Goal: Task Accomplishment & Management: Complete application form

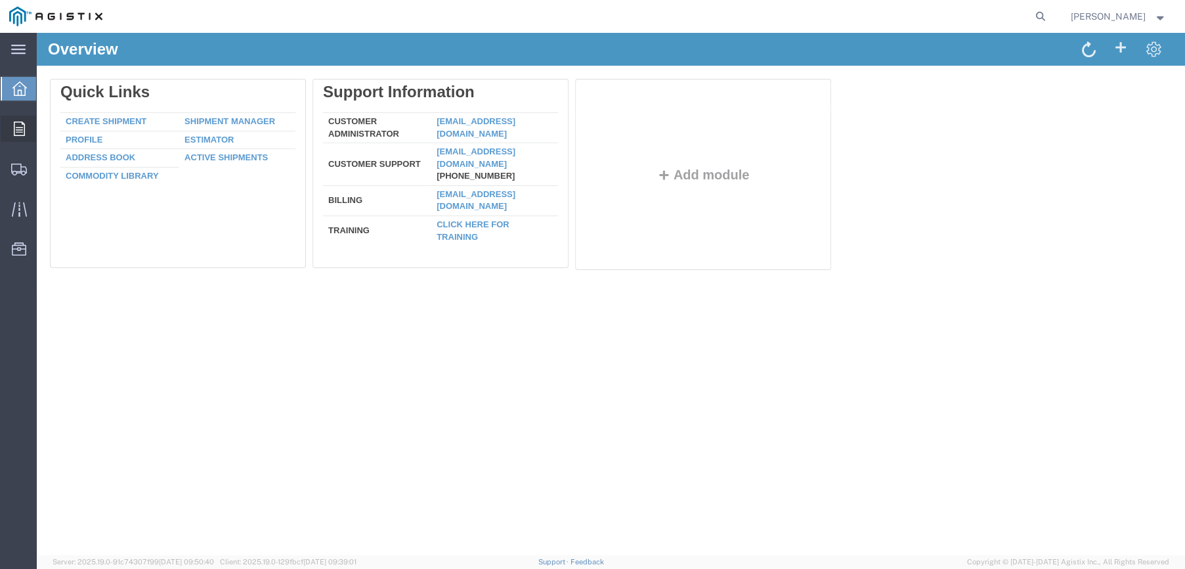
click at [19, 125] on icon at bounding box center [19, 128] width 11 height 14
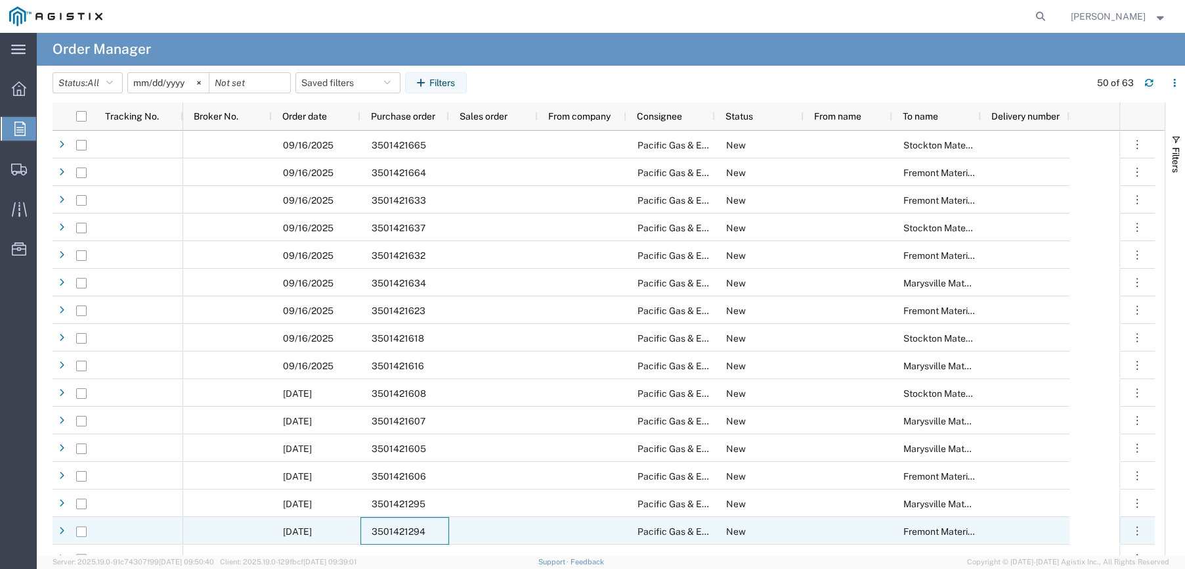
click at [392, 527] on span "3501421294" at bounding box center [399, 531] width 54 height 11
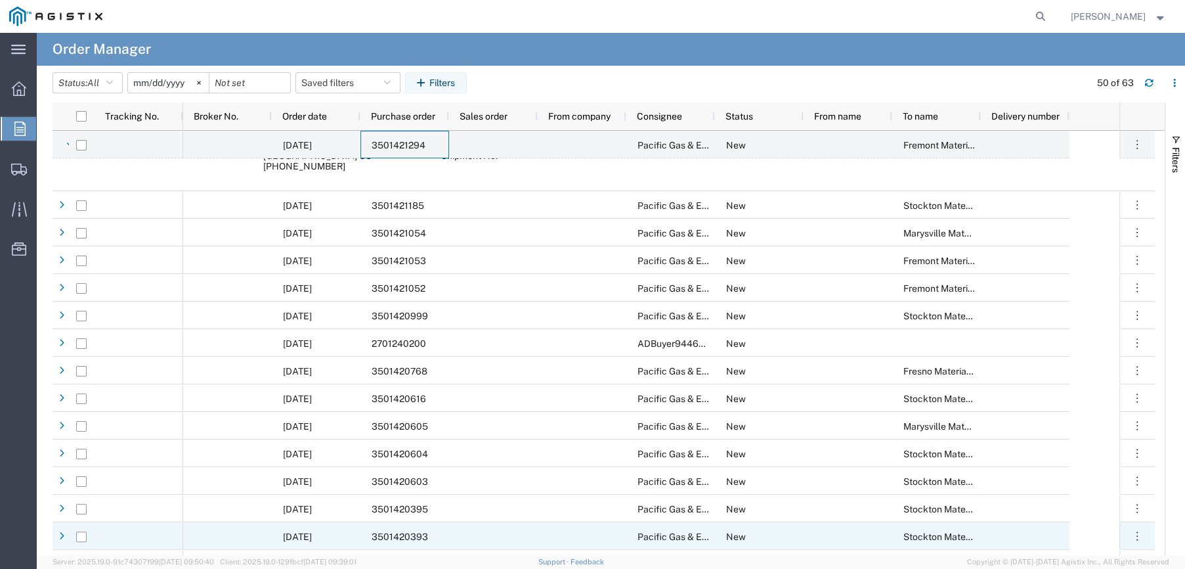
scroll to position [460, 0]
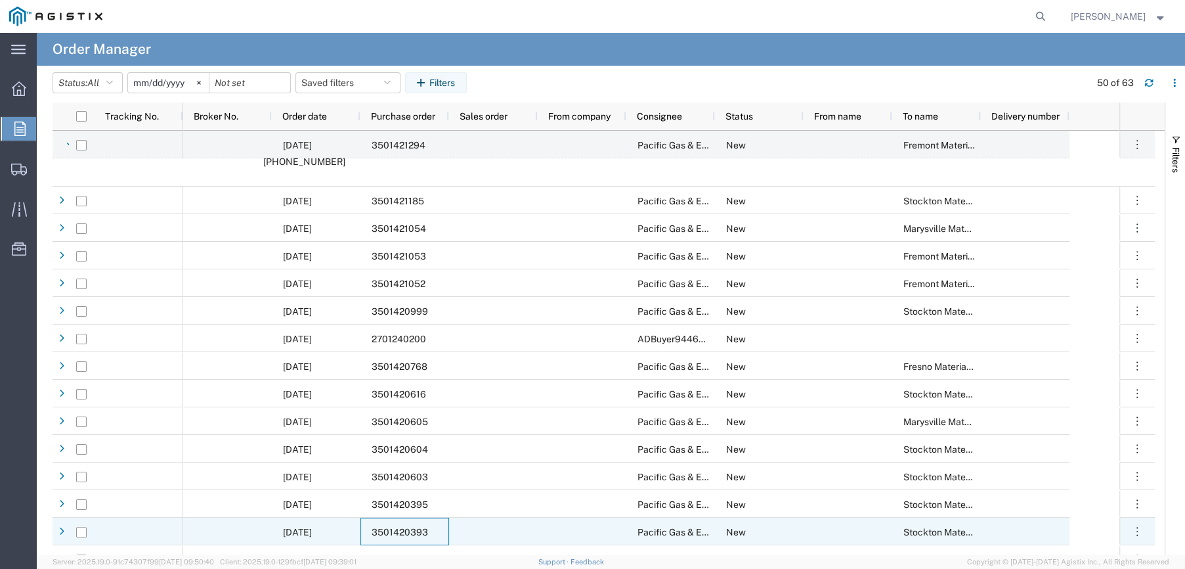
click at [412, 527] on span "3501420393" at bounding box center [400, 532] width 56 height 11
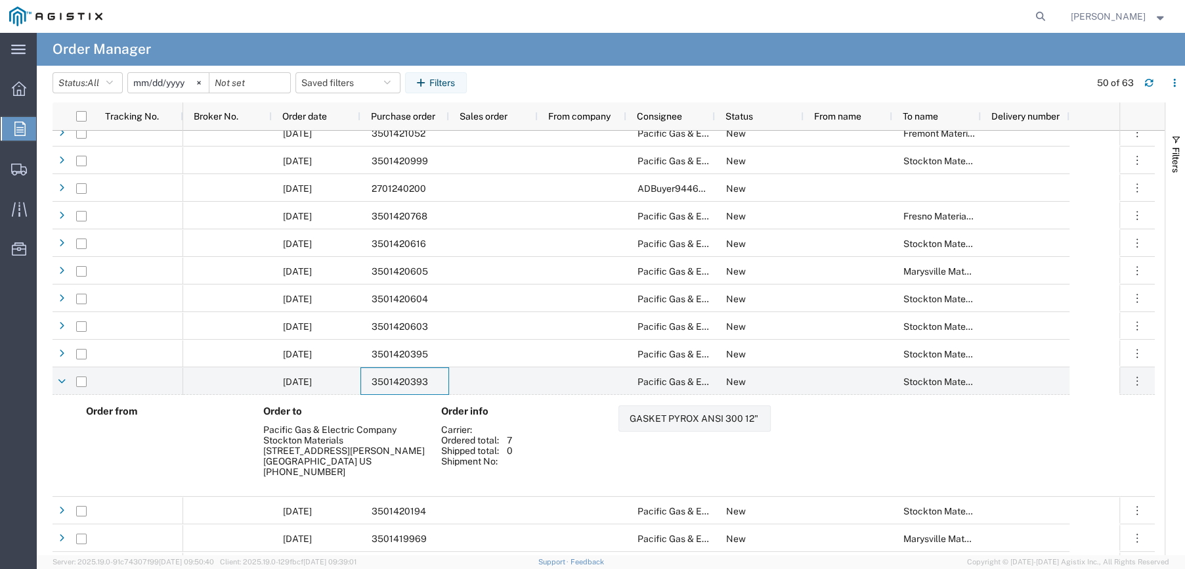
scroll to position [724, 0]
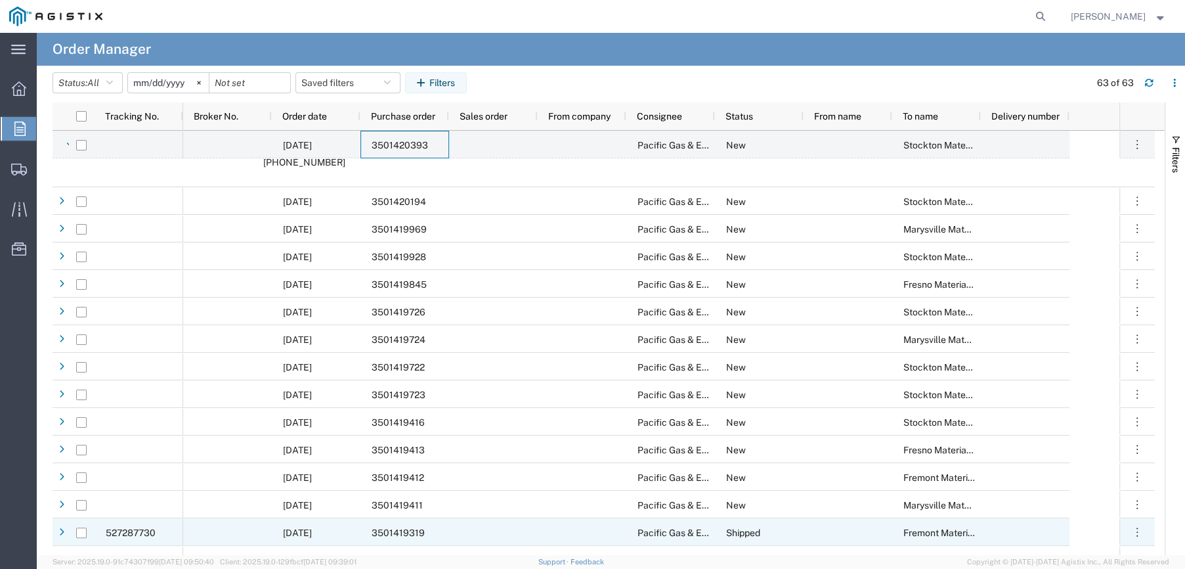
click at [412, 527] on span "3501419319" at bounding box center [398, 532] width 53 height 11
click at [395, 530] on span "3501418481" at bounding box center [398, 533] width 53 height 11
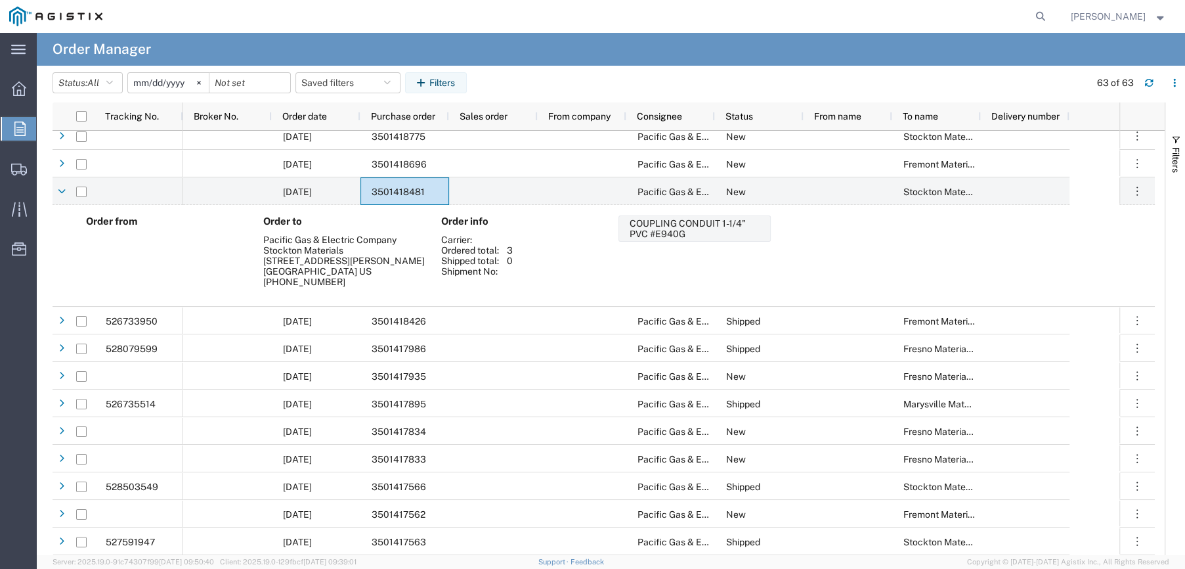
click at [188, 81] on input "[DATE]" at bounding box center [168, 83] width 81 height 20
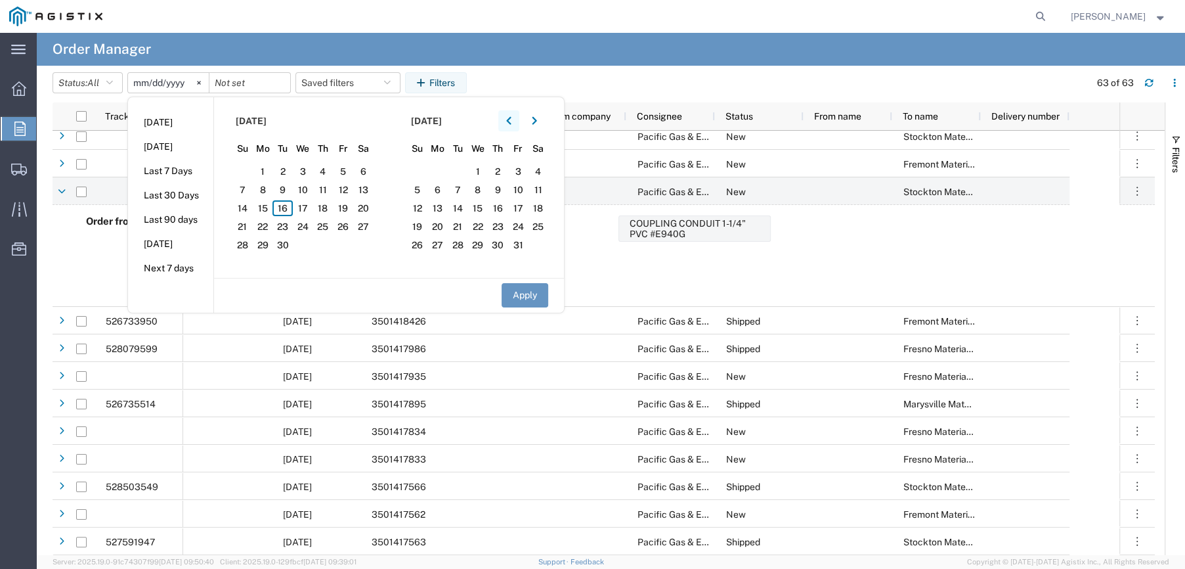
click at [510, 116] on icon "button" at bounding box center [508, 120] width 5 height 9
click at [347, 171] on span "1" at bounding box center [343, 171] width 20 height 16
click at [532, 293] on button "Apply" at bounding box center [525, 295] width 47 height 24
type input "2025-08-01"
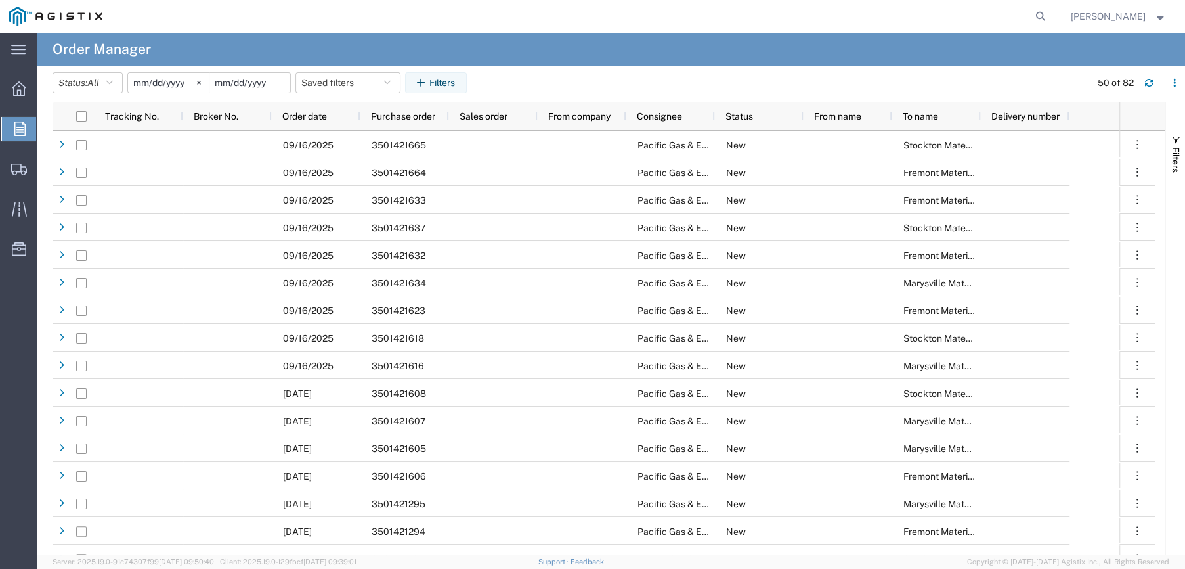
click at [270, 82] on input "date" at bounding box center [249, 83] width 81 height 20
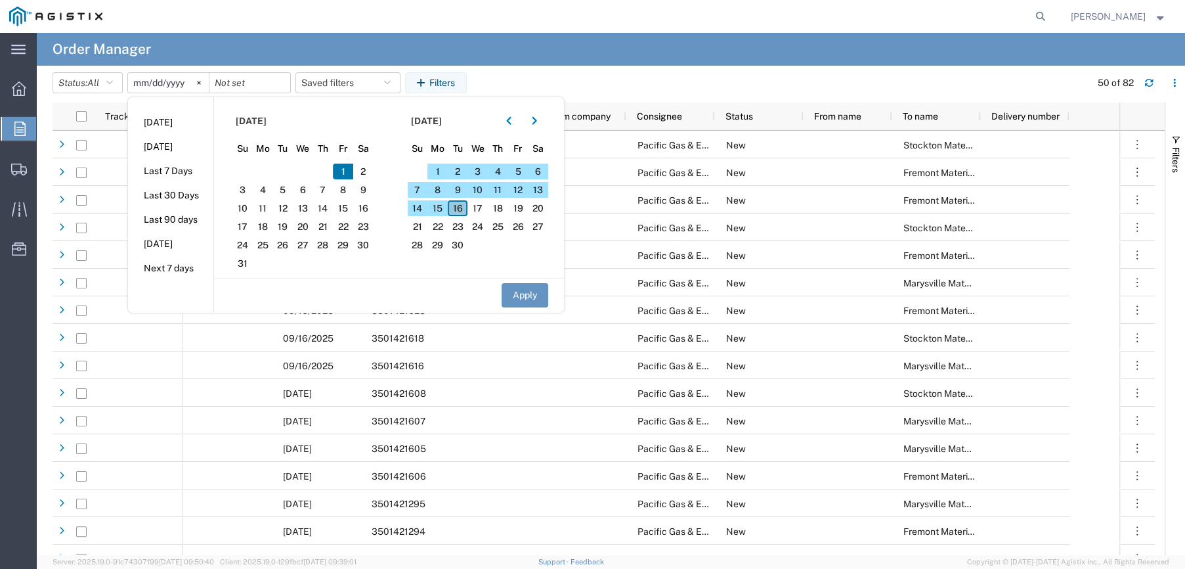
click at [466, 207] on span "16" at bounding box center [458, 208] width 20 height 16
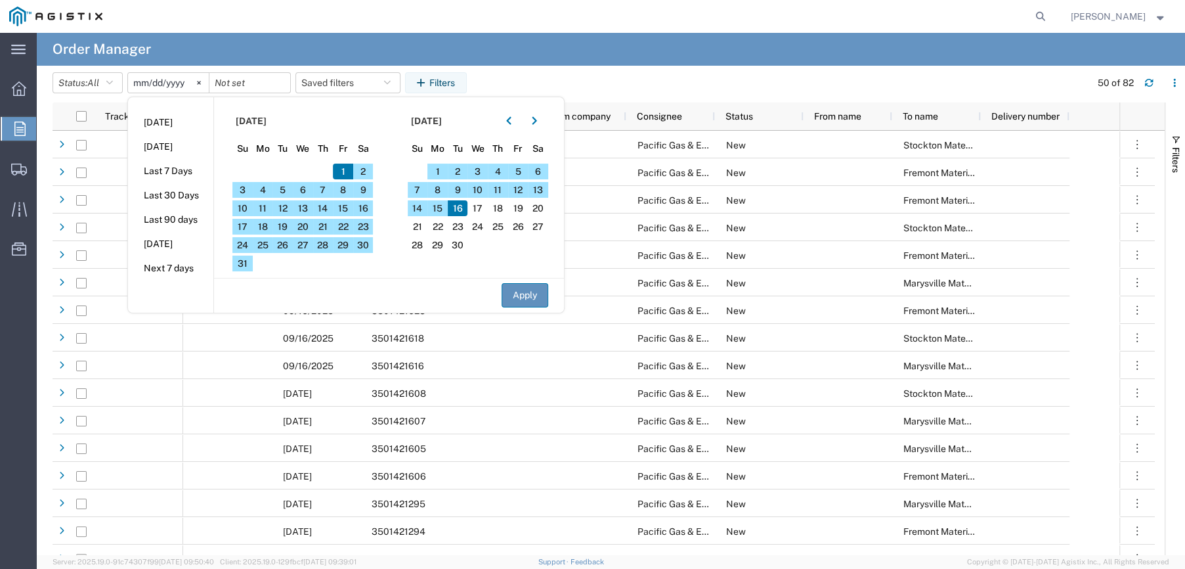
click at [538, 290] on button "Apply" at bounding box center [525, 295] width 47 height 24
type input "2025-09-16"
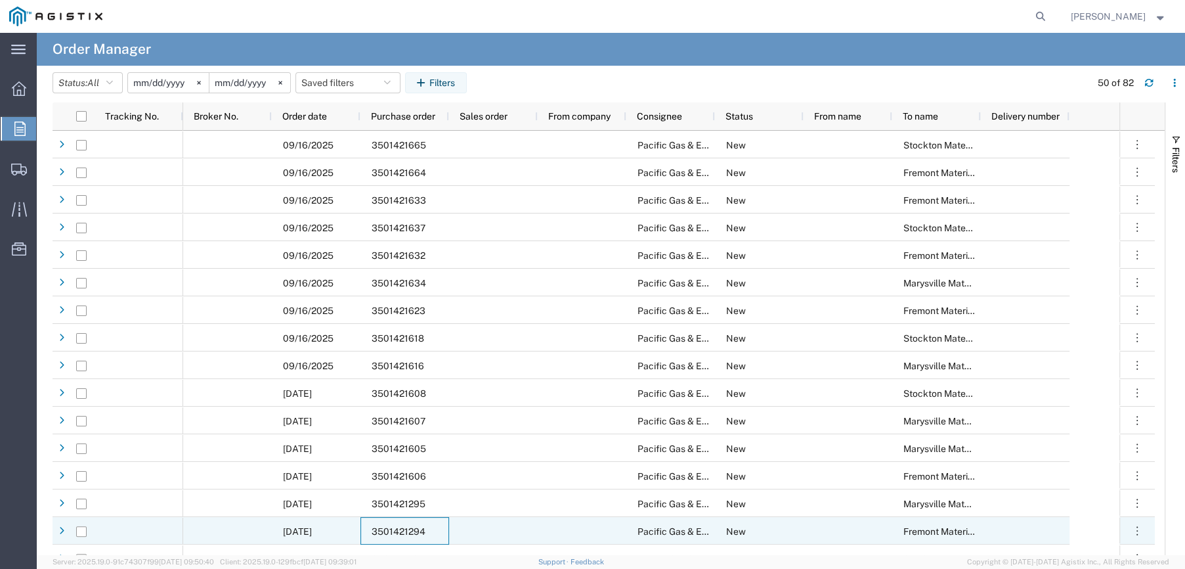
click at [399, 526] on span "3501421294" at bounding box center [399, 531] width 54 height 11
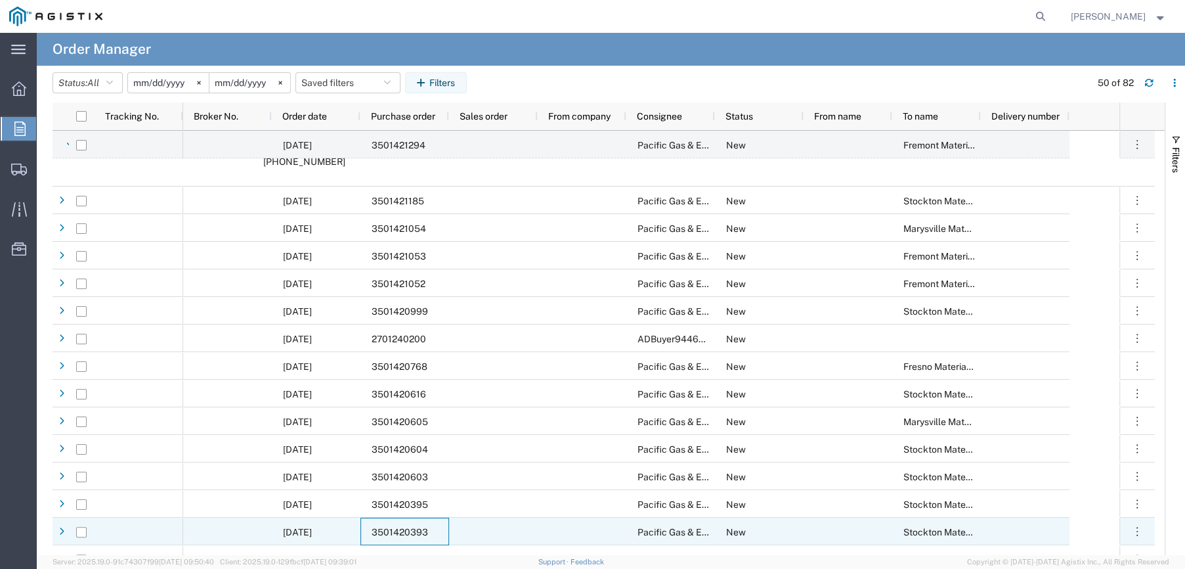
click at [404, 527] on span "3501420393" at bounding box center [400, 532] width 56 height 11
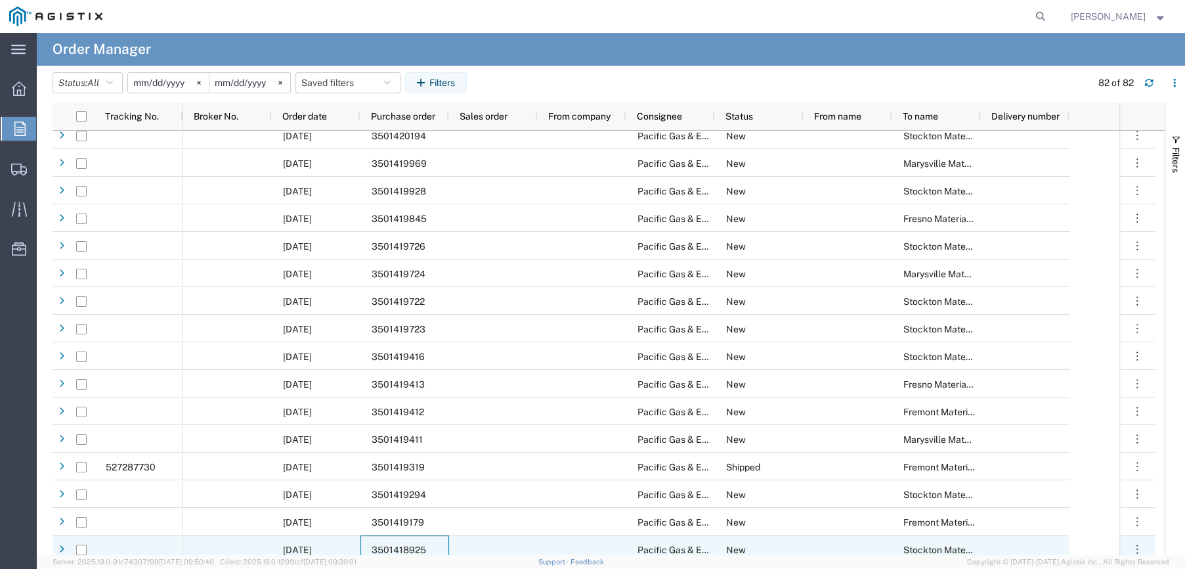
click at [413, 542] on div "3501418925" at bounding box center [404, 549] width 89 height 28
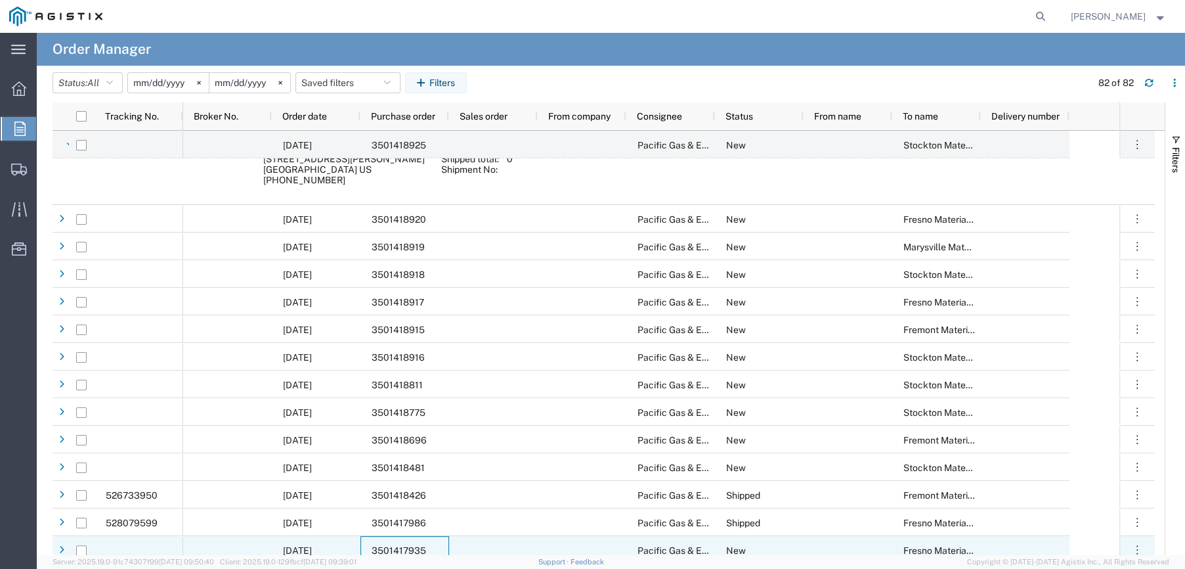
click at [404, 546] on span "3501417935" at bounding box center [399, 550] width 54 height 11
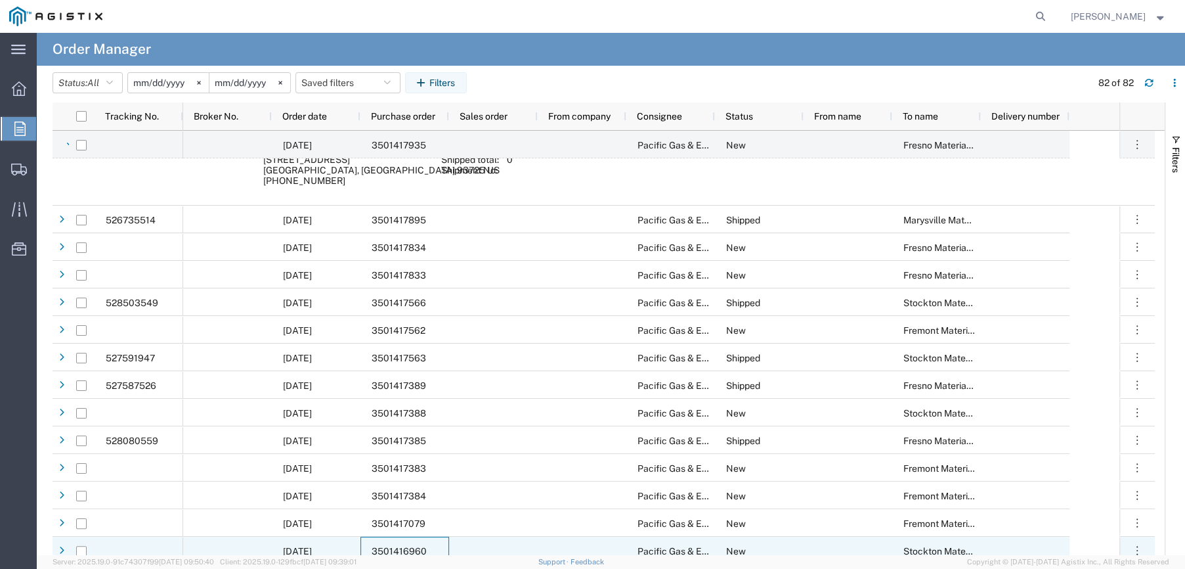
click at [406, 546] on span "3501416960" at bounding box center [399, 551] width 55 height 11
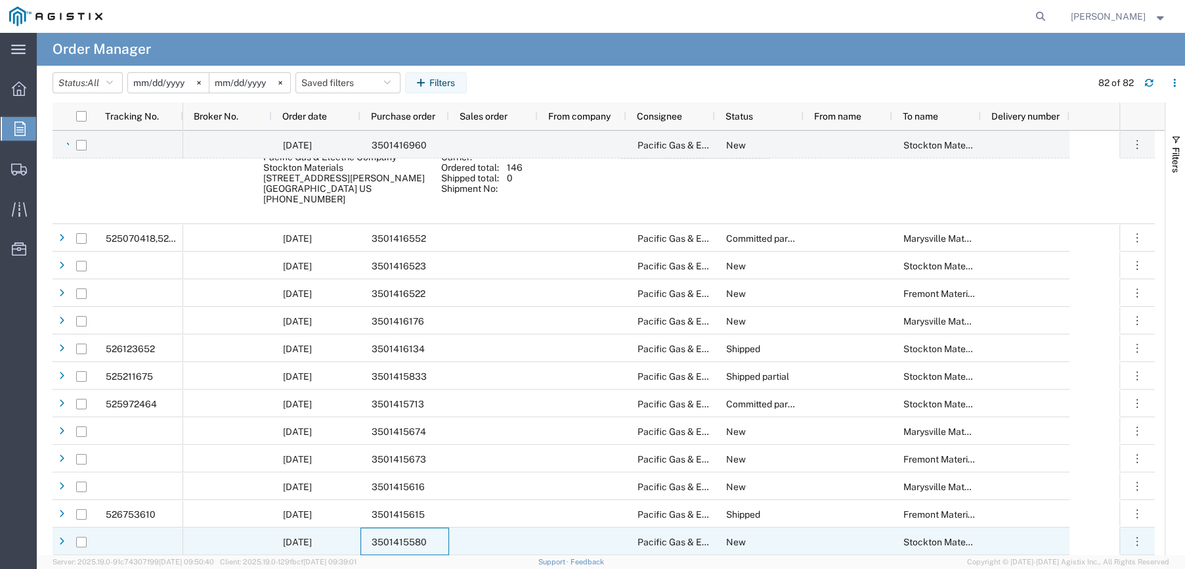
click at [410, 536] on span "3501415580" at bounding box center [399, 541] width 55 height 11
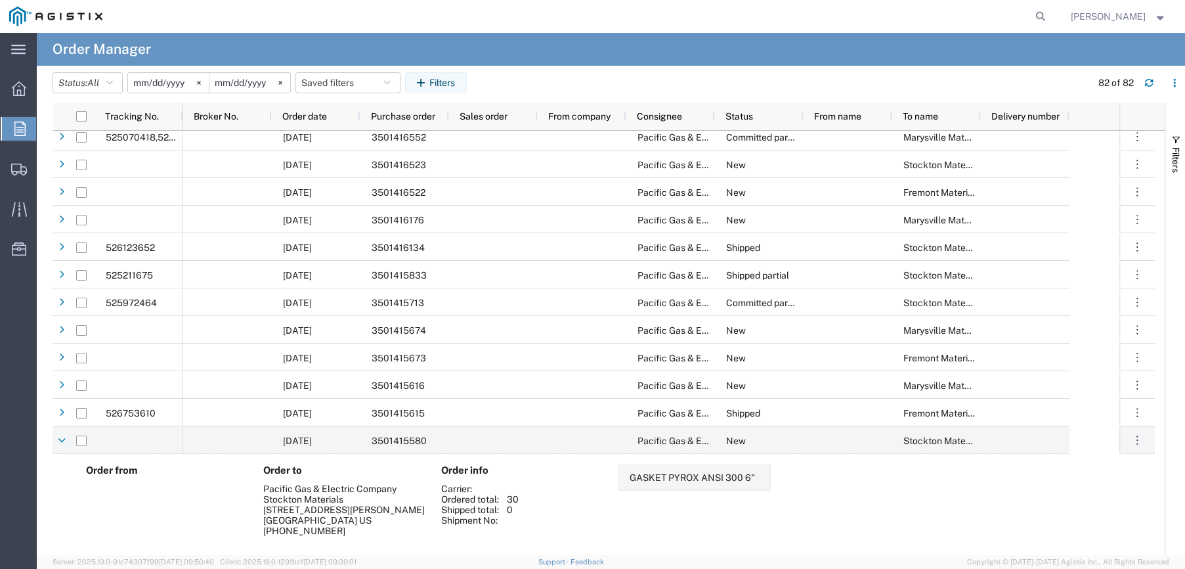
click at [571, 501] on div "Ordered total: 30" at bounding box center [522, 499] width 163 height 11
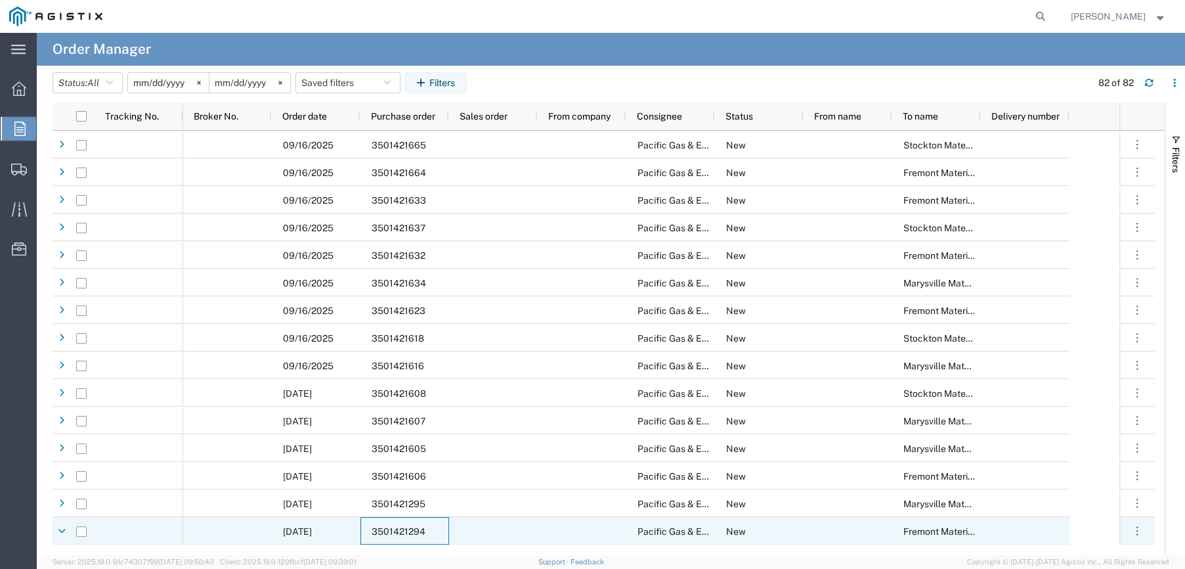
click at [391, 528] on span "3501421294" at bounding box center [399, 531] width 54 height 11
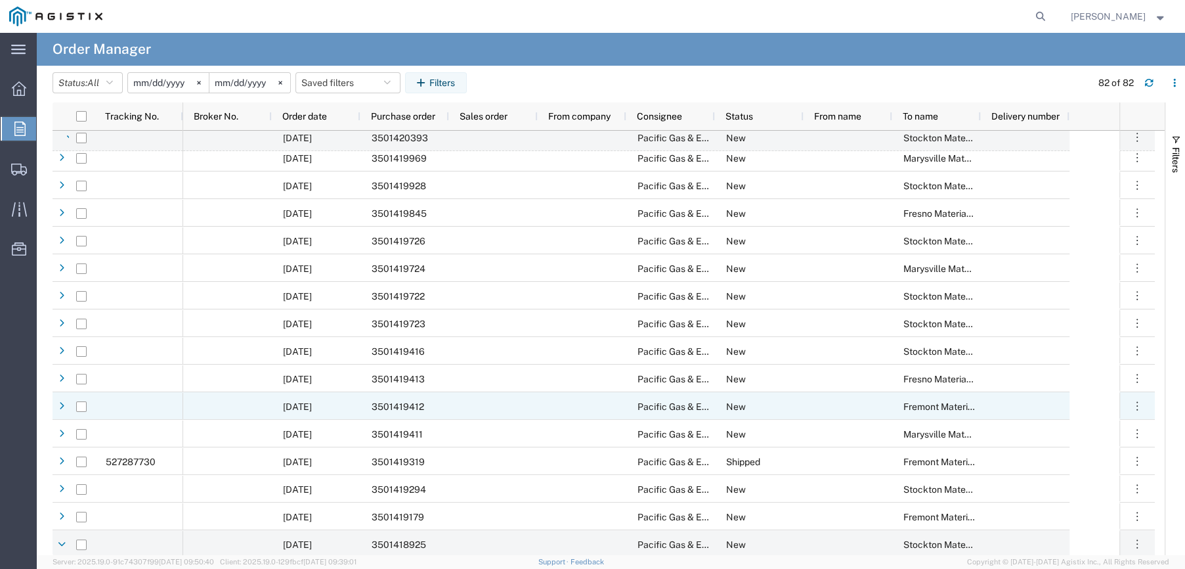
scroll to position [888, 0]
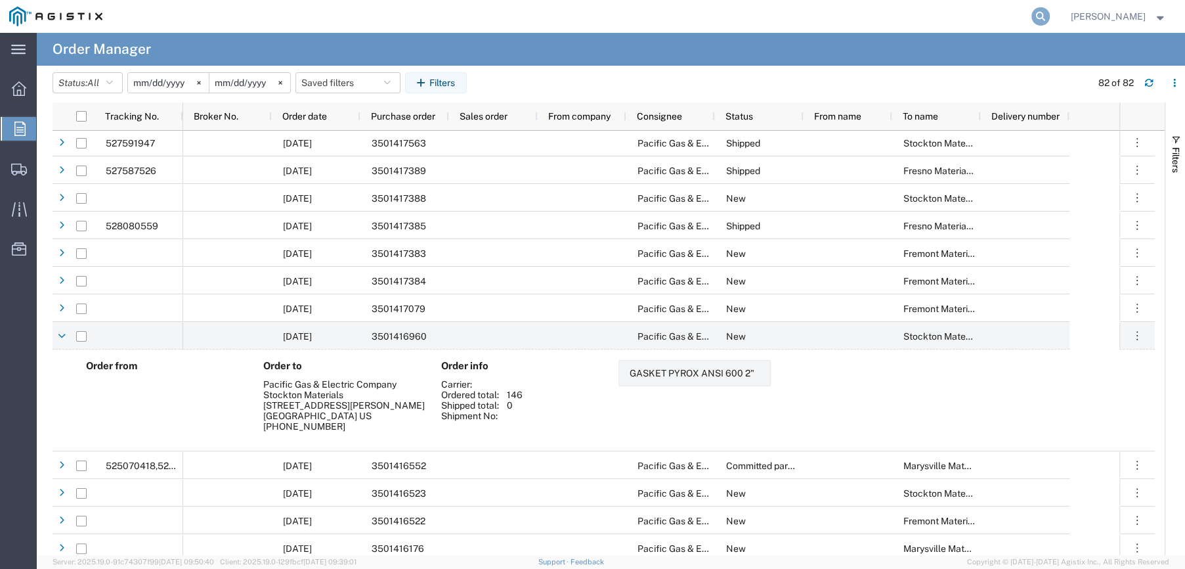
click at [1042, 16] on icon at bounding box center [1040, 16] width 18 height 18
type input "2701228626"
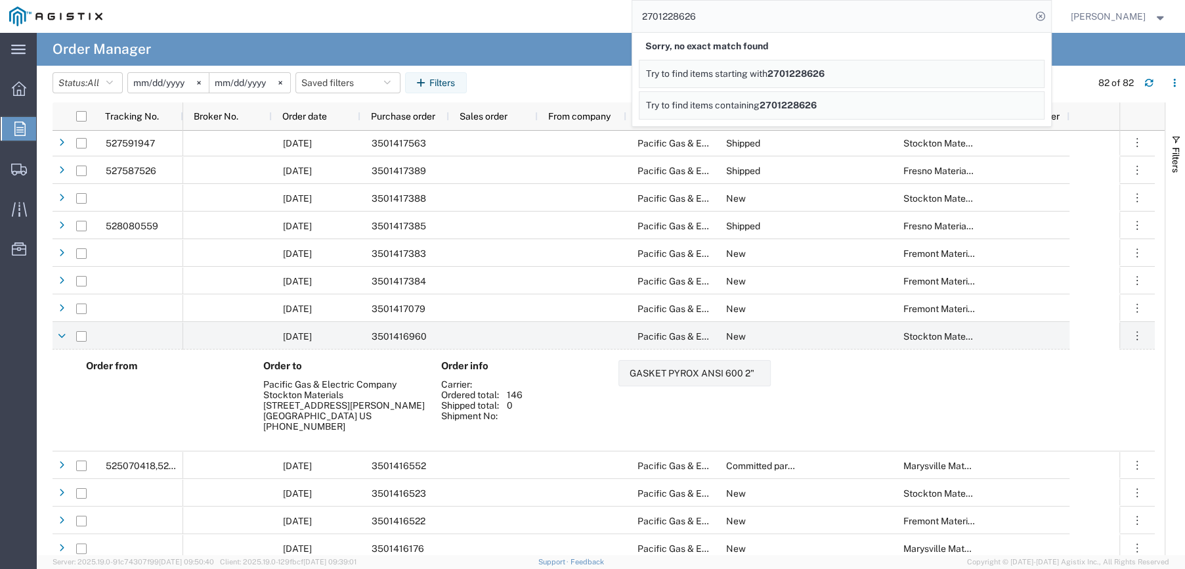
click at [806, 77] on span "2701228626" at bounding box center [795, 73] width 57 height 11
click at [586, 18] on div "2701228626 Sorry, no partial match found Try to find items starting with 270122…" at bounding box center [582, 16] width 940 height 33
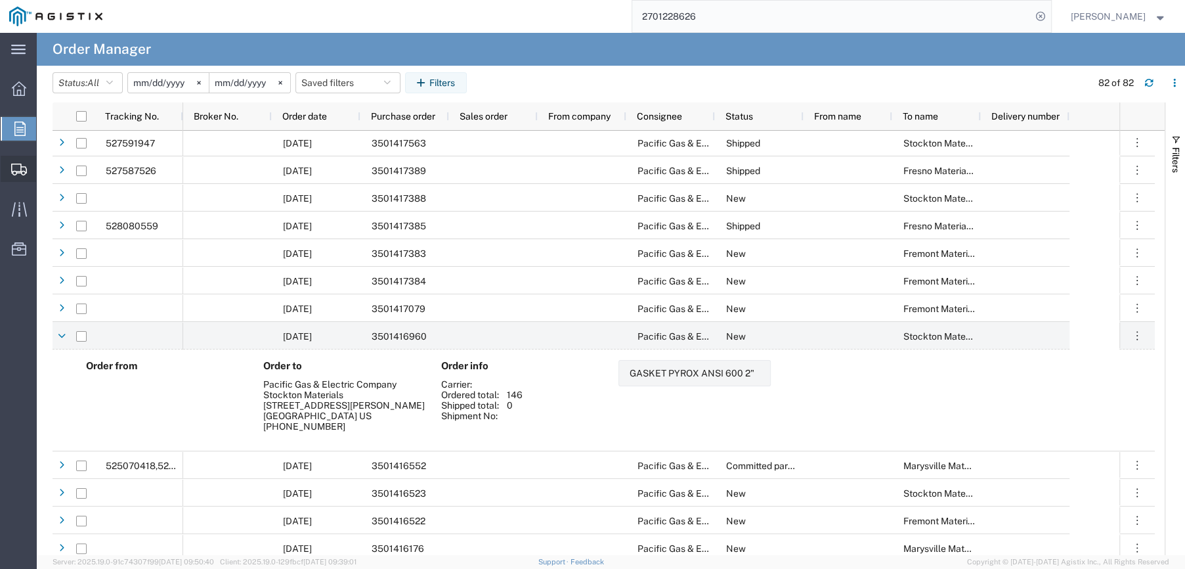
click at [45, 162] on span "Shipments" at bounding box center [40, 169] width 9 height 26
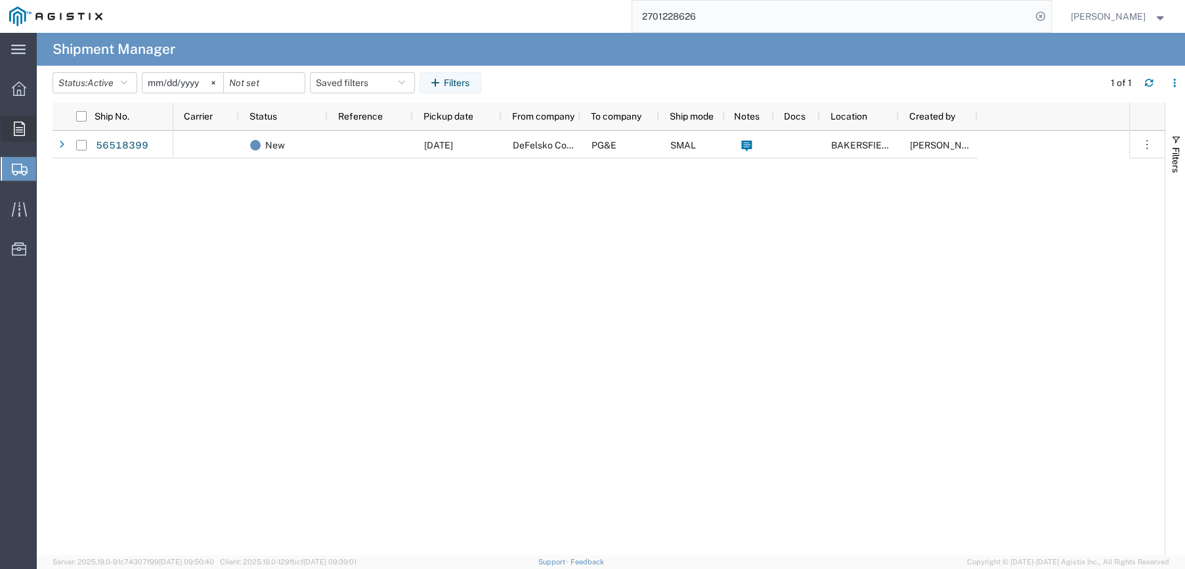
click at [20, 132] on icon at bounding box center [19, 128] width 11 height 14
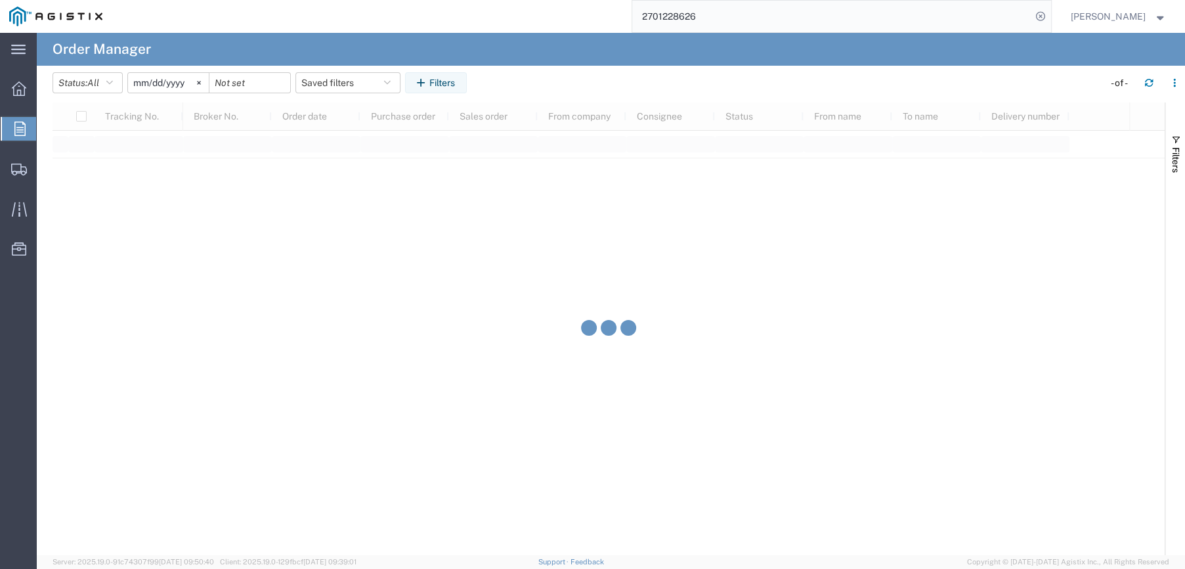
click at [47, 131] on span "Orders" at bounding box center [41, 129] width 11 height 26
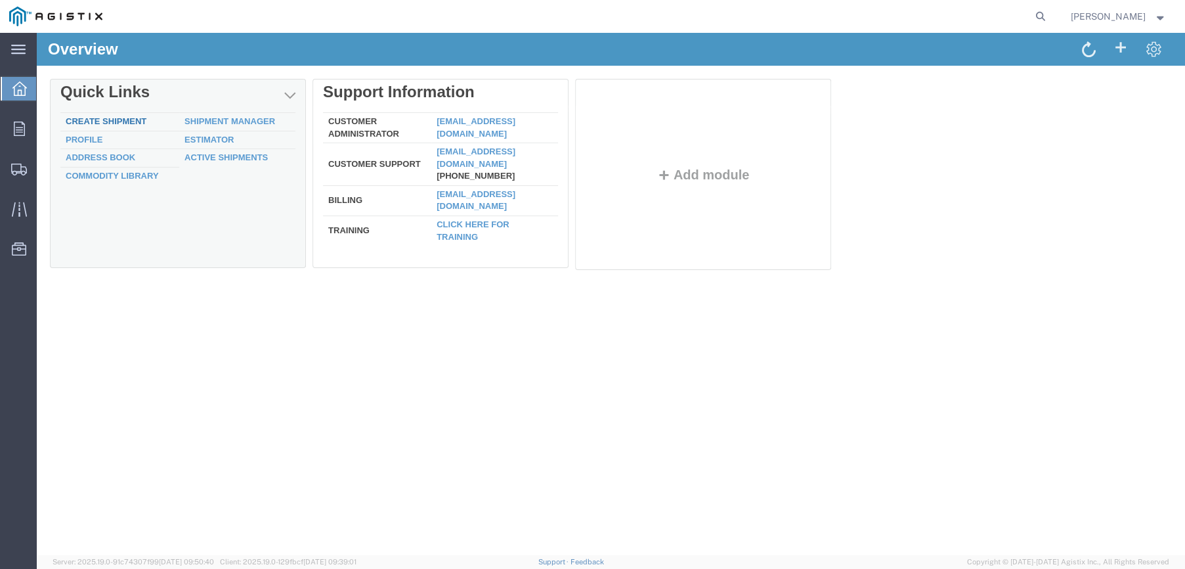
click at [128, 120] on link "Create Shipment" at bounding box center [106, 121] width 81 height 10
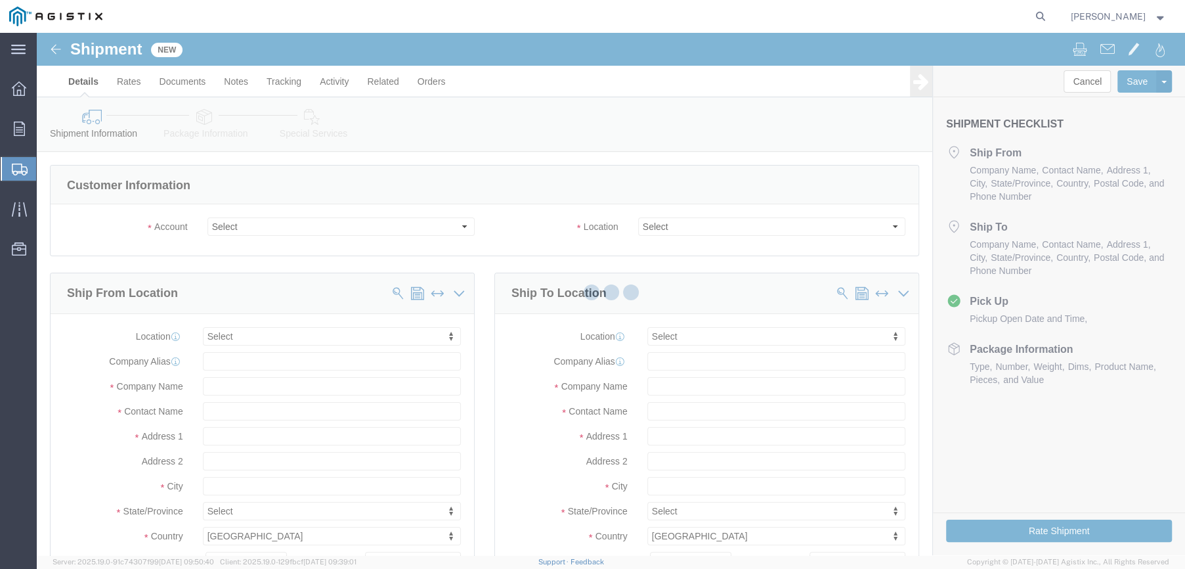
select select
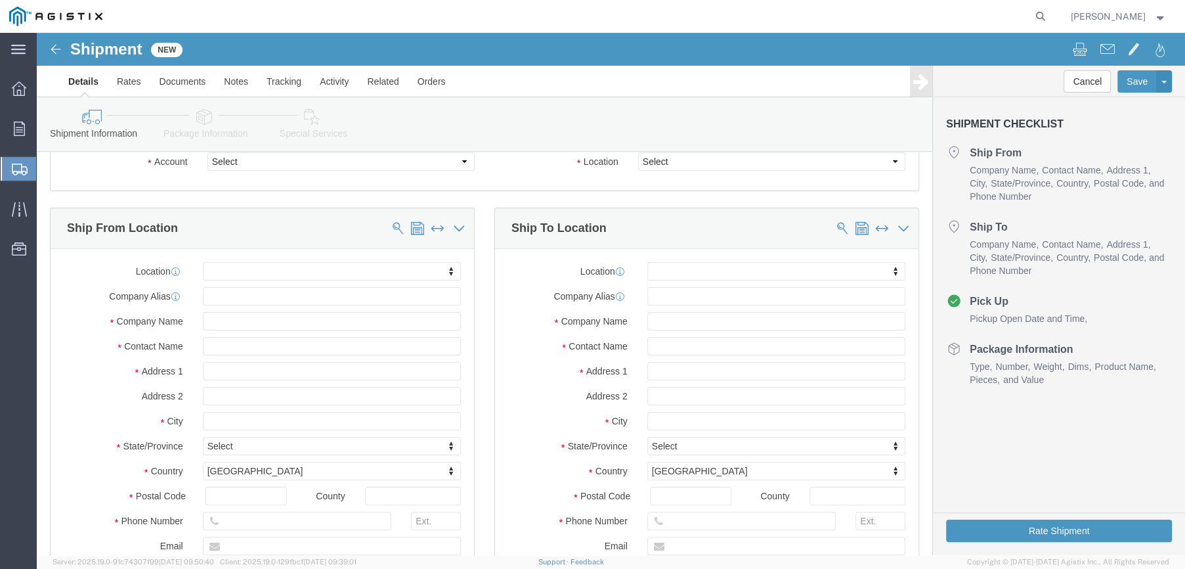
scroll to position [66, 0]
click select "Select"
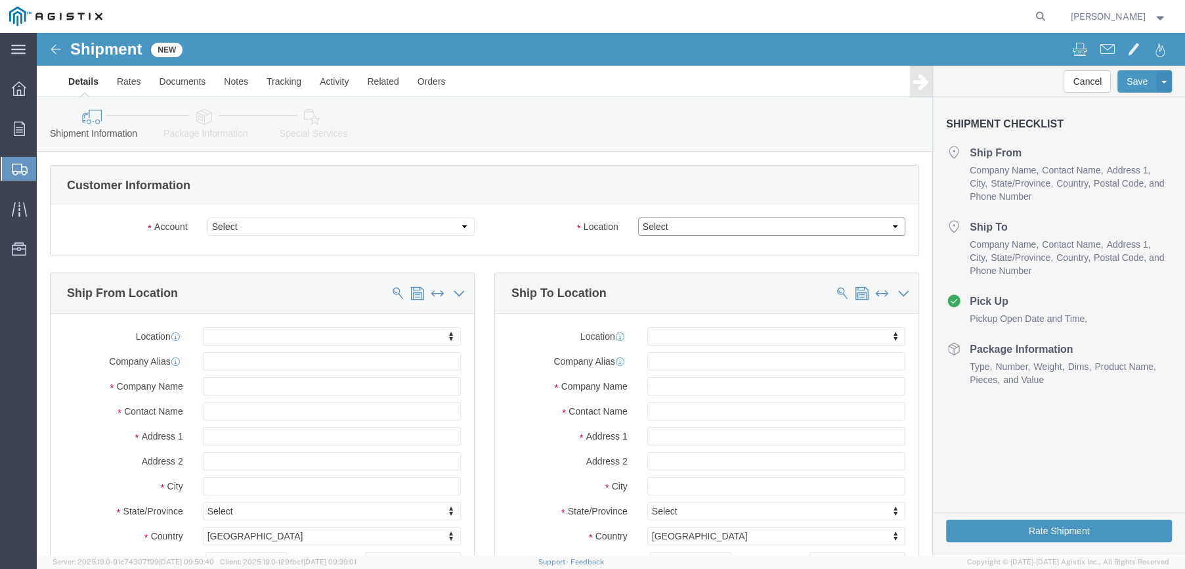
click select "Select"
click select "Select Farwest Corrosion Control Co PG&E"
select select "10408"
click select "Select Farwest Corrosion Control Co PG&E"
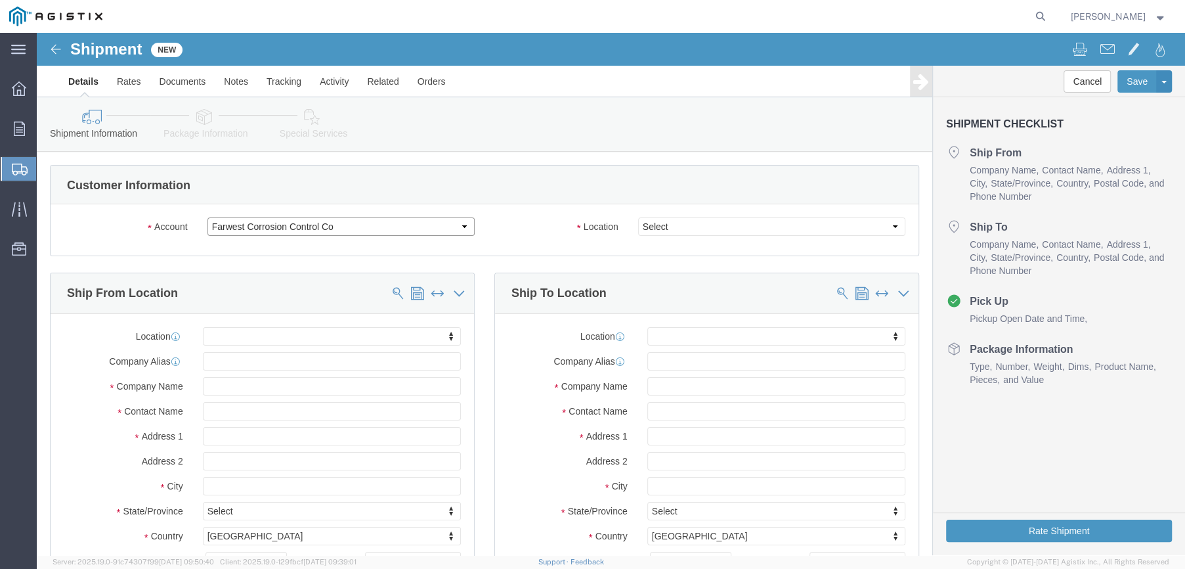
select select
click select "Select BAKERSFIELD DOWNEY"
click input "text"
type input "f"
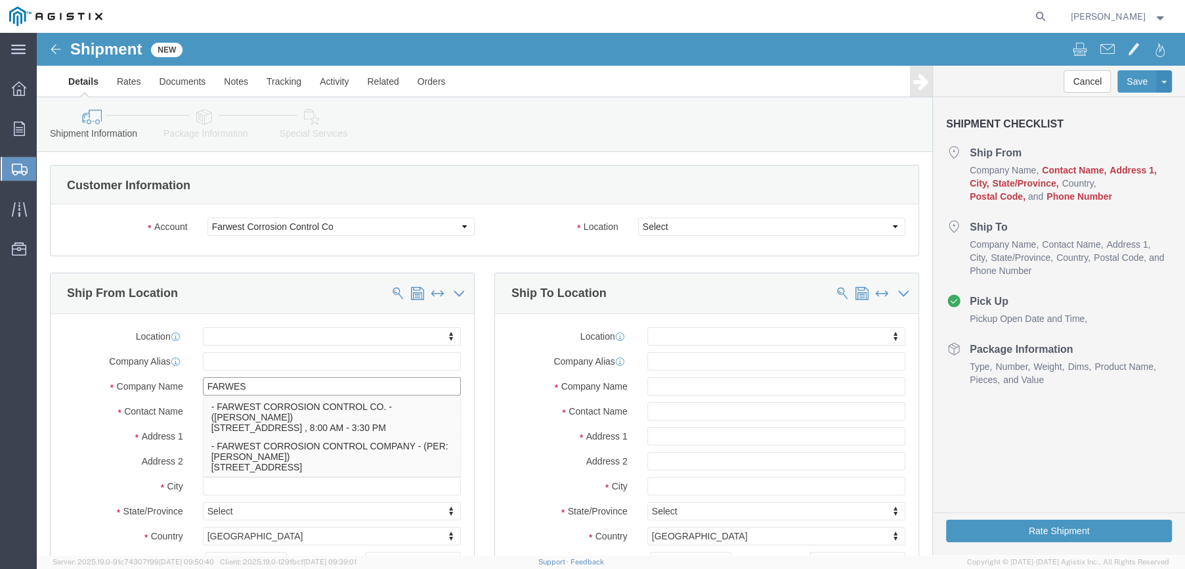
type input "FARWEST"
click p "- FARWEST CORROSION CONTROL CO. - ([PERSON_NAME]) [STREET_ADDRESS] , 8:00 AM - …"
select select
type input "FARWEST CORROSION CONTROL CO."
type input "[PERSON_NAME]"
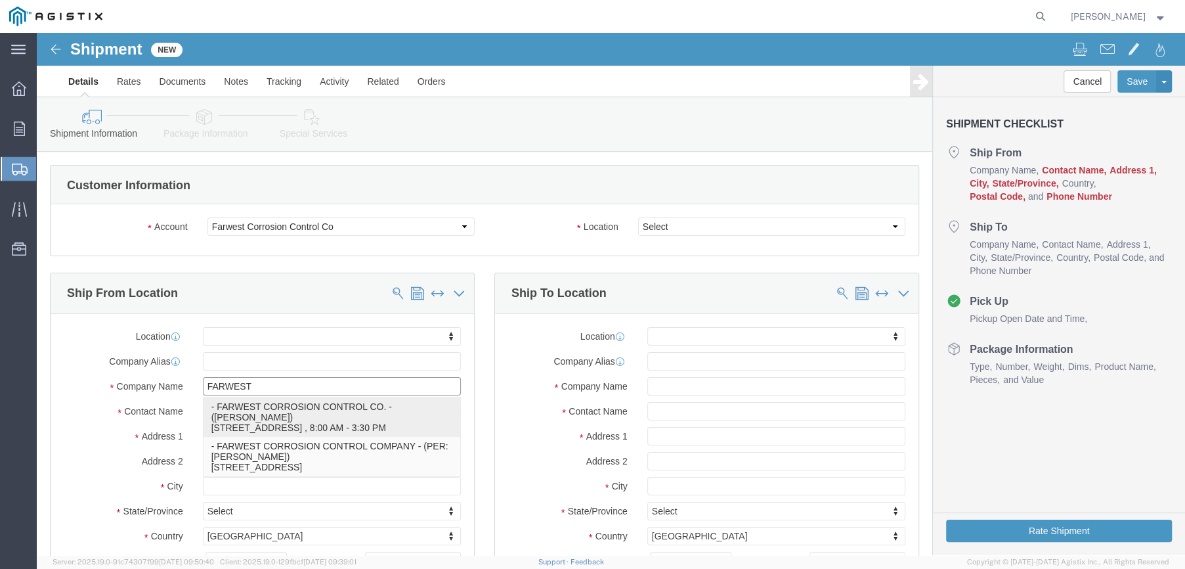
type input "12029 REGENTVIEW AVENUE"
type input "DOWNEY"
type input "90241"
type input "310 532-9524"
type input "[EMAIL_ADDRESS][DOMAIN_NAME]"
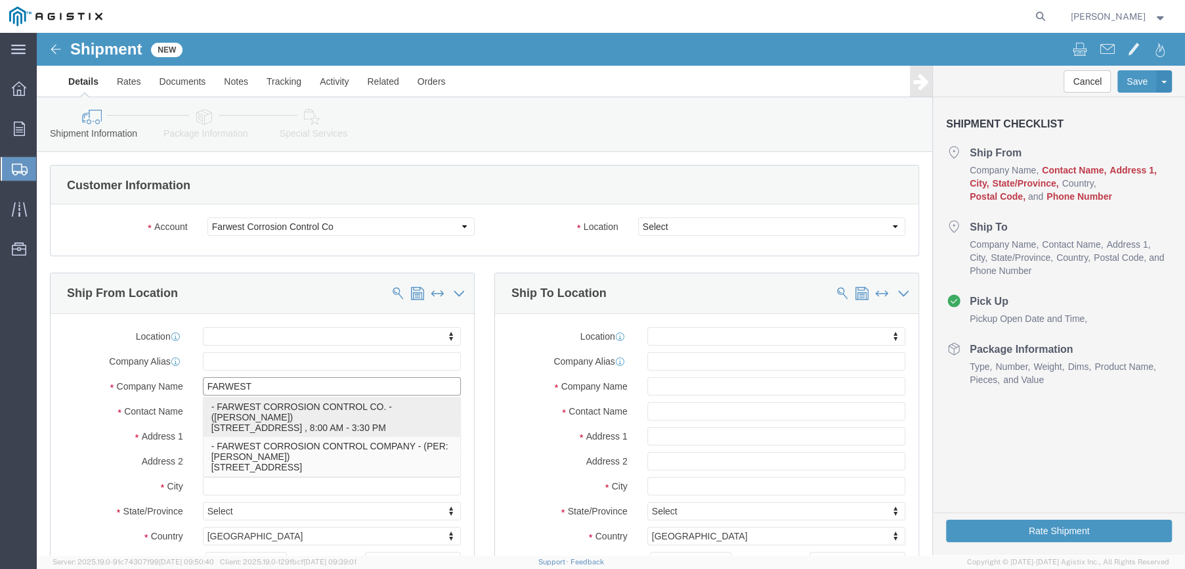
checkbox input "true"
select select "CA"
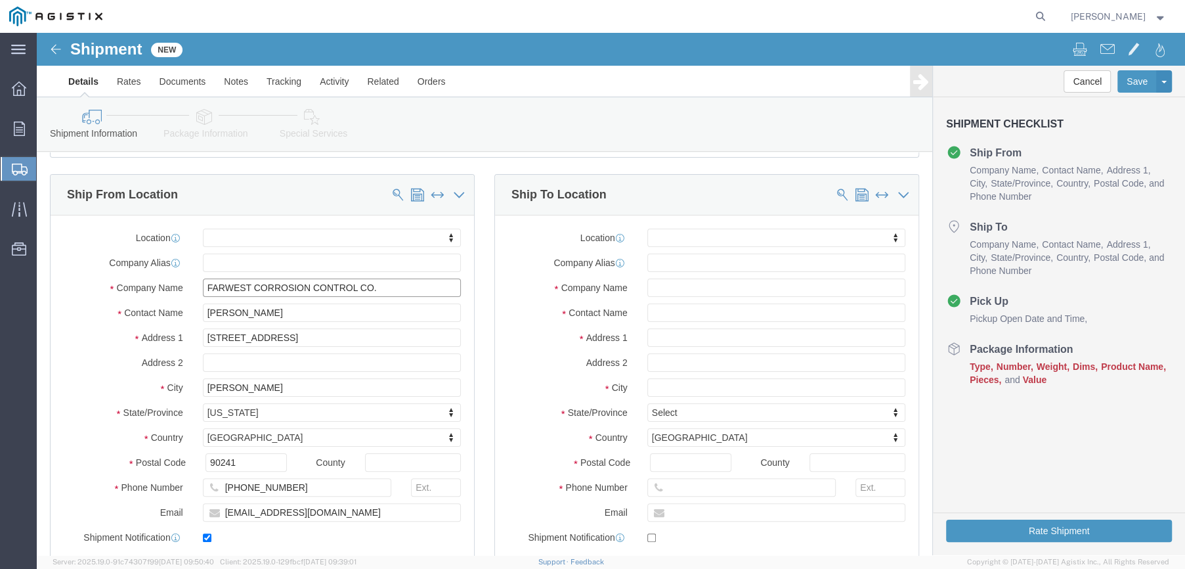
scroll to position [131, 0]
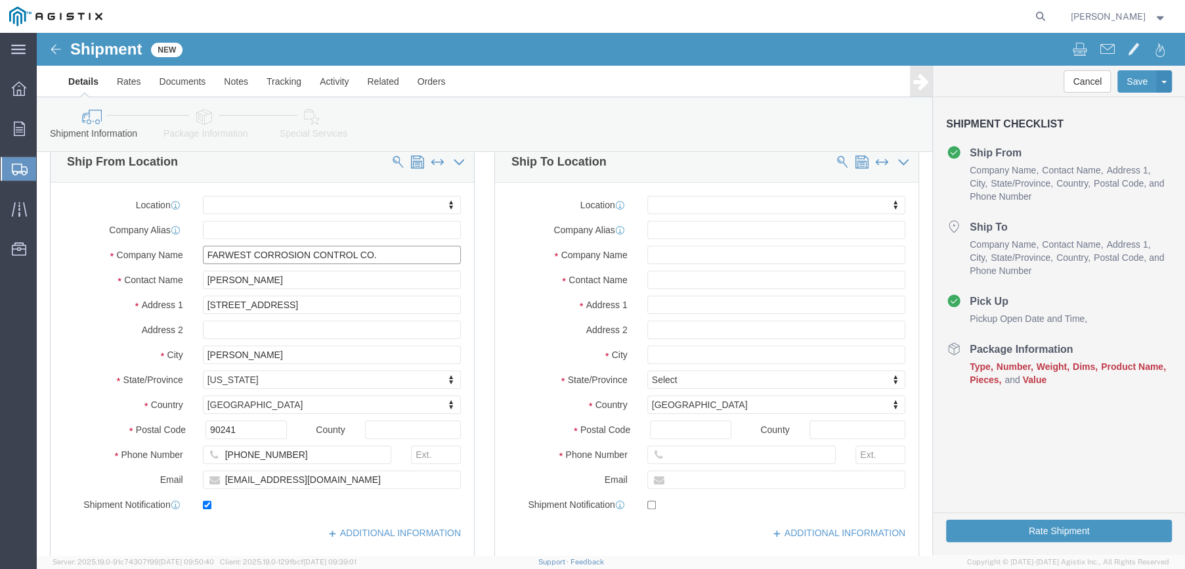
type input "FARWEST CORROSION CONTROL CO."
drag, startPoint x: 232, startPoint y: 248, endPoint x: 178, endPoint y: 253, distance: 54.7
click input "[PERSON_NAME]"
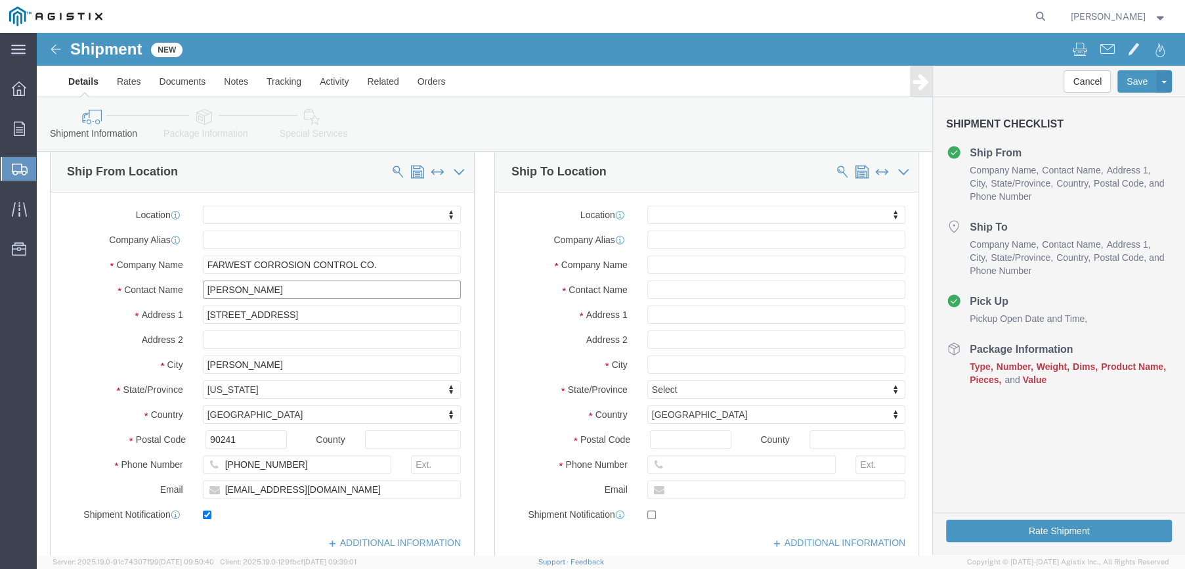
scroll to position [0, 0]
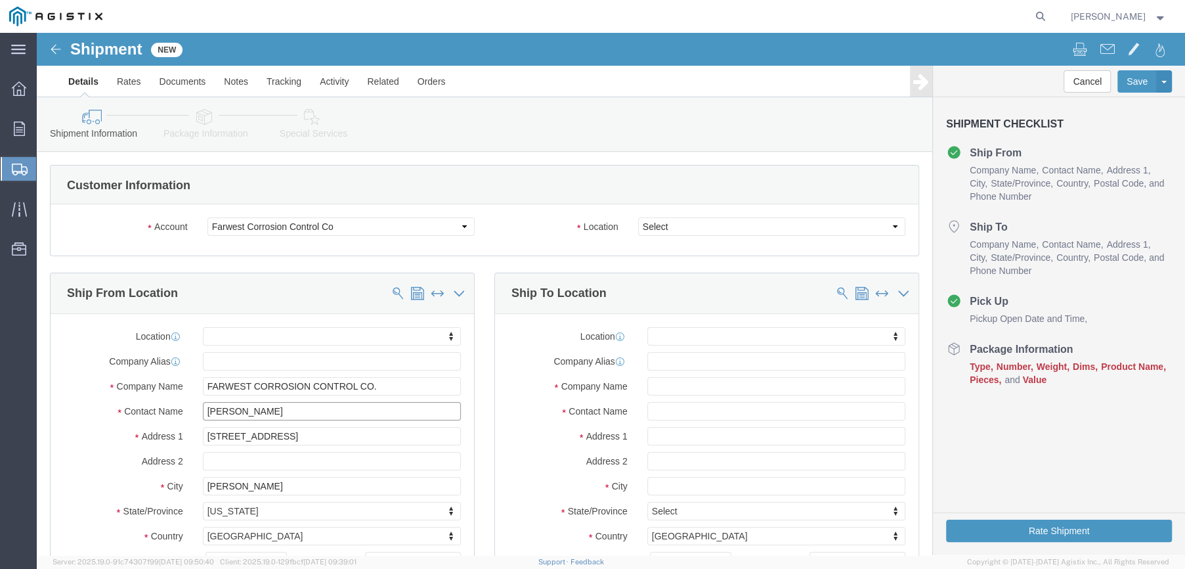
type input "DANNY PENA"
click select "Select BAKERSFIELD DOWNEY"
click input "text"
type input "PACIFIC GAS &"
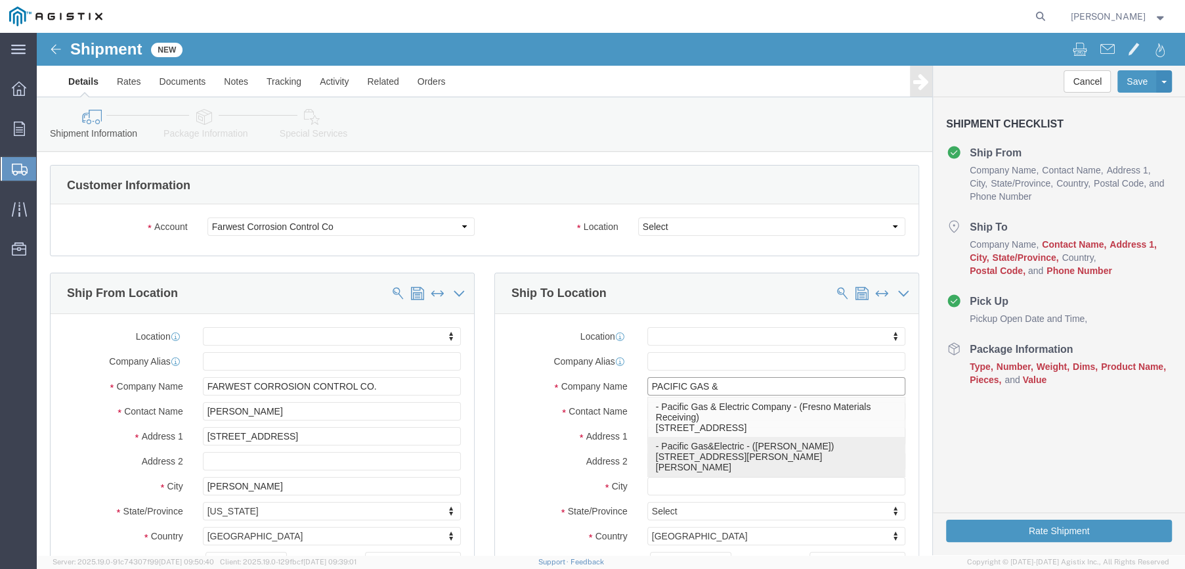
click p "- Pacific Gas&Electric - (Sonia Amato) 810 Ellsberg DR, (Corner of Gilmore & El…"
select select
type input "Pacific Gas&Electric"
type input "Sonia Amato"
type input "810 Ellsberg DR"
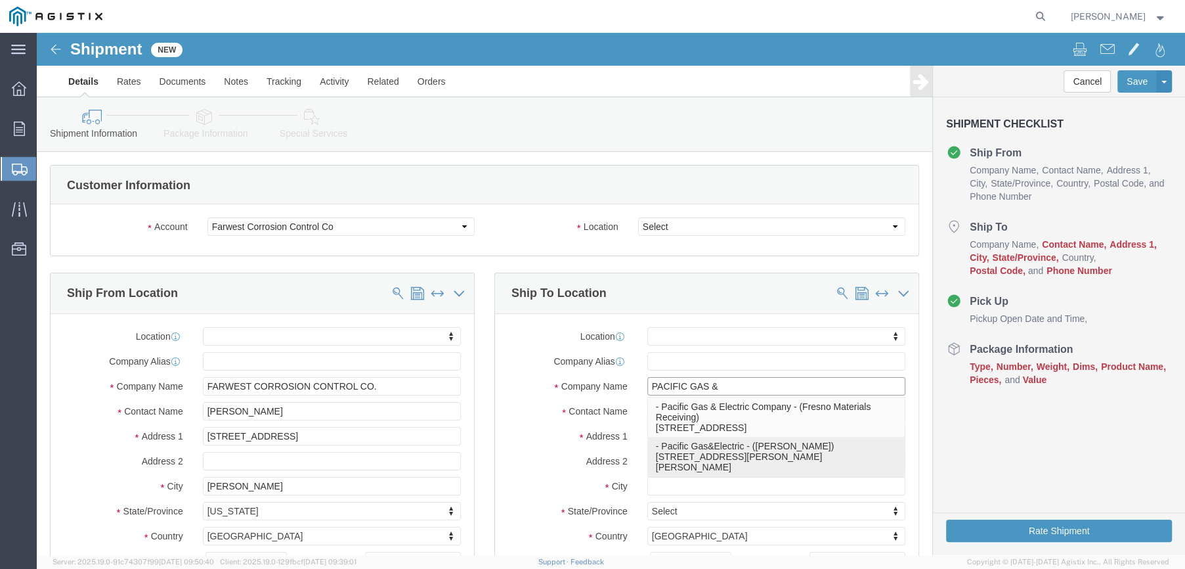
type input "(Corner of Gilmore & Ellsberg"
type input "STOCKTON"
type input "95204"
select select "CA"
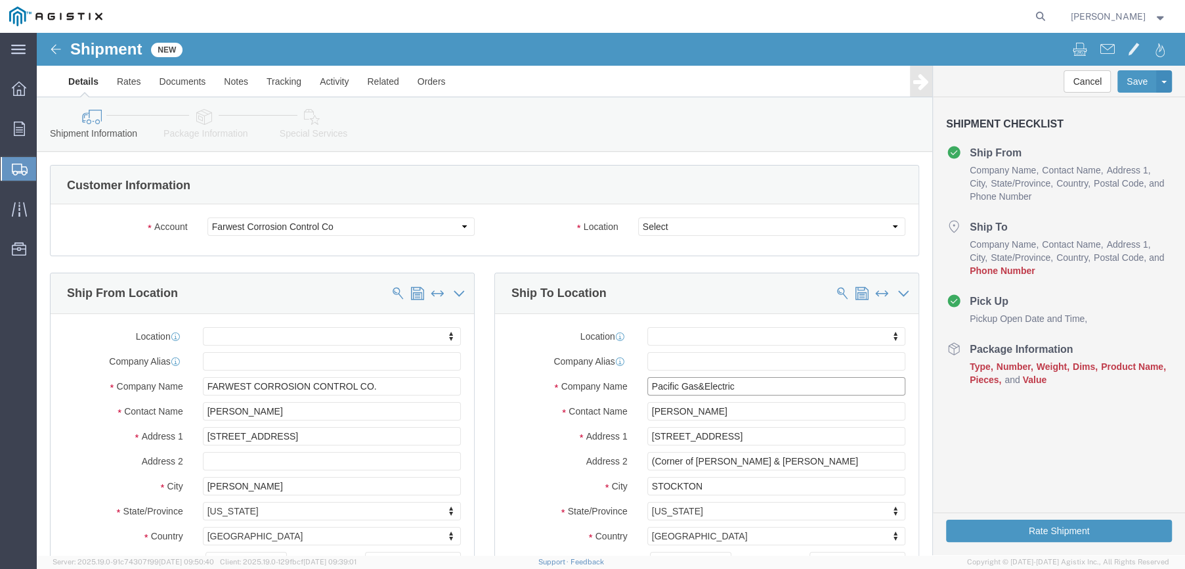
type input "Pacific Gas&Electric"
drag, startPoint x: 670, startPoint y: 378, endPoint x: 599, endPoint y: 386, distance: 71.4
click div "Location My Profile Location (OBSOLETE) BURNEY SC - GC TRAILER (OBSOLETE) BURNE…"
type input "SEAN YOST"
type input "810 GILMORE AVENUE"
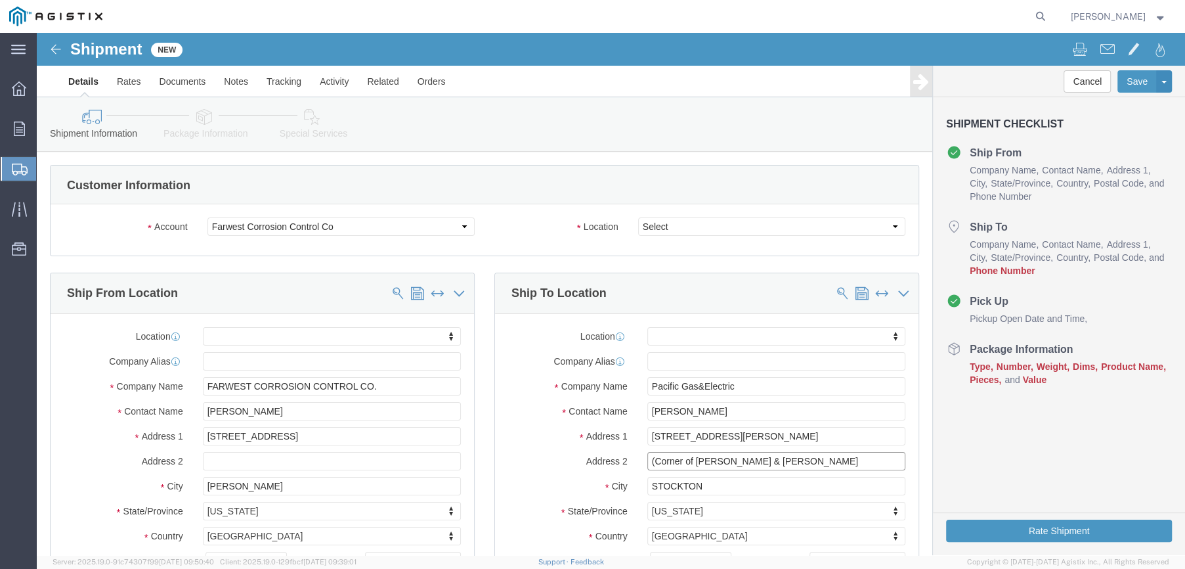
select select
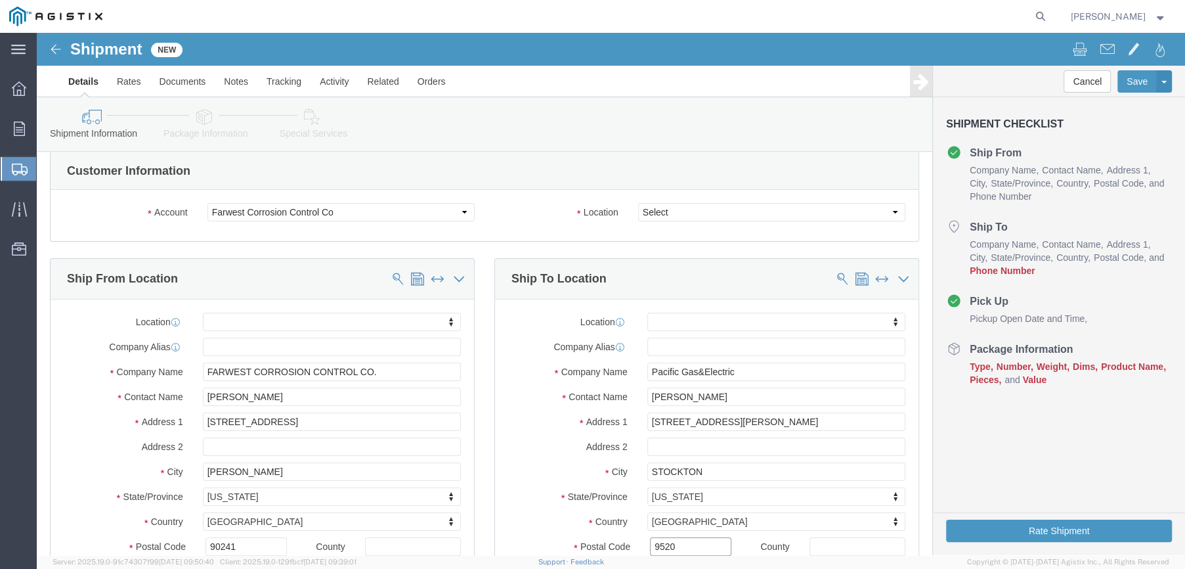
type input "95204"
click select "Select BAKERSFIELD DOWNEY"
click div "Location Select BAKERSFIELD DOWNEY"
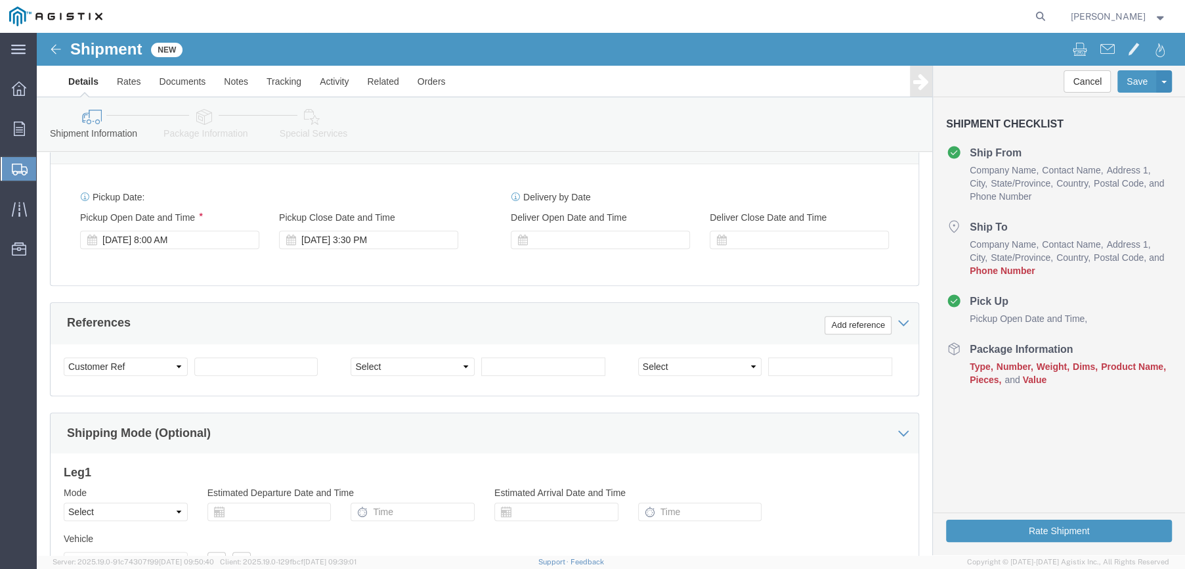
scroll to position [605, 0]
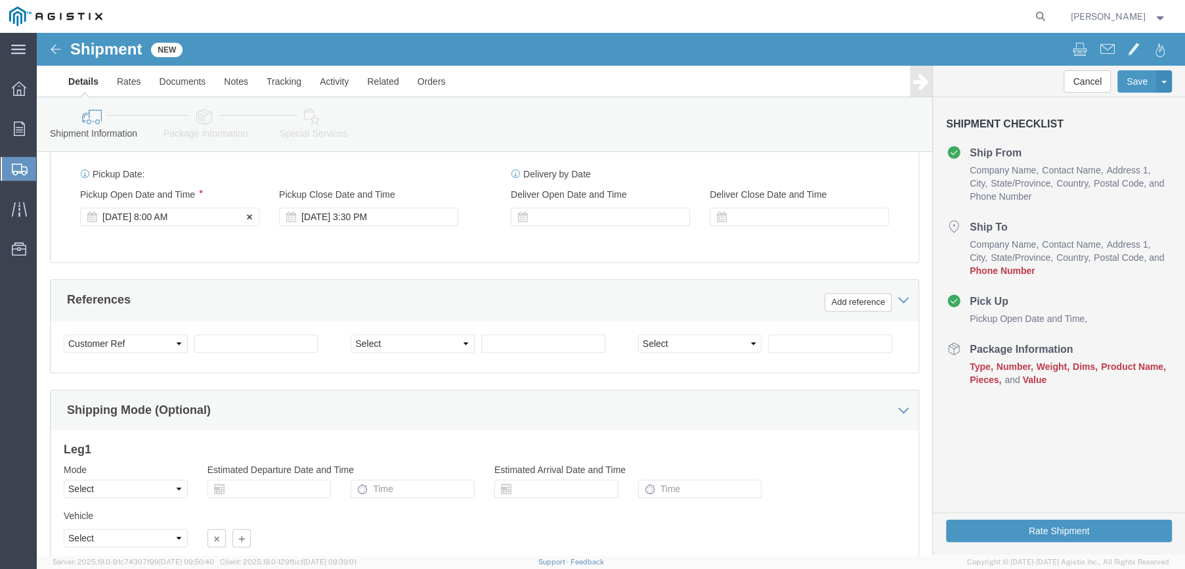
click div "[DATE] 8:00 AM"
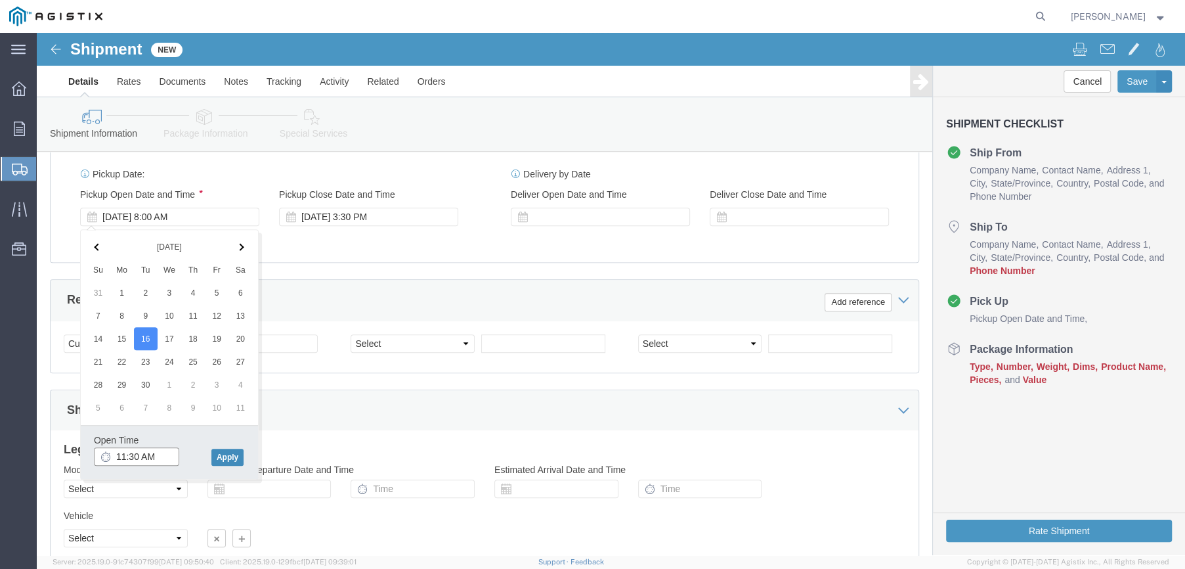
type input "11:30 AM"
click button "Apply"
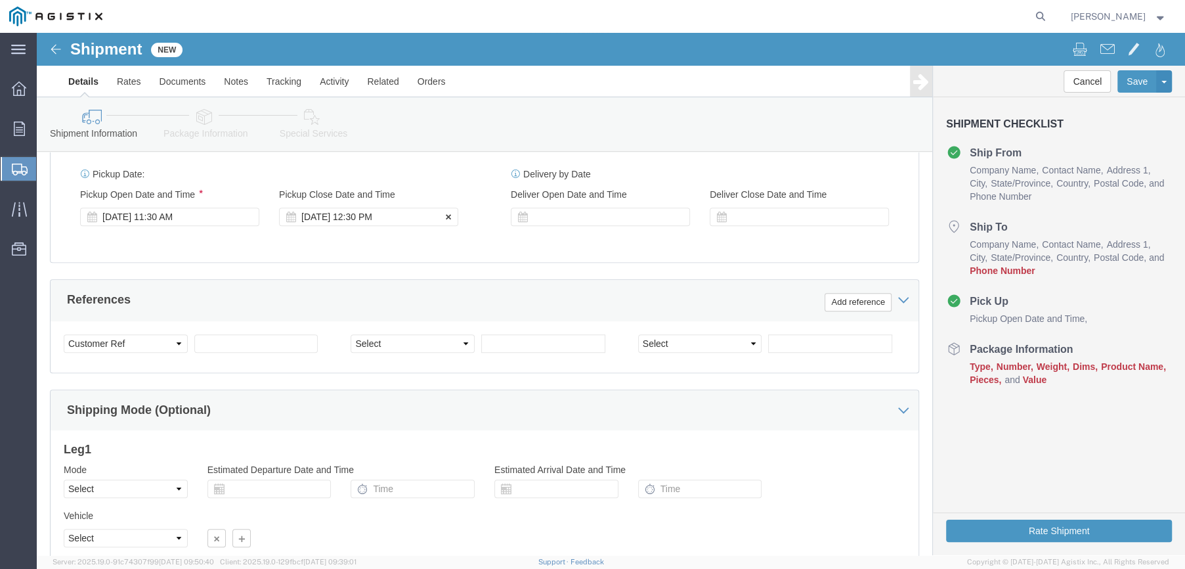
click div "Sep 16 2025 12:30 PM"
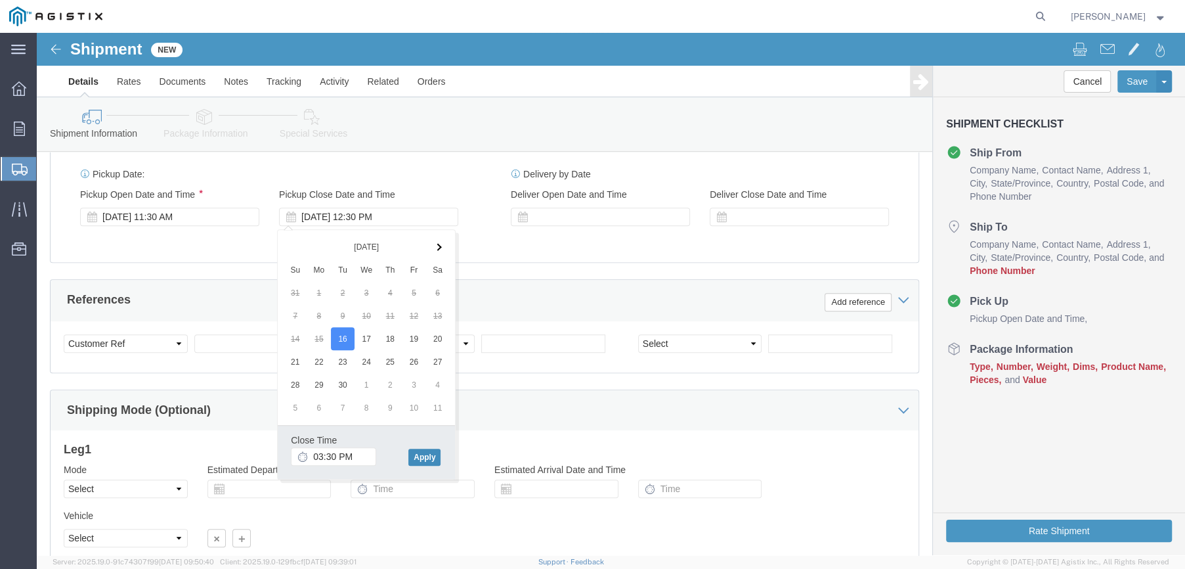
type input "3:30 PM"
click button "Apply"
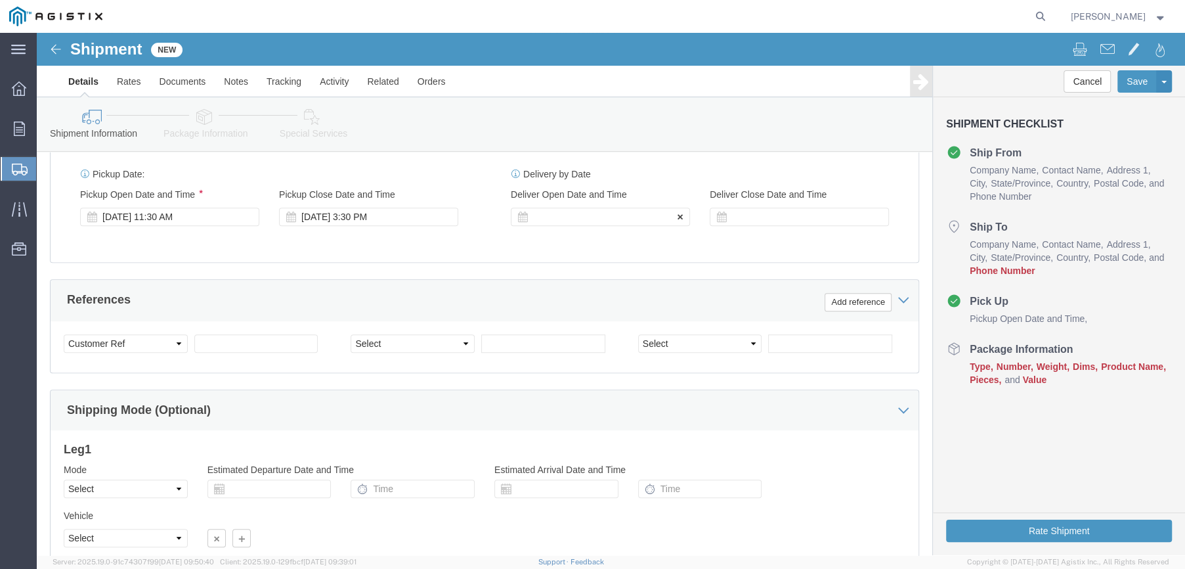
click div
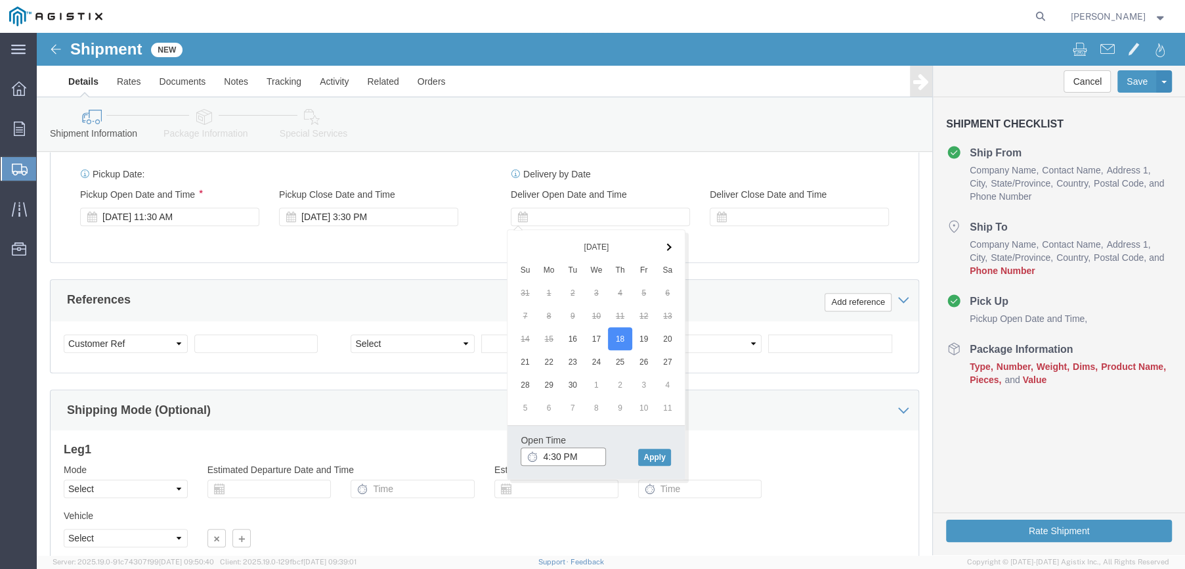
click input "4:30 PM"
click input "8:30 PM"
type input "8:30 AM"
click button "Apply"
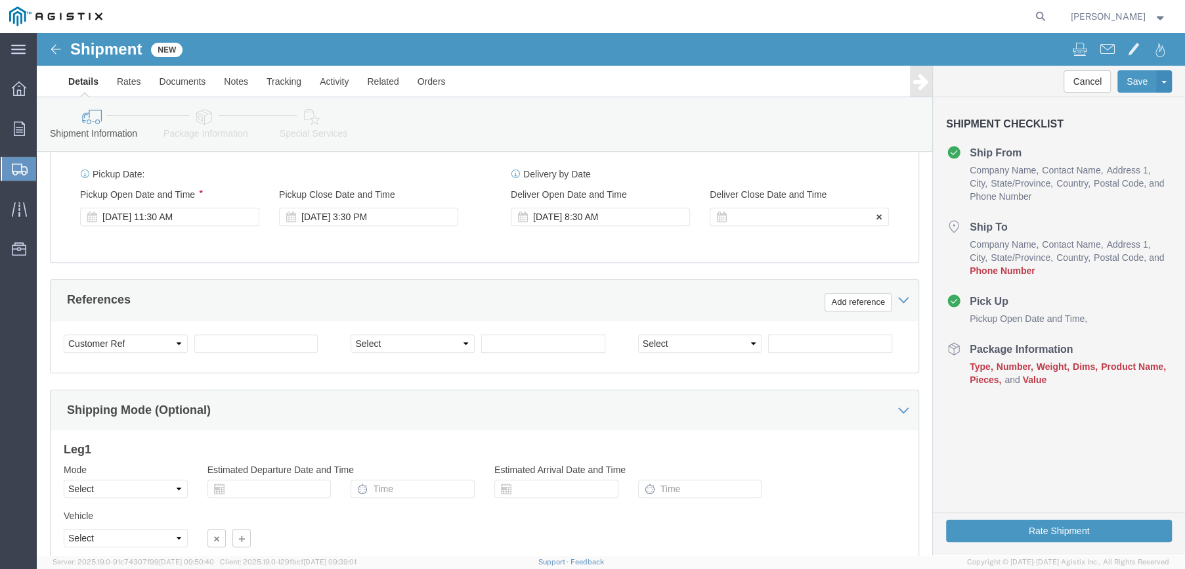
click div
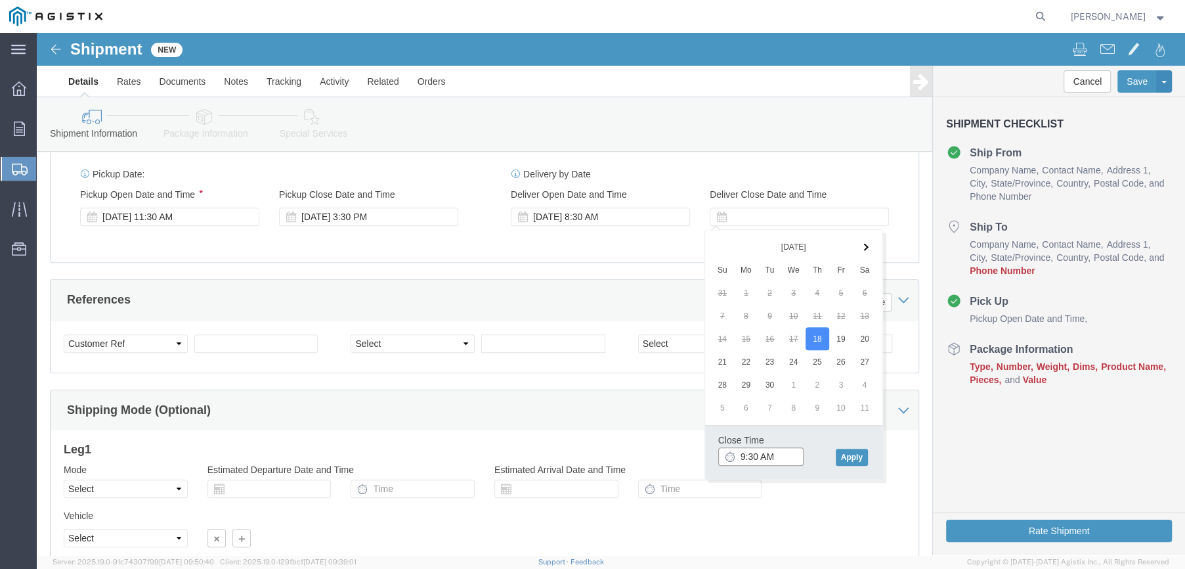
click input "9:30 AM"
click input "3:30 AM"
type input "3:30 PM"
click button "Apply"
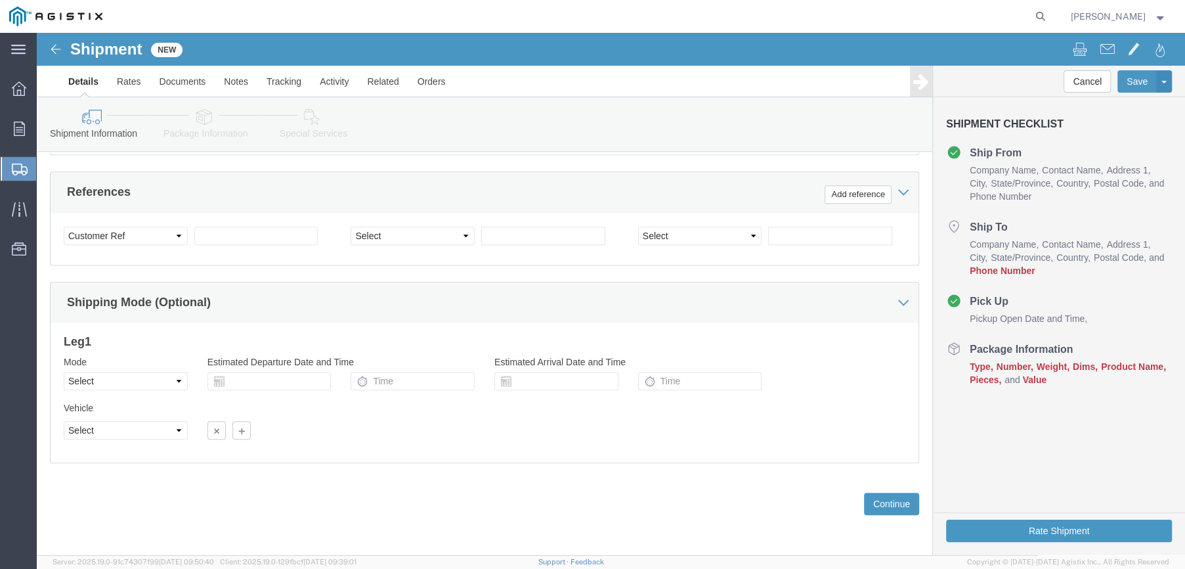
scroll to position [714, 0]
click select "Select Account Type Activity ID Airline Appointment Number ASN Batch Request # …"
click div "Shipping Mode (Optional)"
click select "Select Account Type Activity ID Airline Appointment Number ASN Batch Request # …"
click div "Shipping Mode (Optional)"
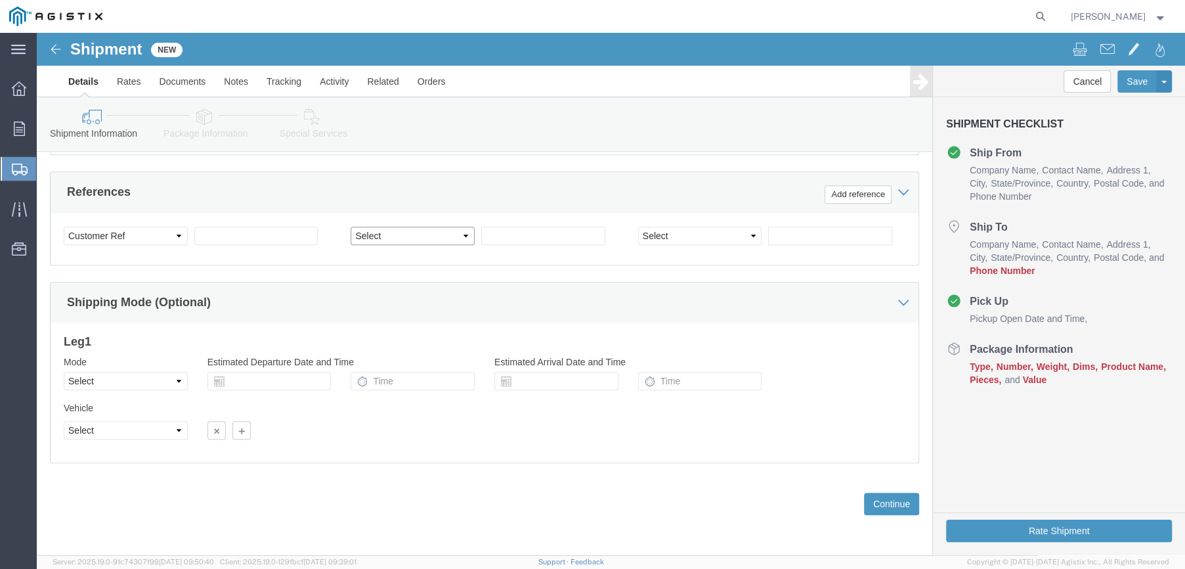
click select "Select Account Type Activity ID Airline Appointment Number ASN Batch Request # …"
select select "LINO"
click select "Select Account Type Activity ID Airline Appointment Number ASN Batch Request # …"
click input "text"
type input "2701228690"
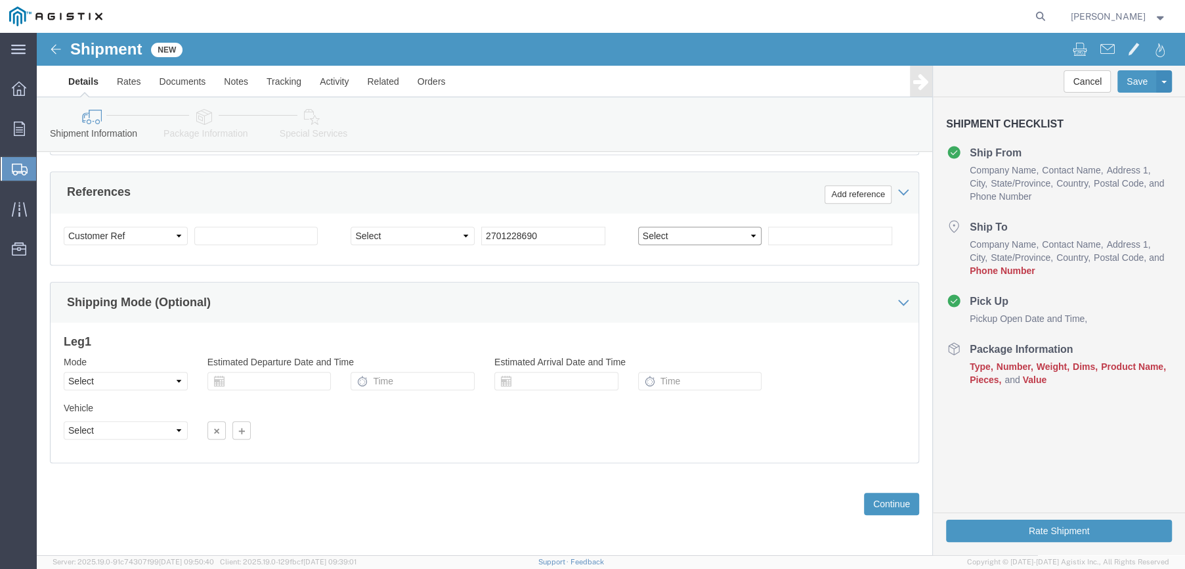
click select "Select Account Type Activity ID Airline Appointment Number ASN Batch Request # …"
select select "CUSTREF"
click select "Select Account Type Activity ID Airline Appointment Number ASN Batch Request # …"
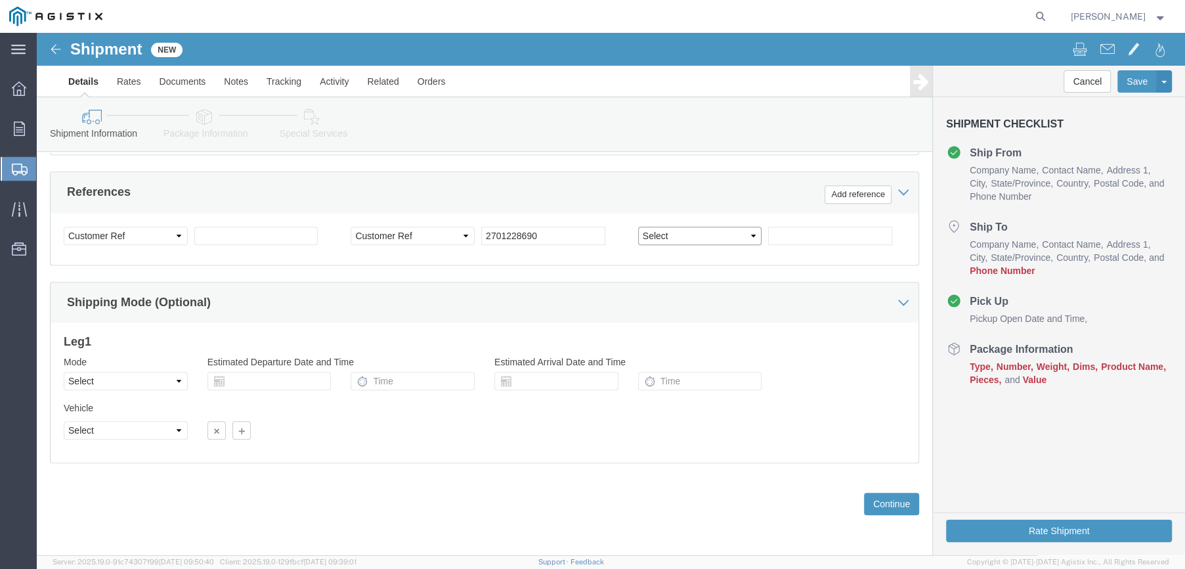
select select "SALEORDR"
click select "Select Account Type Activity ID Airline Appointment Number ASN Batch Request # …"
click input "text"
type input "397788"
click select "Select Air Less than Truckload Multi-Leg Ocean Freight Rail Small Parcel Truckl…"
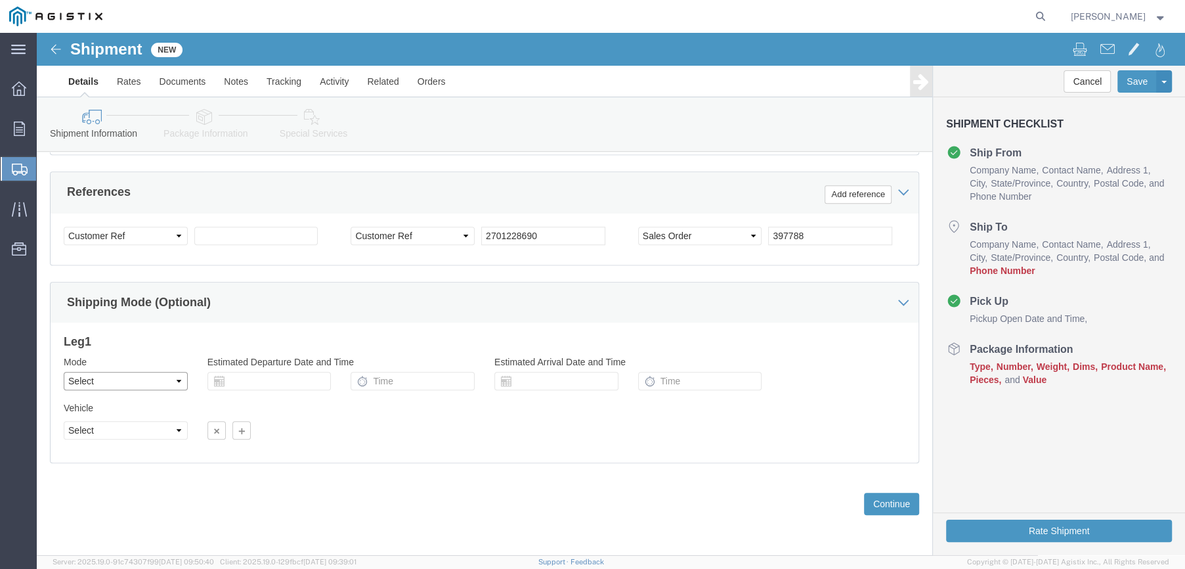
select select "LTL"
click select "Select Air Less than Truckload Multi-Leg Ocean Freight Rail Small Parcel Truckl…"
click button "Continue"
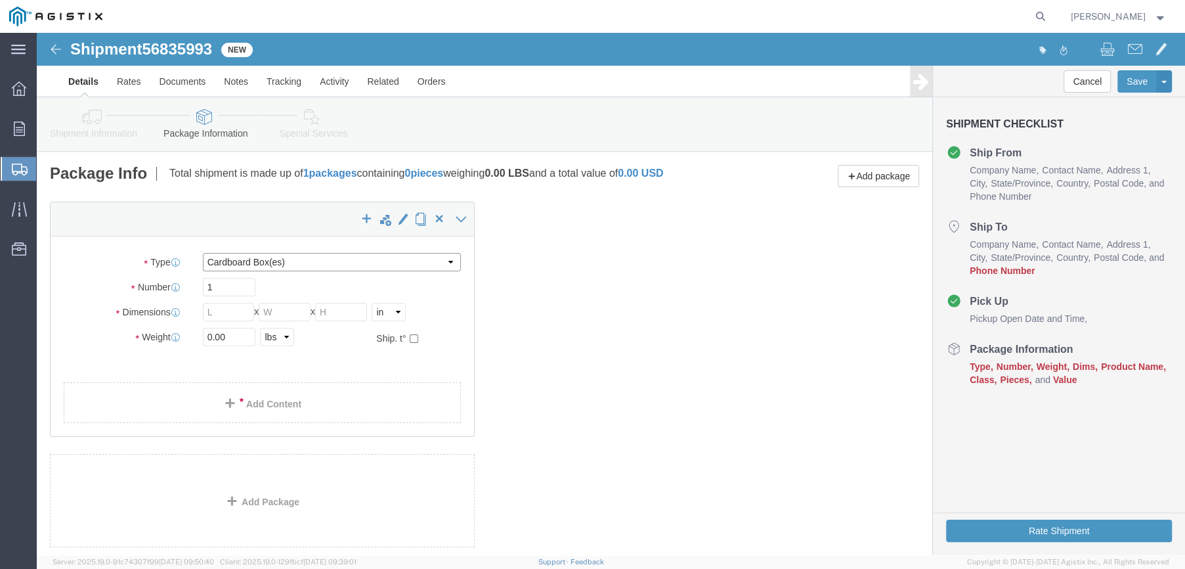
click select "Select Bale(s) Basket(s) Bolt(s) Bottle(s) Buckets Bulk Bundle(s) Can(s) Cardbo…"
select select "PSNS"
click select "Select Bale(s) Basket(s) Bolt(s) Bottle(s) Buckets Bulk Bundle(s) Can(s) Cardbo…"
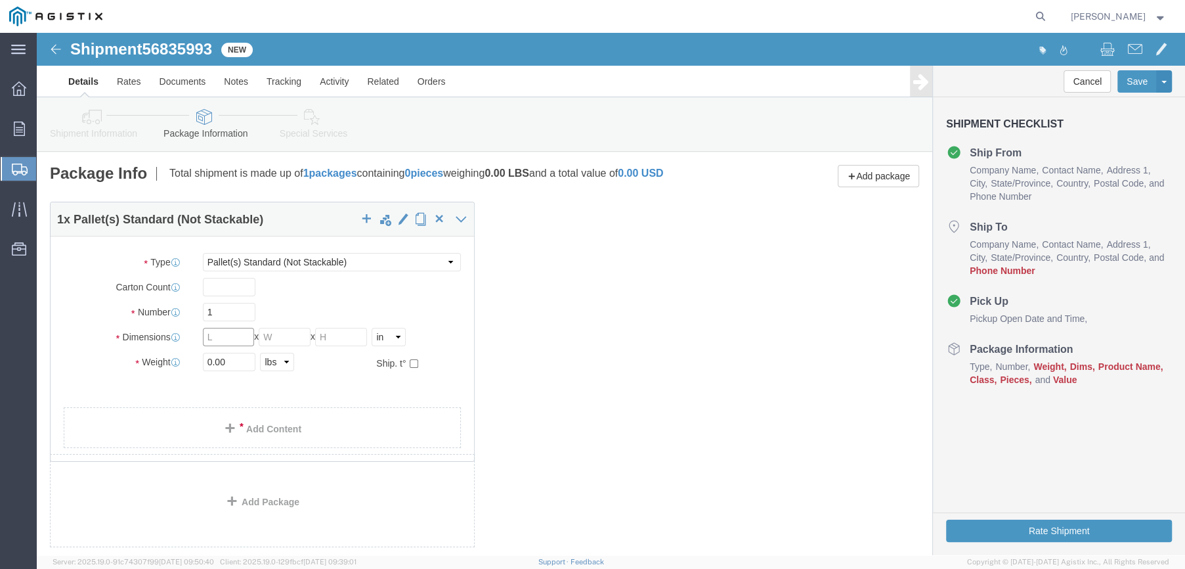
click input "text"
type input "46"
type input "16"
drag, startPoint x: 188, startPoint y: 331, endPoint x: 168, endPoint y: 334, distance: 20.5
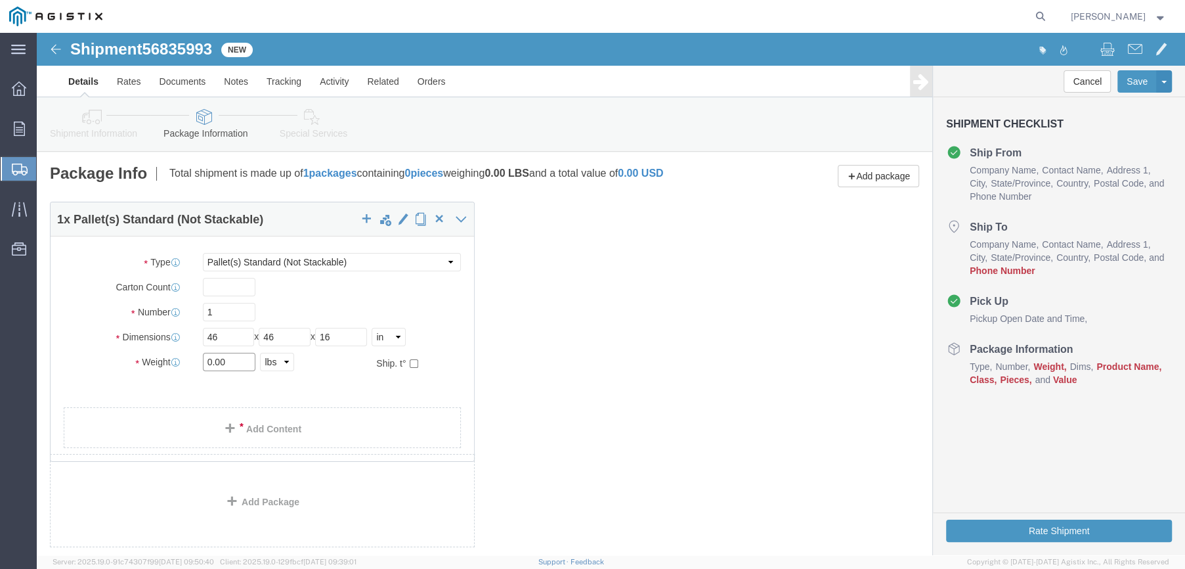
click input "0.00"
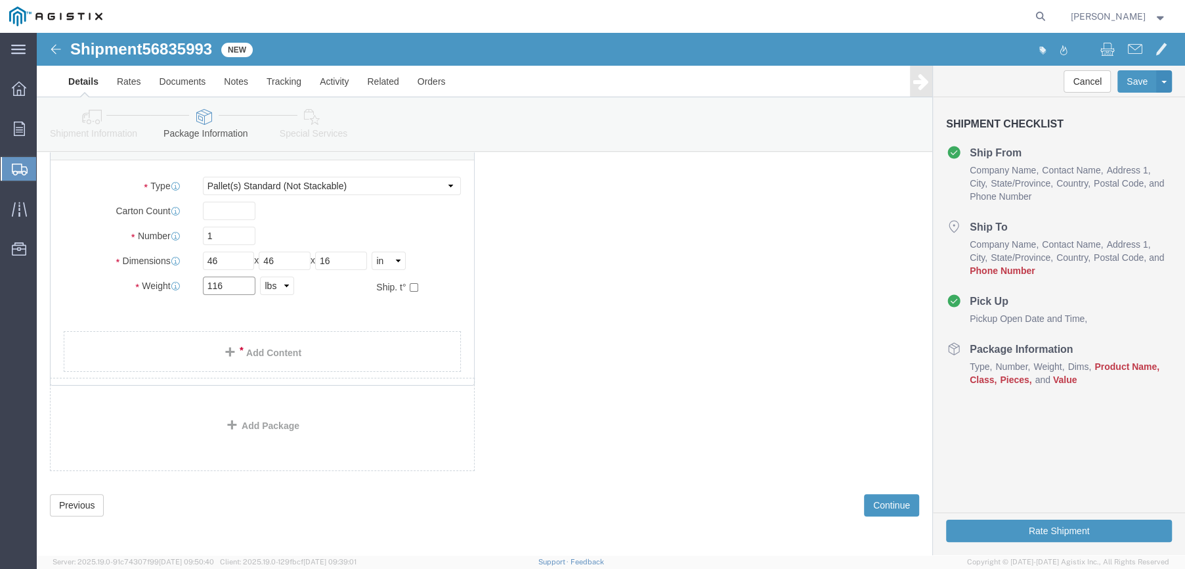
scroll to position [77, 0]
type input "116"
click link "Add Content"
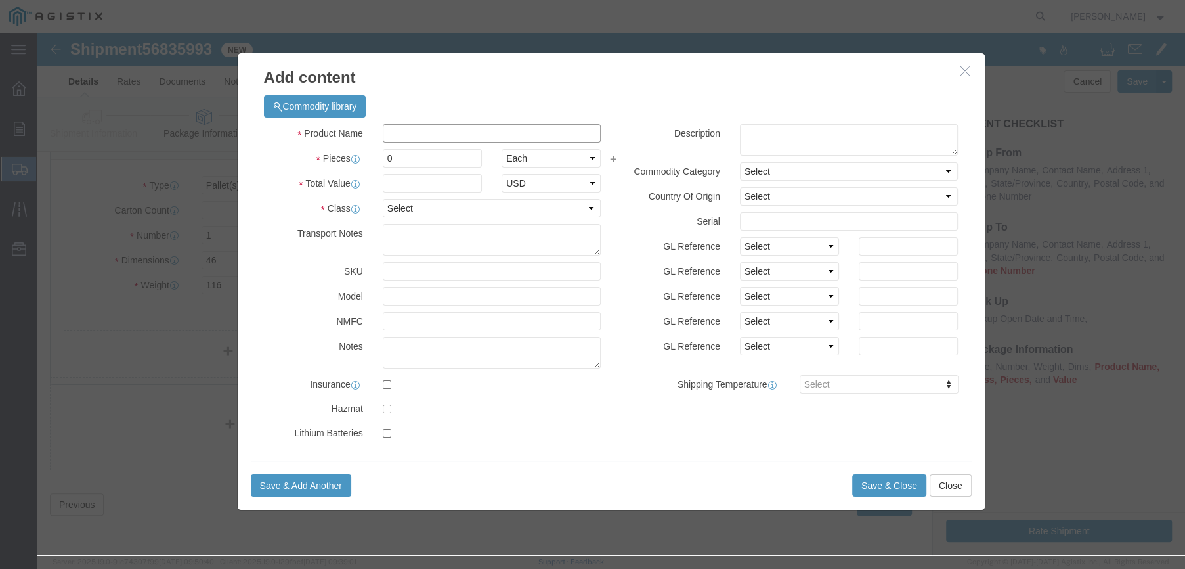
click input "text"
type input "JU"
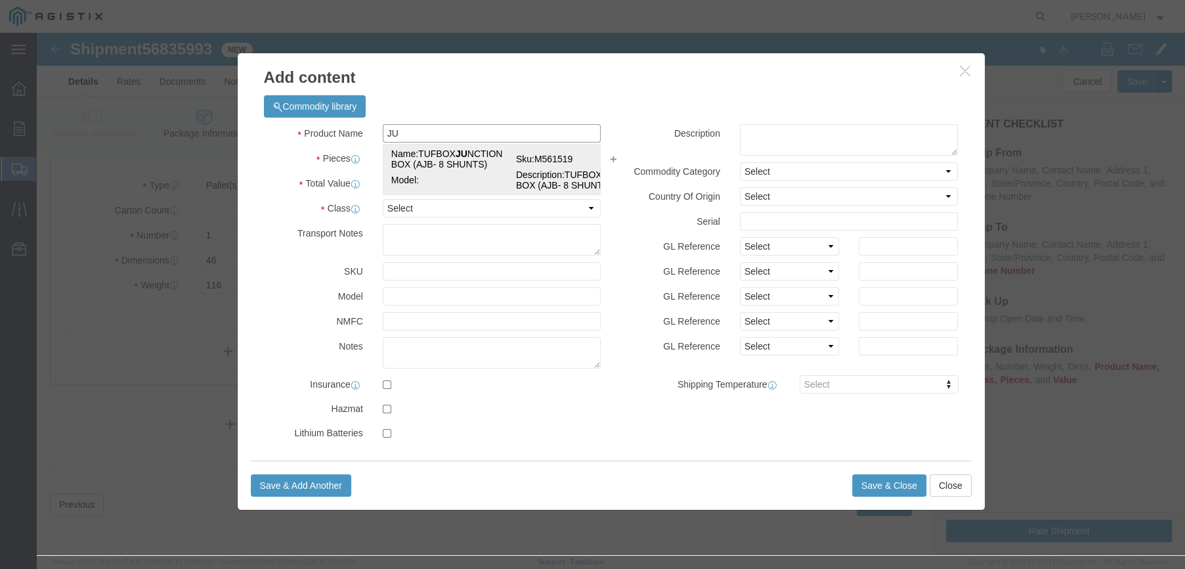
click td "Name: TUFBOX JU NCTION BOX (AJB- 8 SHUNTS)"
select select
select select "PURCHORD"
type input "TUFBOX JUNCTION BOX (AJB- 8 SHUNTS)"
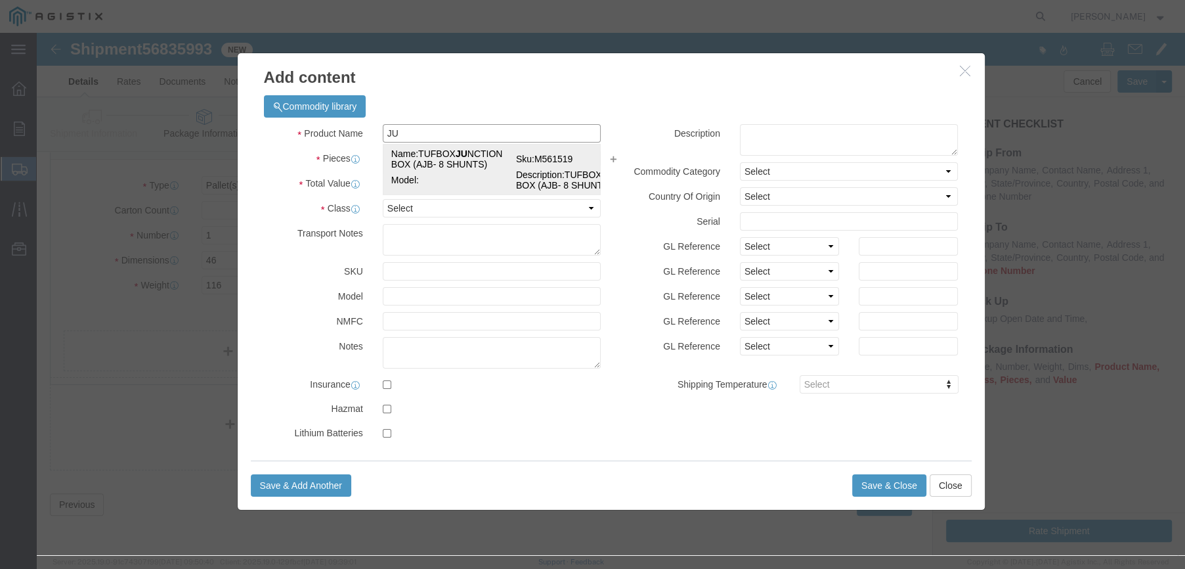
type input "M561519"
type textarea "TUFBOX JUNCTION BOX (AJB- 8 SHUNTS)"
type input "3501396145"
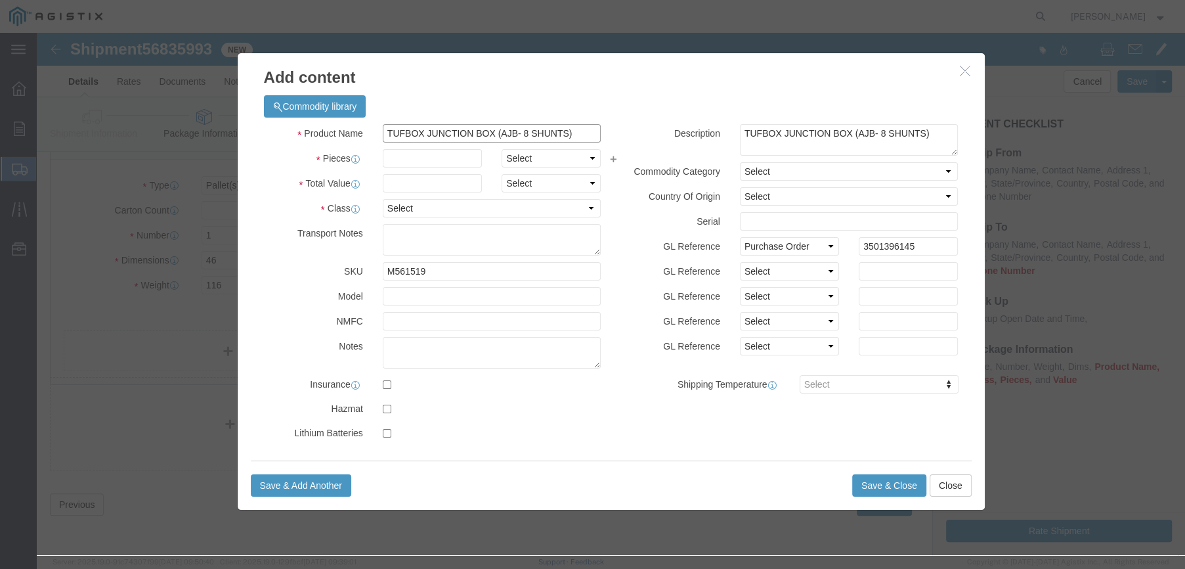
click input "TUFBOX JUNCTION BOX (AJB- 8 SHUNTS)"
click input "JUNCTION BOX (AJB- 8 SHUNTS)"
type input "JUNCTION BOX"
click div "Commodity library"
click input "text"
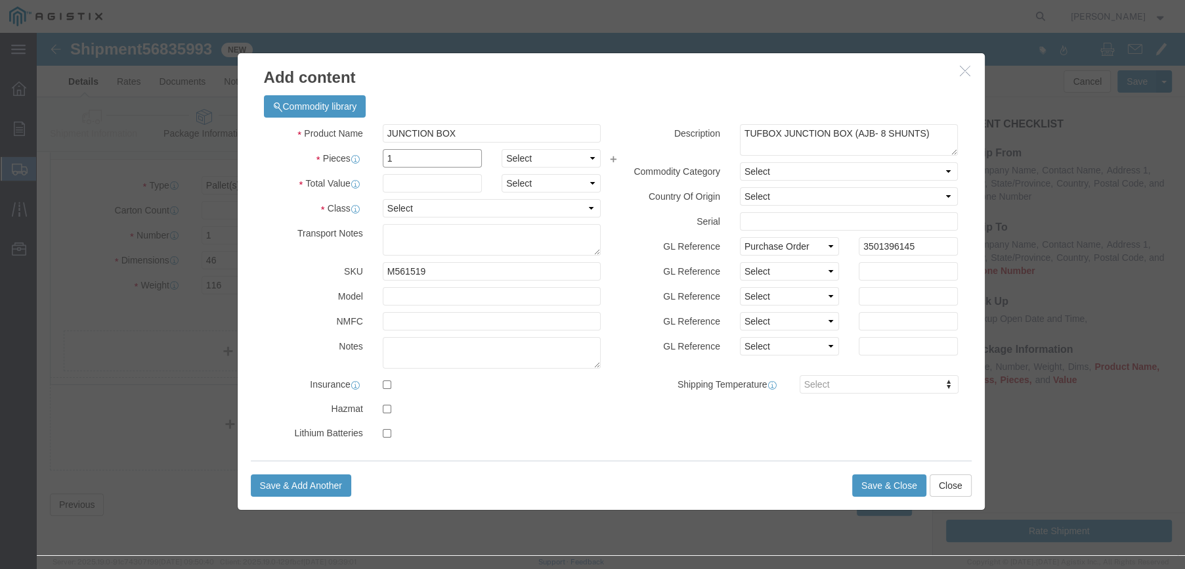
type input "1"
click div "Commodity library"
click select "Select Bag Barrels 100Board Feet Bottle Box Blister Pack Carats Can Capsule Car…"
click div "Commodity library"
click input "text"
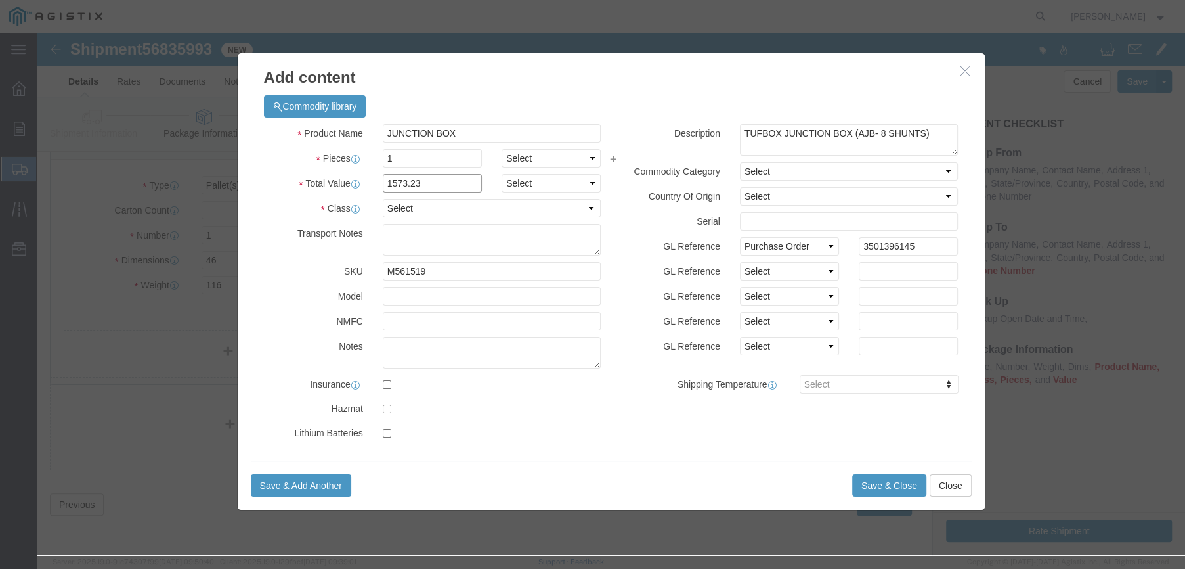
type input "1573.23"
click select "Select ADP AED AFN ALL AMD AOA ARS ATS AUD AWG AZN BAM BBD BDT BGL BGN BHD BIF …"
select select "USD"
click select "Select ADP AED AFN ALL AMD AOA ARS ATS AUD AWG AZN BAM BBD BDT BGL BGN BHD BIF …"
click select "Select 50 55 60 65 70 85 92.5 100 125 175 250 300 400"
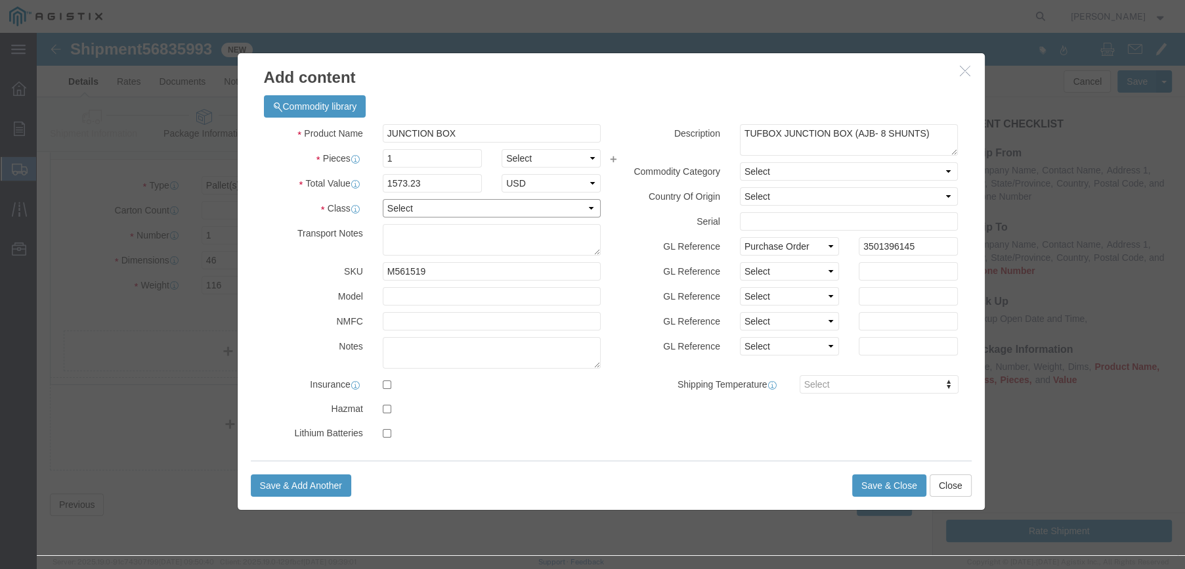
select select "70"
click select "Select 50 55 60 65 70 85 92.5 100 125 175 250 300 400"
click textarea "TUFBOX JUNCTION BOX (AJB- 8 SHUNTS)"
drag, startPoint x: 738, startPoint y: 100, endPoint x: 695, endPoint y: 101, distance: 43.3
click textarea "TUFBOX JUNCTION BOX (AJB- 8 SHUNTS)"
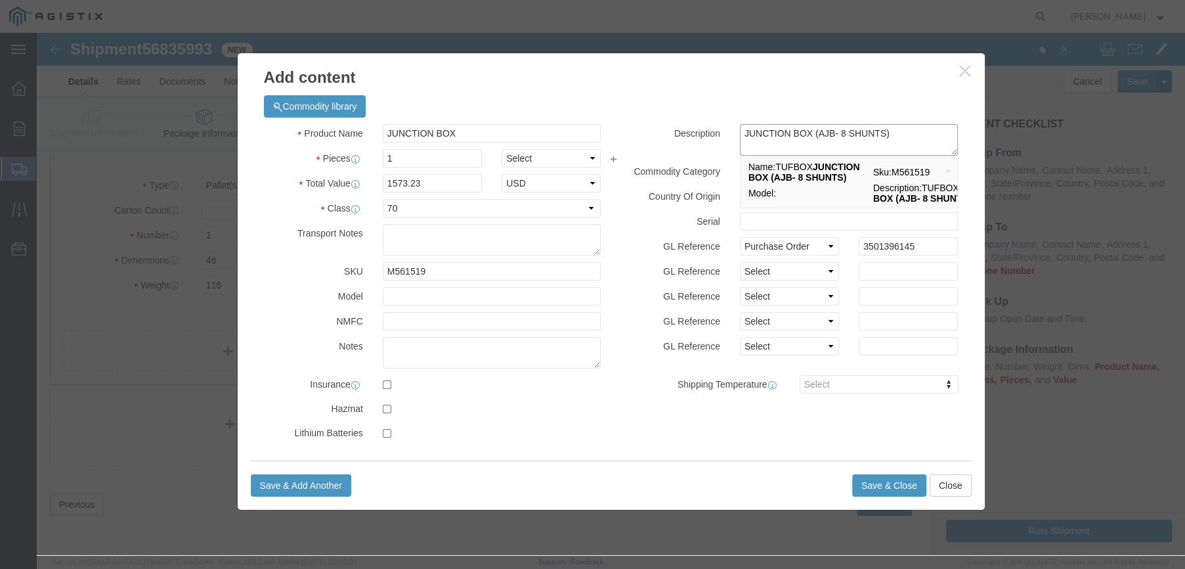
drag, startPoint x: 844, startPoint y: 98, endPoint x: 770, endPoint y: 108, distance: 74.8
click textarea "JUNCTION BOX (AJB- 8 SHUNTS)"
type textarea "JUNCTION BOX"
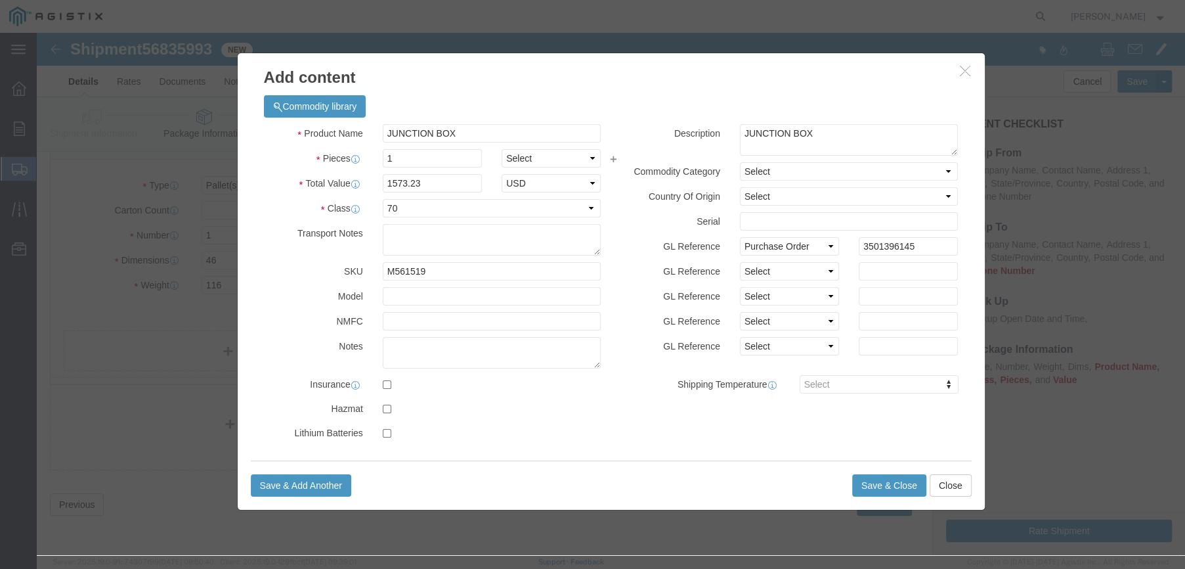
click div "Product Name JUNCTION BOX JUNCTION BOX Pieces 1 Select Bag Barrels 100Board Fee…"
click button "Save & Close"
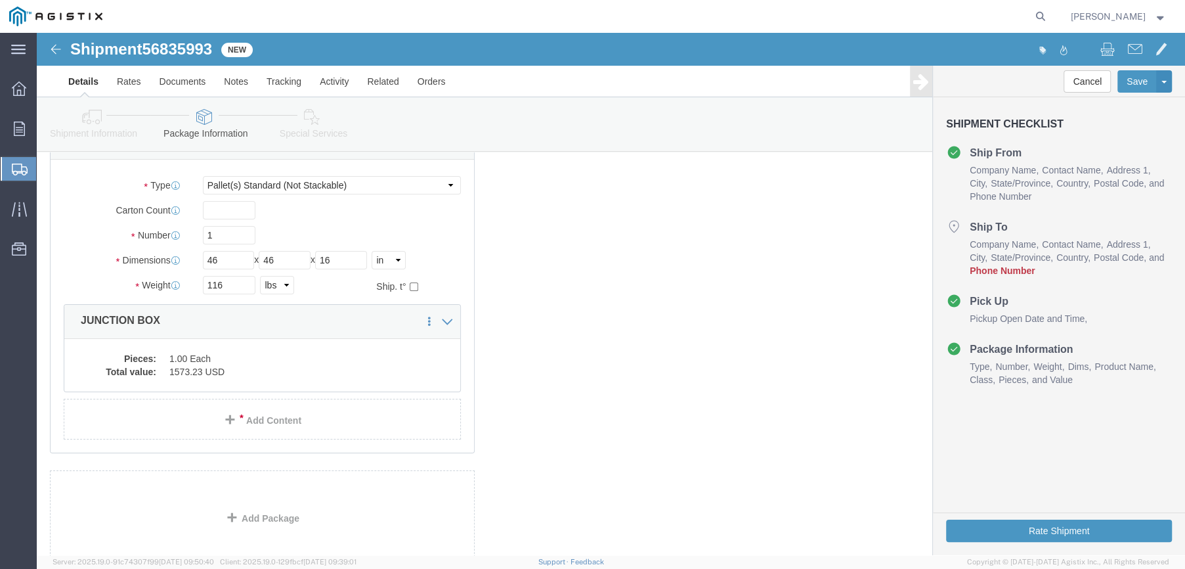
scroll to position [179, 0]
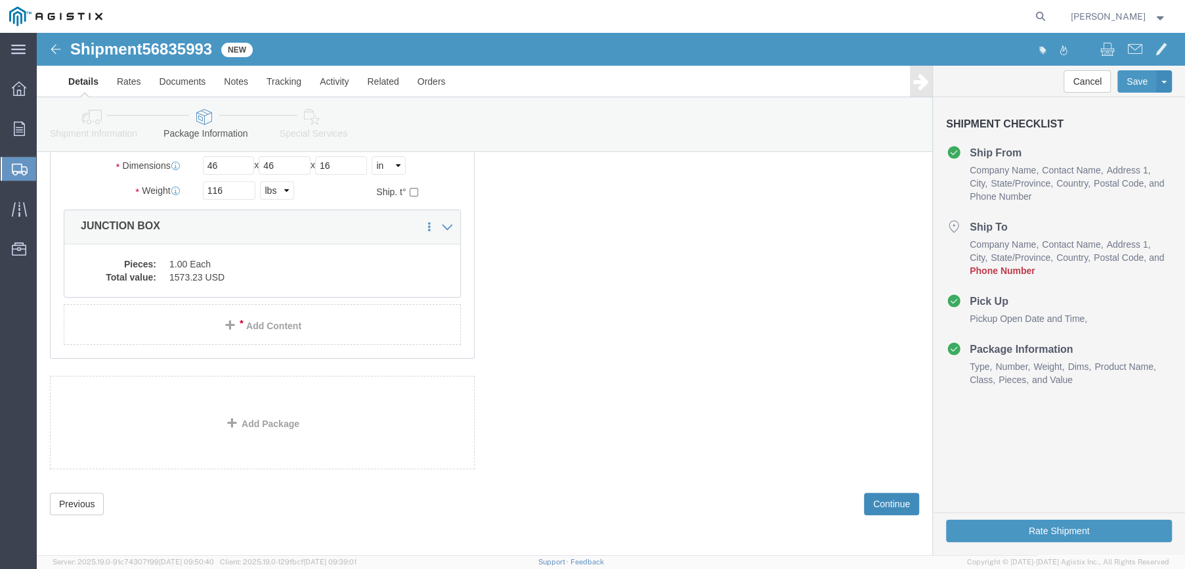
click button "Continue"
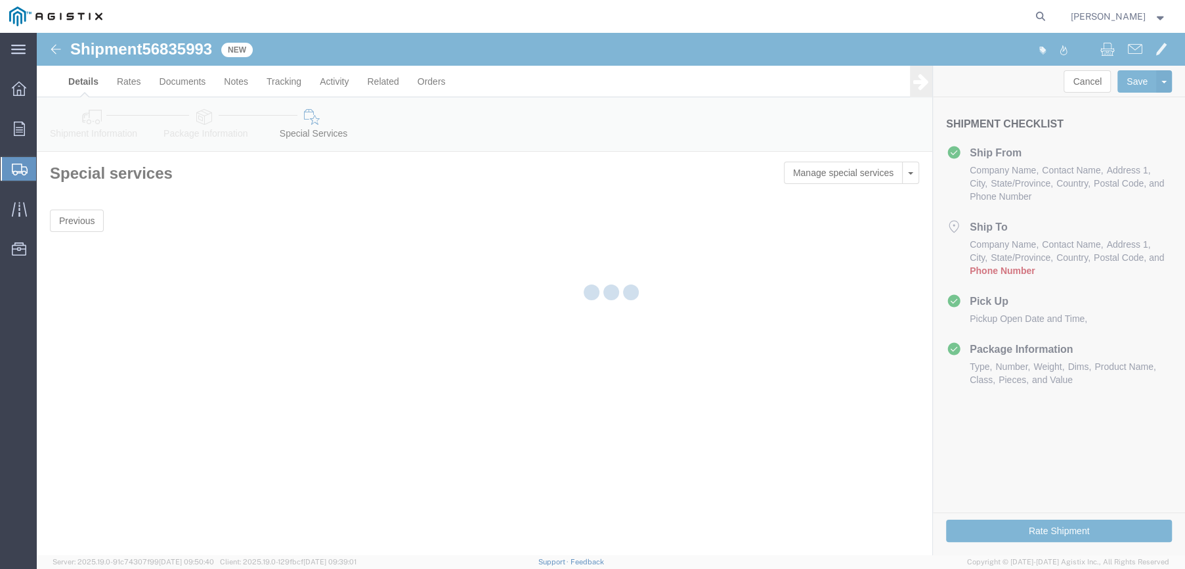
scroll to position [0, 0]
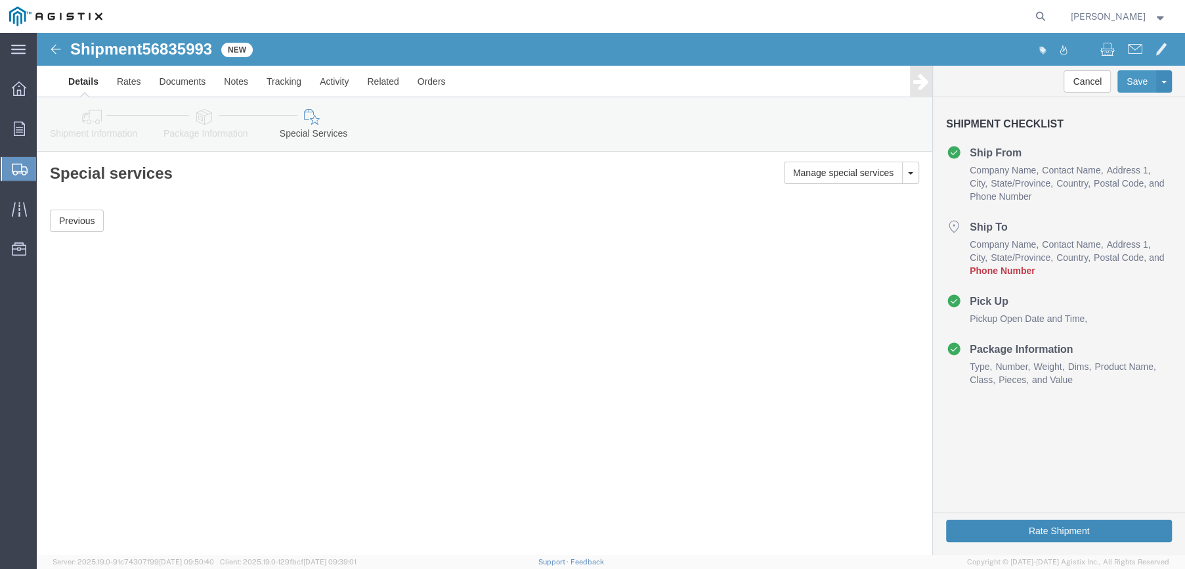
click button "Rate Shipment"
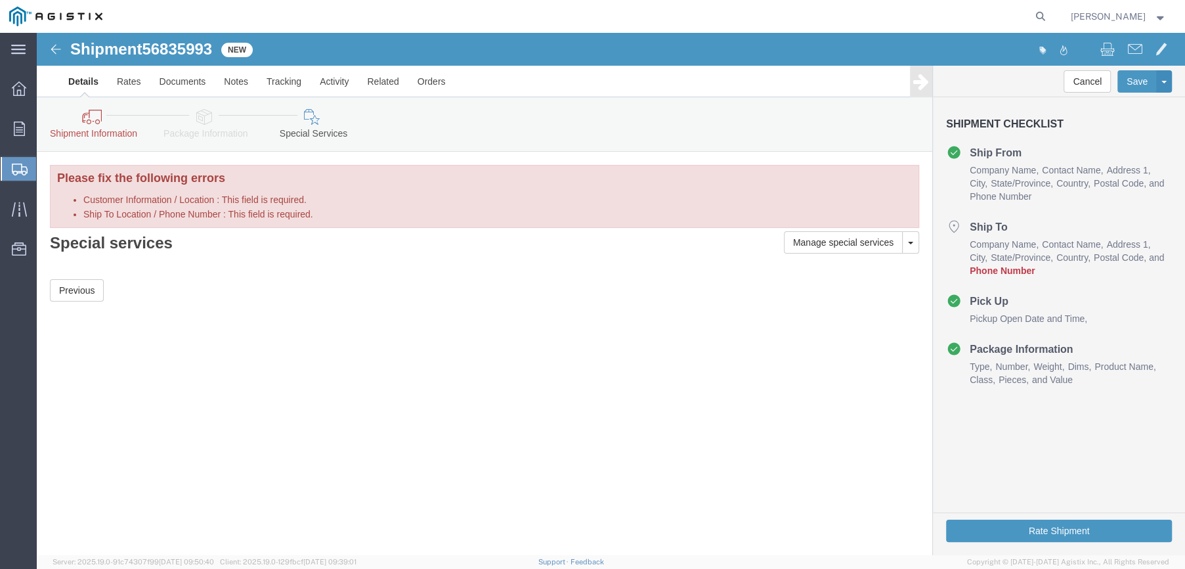
click icon
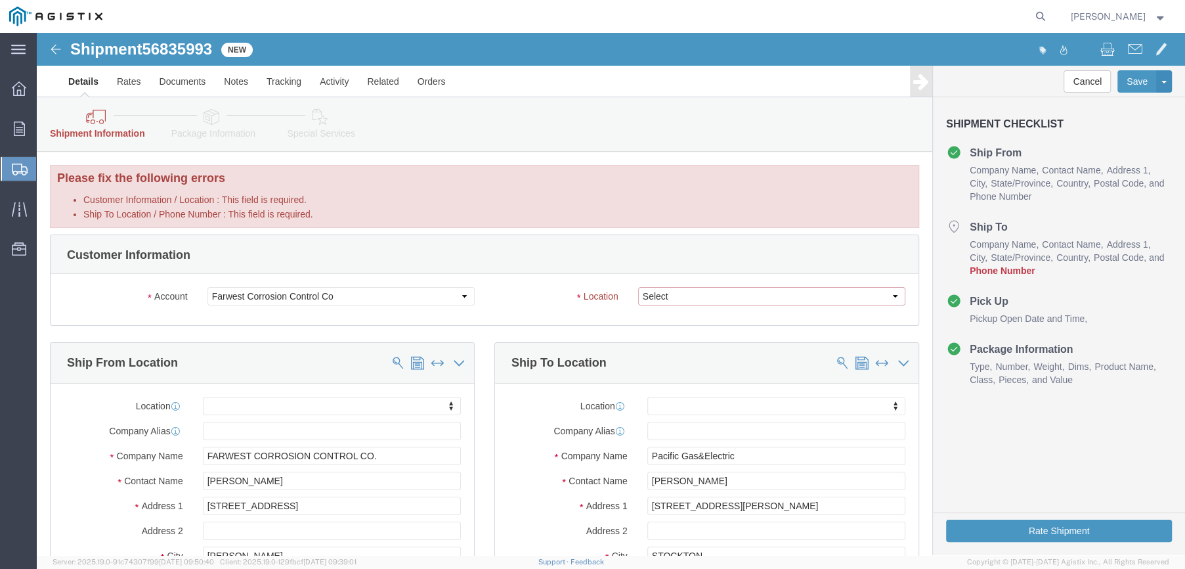
click select "Select BAKERSFIELD DOWNEY"
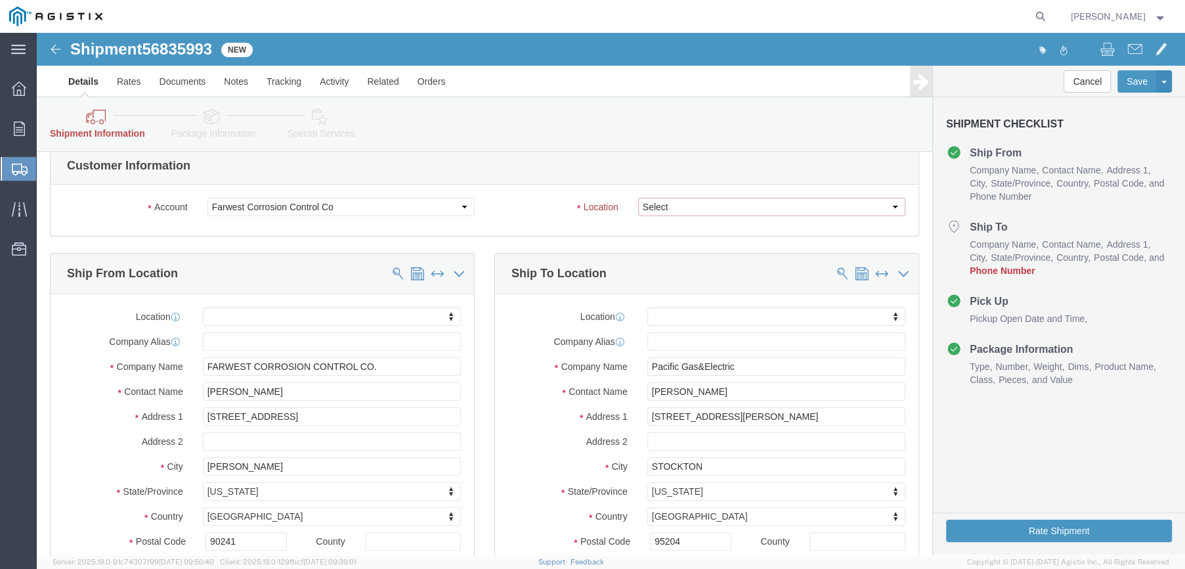
scroll to position [131, 0]
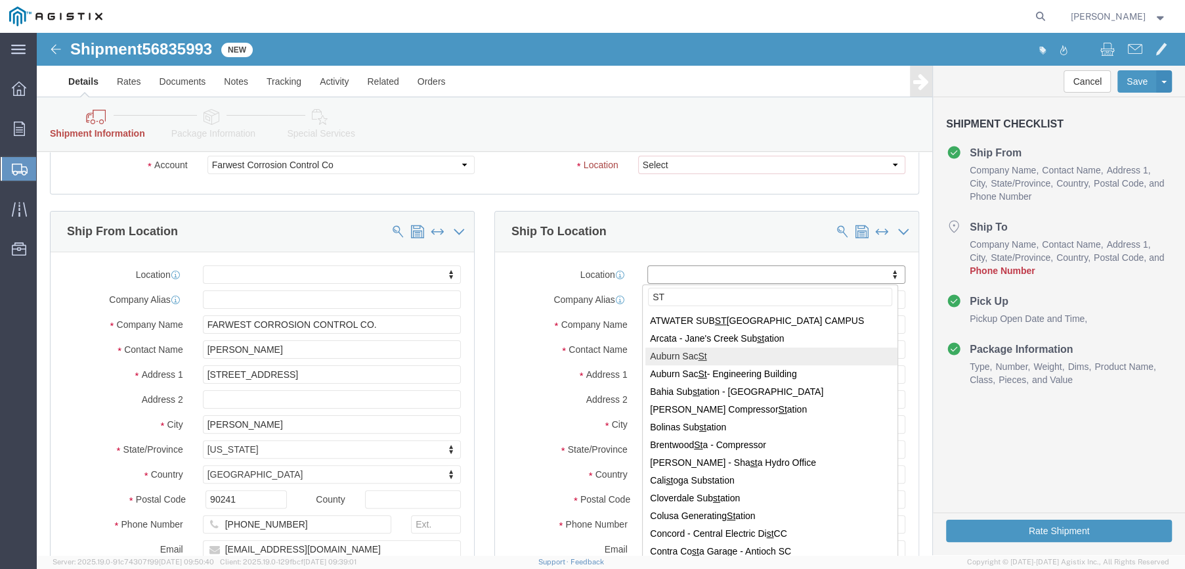
type input "STO"
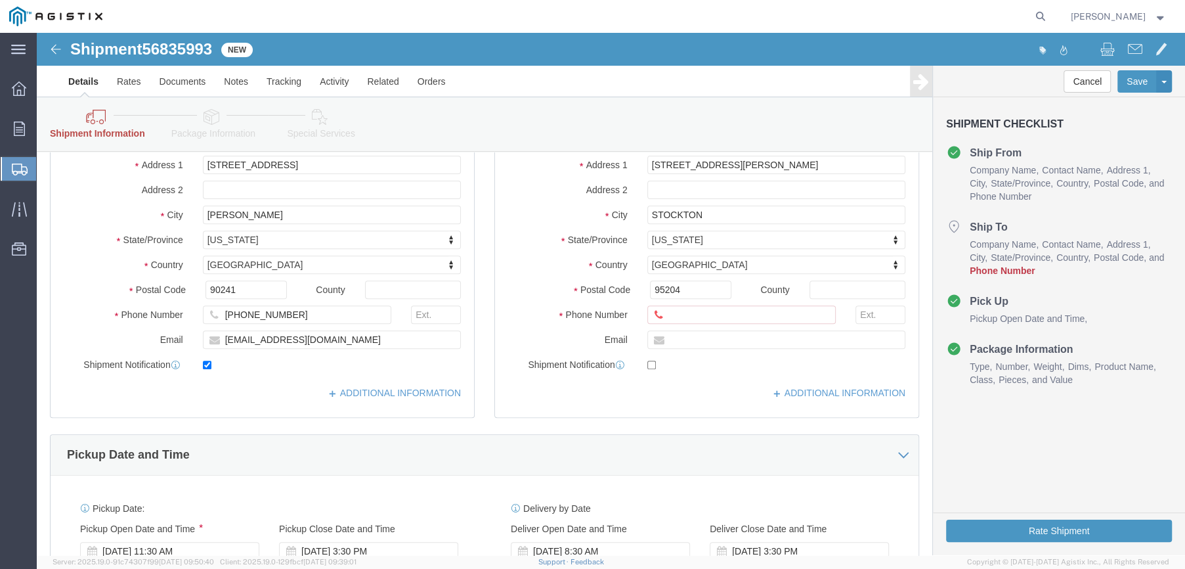
scroll to position [365, 0]
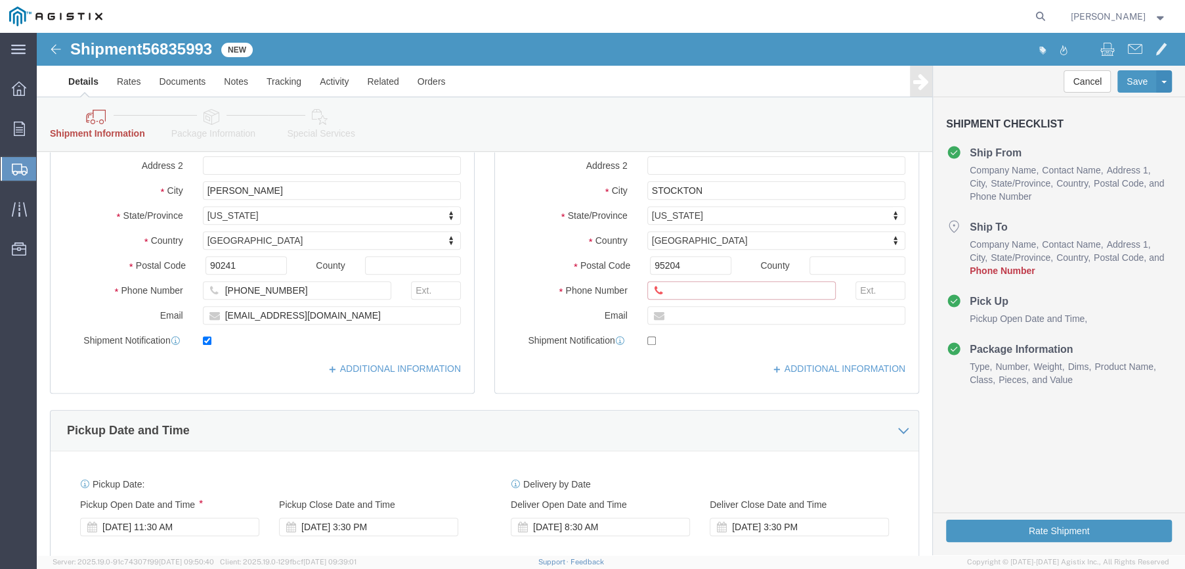
click input "Ship To Location / Phone Number : This field is required."
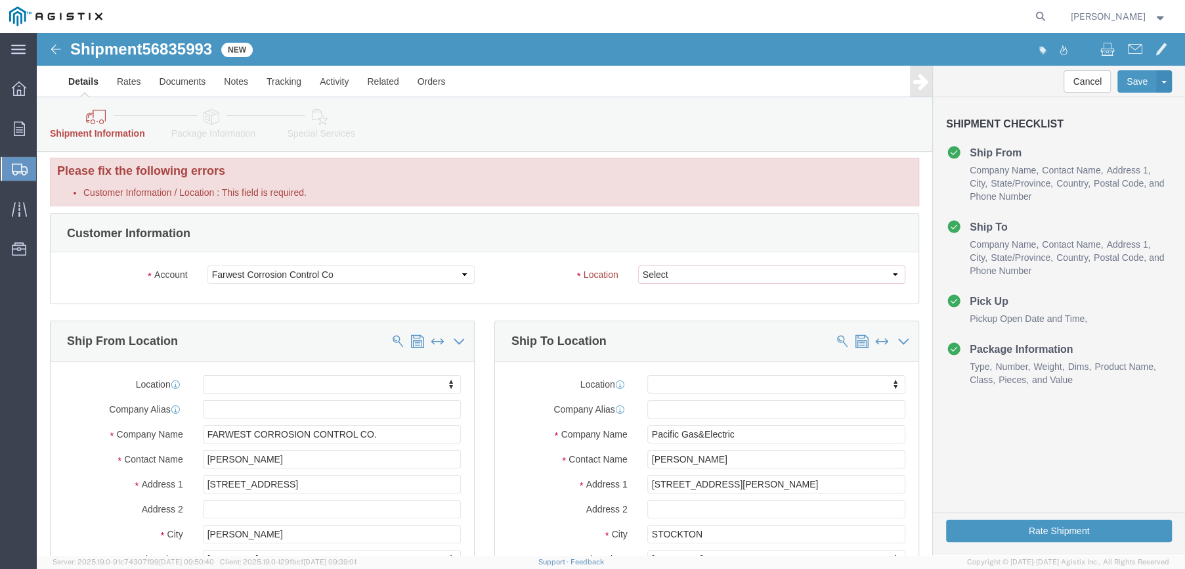
scroll to position [0, 0]
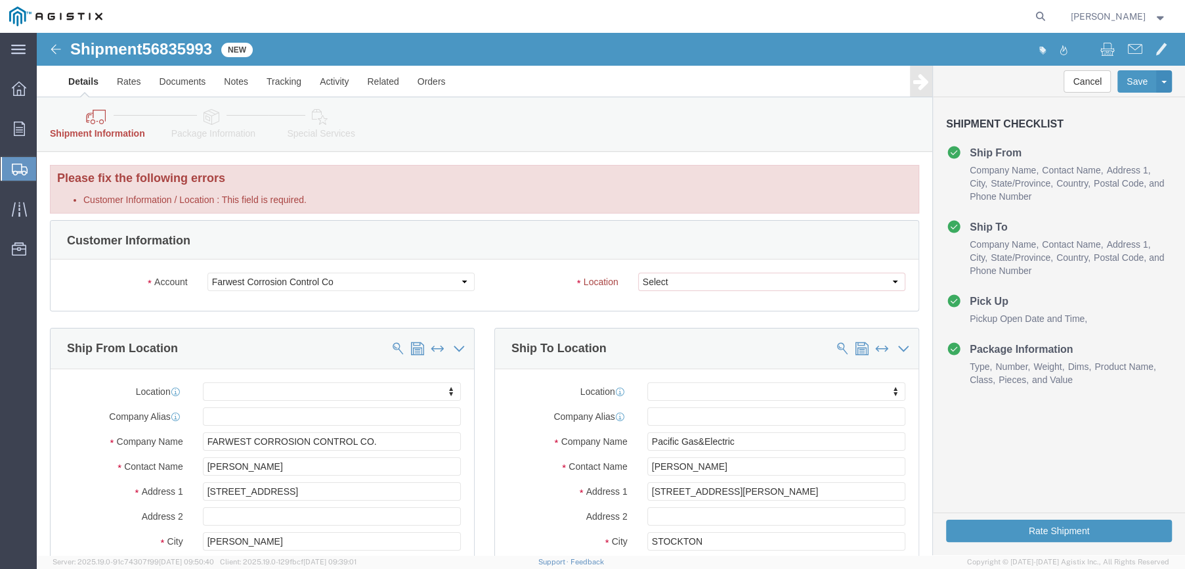
type input "925-324-6147"
click select "Select BAKERSFIELD DOWNEY"
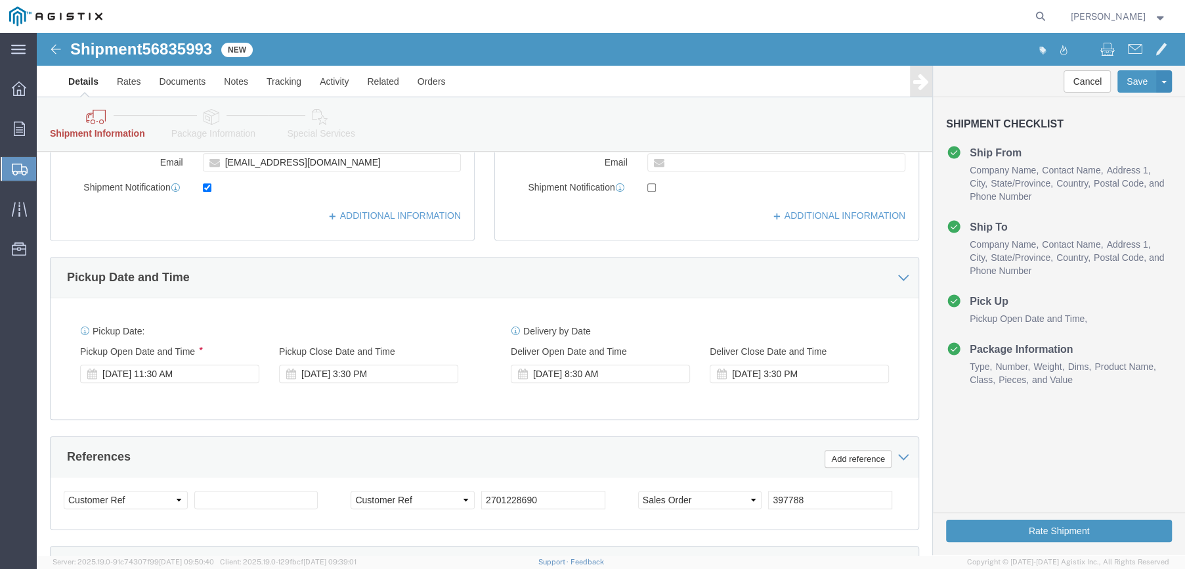
scroll to position [657, 0]
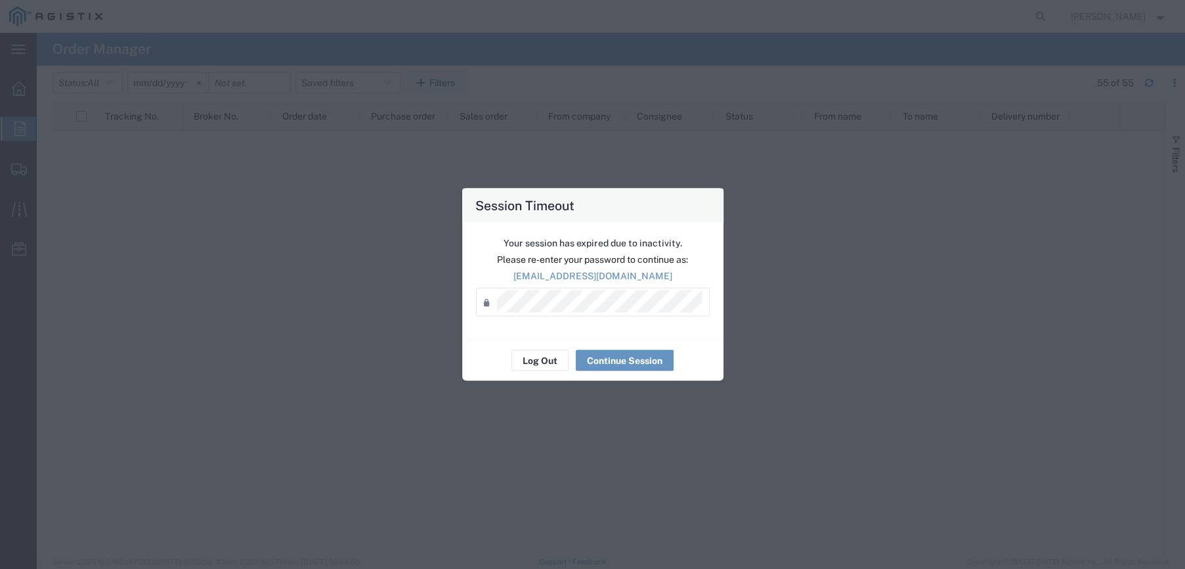
scroll to position [987, 0]
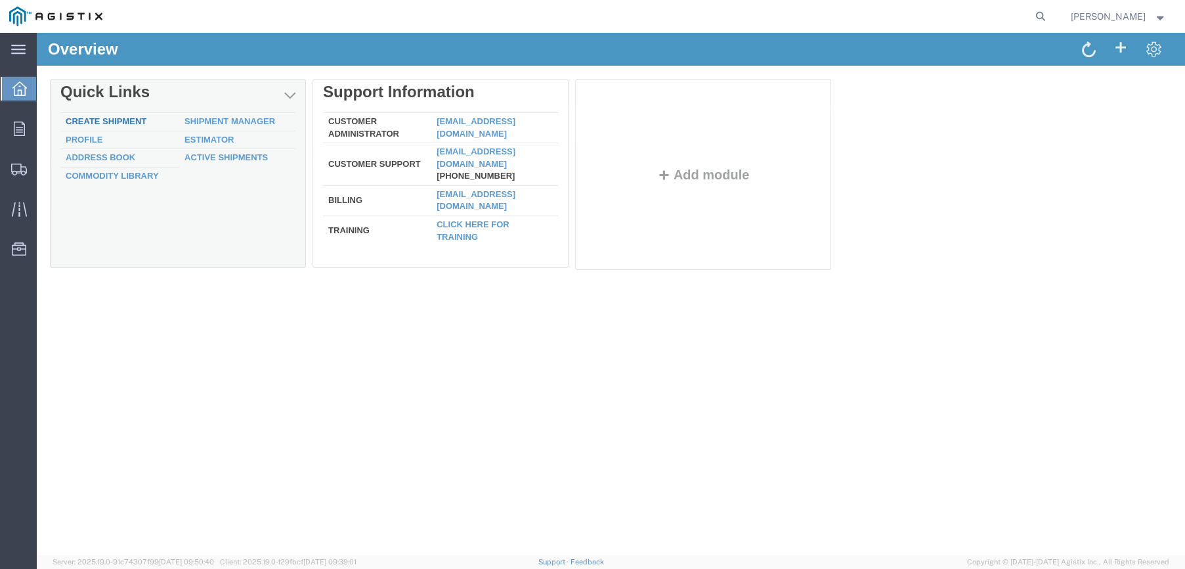
click at [119, 119] on link "Create Shipment" at bounding box center [106, 121] width 81 height 10
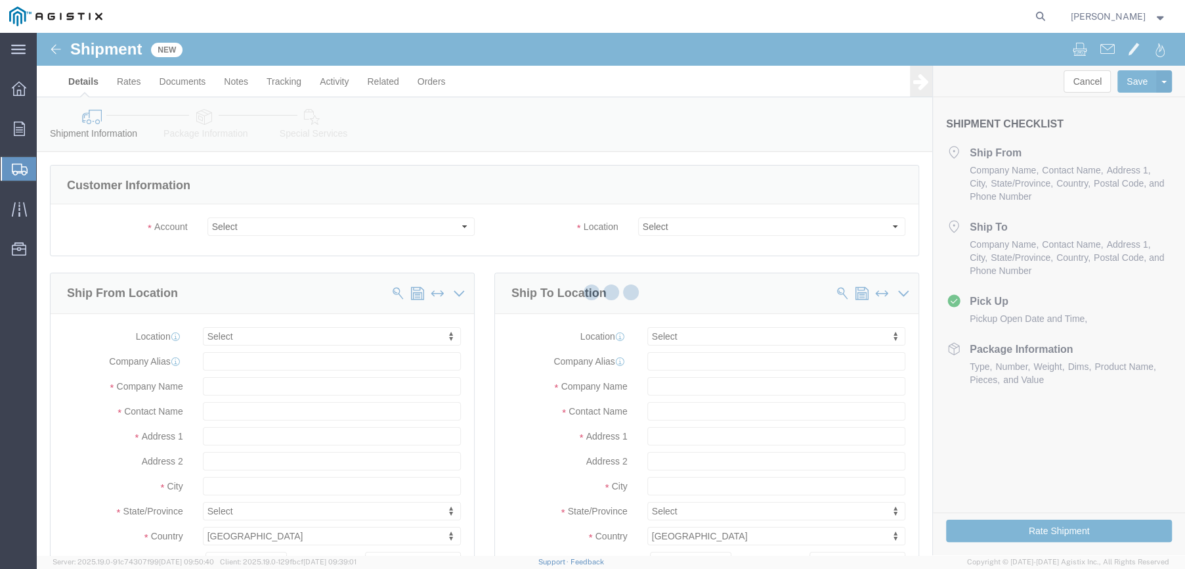
select select
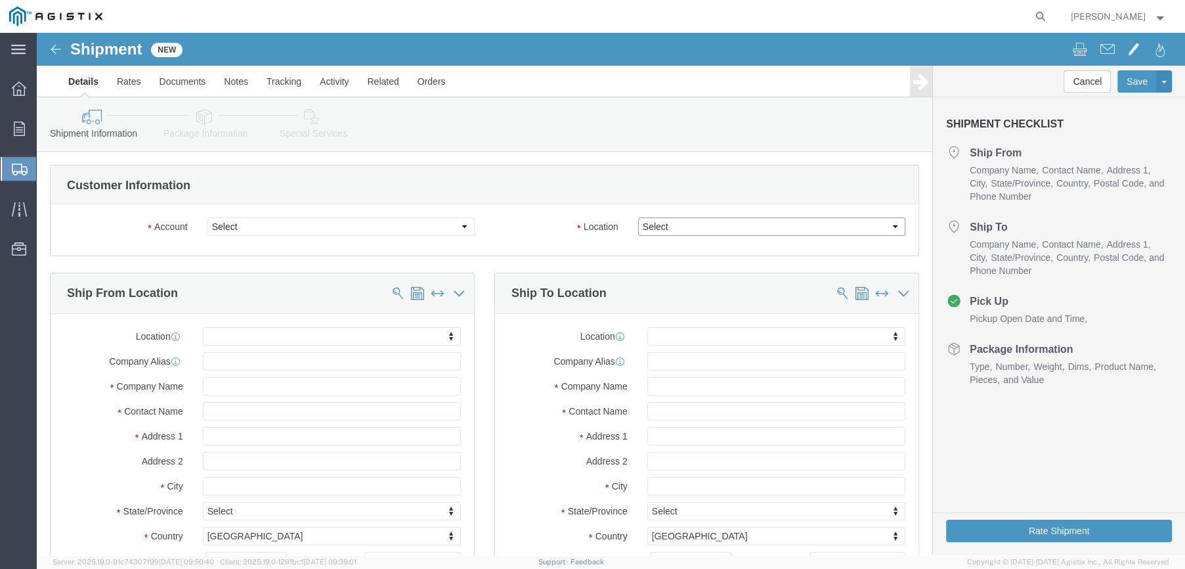
drag, startPoint x: 822, startPoint y: 194, endPoint x: 860, endPoint y: 200, distance: 38.5
click select "Select"
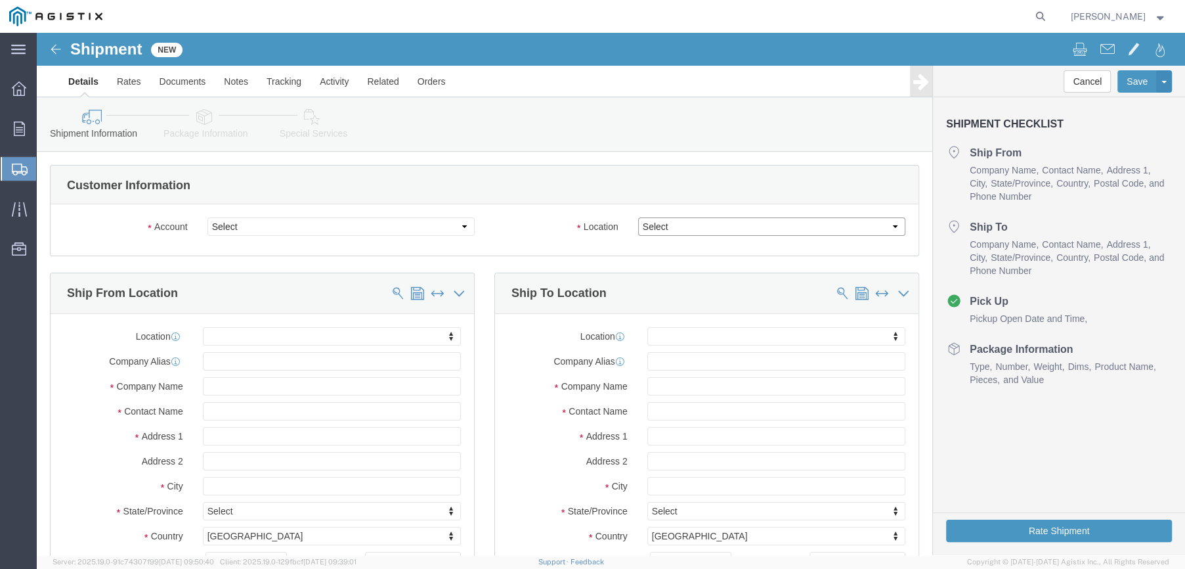
click select "Select"
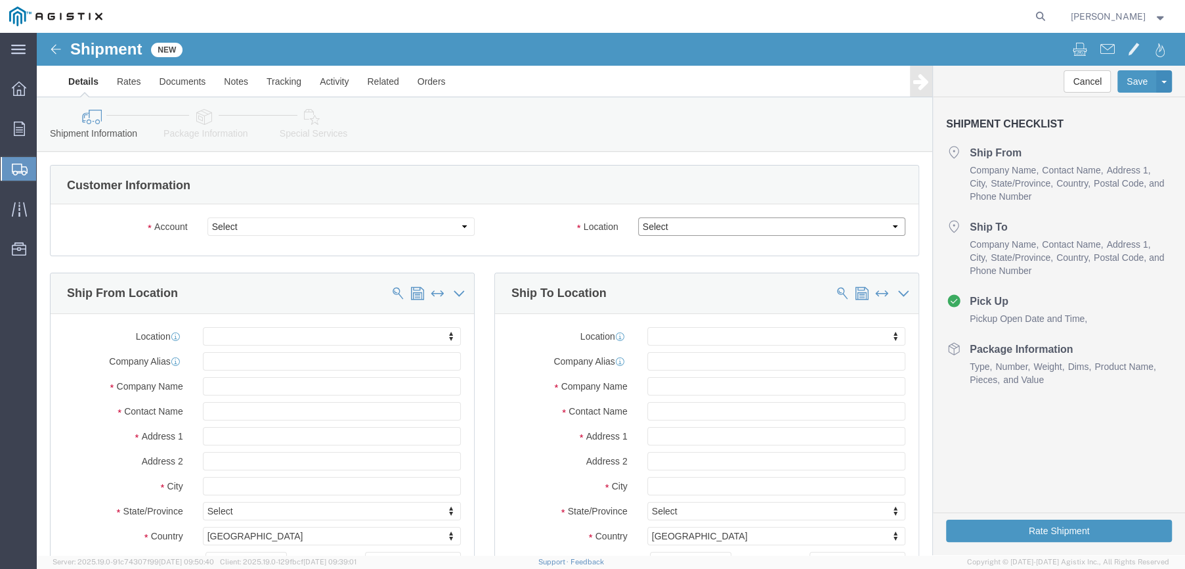
click select "Select"
click select "Select Farwest Corrosion Control Co PG&E"
select select "9596"
click select "Select Farwest Corrosion Control Co PG&E"
select select "PURCHORD"
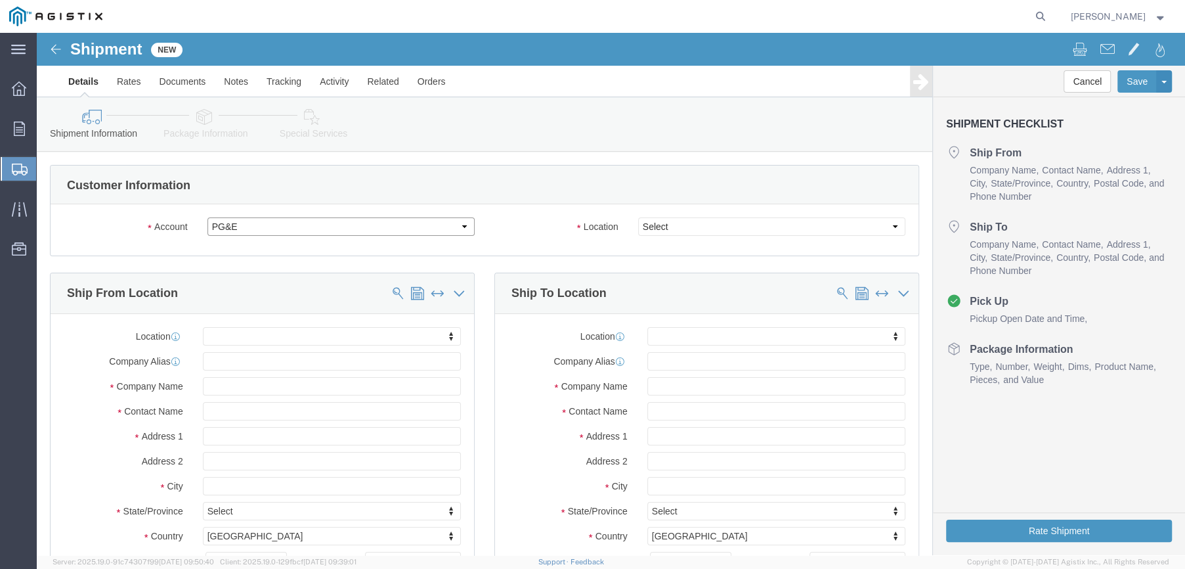
select select
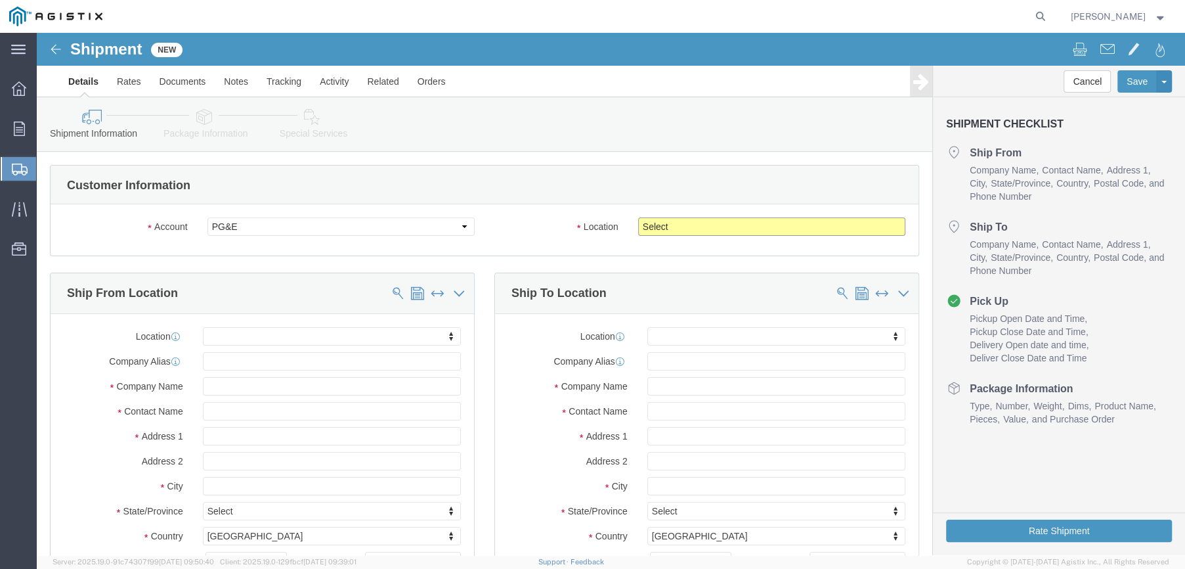
click select "Select All Others Fremont DC Fresno DC Wheatland DC"
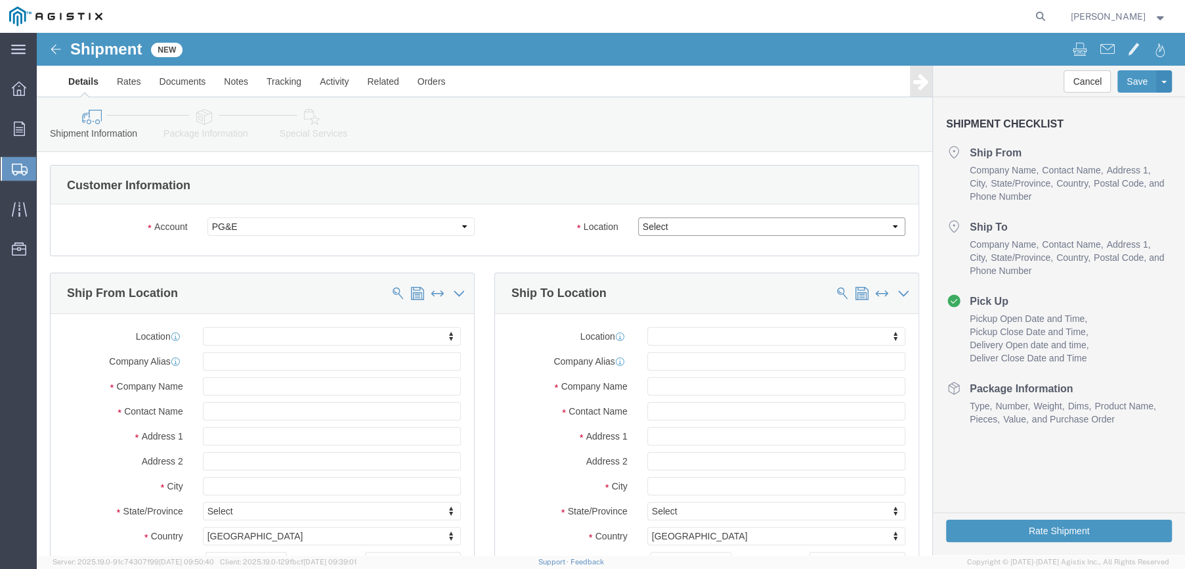
select select "23082"
click select "Select All Others Fremont DC Fresno DC Wheatland DC"
click input "text"
type input "FARW"
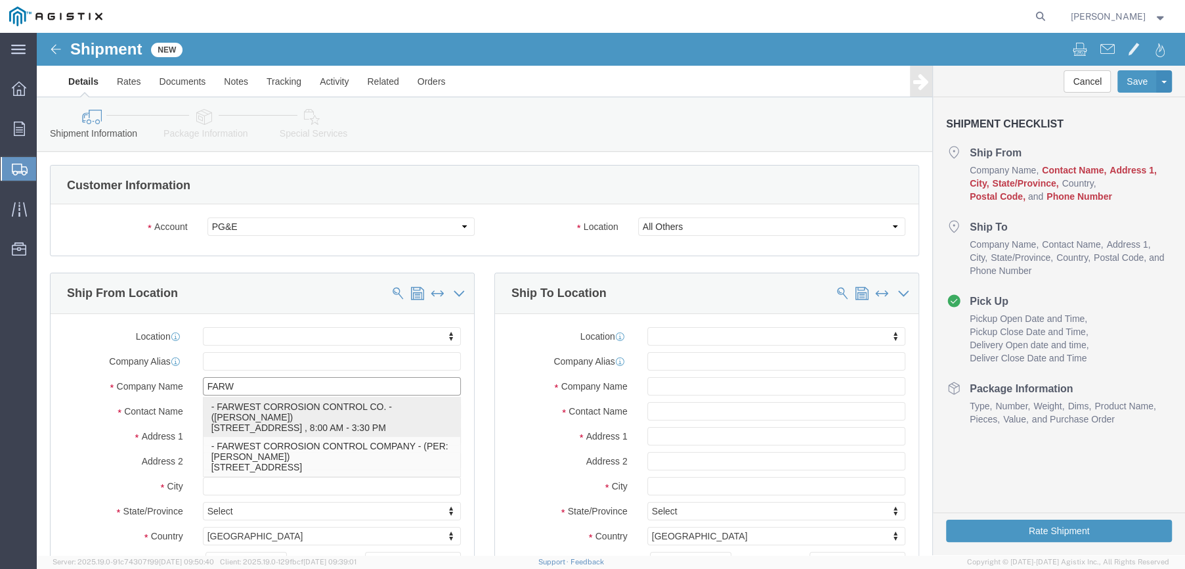
click p "- FARWEST CORROSION CONTROL CO. - (Daniel Bernal) 12029 REGENTVIEW AVENUE, DOWN…"
select select
type input "FARWEST CORROSION CONTROL CO."
type input "Daniel Bernal"
type input "12029 REGENTVIEW AVENUE"
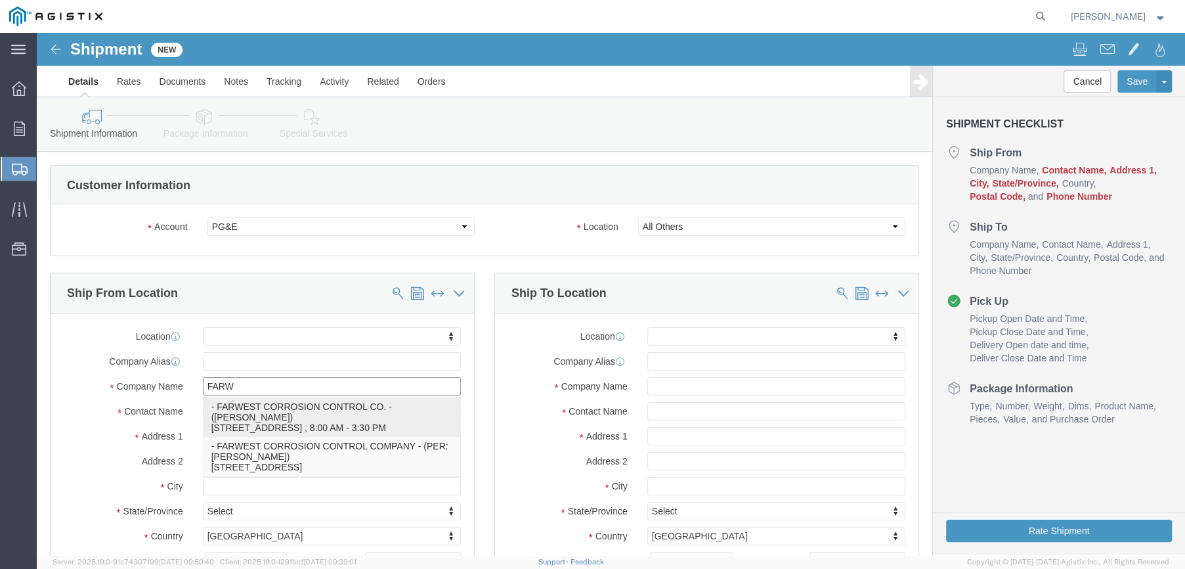
type input "DOWNEY"
type input "90241"
type input "310 532-9524"
type input "dbernal@farwestcorrosion.com"
checkbox input "true"
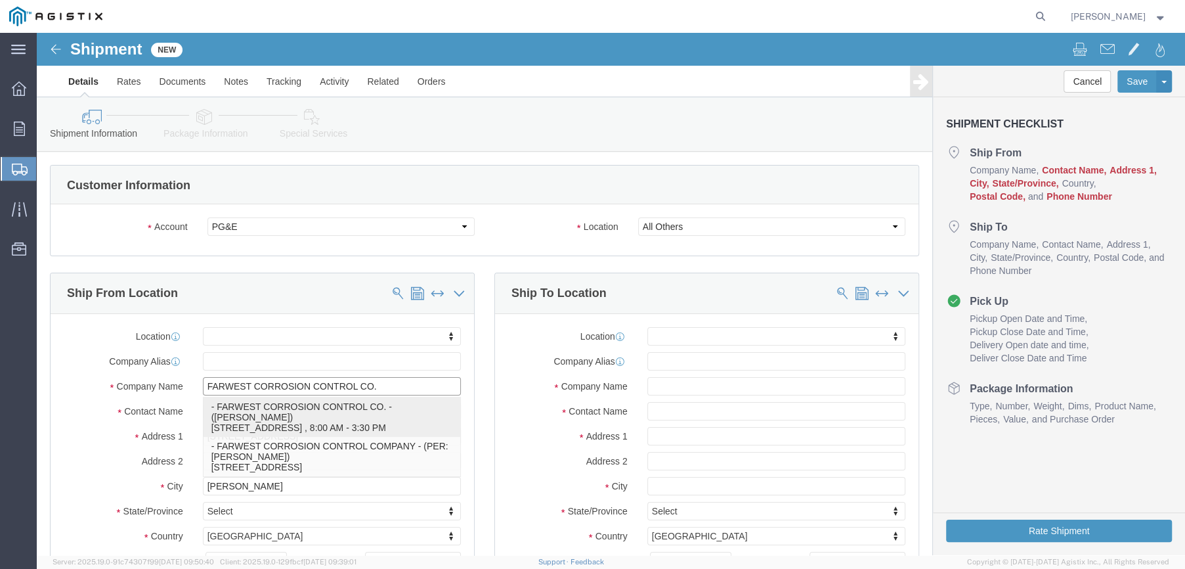
select select "CA"
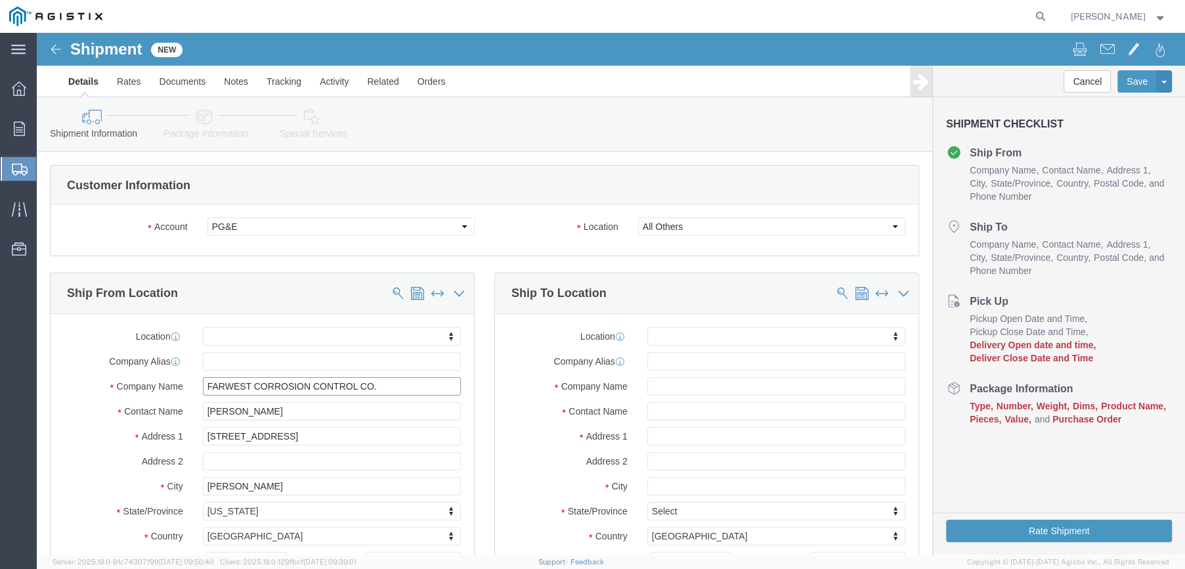
type input "FARWEST CORROSION CONTROL CO."
click p "- FARWEST CORROSION CONTROL CO. - (Daniel Bernal) 12029 REGENTVIEW AVENUE, DOWN…"
select select
type input "FARWEST CORROSION CONTROL CO."
select select "CA"
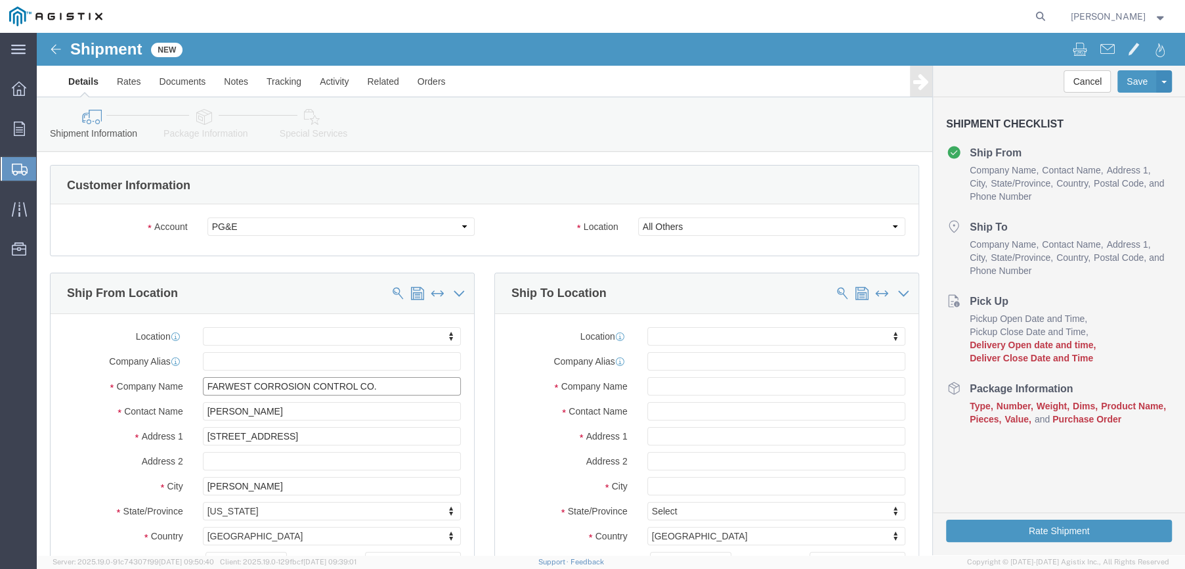
type input "FARWEST CORROSION CONTROL CO."
drag, startPoint x: 250, startPoint y: 380, endPoint x: 175, endPoint y: 383, distance: 74.9
click input "Daniel Bernal"
type input "[PERSON_NAME]"
click select "Select All Others [GEOGRAPHIC_DATA] [GEOGRAPHIC_DATA] [GEOGRAPHIC_DATA] [GEOGRA…"
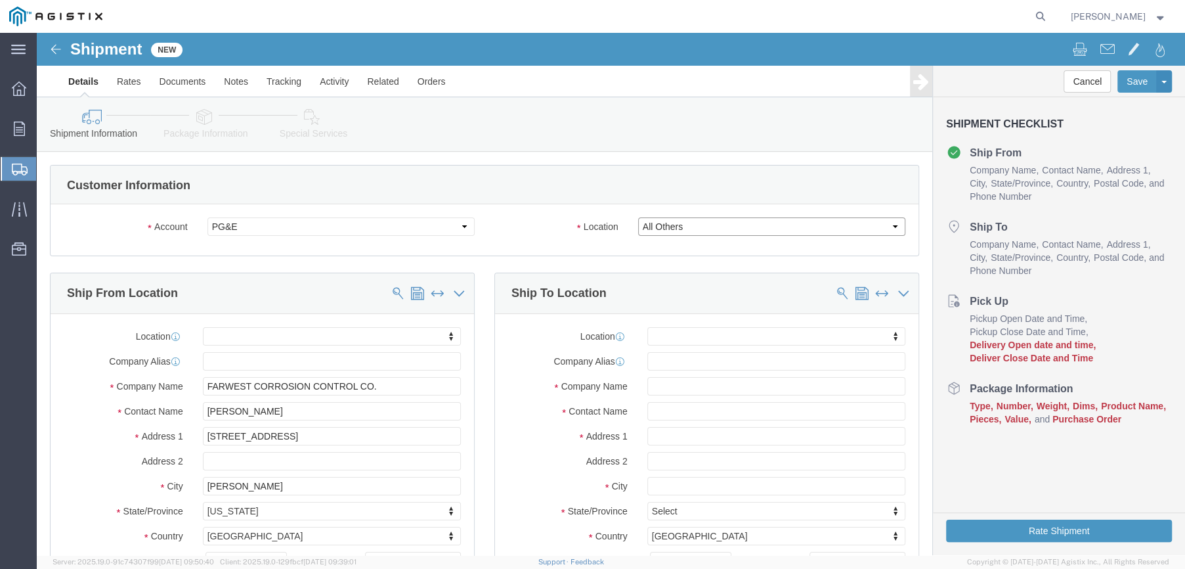
click select "Select All Others [GEOGRAPHIC_DATA] [GEOGRAPHIC_DATA] [GEOGRAPHIC_DATA] [GEOGRA…"
click input "text"
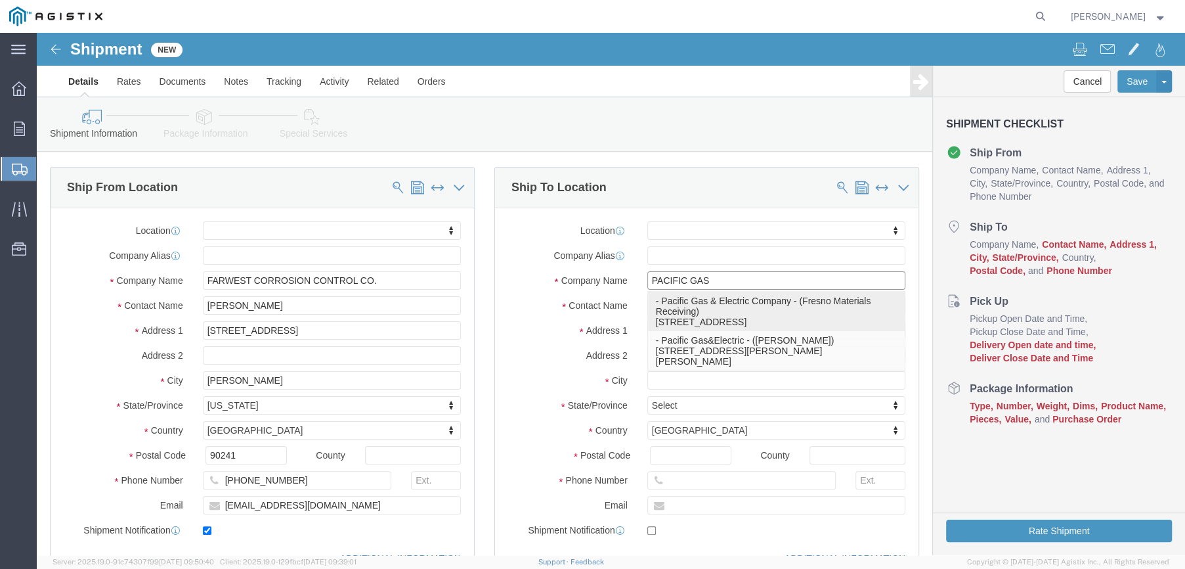
scroll to position [131, 0]
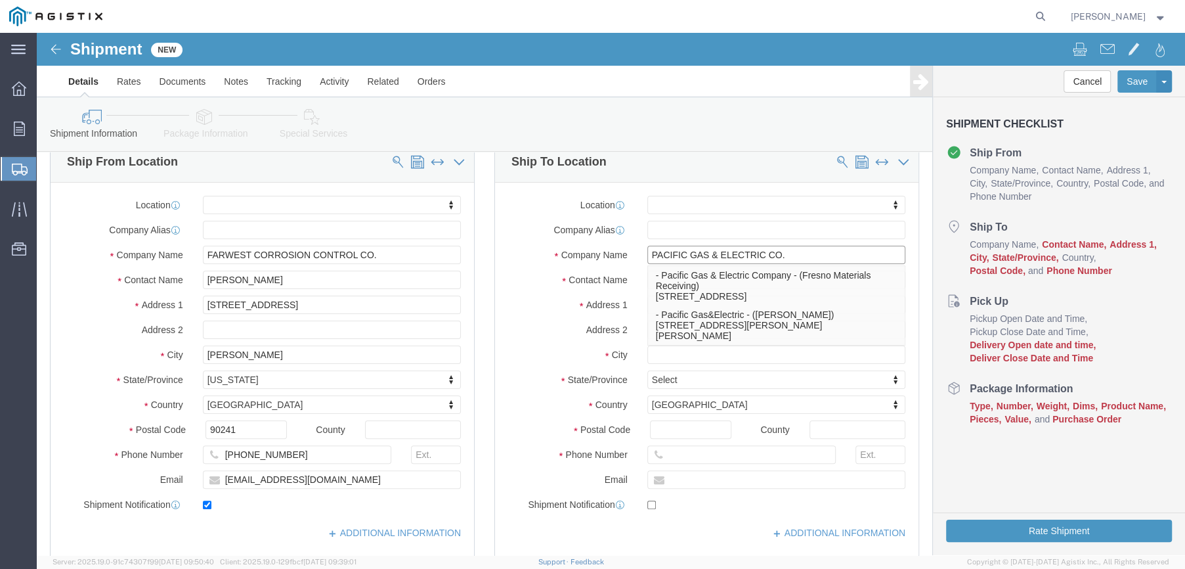
type input "PACIFIC GAS & ELECTRIC CO."
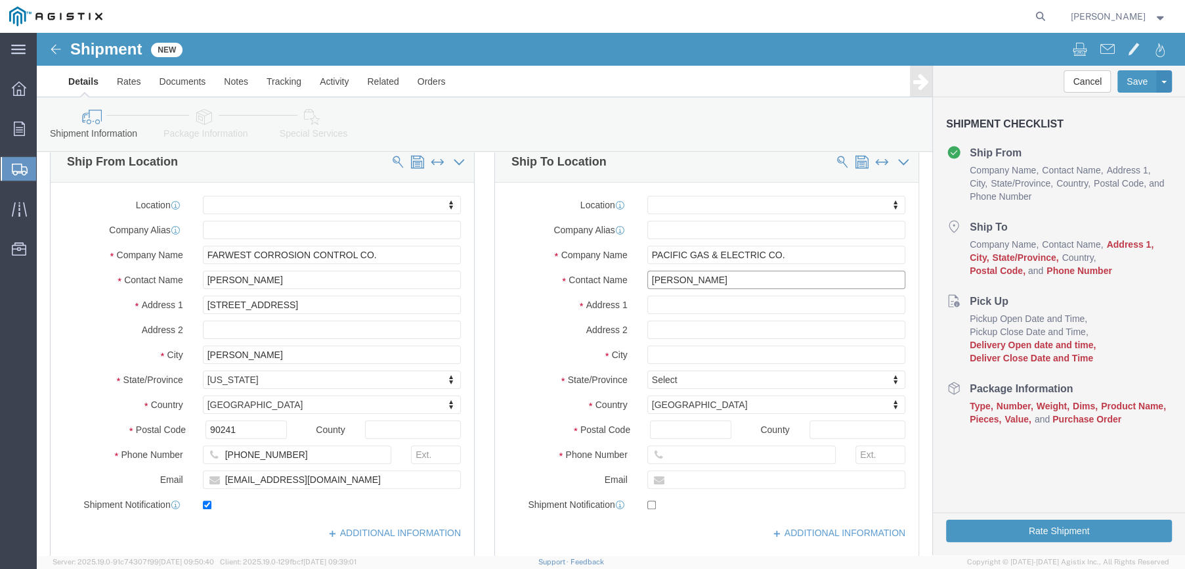
type input "SEAN YOST"
type input "810 GILMORE AVE"
select select
type input "STOCKTON"
select select
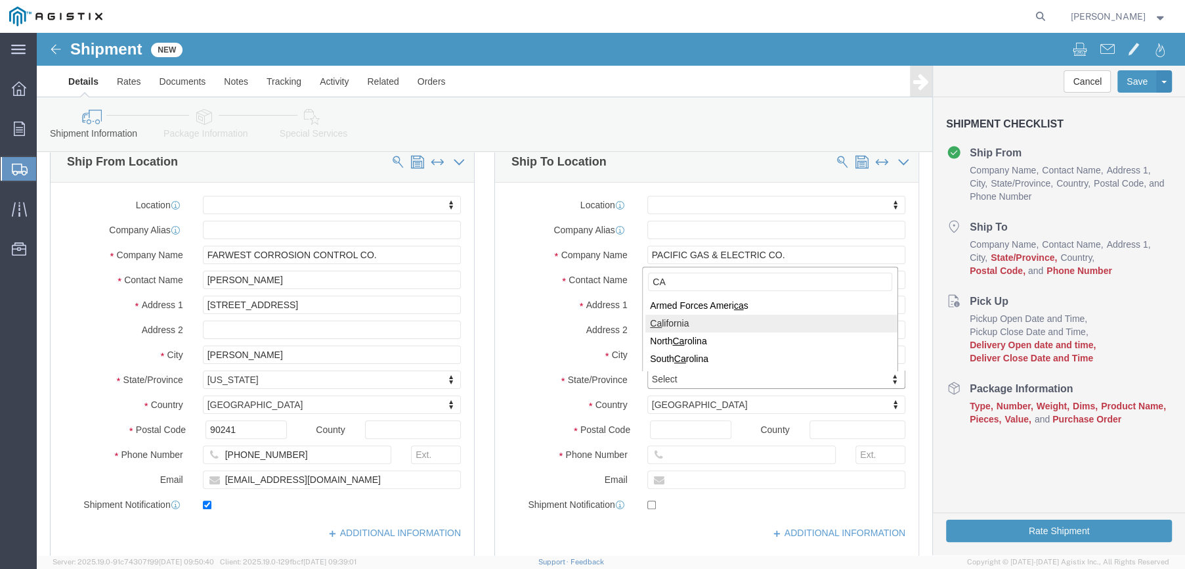
type input "CA"
select select
select select "CA"
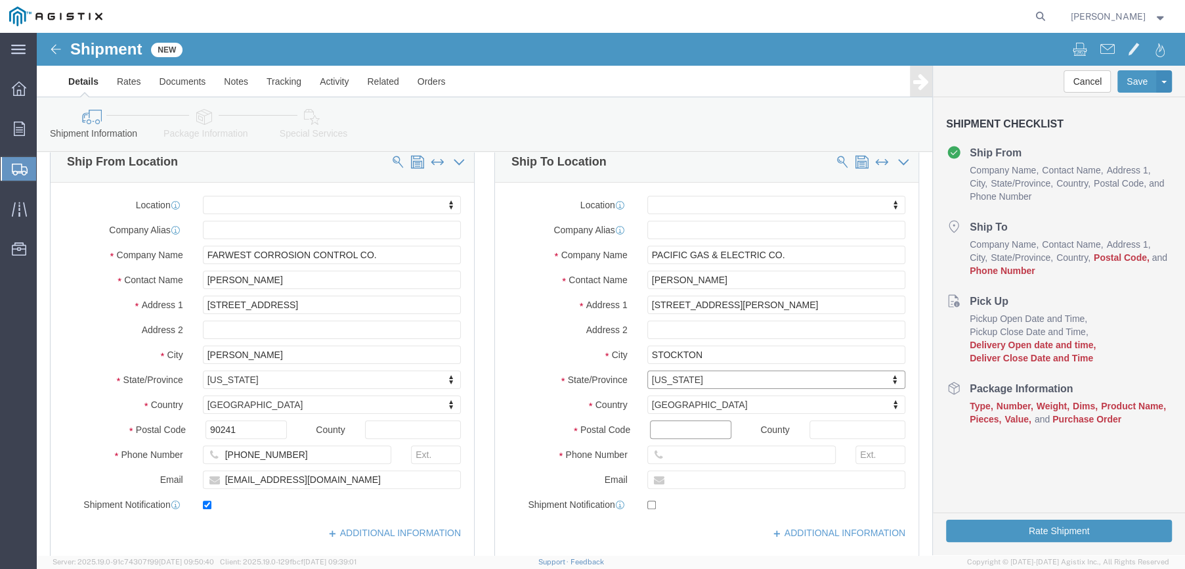
click input "Postal Code"
type input "95204"
select select
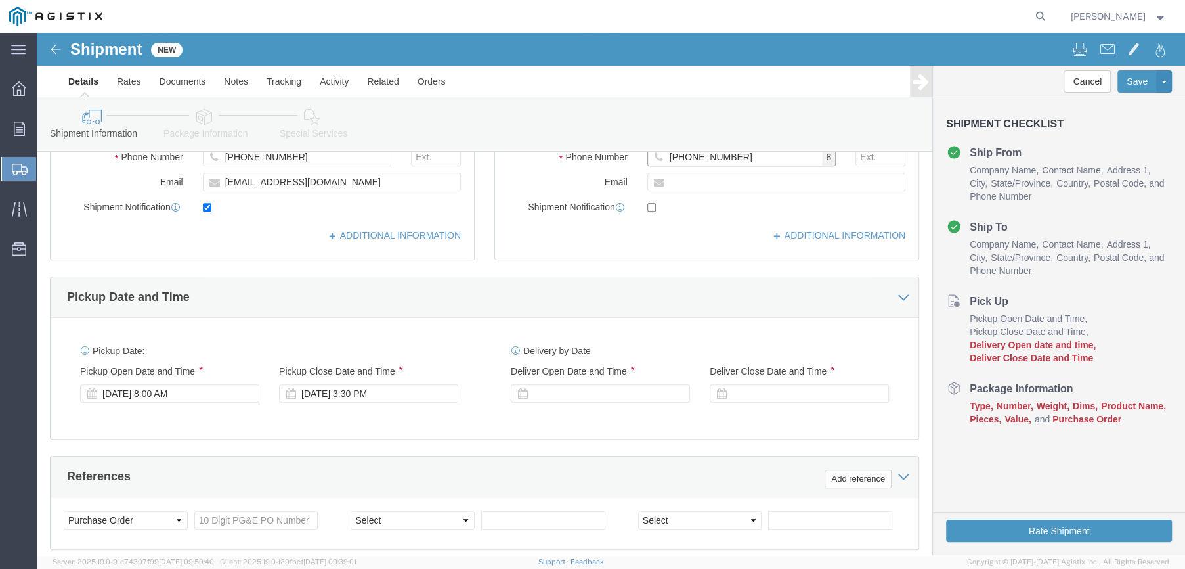
scroll to position [460, 0]
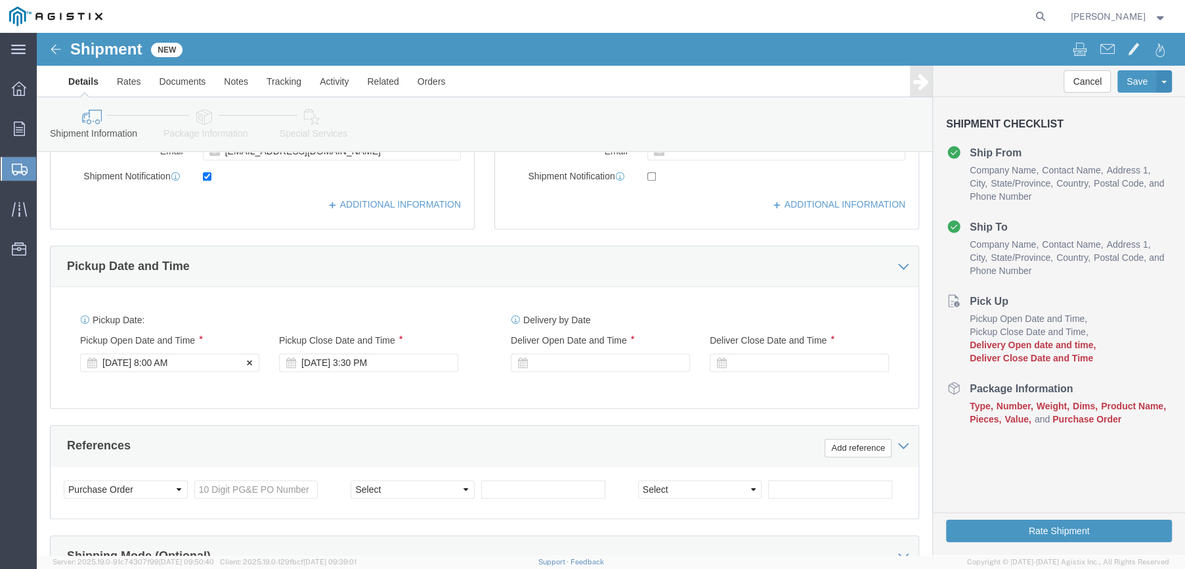
type input "925-324-6147"
click div "[DATE] 8:00 AM"
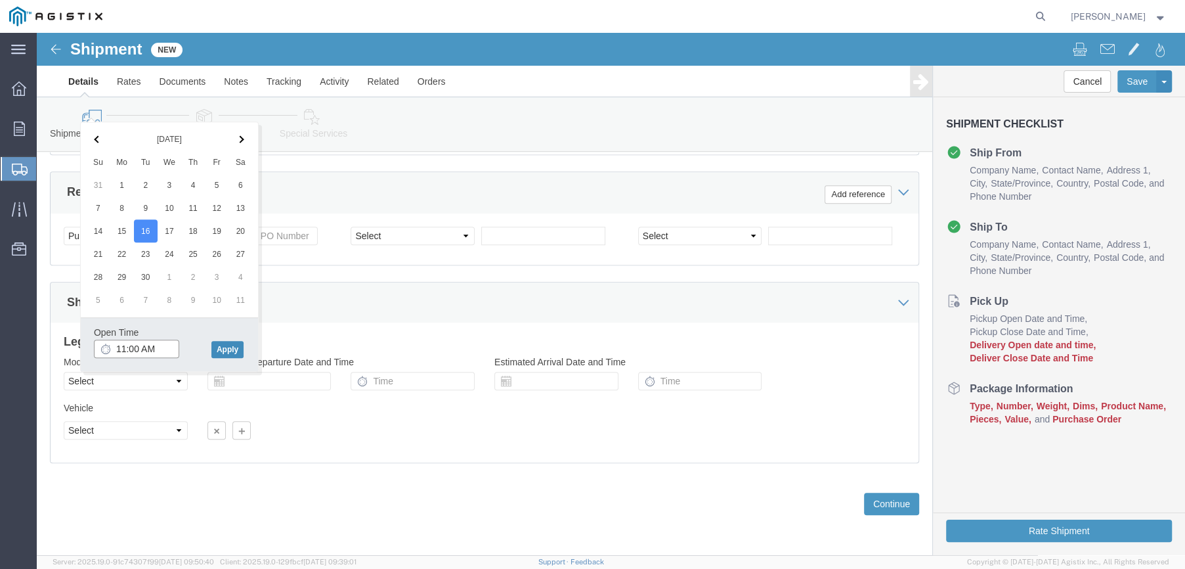
type input "11:00 AM"
click button "Apply"
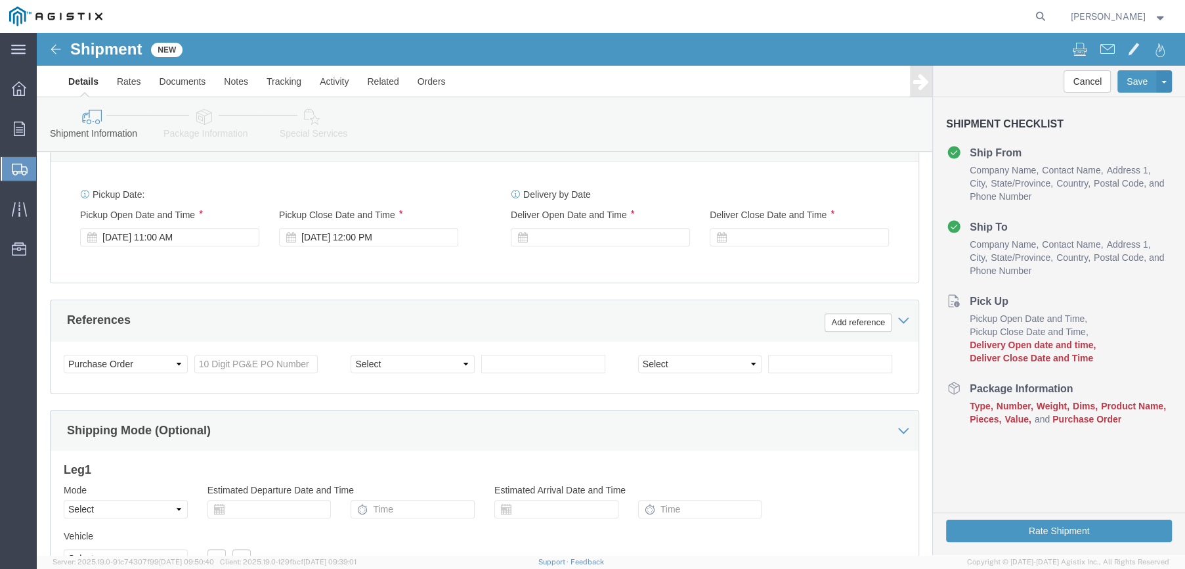
scroll to position [582, 0]
click div "[DATE] 12:00 PM"
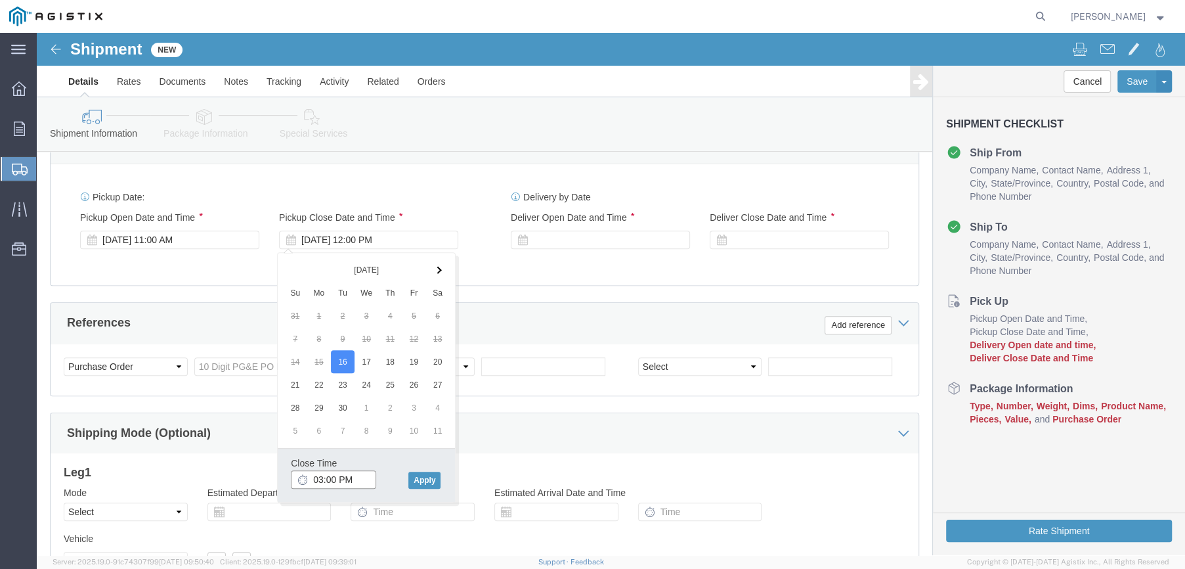
click input "03:00 PM"
type input "3:30 PM"
click button "Apply"
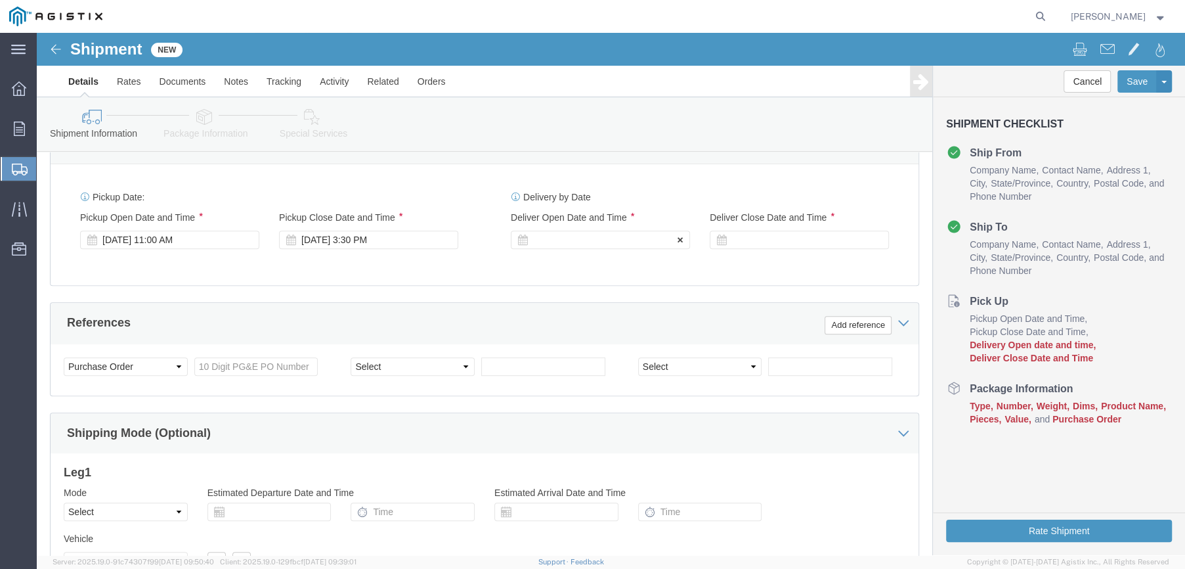
click div
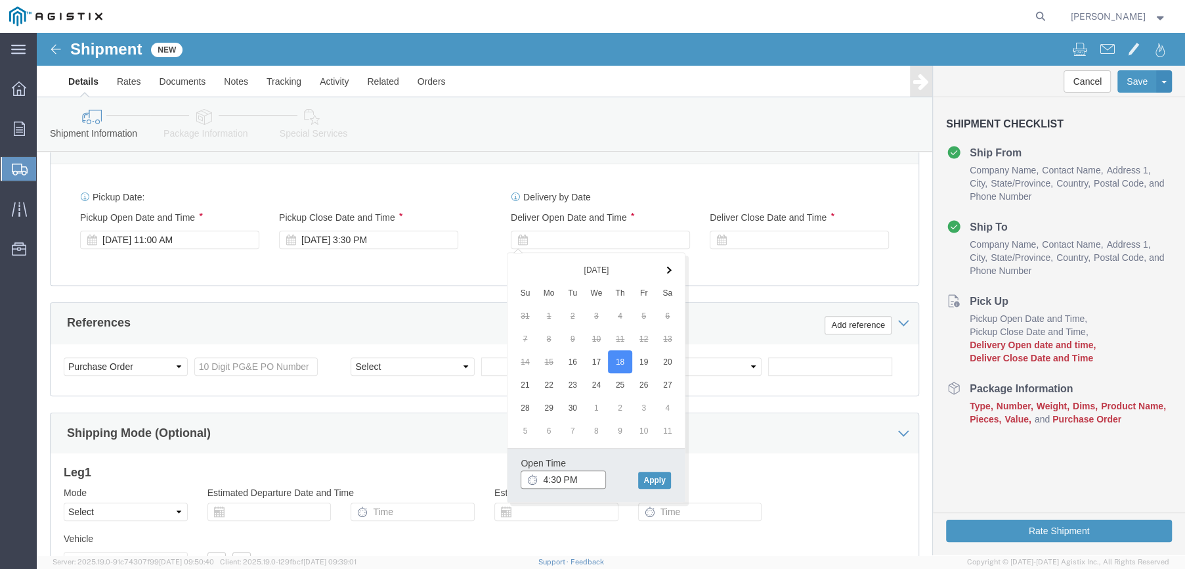
click input "4:30 PM"
click input "8:30 PM"
type input "8:30 AM"
click button "Apply"
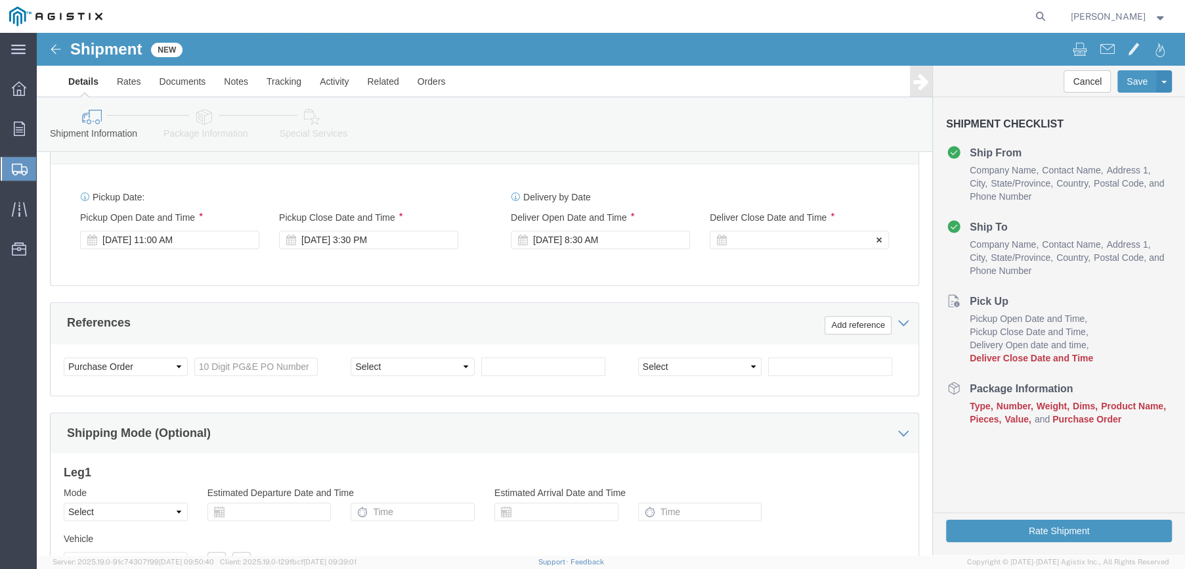
click div
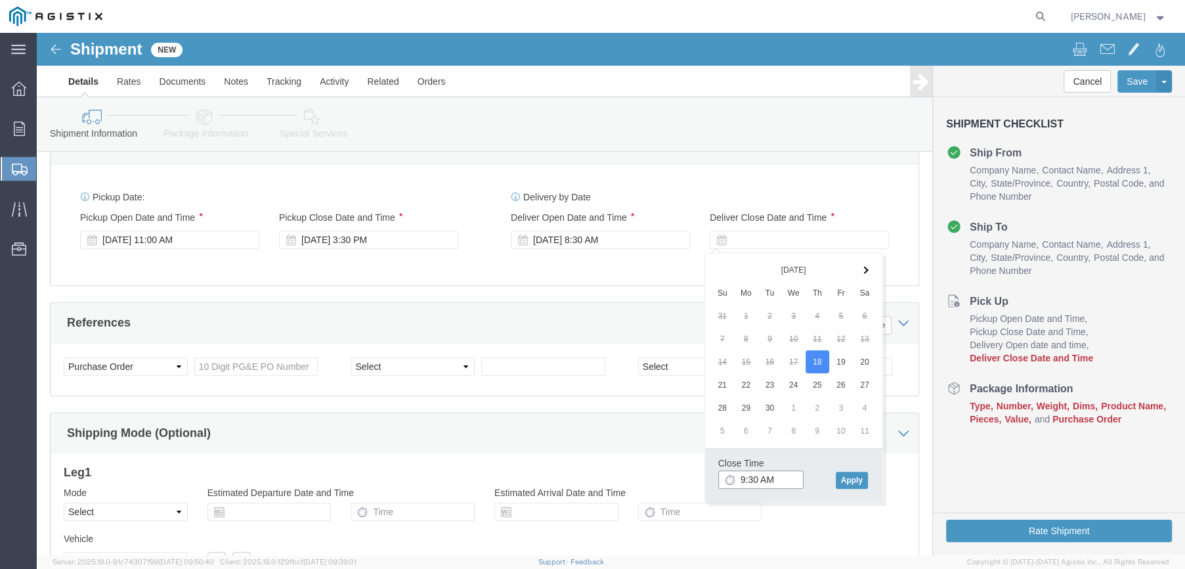
click input "9:30 AM"
click input "3:30 AM"
type input "3:30 PM"
click button "Apply"
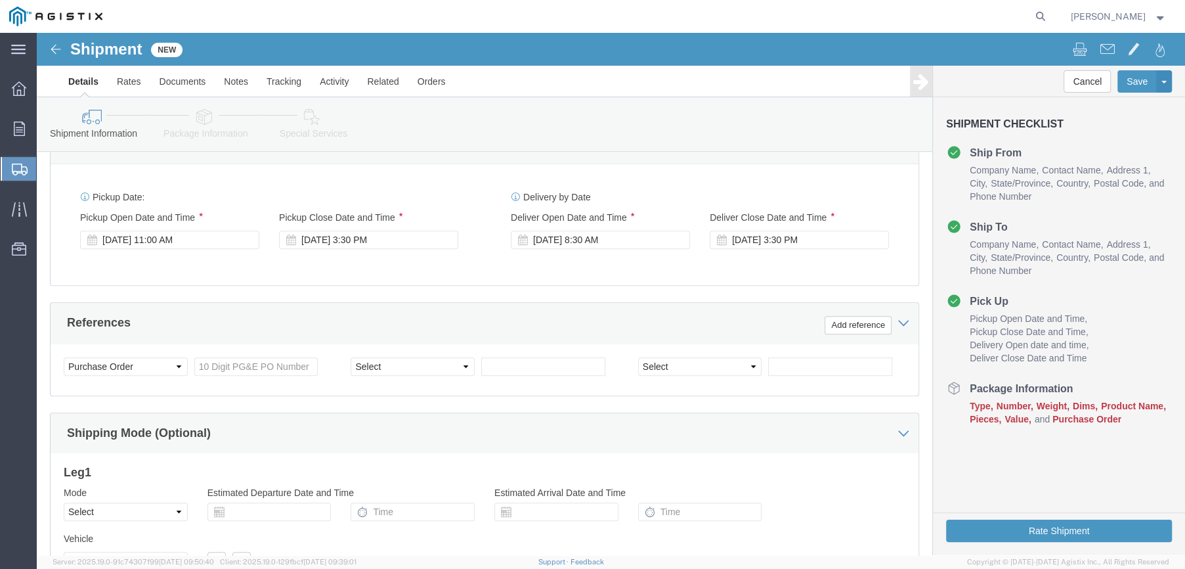
scroll to position [648, 0]
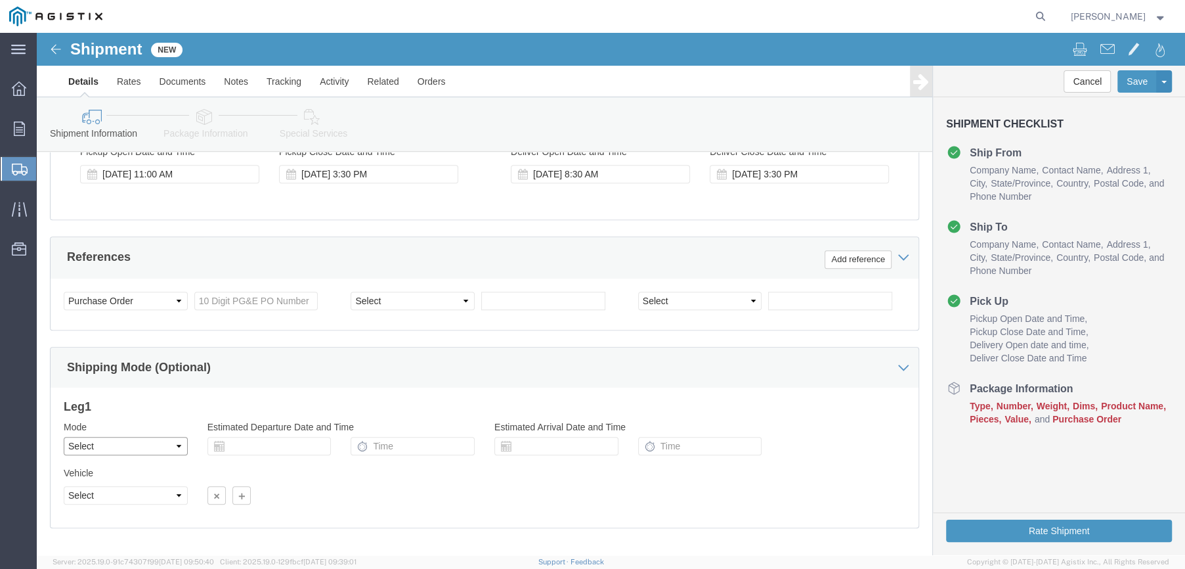
click select "Select Air Less than Truckload Multi-Leg Ocean Freight Rail Small Parcel Truckl…"
select select "LTL"
click select "Select Air Less than Truckload Multi-Leg Ocean Freight Rail Small Parcel Truckl…"
click input "text"
type input "2701228690"
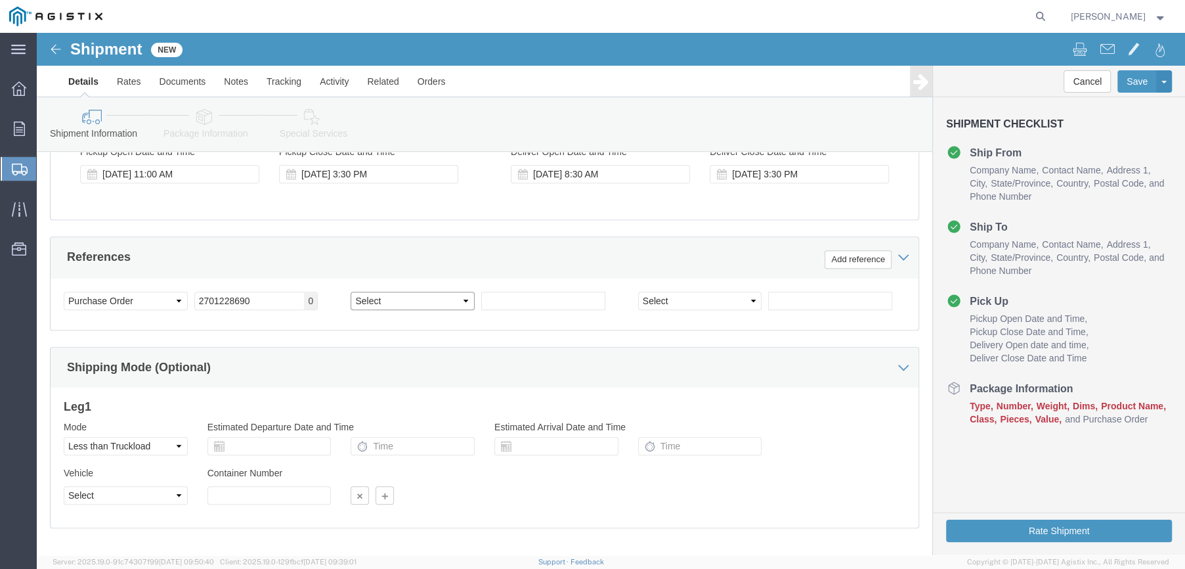
click select "Select Account Type Activity ID Airline Appointment Number ASN Batch Request # …"
select select "SALEORDR"
click select "Select Account Type Activity ID Airline Appointment Number ASN Batch Request # …"
click input "text"
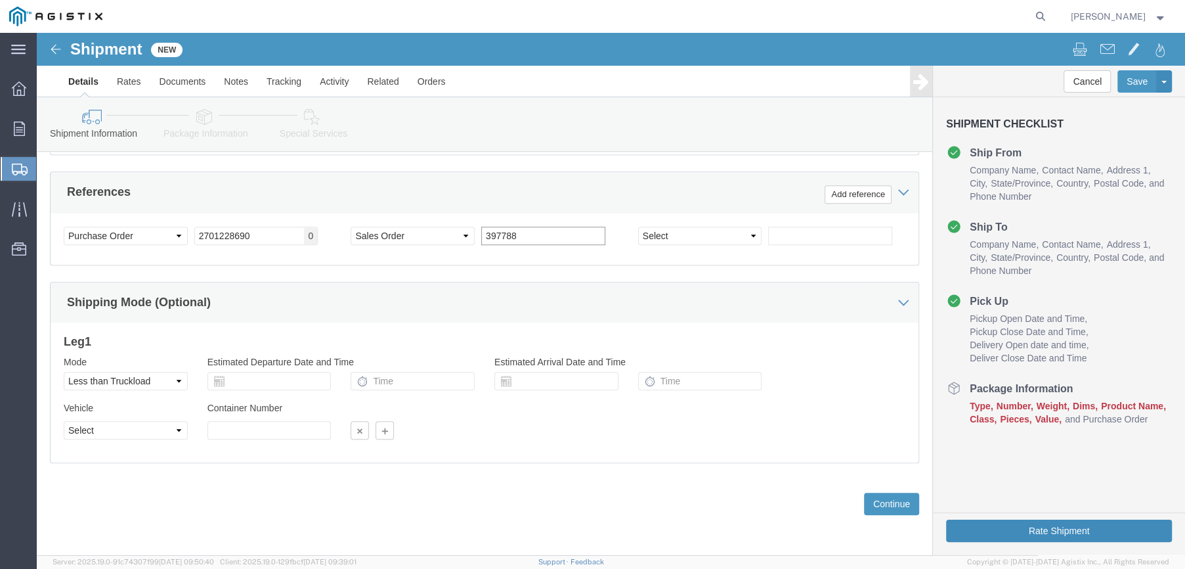
type input "397788"
click button "Rate Shipment"
click button "Continue"
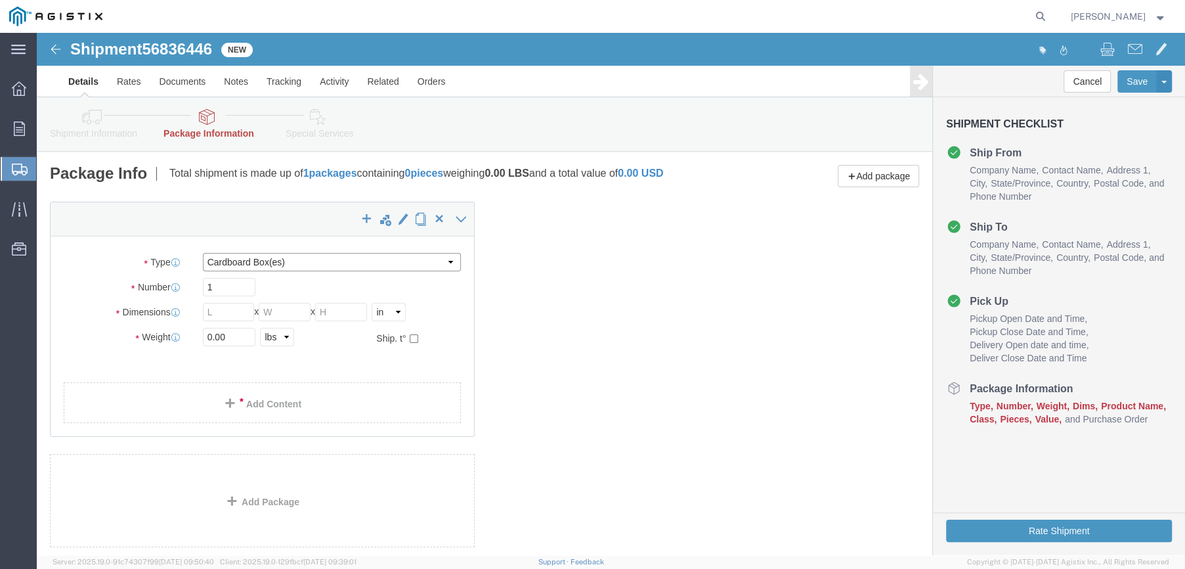
click select "Select Bulk Bundle(s) Cardboard Box(es) Carton(s) Crate(s) Drum(s) (Fiberboard)…"
select select "PSNS"
click select "Select Bulk Bundle(s) Cardboard Box(es) Carton(s) Crate(s) Drum(s) (Fiberboard)…"
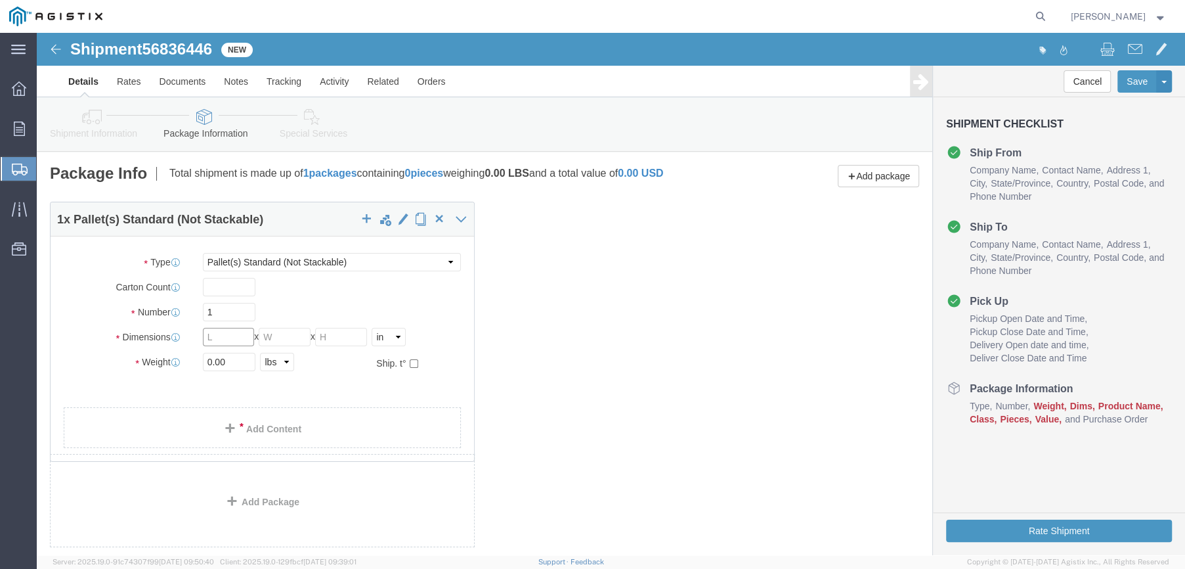
click input "text"
click input "446"
type input "46"
type input "16"
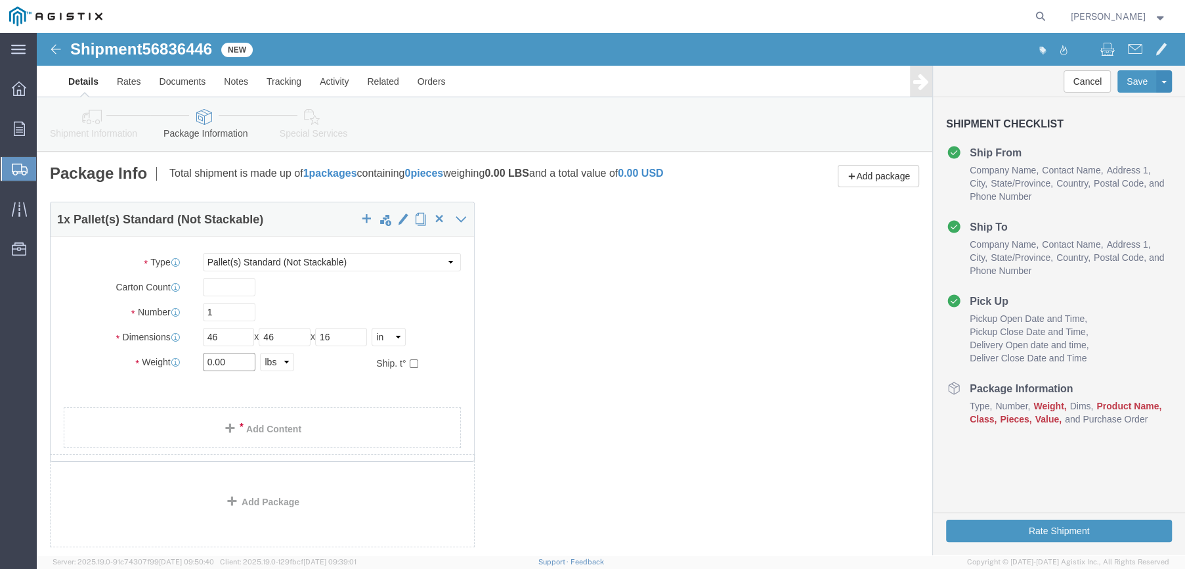
drag, startPoint x: 185, startPoint y: 323, endPoint x: 167, endPoint y: 328, distance: 18.5
click input "0.00"
type input "116"
click div "1 x Pallet(s) Standard (Not Stackable) Package Type Select Bulk Bundle(s) Cardb…"
click link "Add Content"
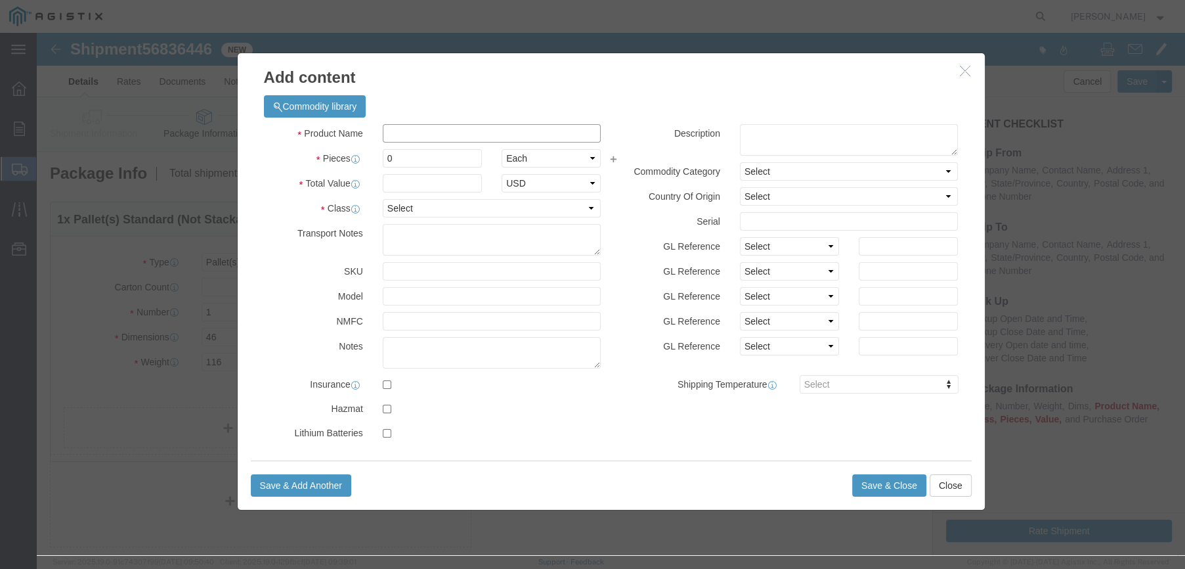
click input "text"
type input "JUNCTION BOX"
type input "1573.23"
drag, startPoint x: 355, startPoint y: 123, endPoint x: 363, endPoint y: 129, distance: 10.8
drag, startPoint x: 357, startPoint y: 125, endPoint x: 340, endPoint y: 125, distance: 16.4
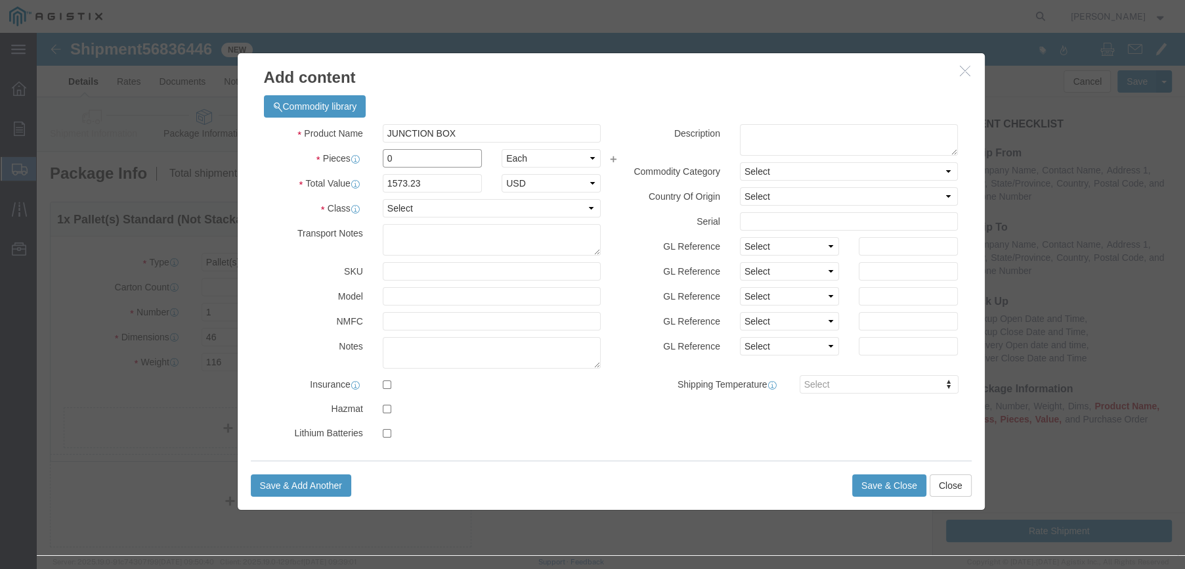
click div "0"
type input "1"
click div "Description Commodity Category Select Country Of Origin Select Afghanistan Ålan…"
click select "Select 50 55 60 65 70 85 92.5 100 125 175 250 300 400"
select select "70"
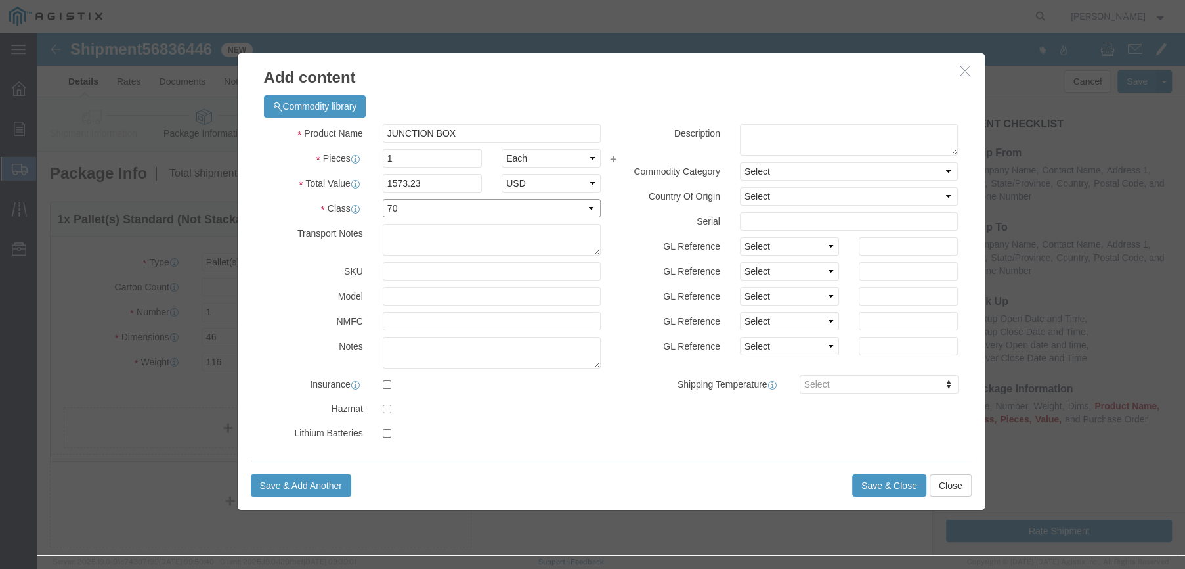
click select "Select 50 55 60 65 70 85 92.5 100 125 175 250 300 400"
click button "Save & Close"
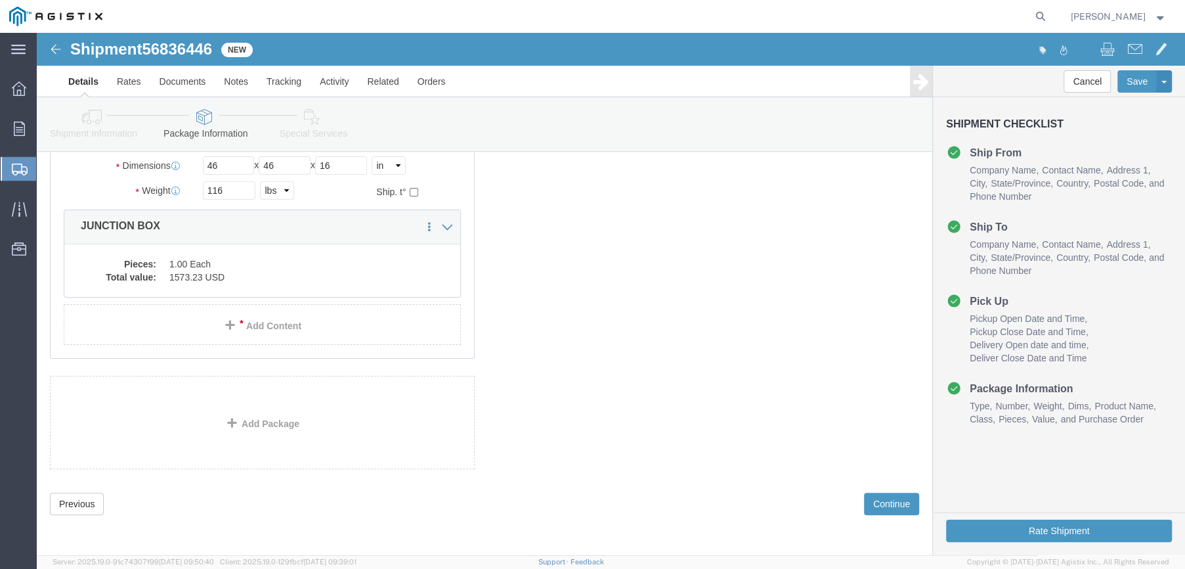
scroll to position [179, 0]
click button "Continue"
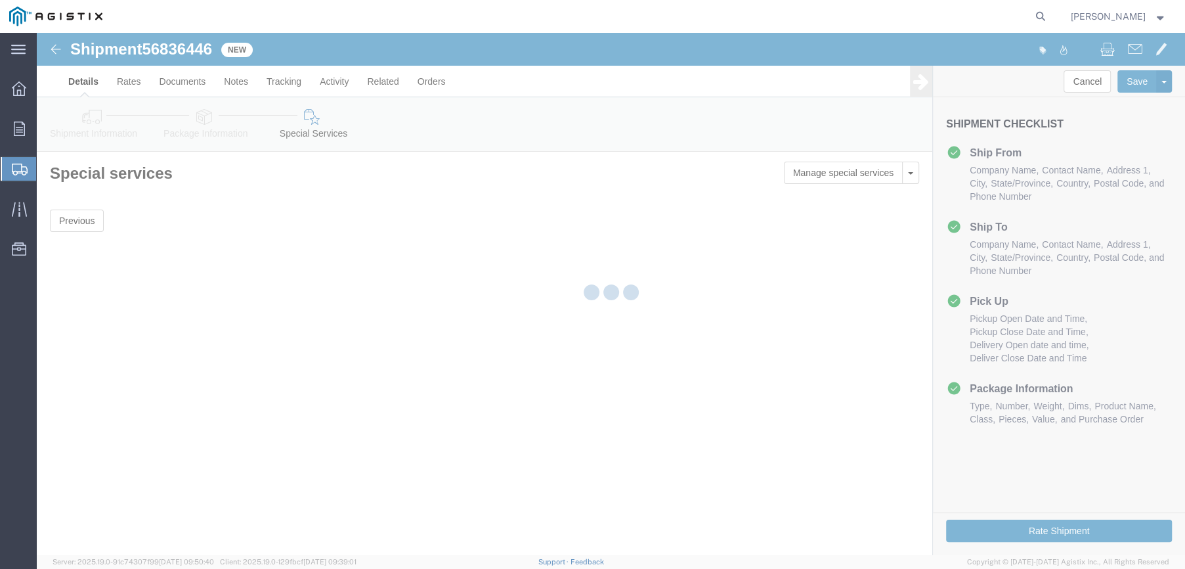
scroll to position [0, 0]
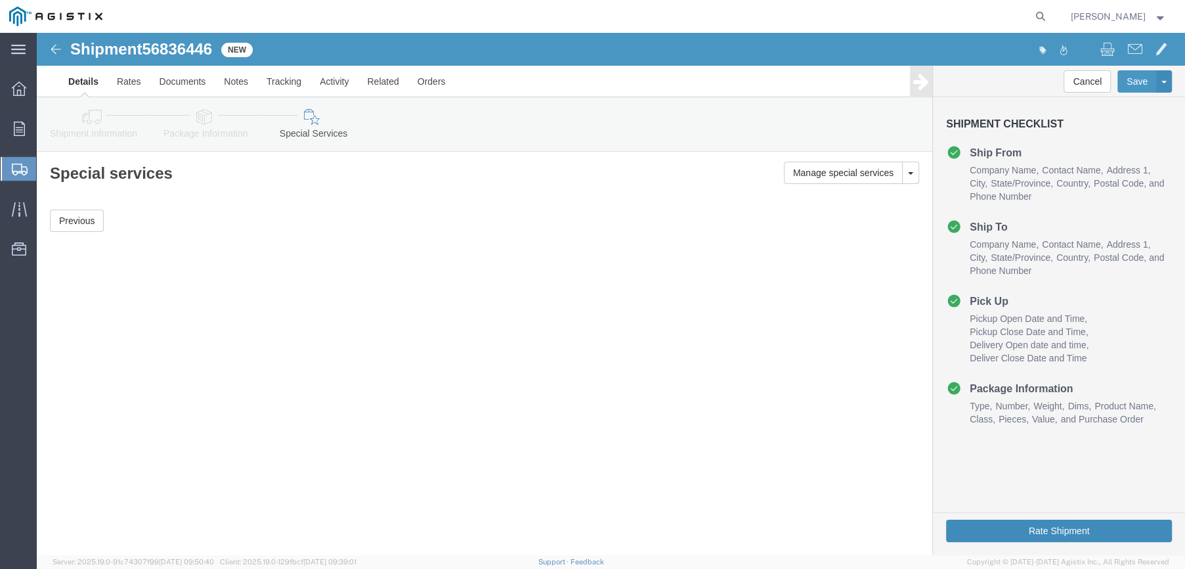
click button "Rate Shipment"
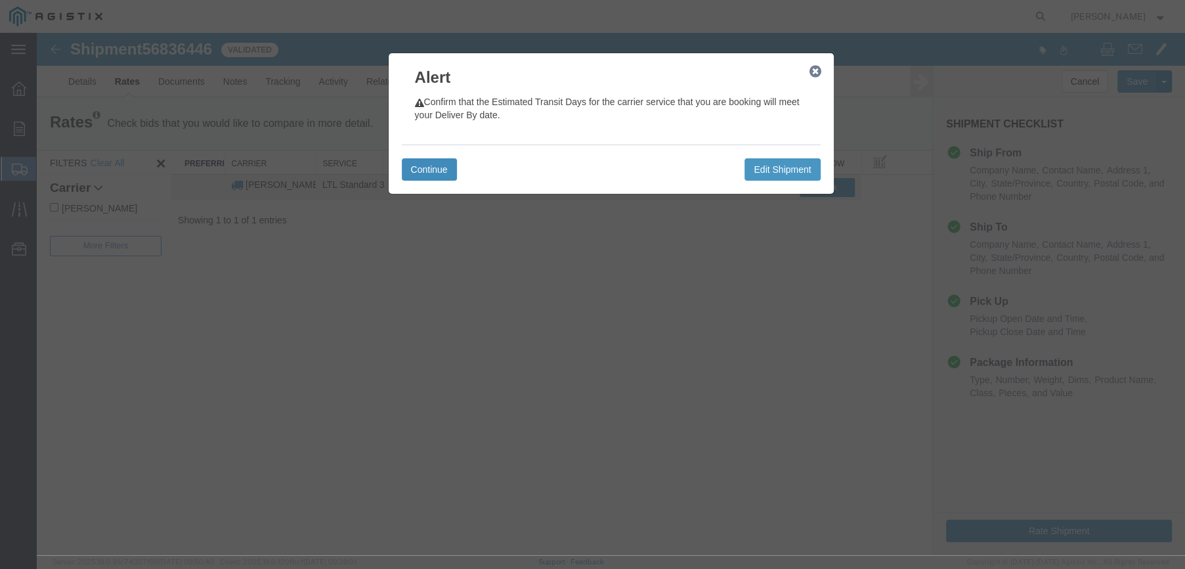
click at [426, 167] on button "Continue" at bounding box center [429, 169] width 55 height 22
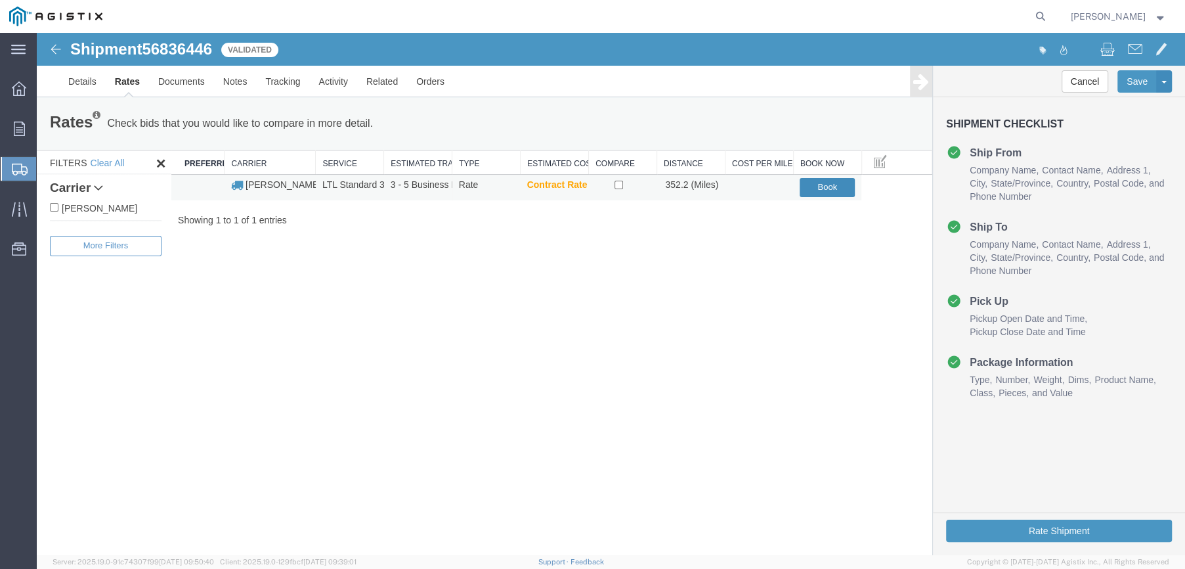
click at [832, 183] on button "Book" at bounding box center [827, 187] width 55 height 19
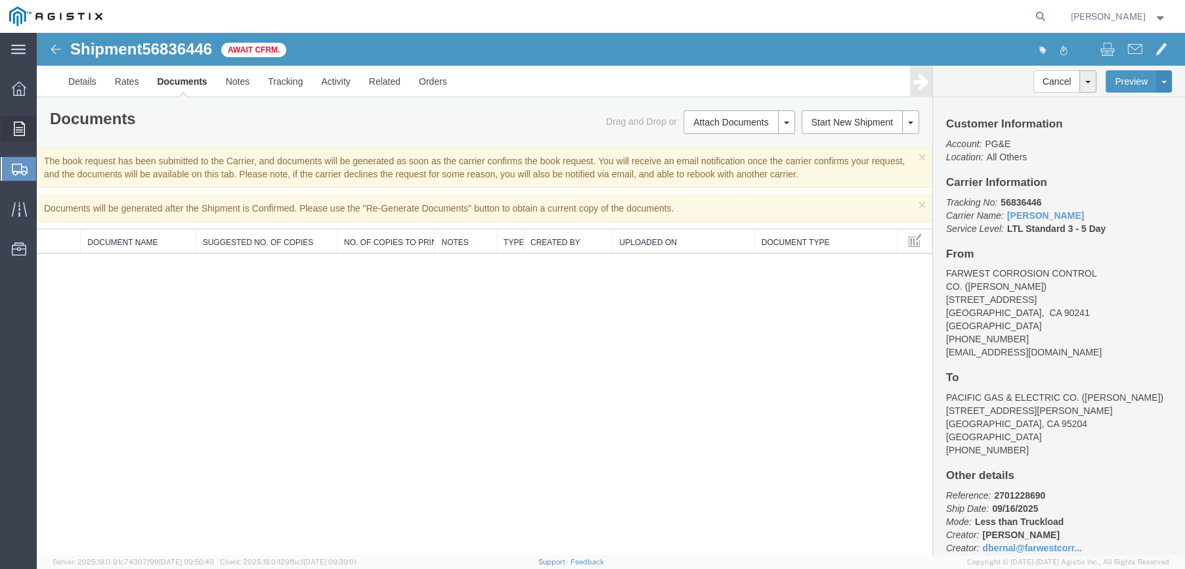
click at [18, 126] on icon at bounding box center [19, 128] width 11 height 14
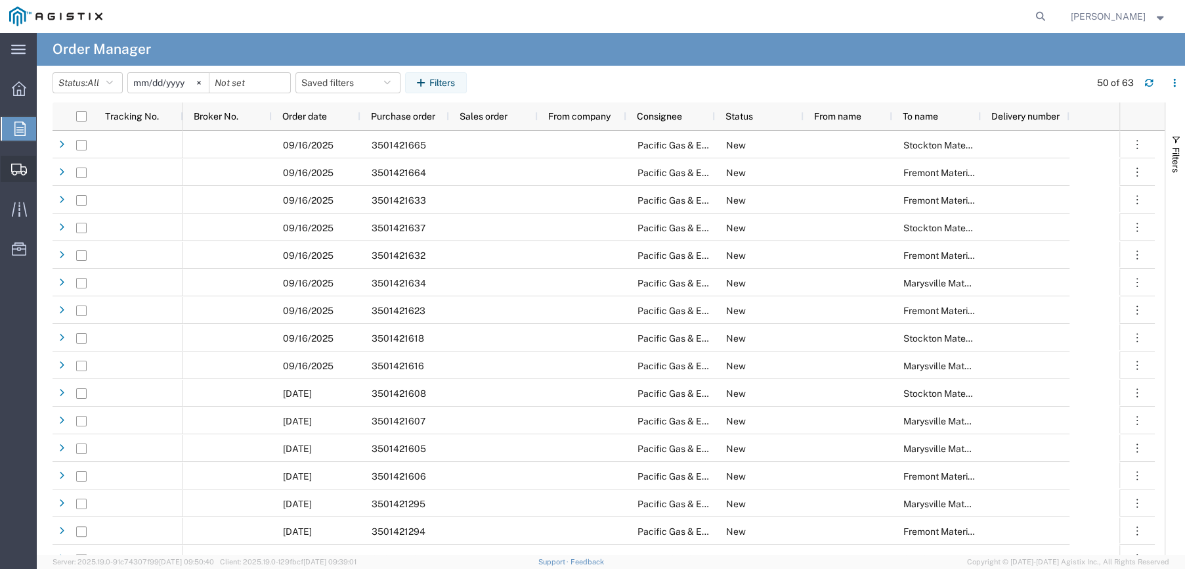
click at [45, 163] on span "Shipments" at bounding box center [40, 169] width 9 height 26
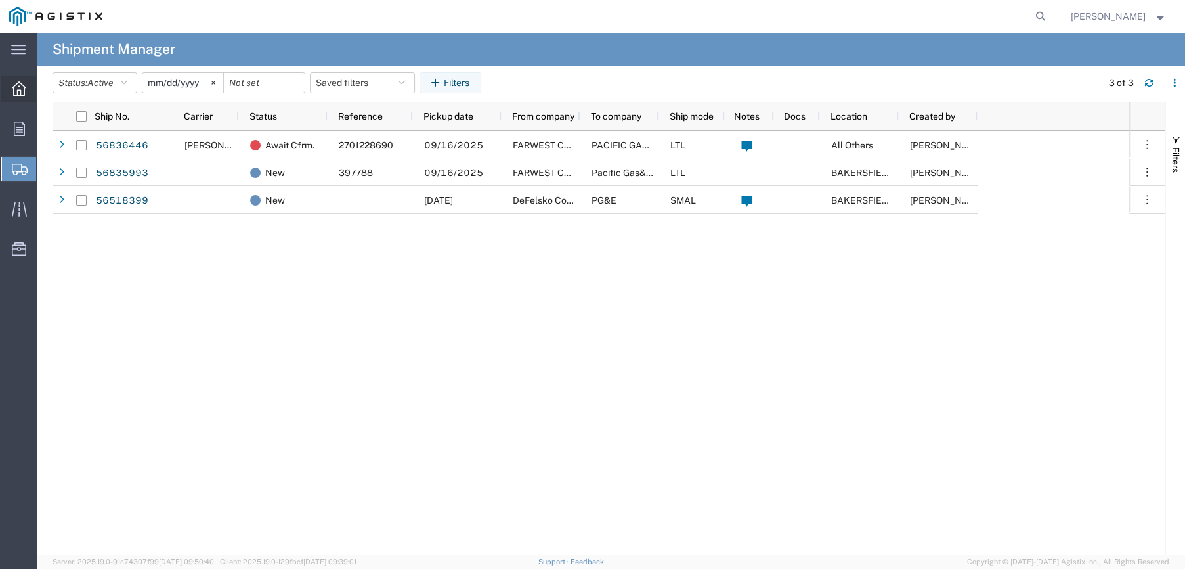
click at [19, 89] on icon at bounding box center [19, 88] width 14 height 14
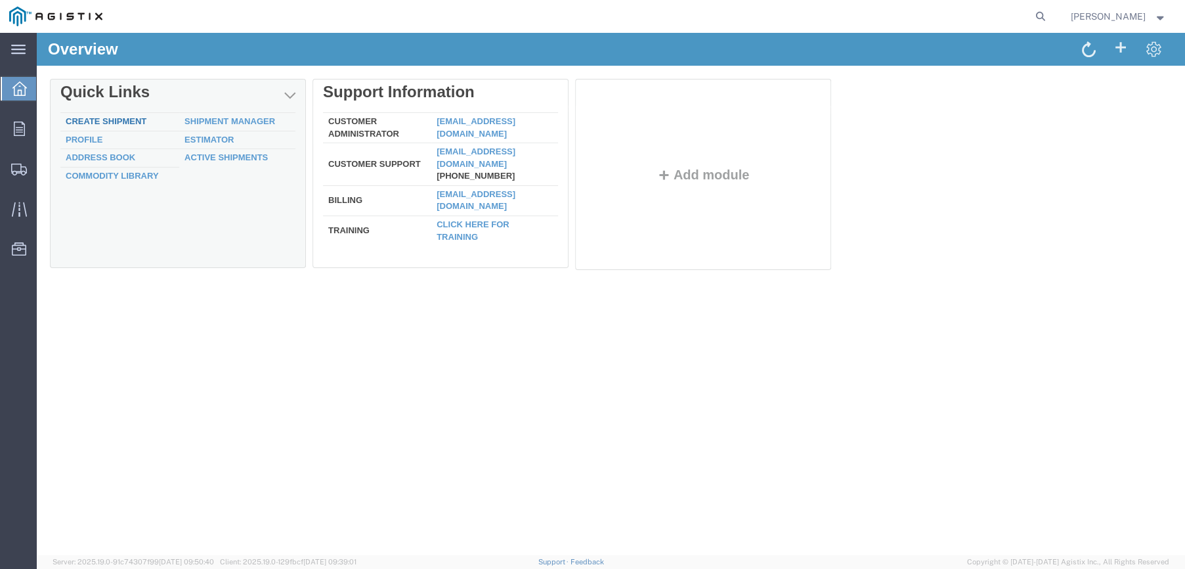
click at [114, 120] on link "Create Shipment" at bounding box center [106, 121] width 81 height 10
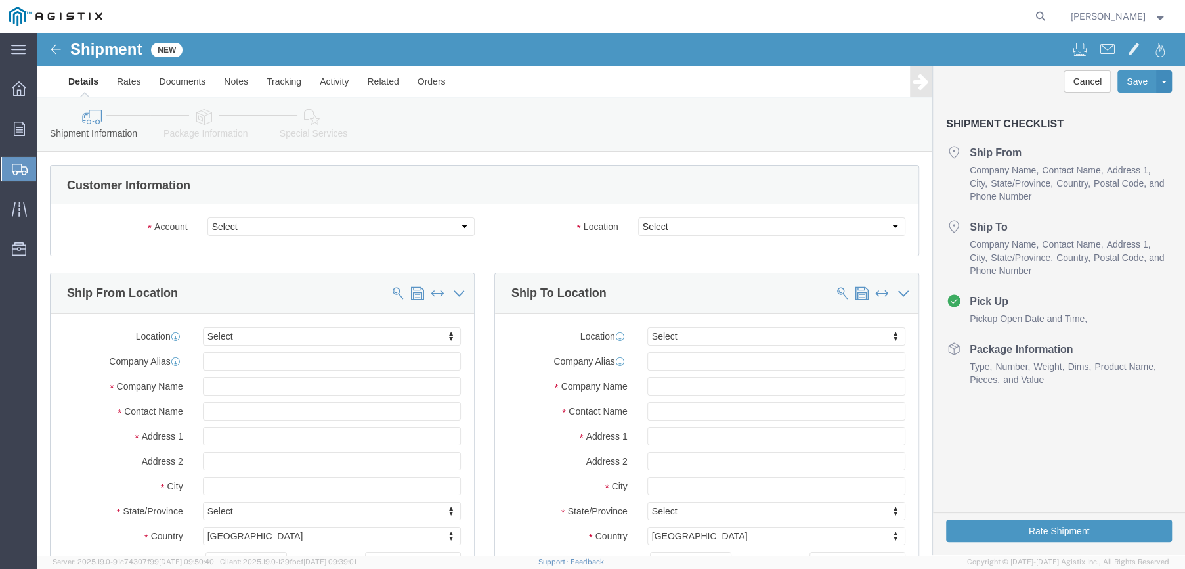
select select
click select "Select Farwest Corrosion Control Co PG&E"
select select "9596"
click select "Select Farwest Corrosion Control Co PG&E"
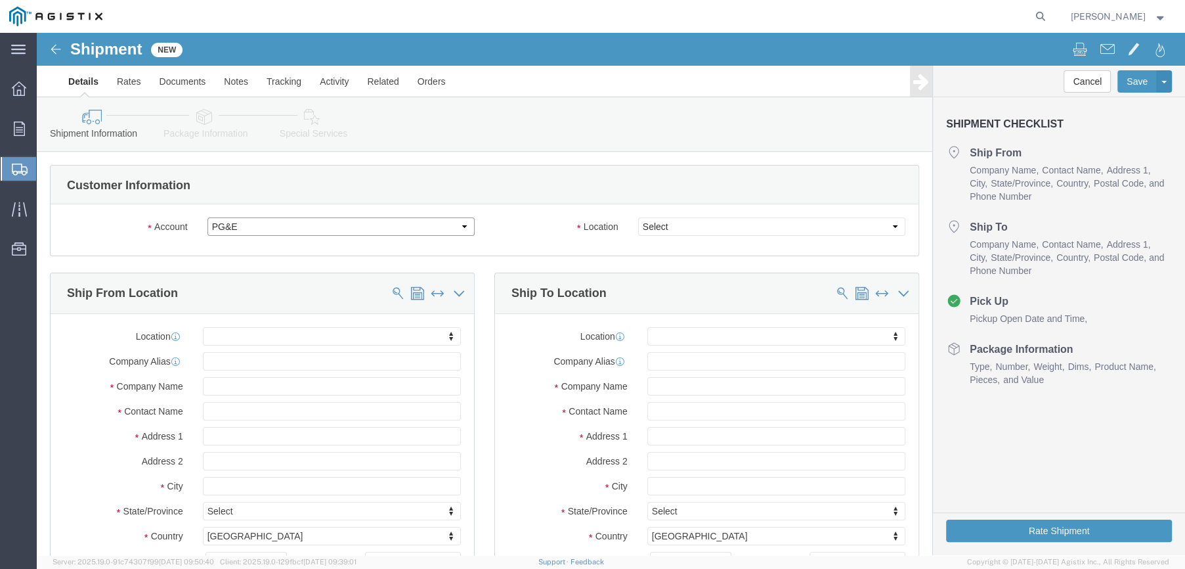
select select "PURCHORD"
select select
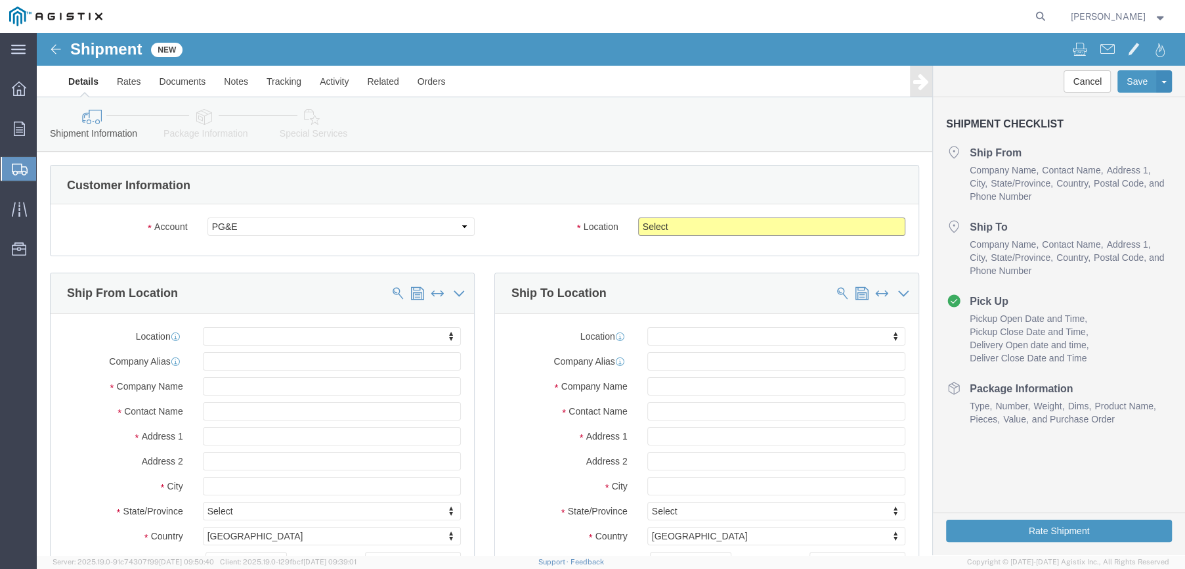
click select "Select All Others [GEOGRAPHIC_DATA] [GEOGRAPHIC_DATA] [GEOGRAPHIC_DATA] [GEOGRA…"
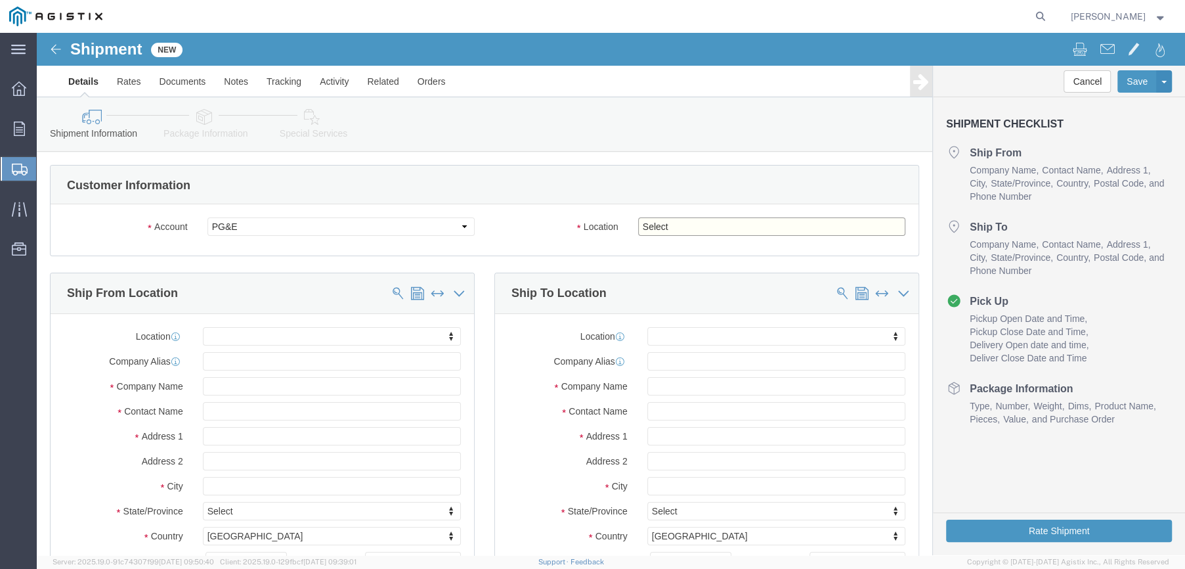
select select "23082"
click select "Select All Others [GEOGRAPHIC_DATA] [GEOGRAPHIC_DATA] [GEOGRAPHIC_DATA] [GEOGRA…"
click input "text"
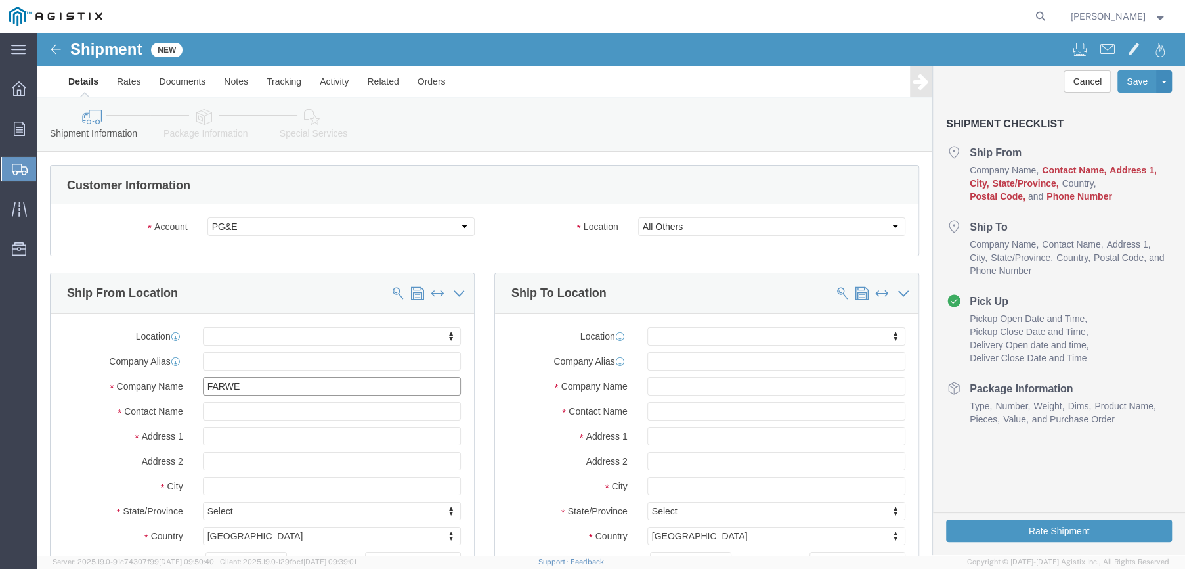
type input "FARWES"
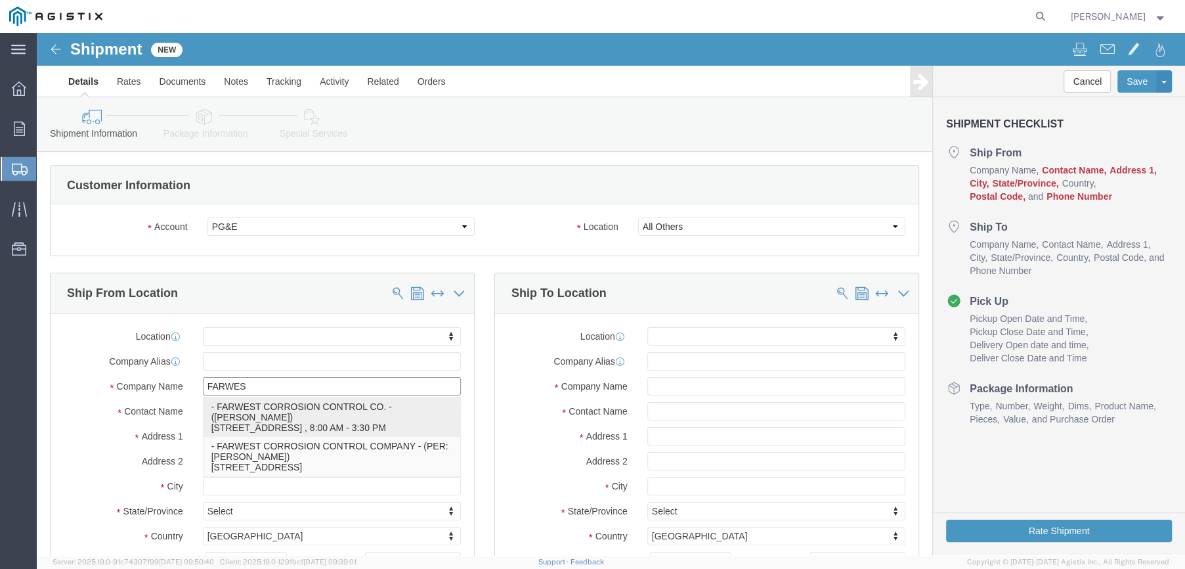
click p "- FARWEST CORROSION CONTROL CO. - ([PERSON_NAME]) [STREET_ADDRESS] , 8:00 AM - …"
select select
type input "FARWEST CORROSION CONTROL CO."
type input "[PERSON_NAME]"
type input "[STREET_ADDRESS]"
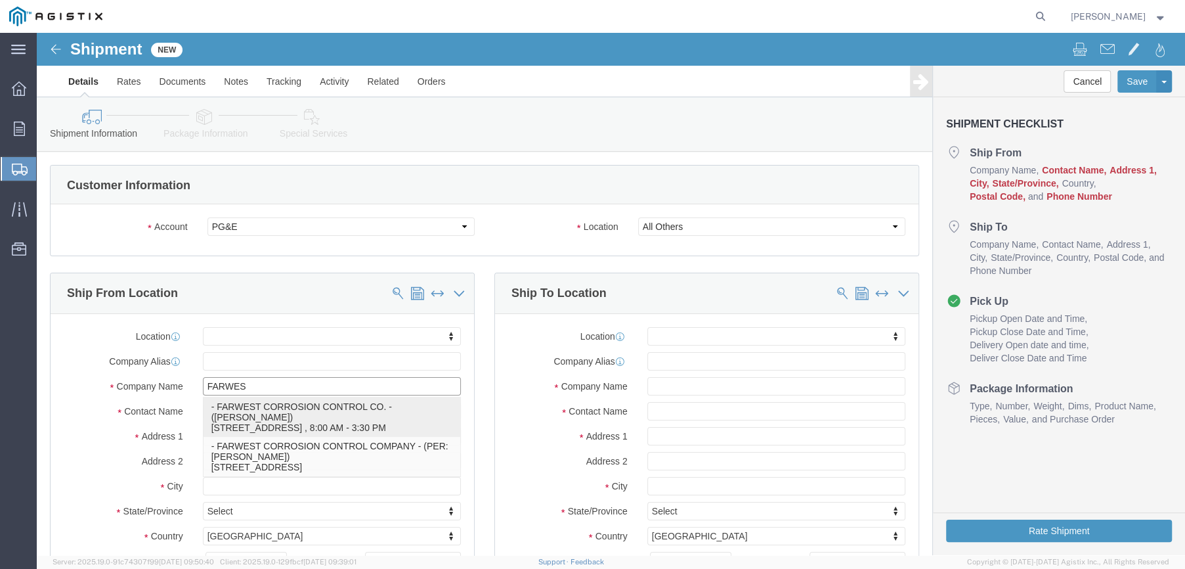
type input "[PERSON_NAME]"
type input "90241"
type input "[PHONE_NUMBER]"
type input "[EMAIL_ADDRESS][DOMAIN_NAME]"
checkbox input "true"
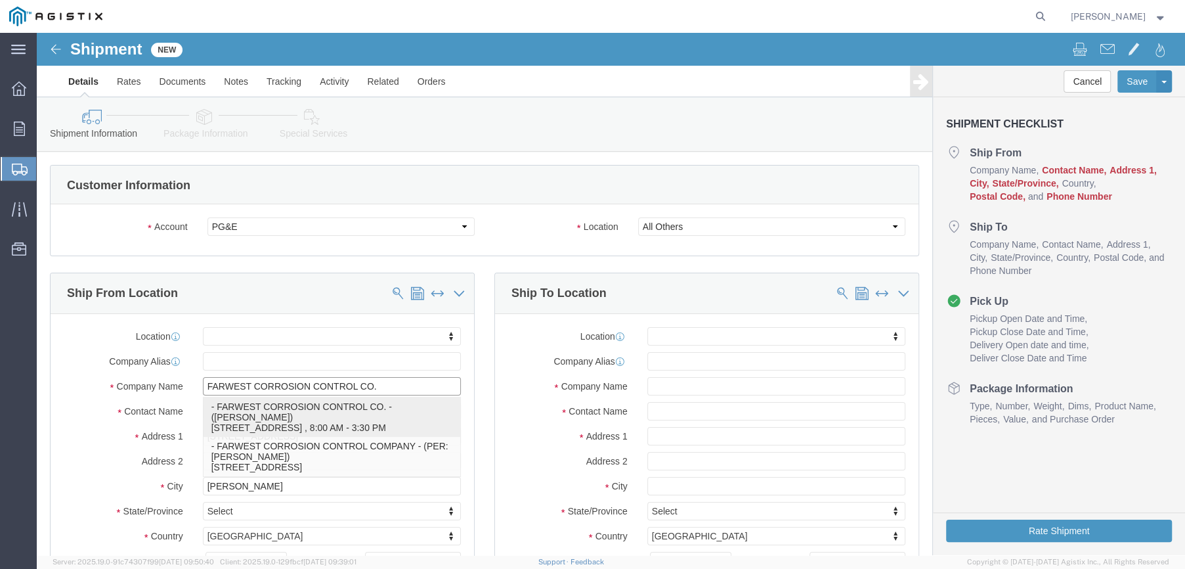
select select "CA"
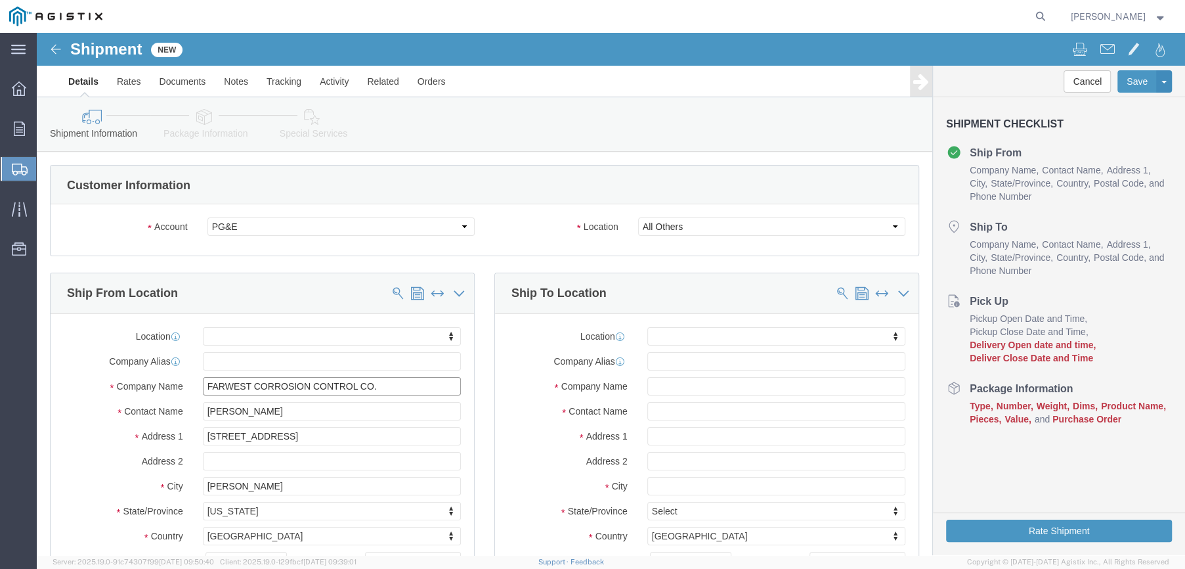
type input "FARWEST CORROSION CONTROL CO."
drag, startPoint x: 234, startPoint y: 380, endPoint x: 164, endPoint y: 379, distance: 69.6
click input "[PERSON_NAME]"
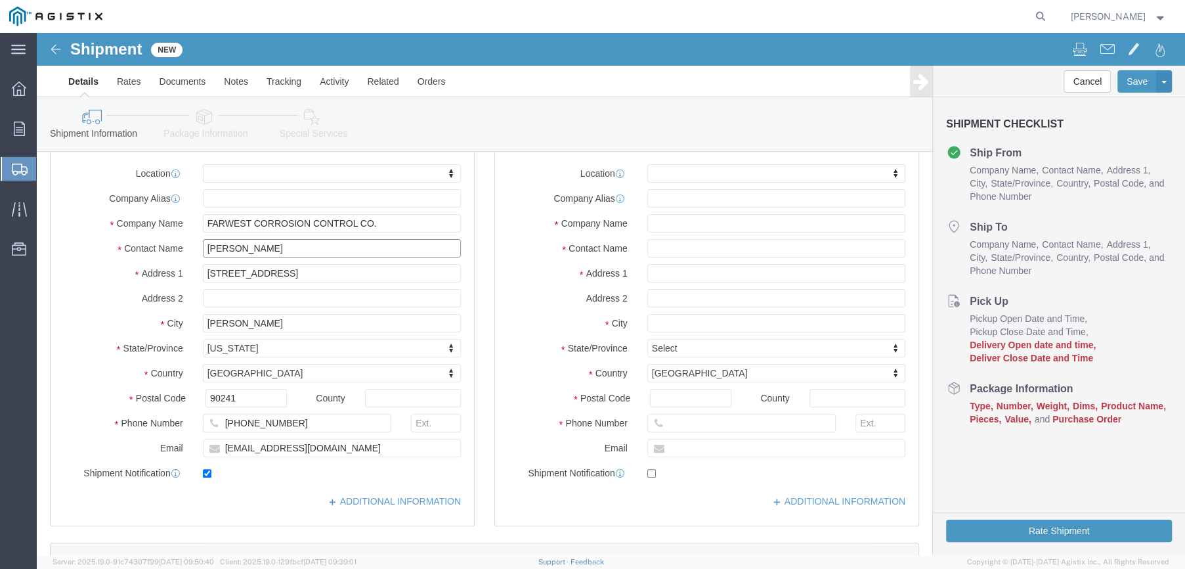
scroll to position [197, 0]
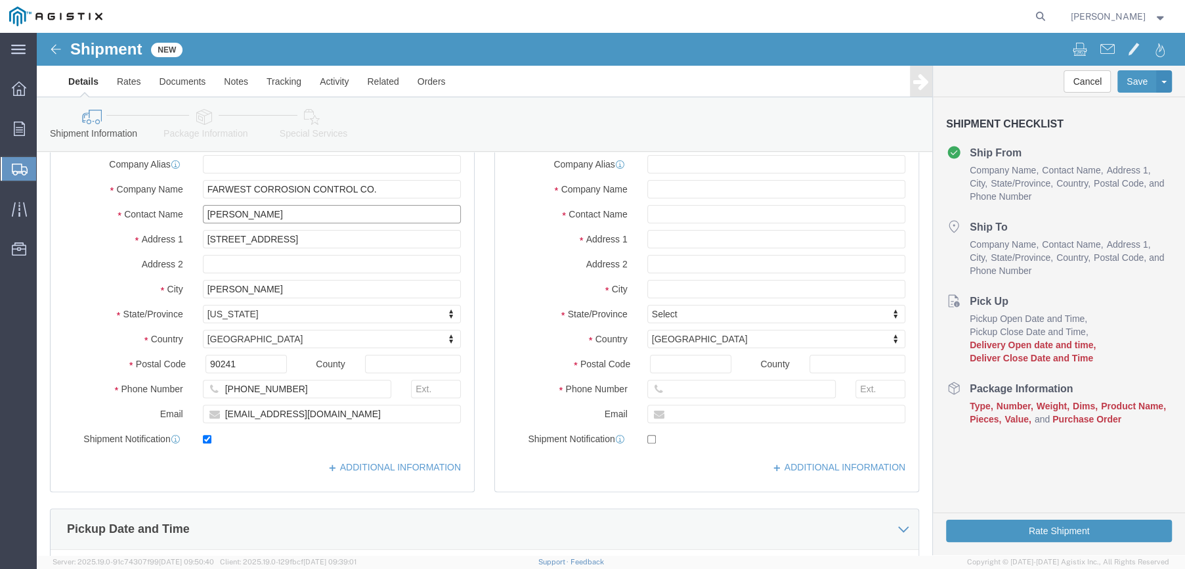
type input "[PERSON_NAME]"
click input "text"
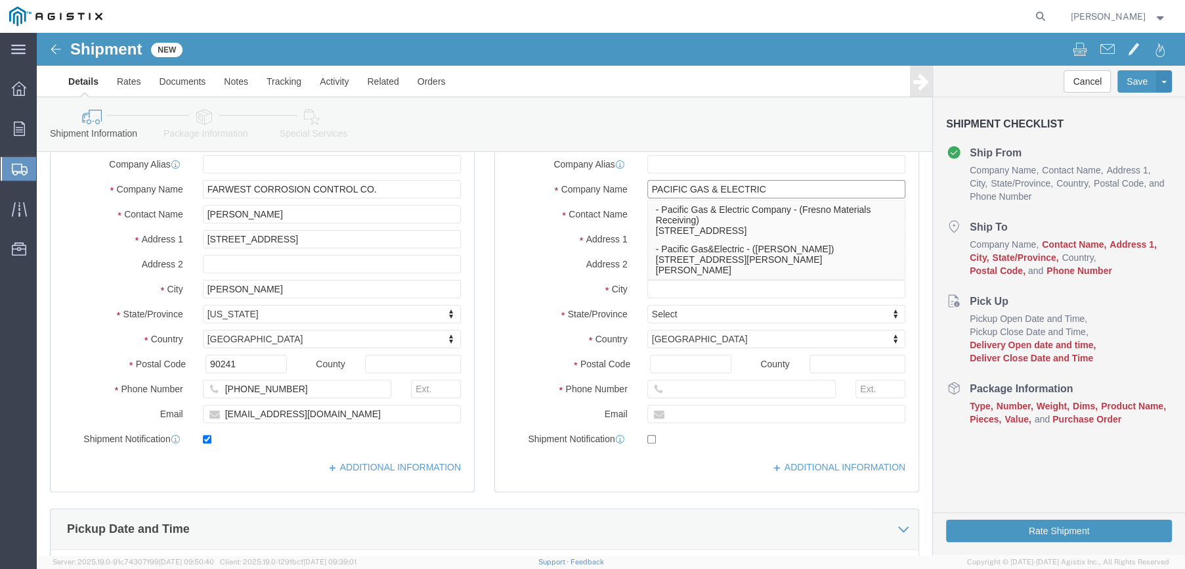
type input "PACIFIC GAS & ELECTRIC"
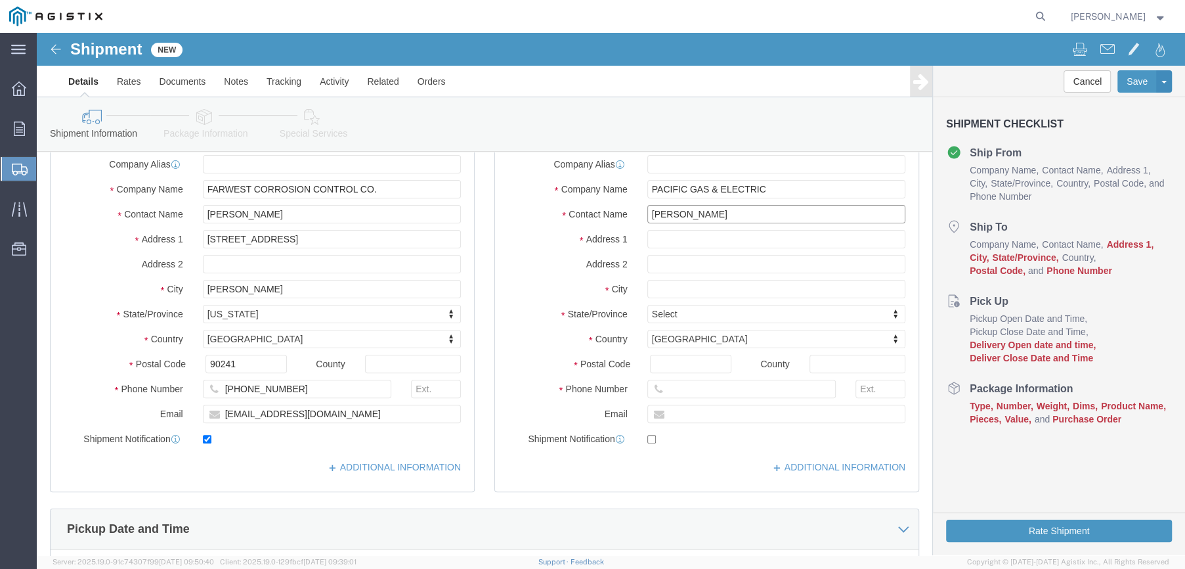
drag, startPoint x: 676, startPoint y: 175, endPoint x: 606, endPoint y: 183, distance: 70.1
click input "SEAN YOST"
type input "RECEIVING DEPARTMENT"
type input "810 GILMORE AVE"
select select
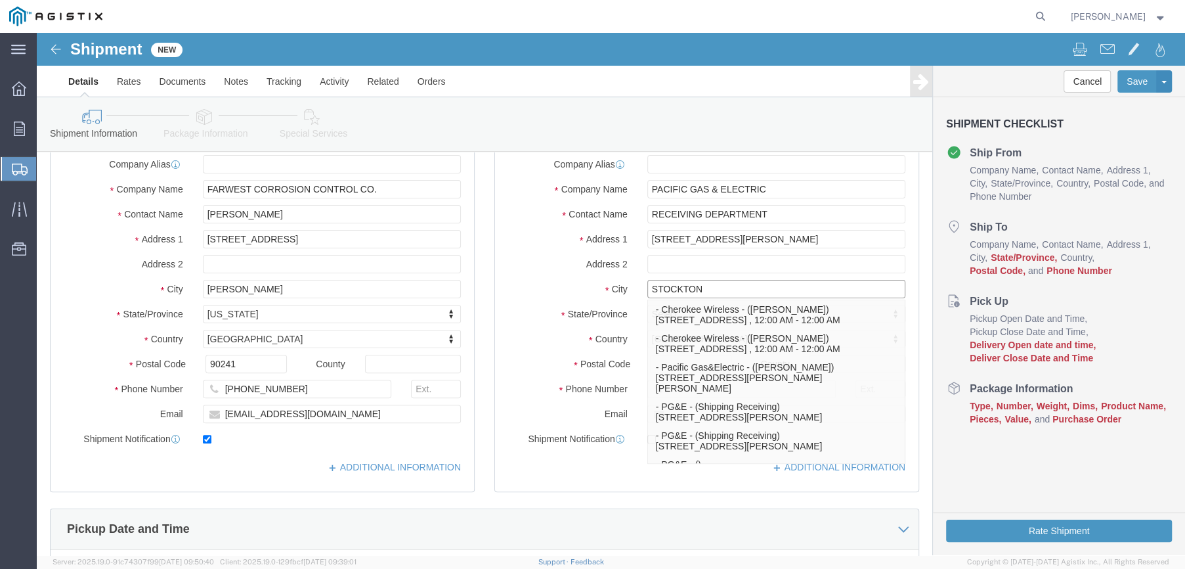
type input "STOCKTON"
select select
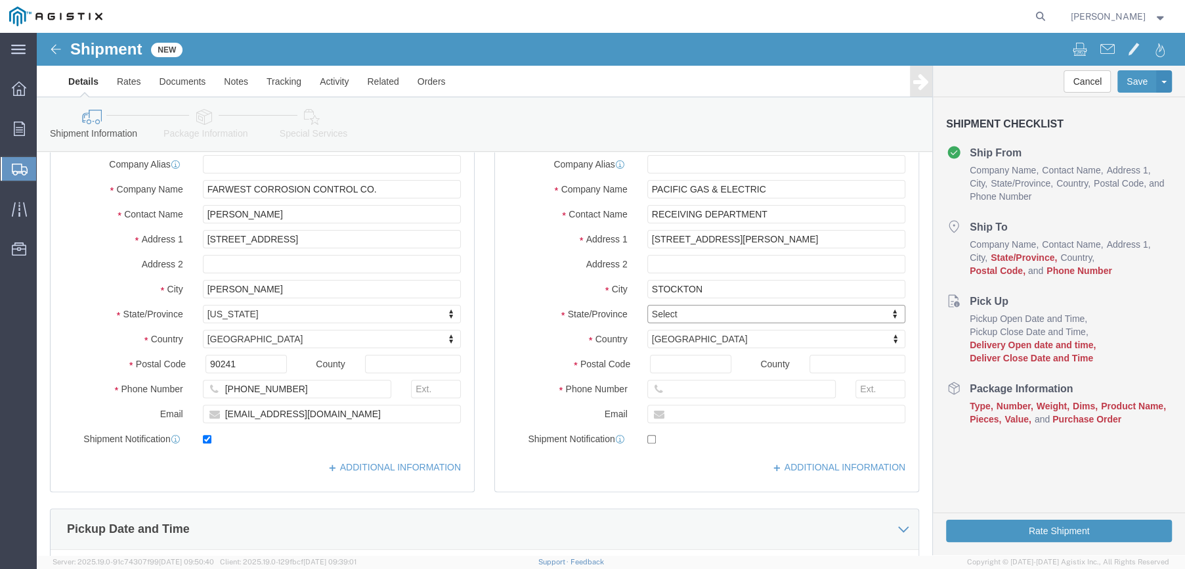
type input "C"
type input "CA"
select select
select select "CA"
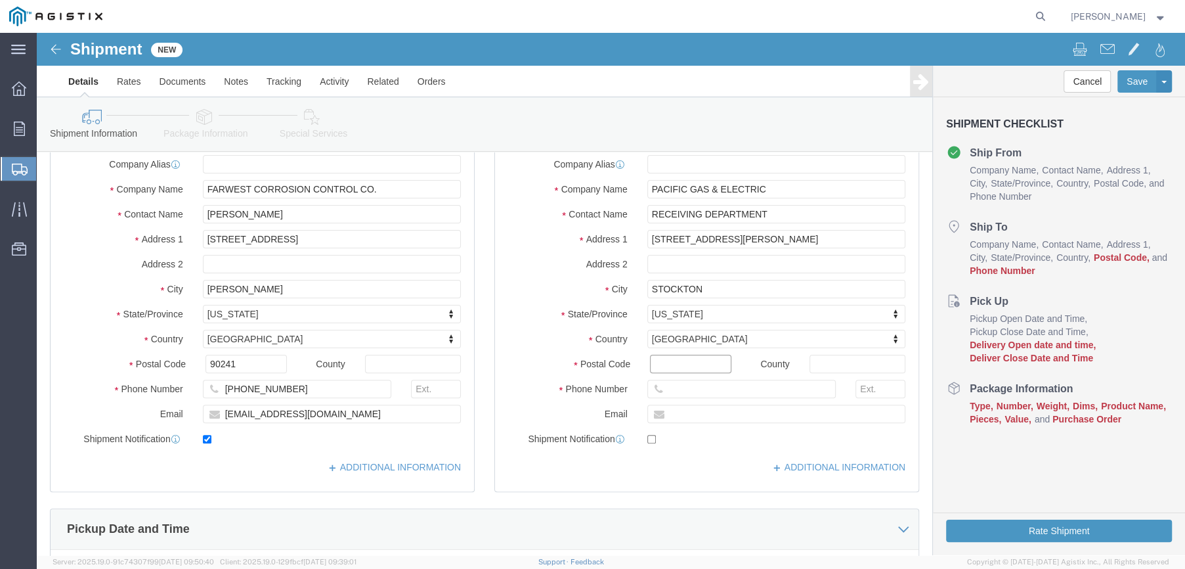
click input "Postal Code"
type input "95204"
select select
click input "text"
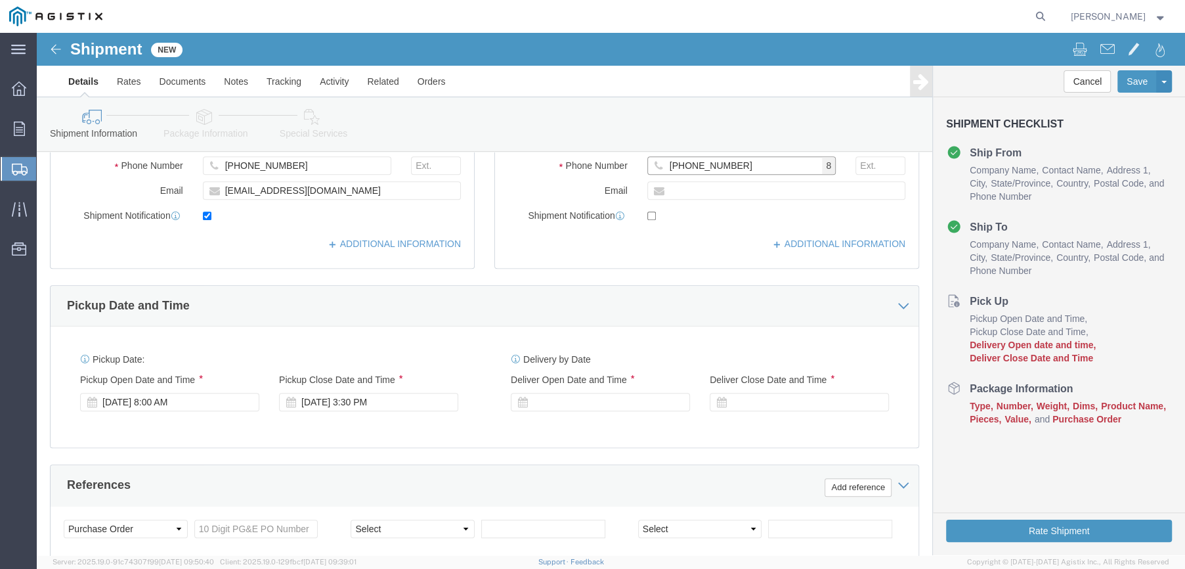
scroll to position [460, 0]
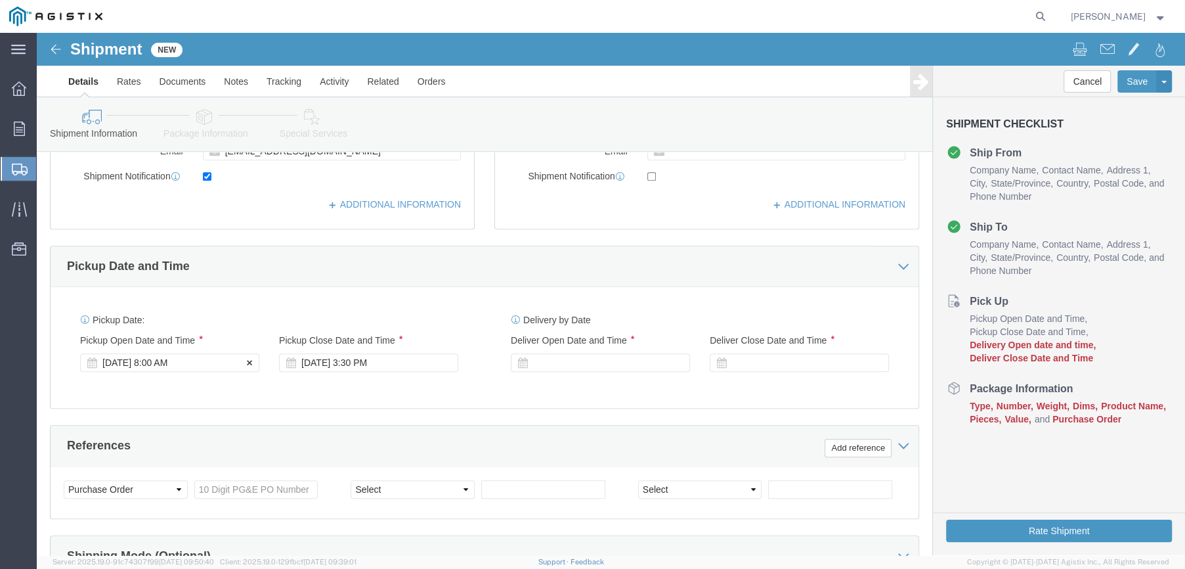
type input "925-324-6147"
click div "[DATE] 8:00 AM"
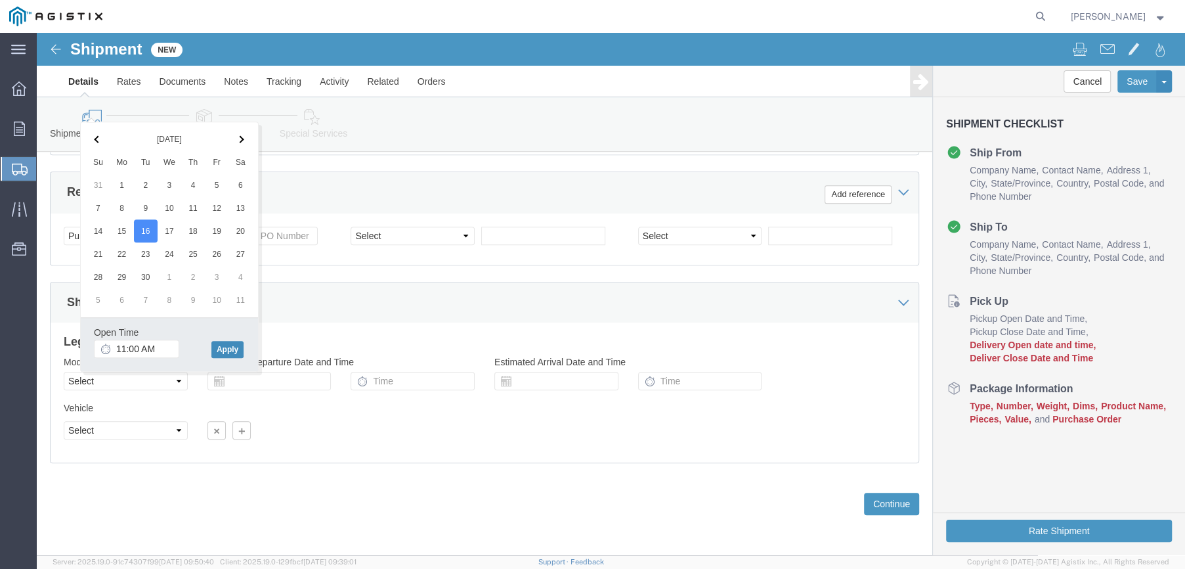
click button "Apply"
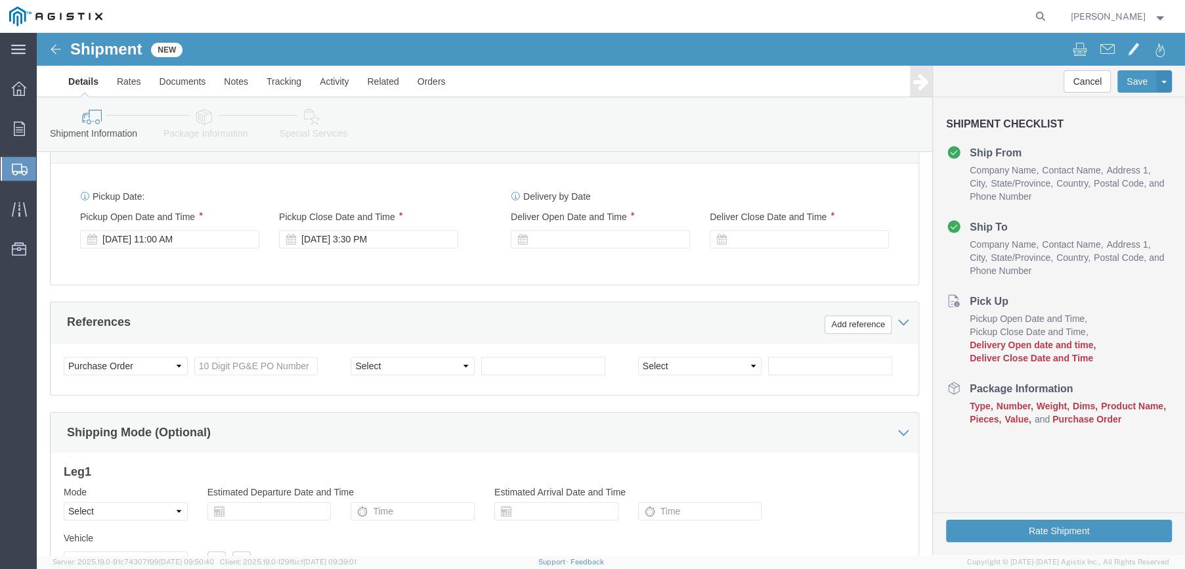
scroll to position [582, 0]
click div
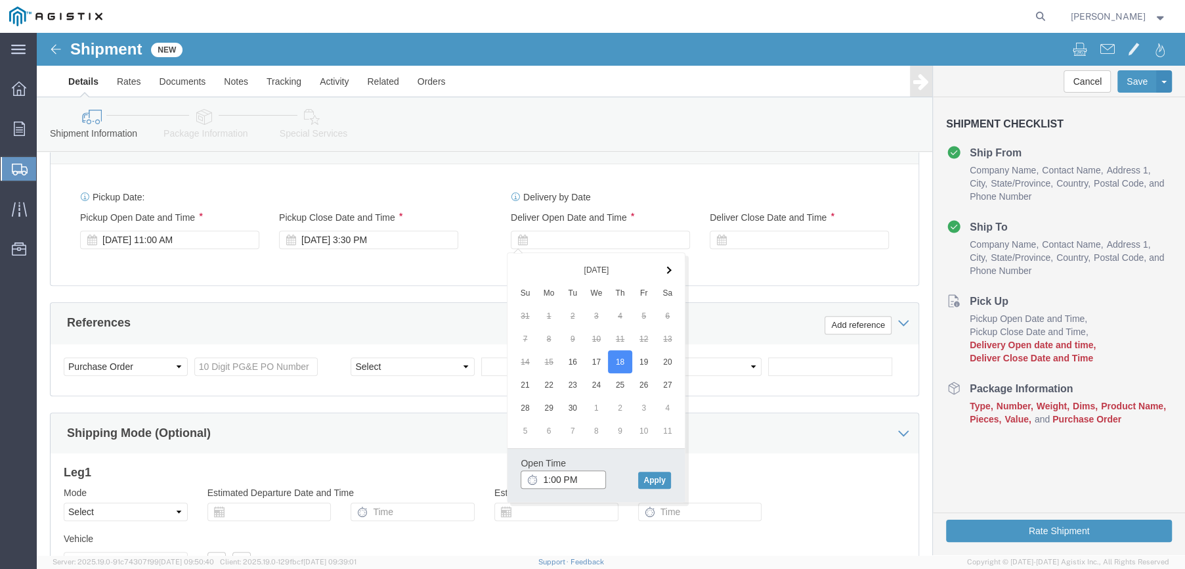
click input "1:00 PM"
click input "8:00 PM"
type input "8:00 AM"
click button "Apply"
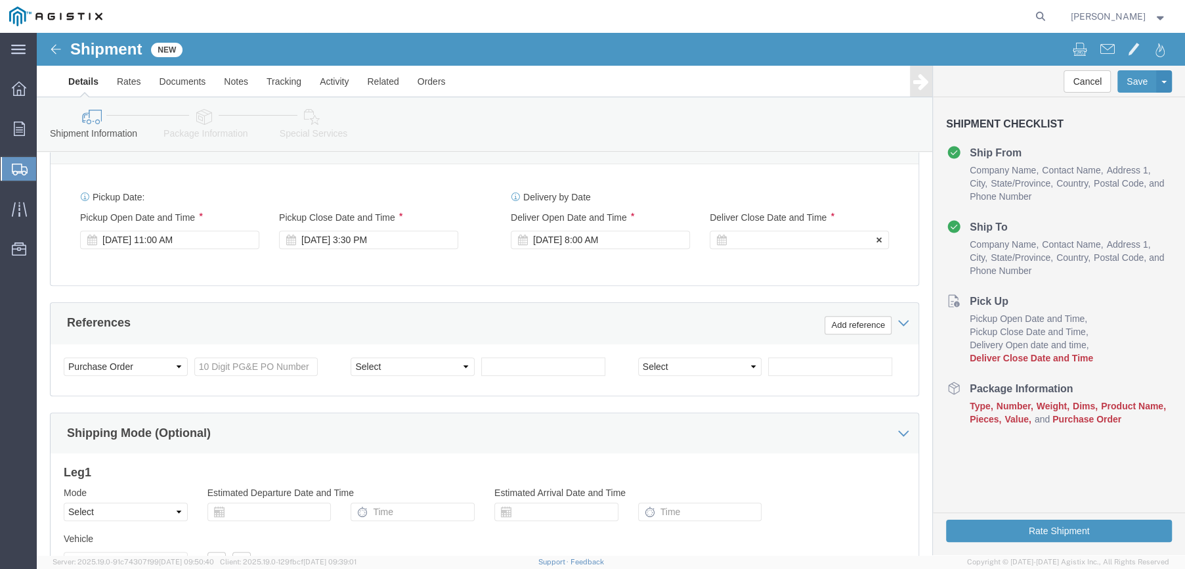
click div
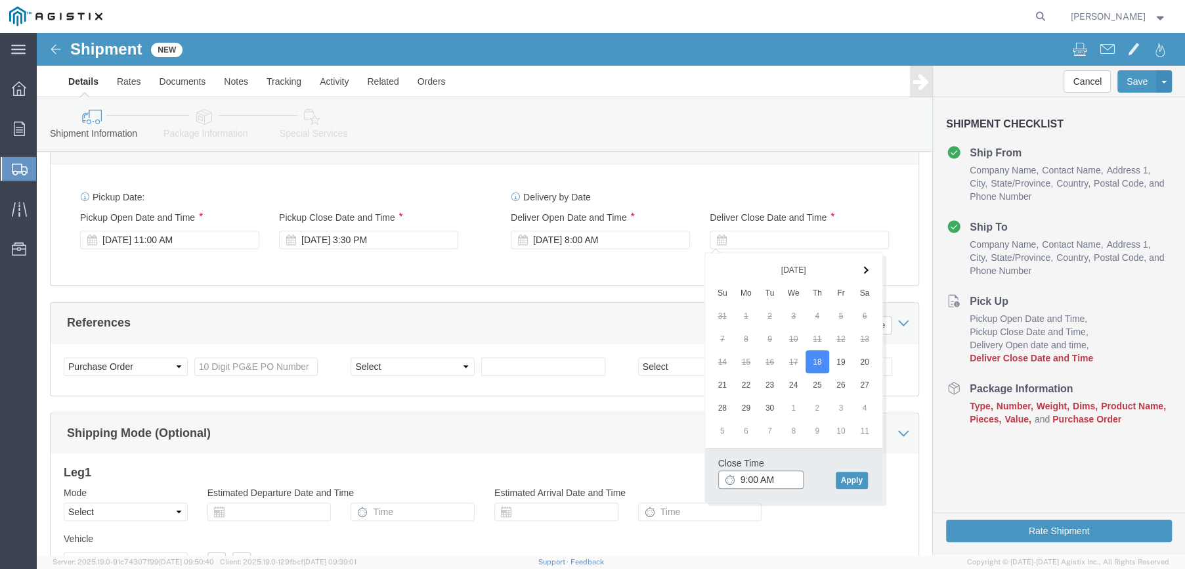
click input "9:00 AM"
click input "3:00 AM"
click input "3:30 AM"
type input "3:30 PM"
click button "Apply"
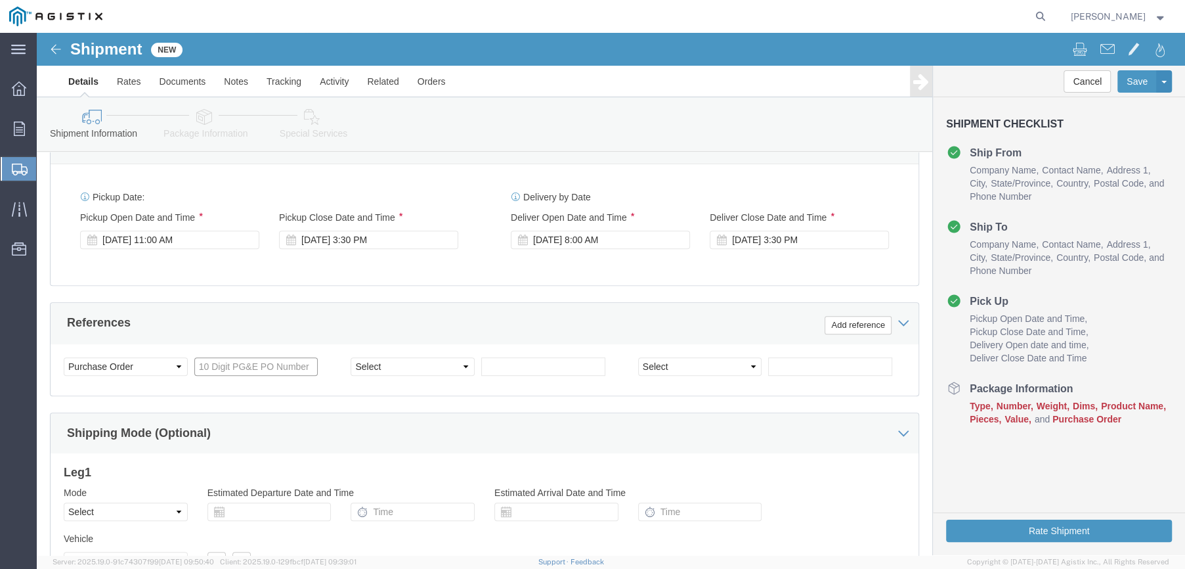
click input "text"
type input "2701228626"
click select "Select Account Type Activity ID Airline Appointment Number ASN Batch Request # …"
select select "SALEORDR"
click select "Select Account Type Activity ID Airline Appointment Number ASN Batch Request # …"
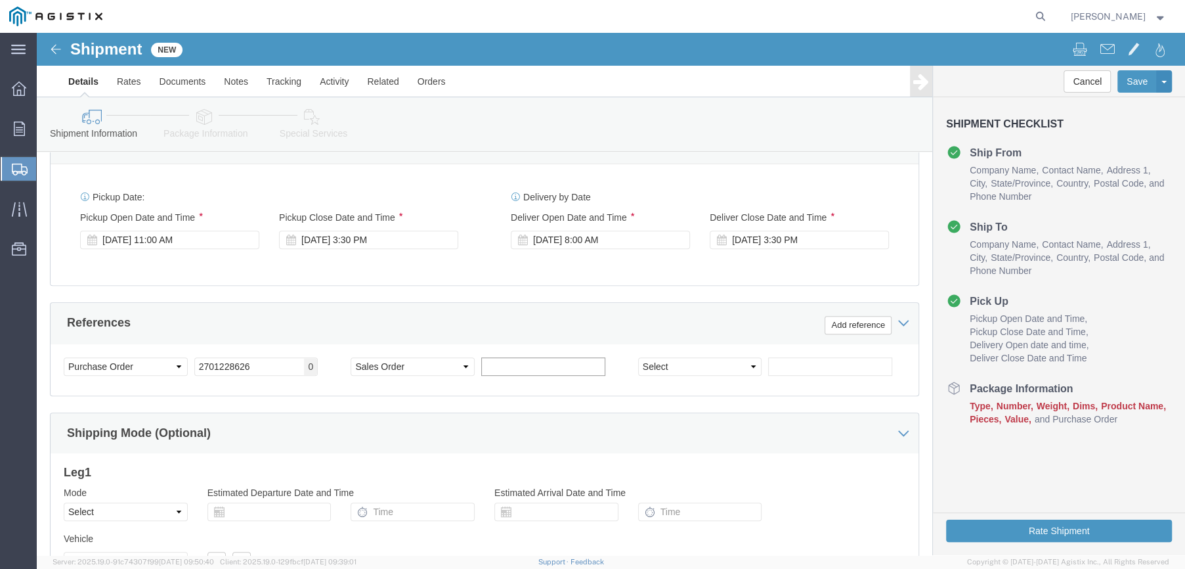
click input "text"
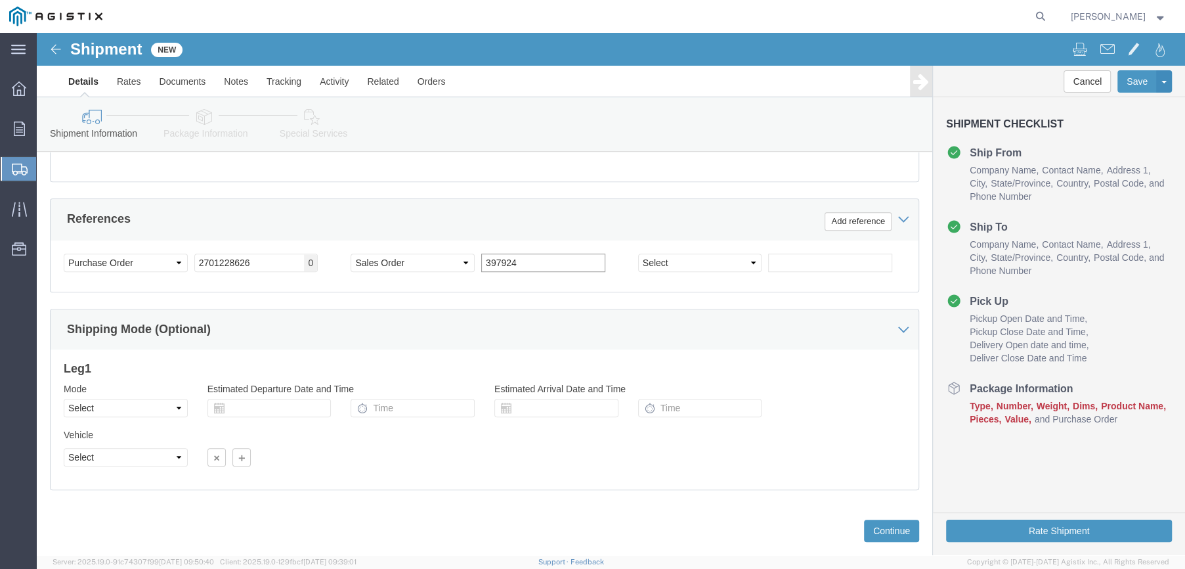
scroll to position [714, 0]
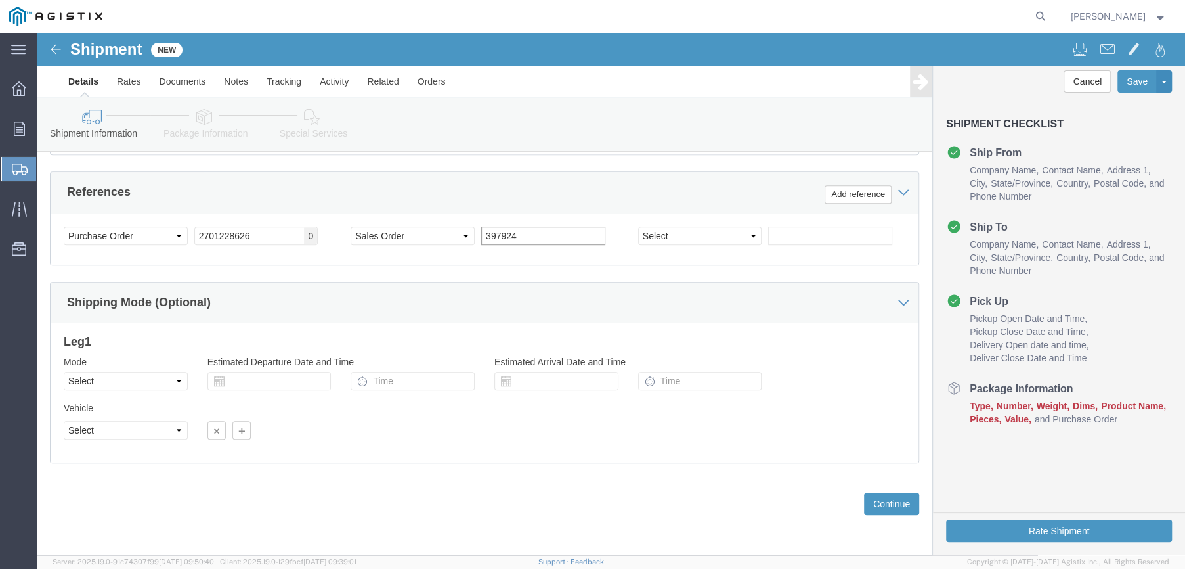
type input "397924"
click select "Select Air Less than Truckload Multi-Leg Ocean Freight Rail Small Parcel Truckl…"
select select "LTL"
click select "Select Air Less than Truckload Multi-Leg Ocean Freight Rail Small Parcel Truckl…"
click button "Continue"
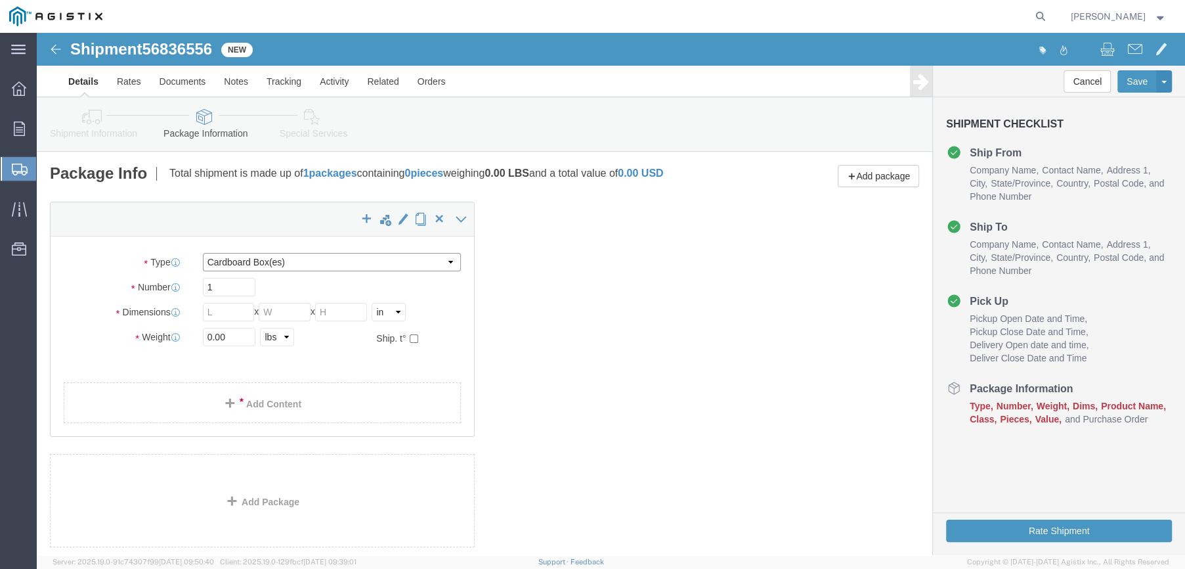
click select "Select Bulk Bundle(s) Cardboard Box(es) Carton(s) Crate(s) Drum(s) (Fiberboard)…"
select select "PSNS"
click select "Select Bulk Bundle(s) Cardboard Box(es) Carton(s) Crate(s) Drum(s) (Fiberboard)…"
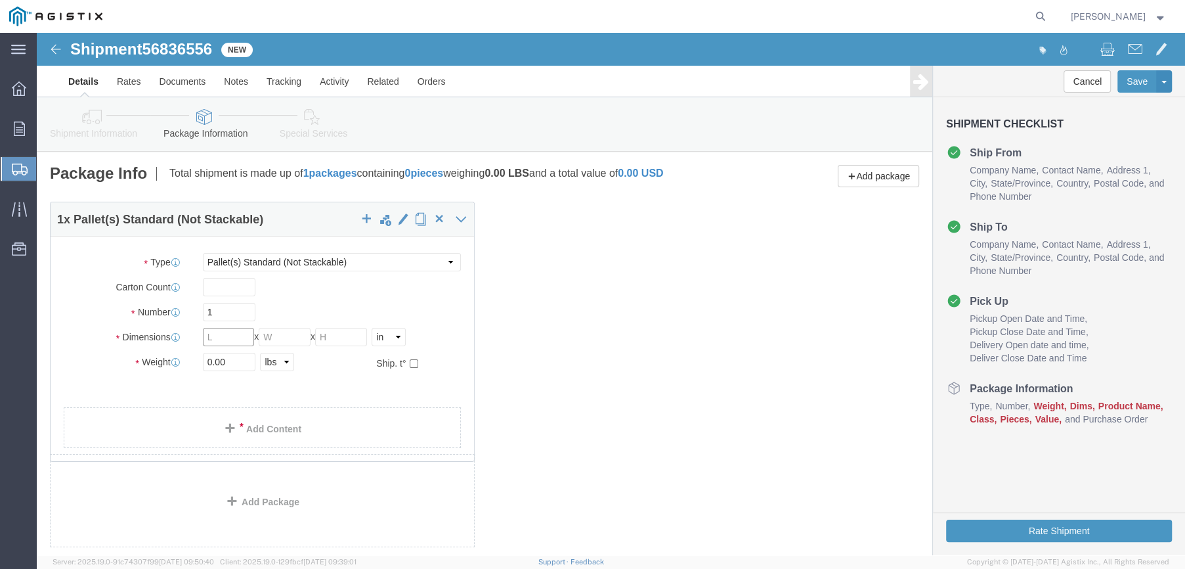
click input "text"
type input "46"
type input "16"
drag, startPoint x: 194, startPoint y: 325, endPoint x: 146, endPoint y: 327, distance: 47.3
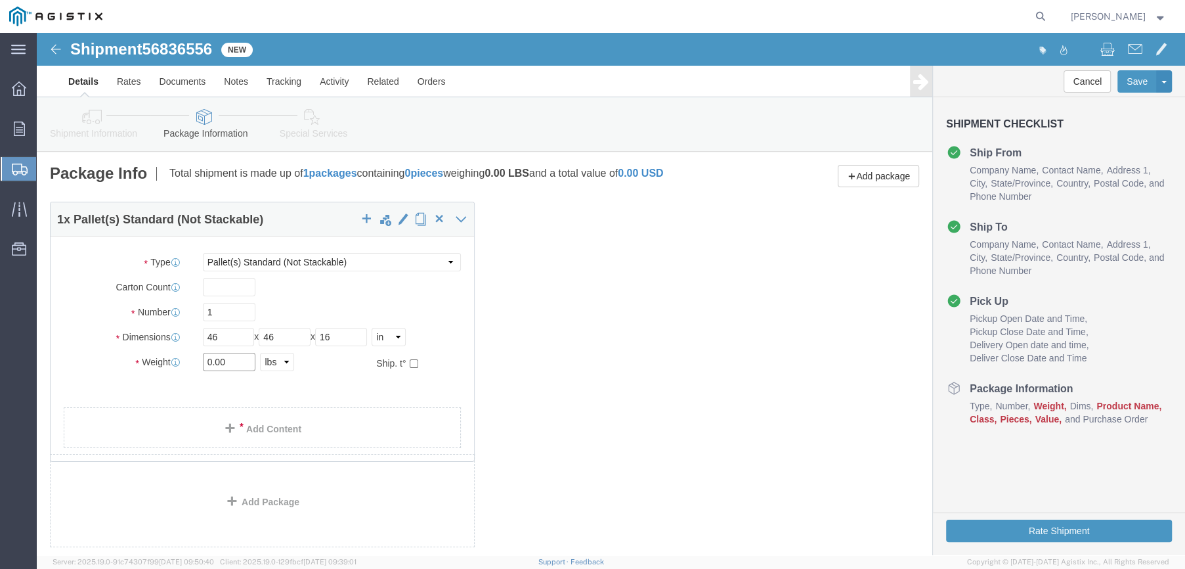
click div "Weight 0.00 Select kgs lbs Ship. t°"
type input "110"
click link "Add Content"
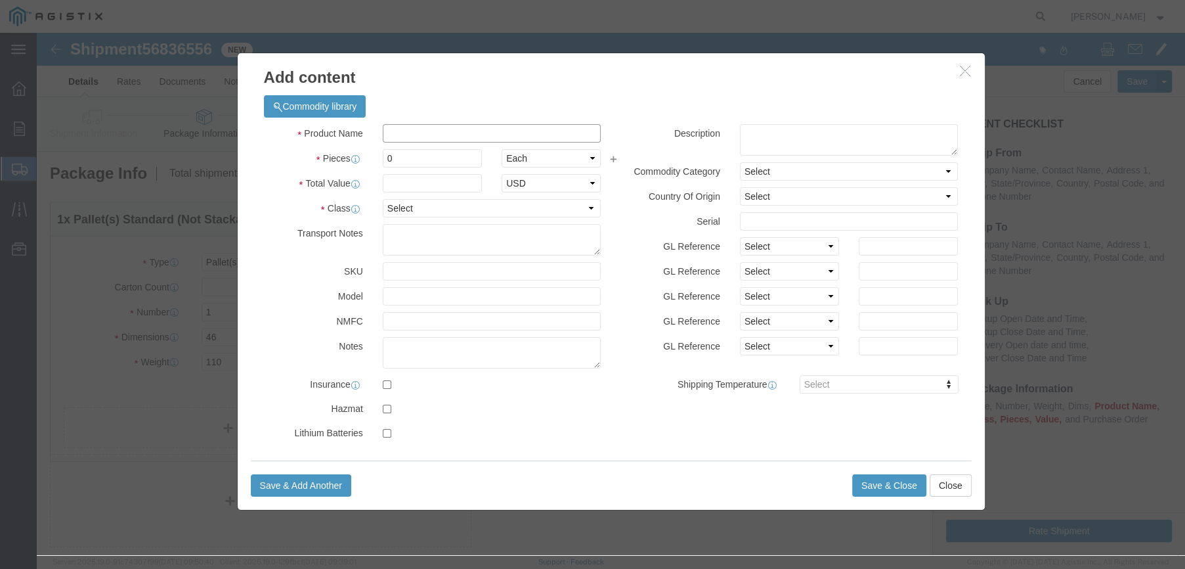
click input "text"
type input "JUNCTION BOX"
type input "1573.23"
click select "Select 50 55 60 65 70 85 92.5 100 125 175 250 300 400"
select select "70"
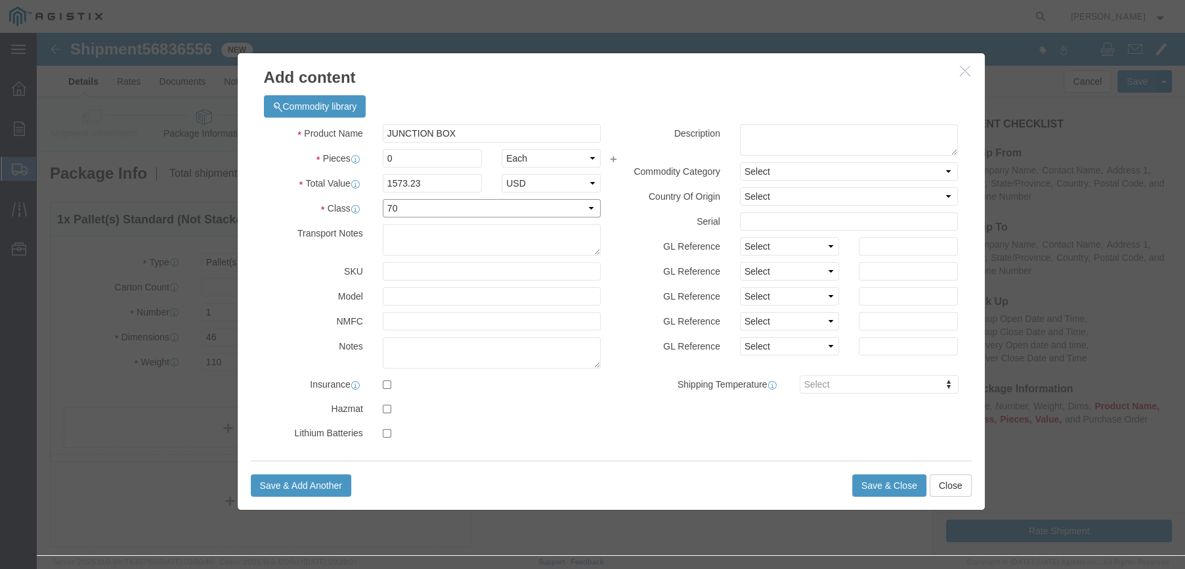
click select "Select 50 55 60 65 70 85 92.5 100 125 175 250 300 400"
click input "0"
drag, startPoint x: 357, startPoint y: 123, endPoint x: 332, endPoint y: 129, distance: 25.6
click div "0"
type input "1"
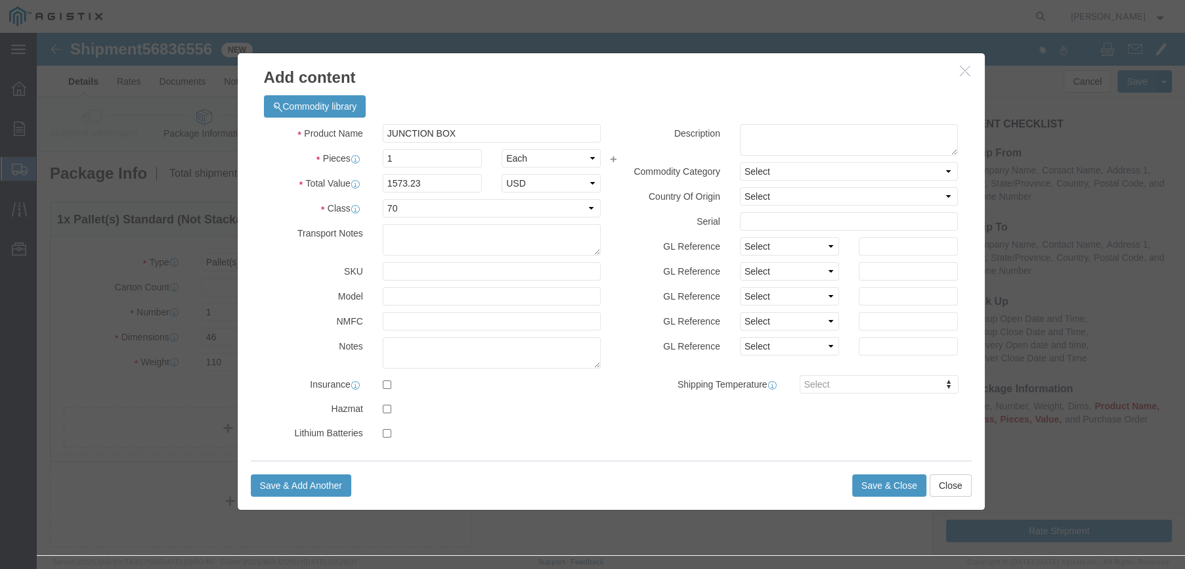
click div "Product Name JUNCTION BOX Pieces 1 Select Bag Barrels 100Board Feet Bottle Box …"
click button "Save & Close"
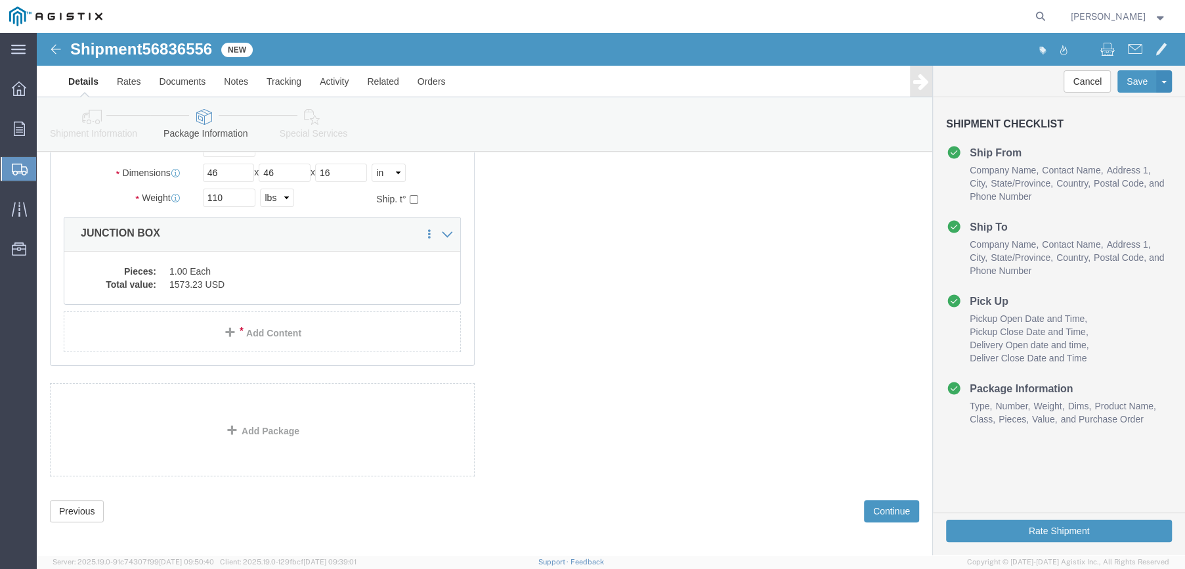
scroll to position [179, 0]
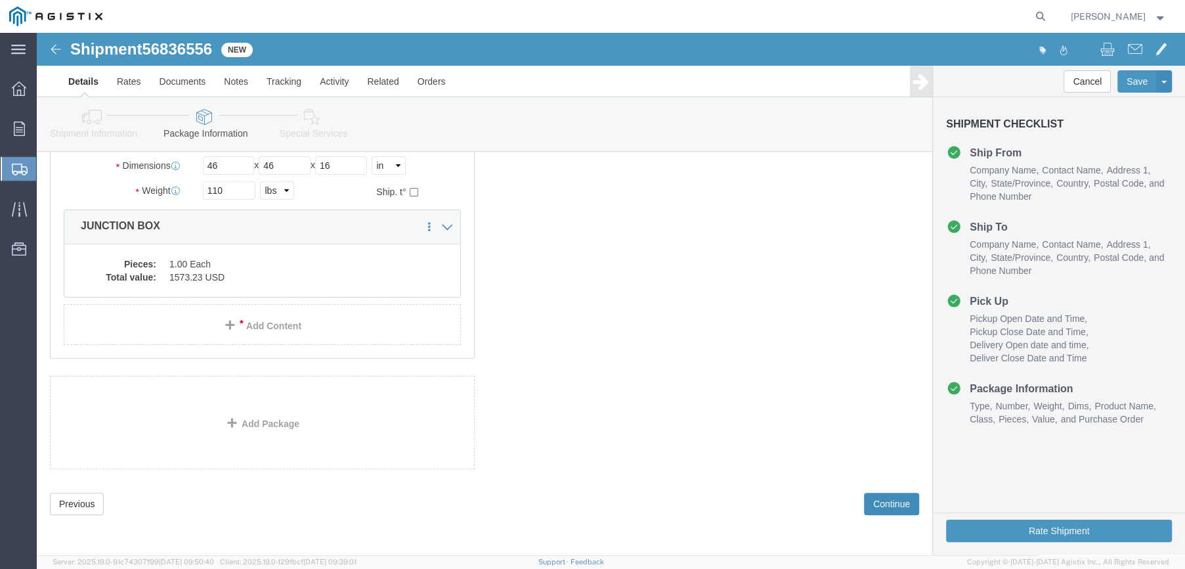
click button "Continue"
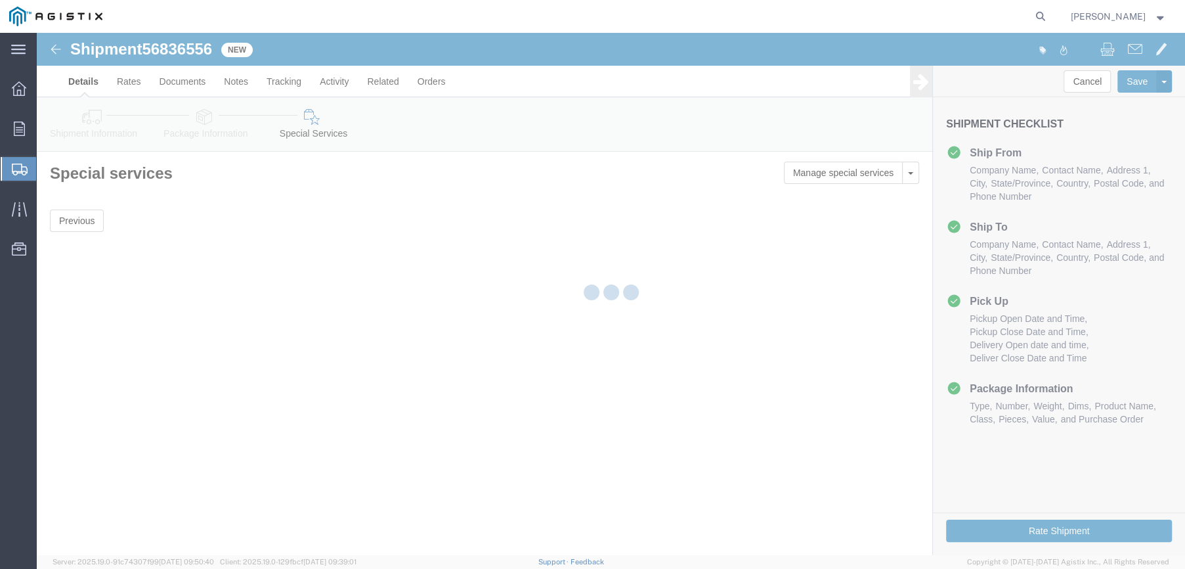
scroll to position [0, 0]
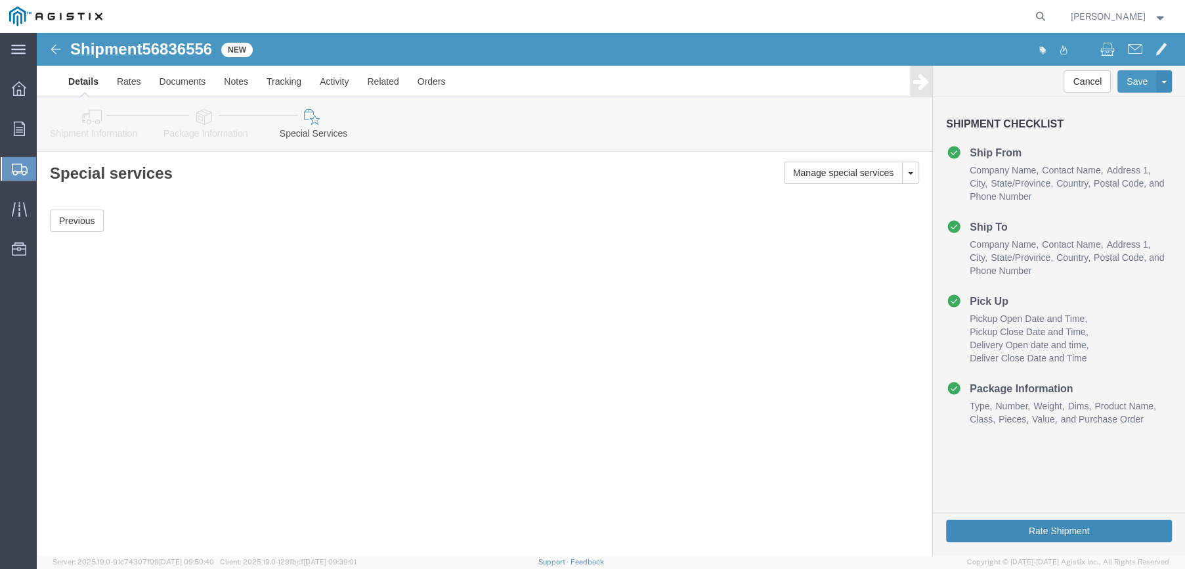
click button "Rate Shipment"
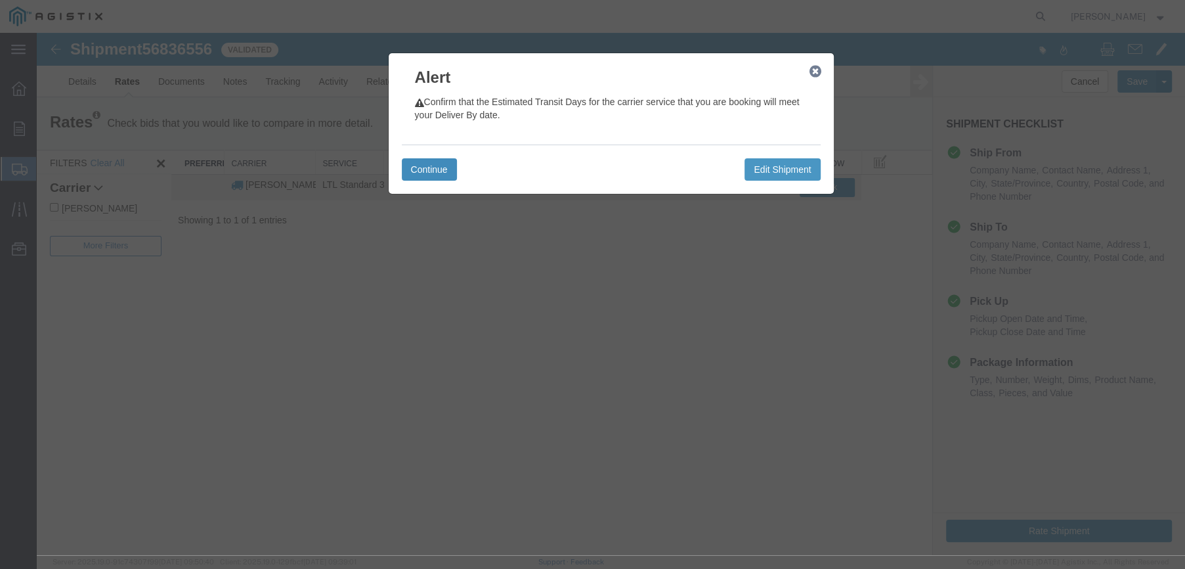
click at [446, 164] on button "Continue" at bounding box center [429, 169] width 55 height 22
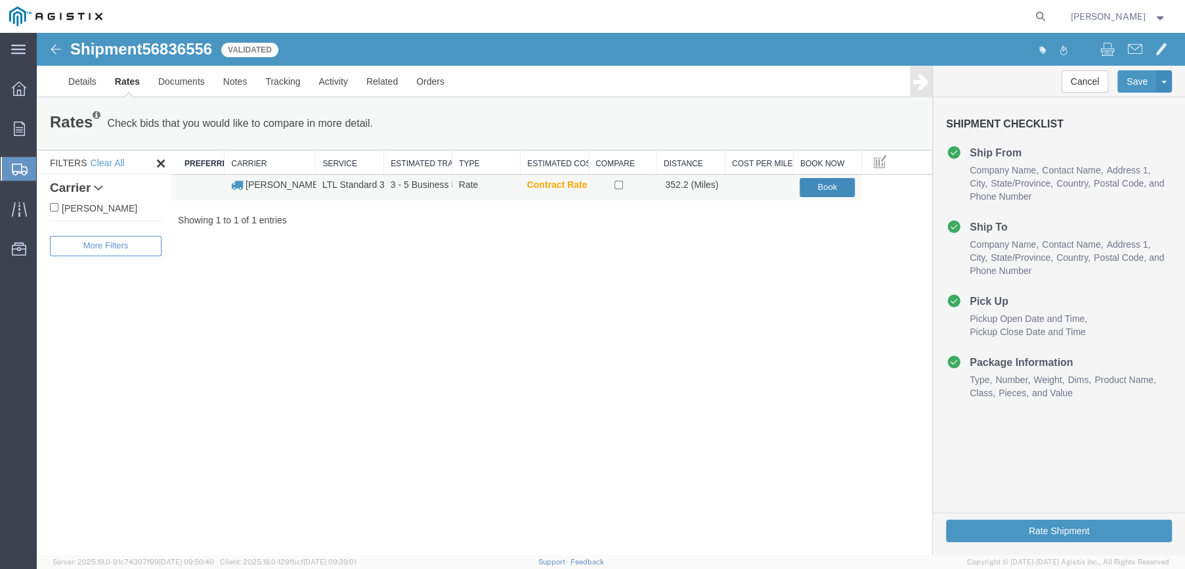
click at [819, 183] on button "Book" at bounding box center [827, 187] width 55 height 19
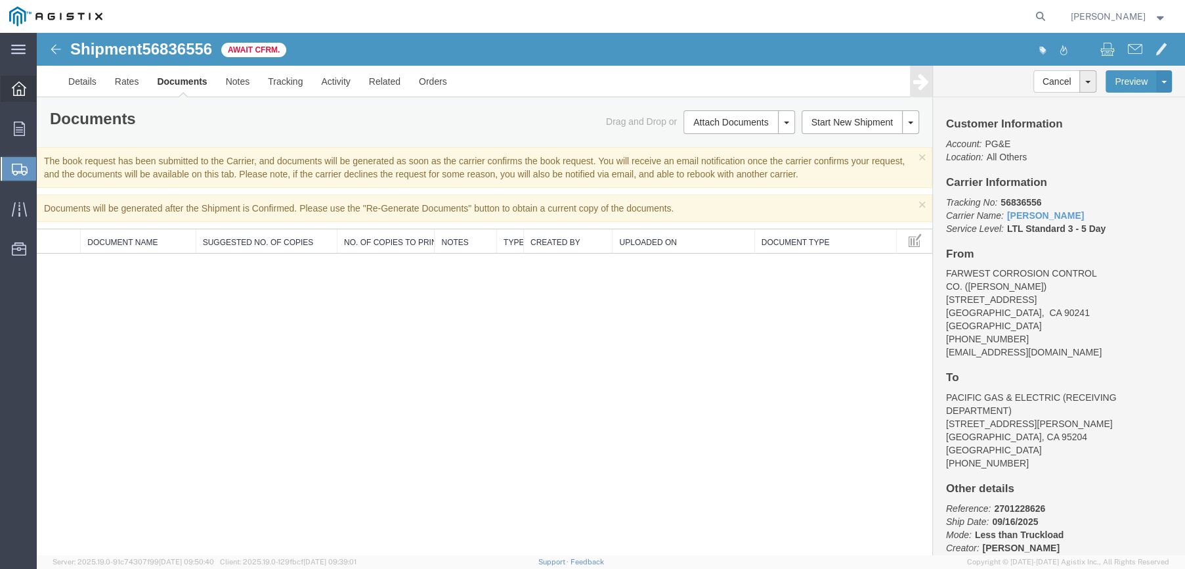
click at [19, 89] on icon at bounding box center [19, 88] width 14 height 14
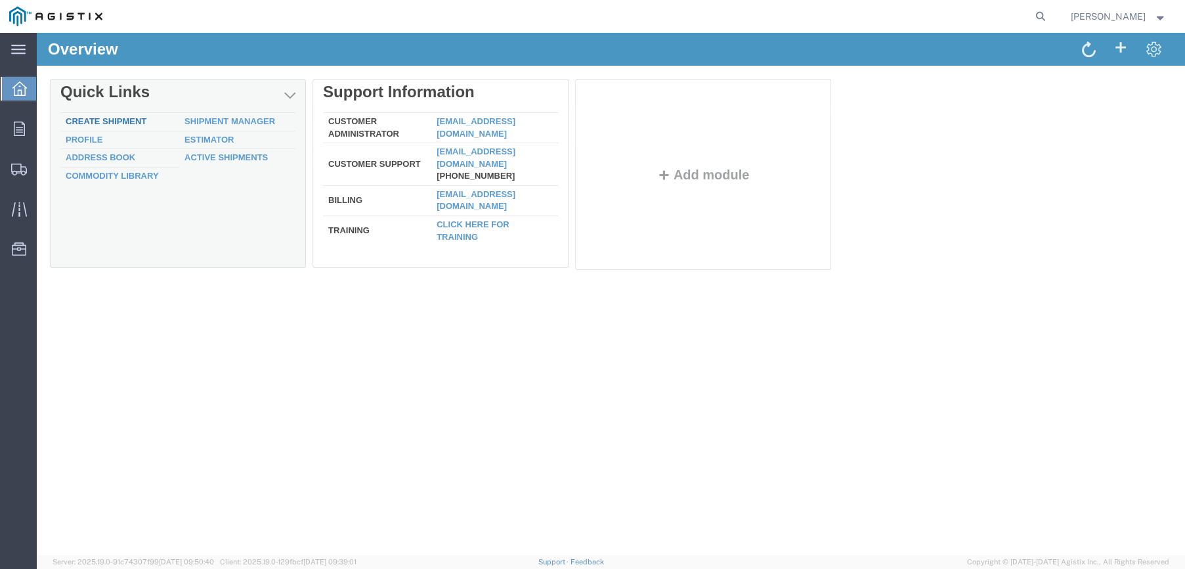
click at [116, 121] on link "Create Shipment" at bounding box center [106, 121] width 81 height 10
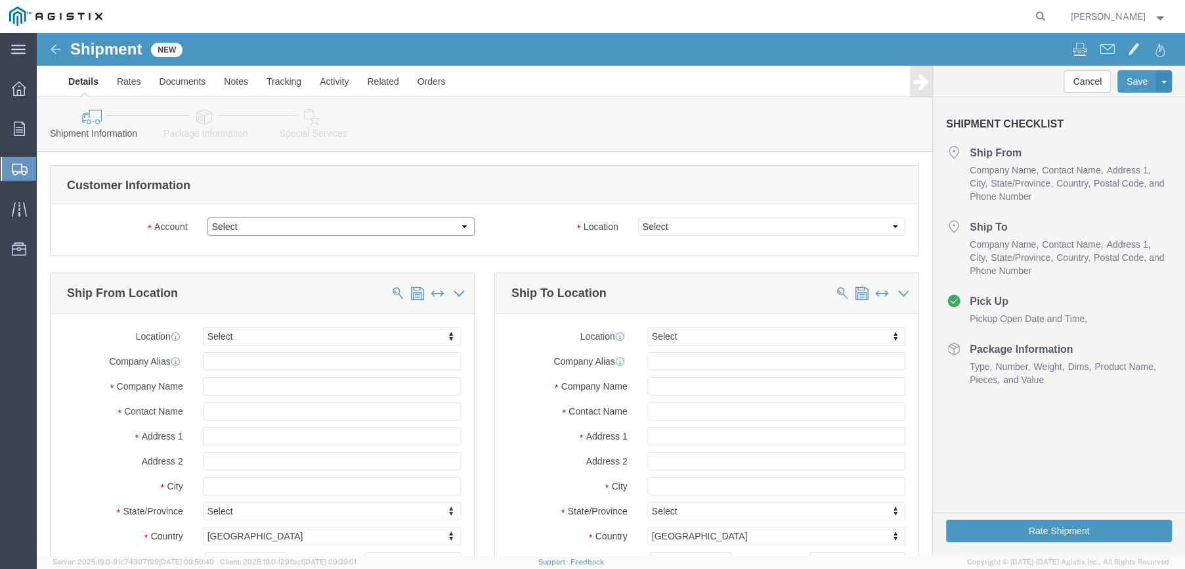
click select "Select Farwest Corrosion Control Co PG&E"
select select "9596"
click select "Select Farwest Corrosion Control Co PG&E"
select select "PURCHORD"
select select
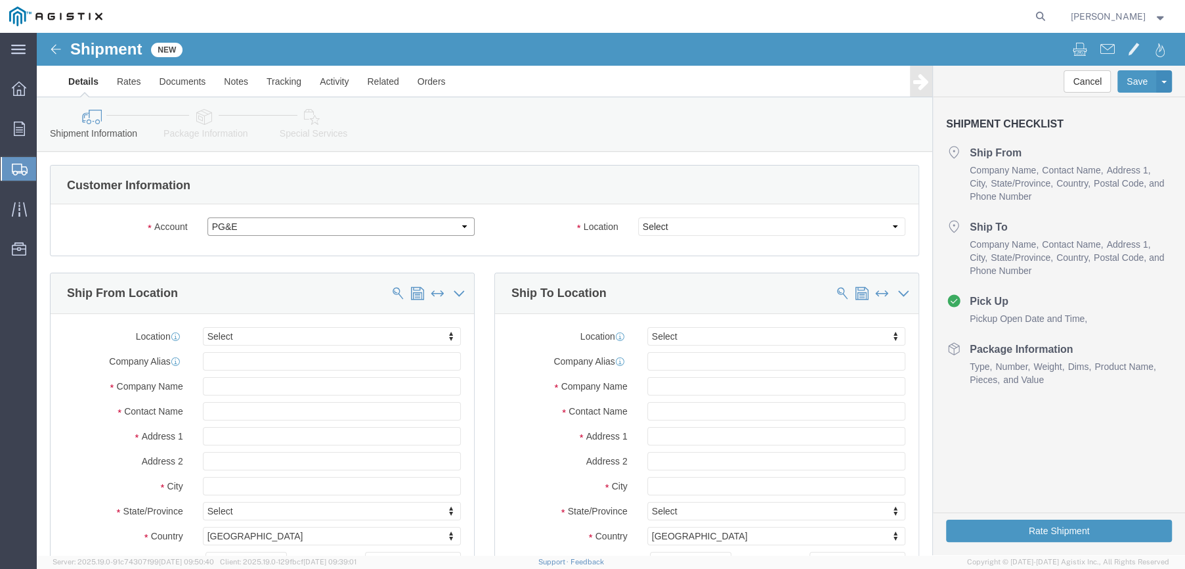
select select
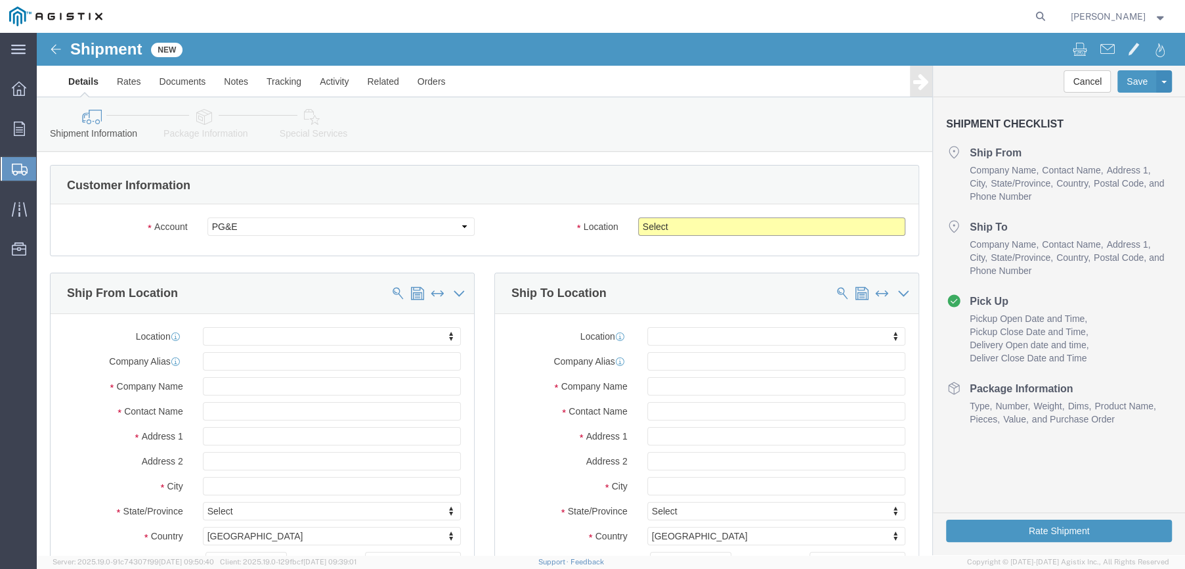
click select "Select All Others [GEOGRAPHIC_DATA] [GEOGRAPHIC_DATA] [GEOGRAPHIC_DATA] [GEOGRA…"
select select "23082"
click select "Select All Others [GEOGRAPHIC_DATA] [GEOGRAPHIC_DATA] [GEOGRAPHIC_DATA] [GEOGRA…"
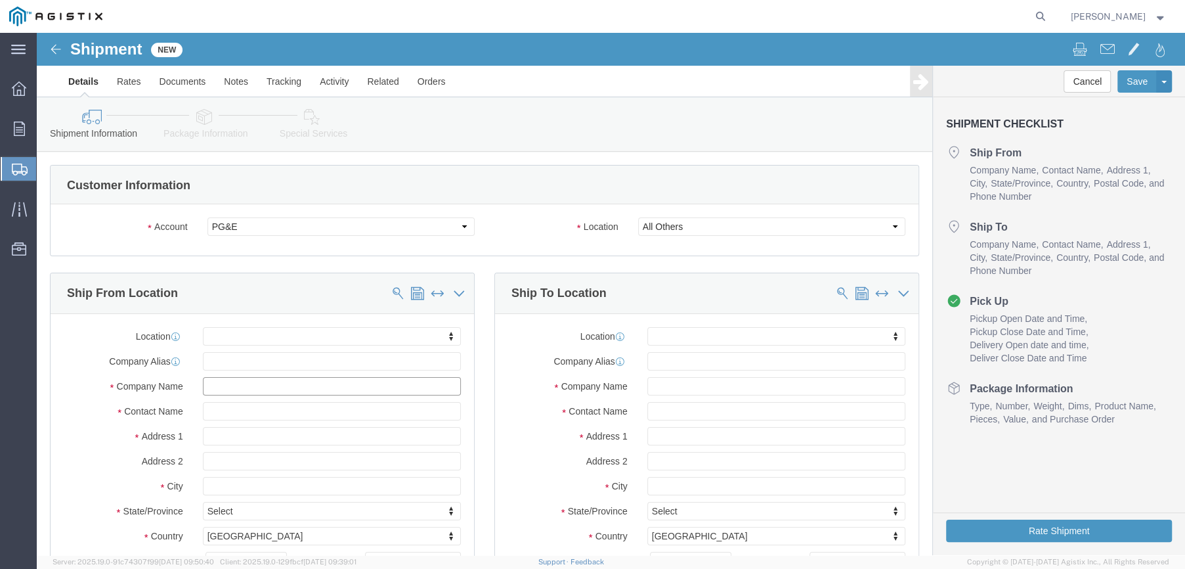
click input "text"
type input "FARW"
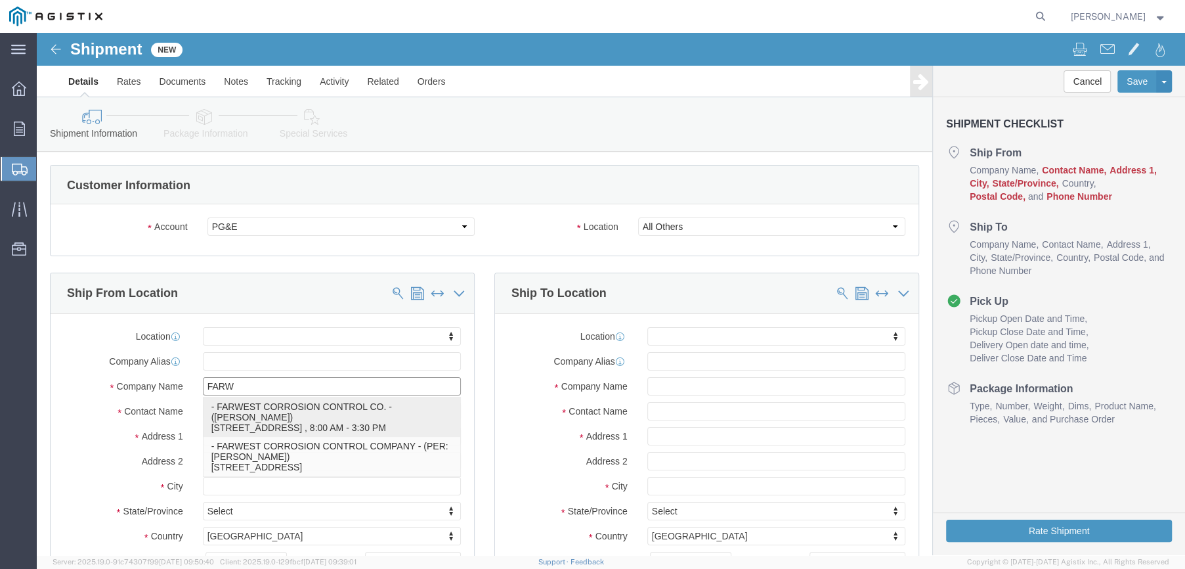
click p "- FARWEST CORROSION CONTROL CO. - ([PERSON_NAME]) [STREET_ADDRESS] , 8:00 AM - …"
select select
type input "FARWEST CORROSION CONTROL CO."
type input "[PERSON_NAME]"
type input "[STREET_ADDRESS]"
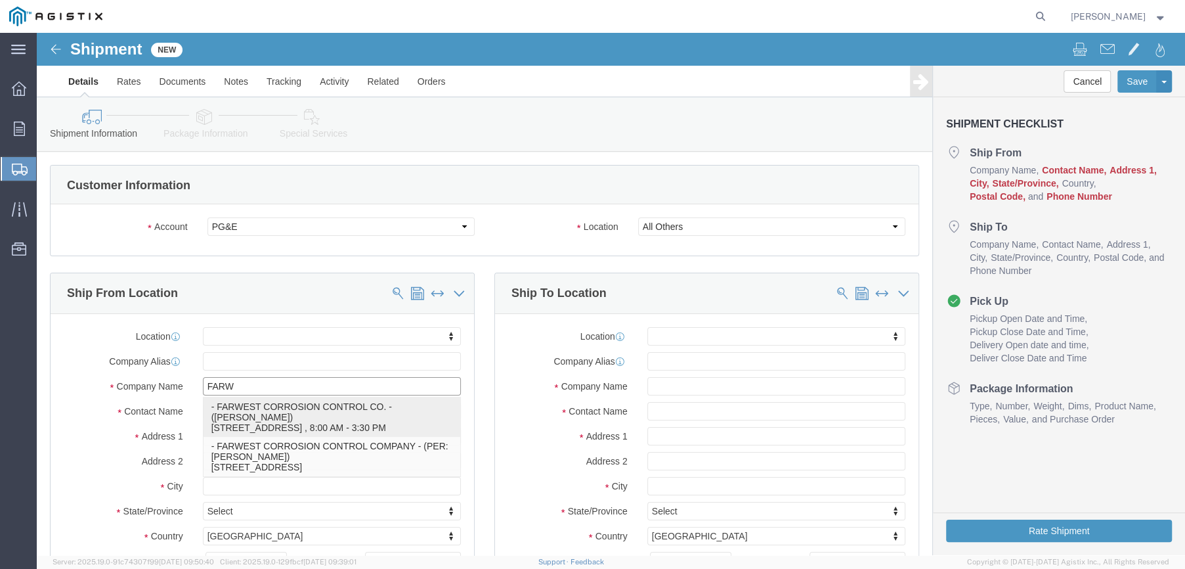
type input "[PERSON_NAME]"
type input "90241"
type input "[PHONE_NUMBER]"
type input "[EMAIL_ADDRESS][DOMAIN_NAME]"
checkbox input "true"
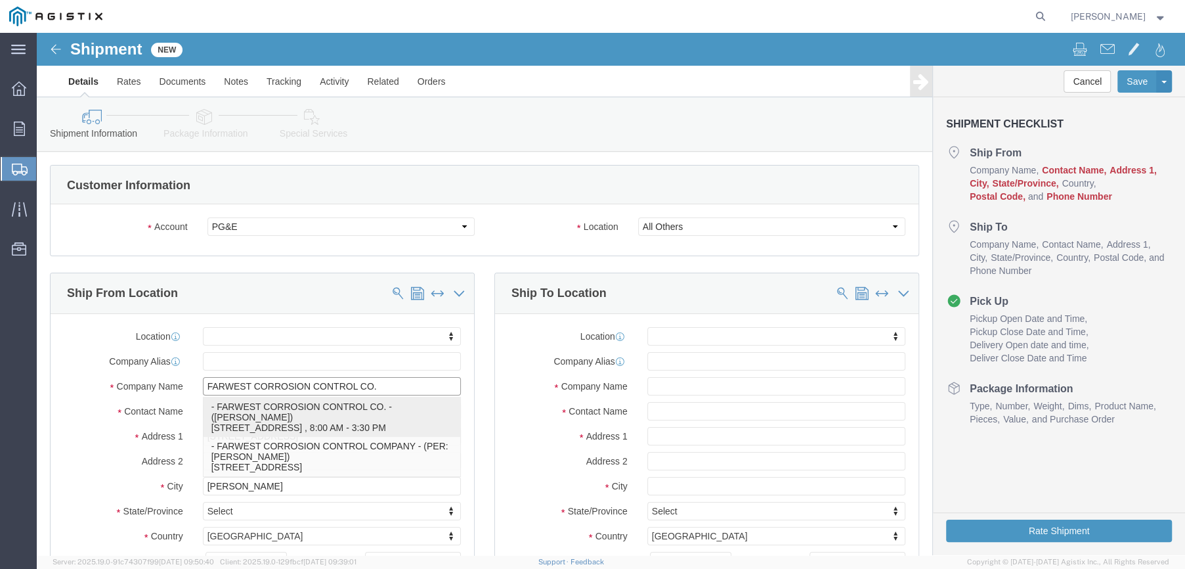
select select "CA"
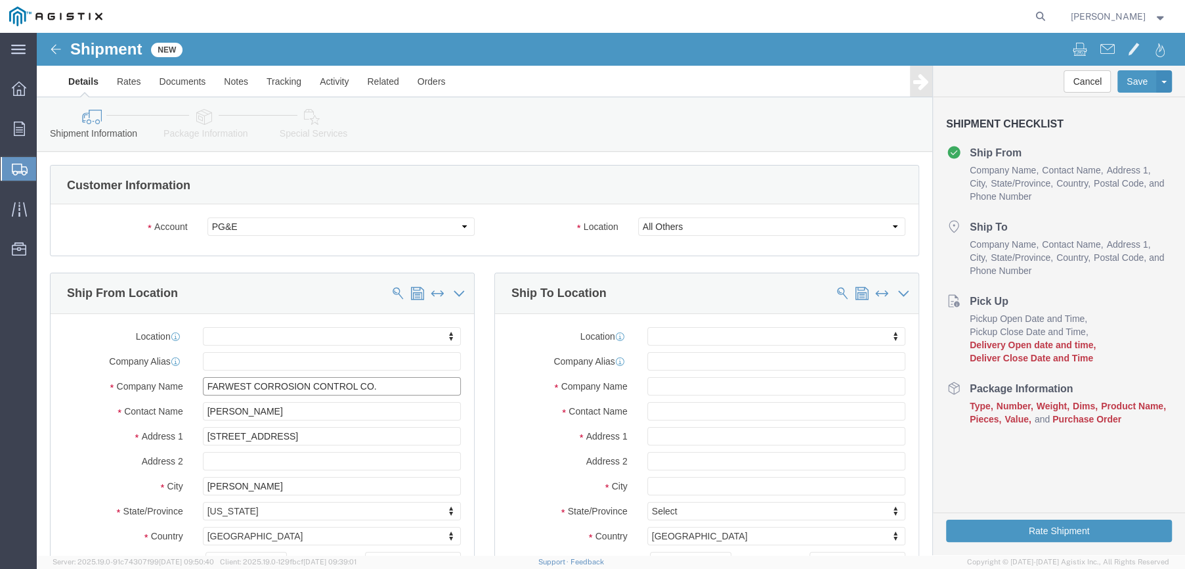
type input "FARWEST CORROSION CONTROL CO."
drag, startPoint x: 240, startPoint y: 378, endPoint x: 137, endPoint y: 388, distance: 103.6
click div "Location My Profile Location (OBSOLETE) BURNEY SC - GC TRAILER (OBSOLETE) BURNE…"
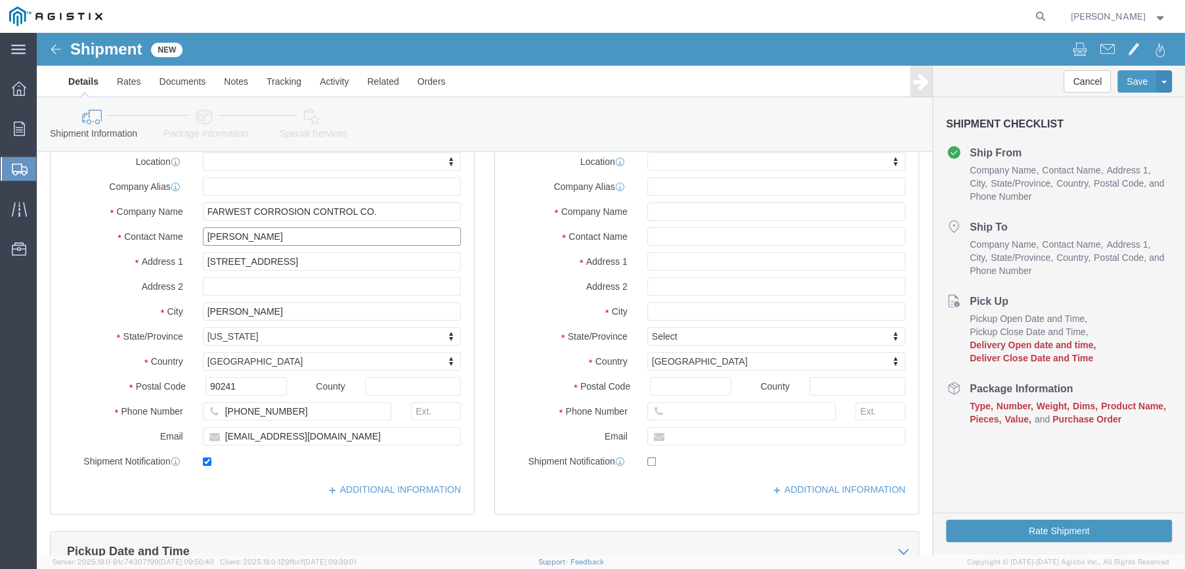
scroll to position [197, 0]
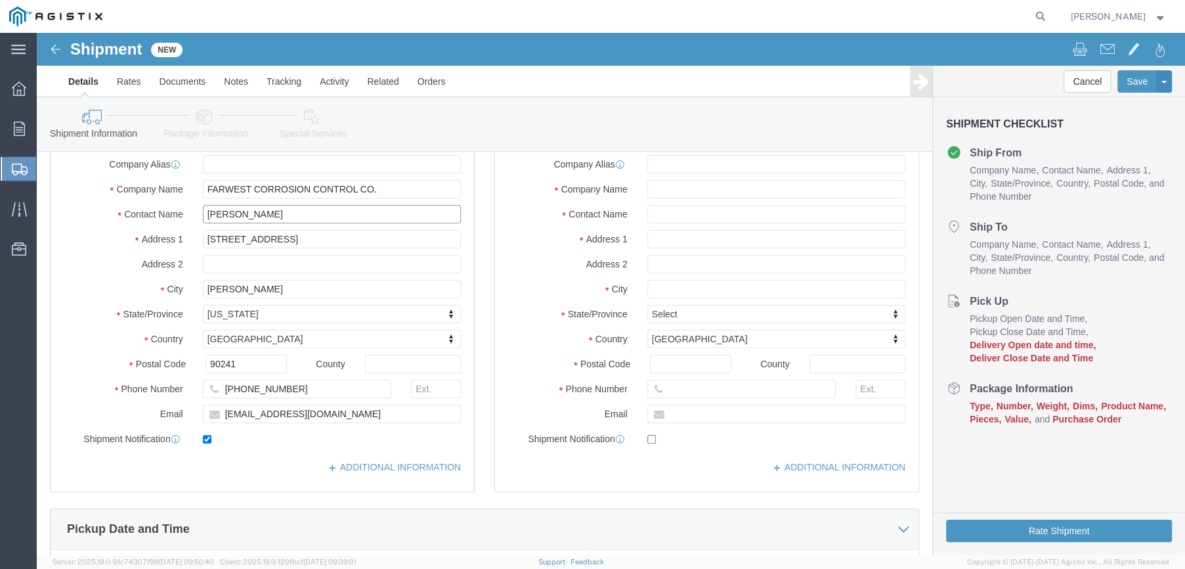
type input "[PERSON_NAME]"
click input "text"
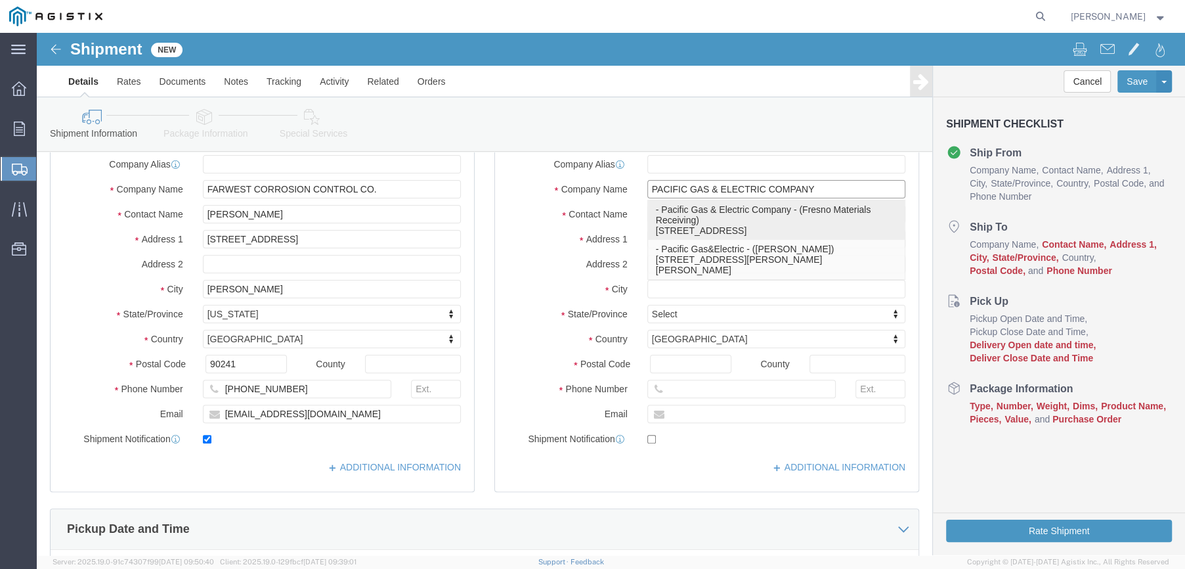
type input "Pacific Gas & Electric Company"
select select
type input "Fresno Materials Receiving"
type input "2221 South Orange Avenue"
type input "Fresno"
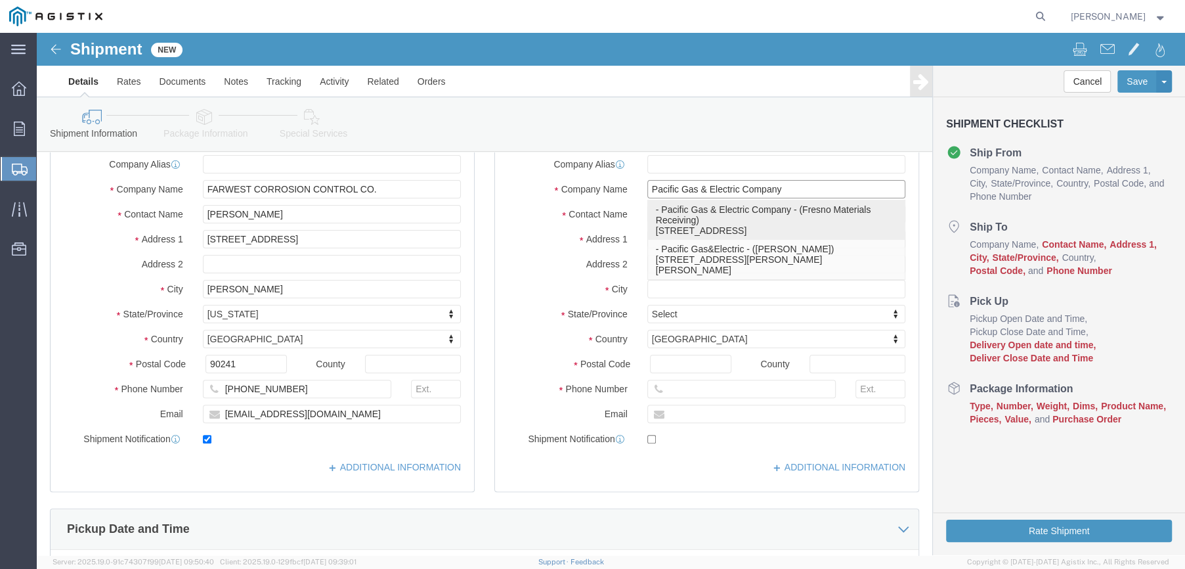
type input "93725"
type input "559-263-7163"
select select "CA"
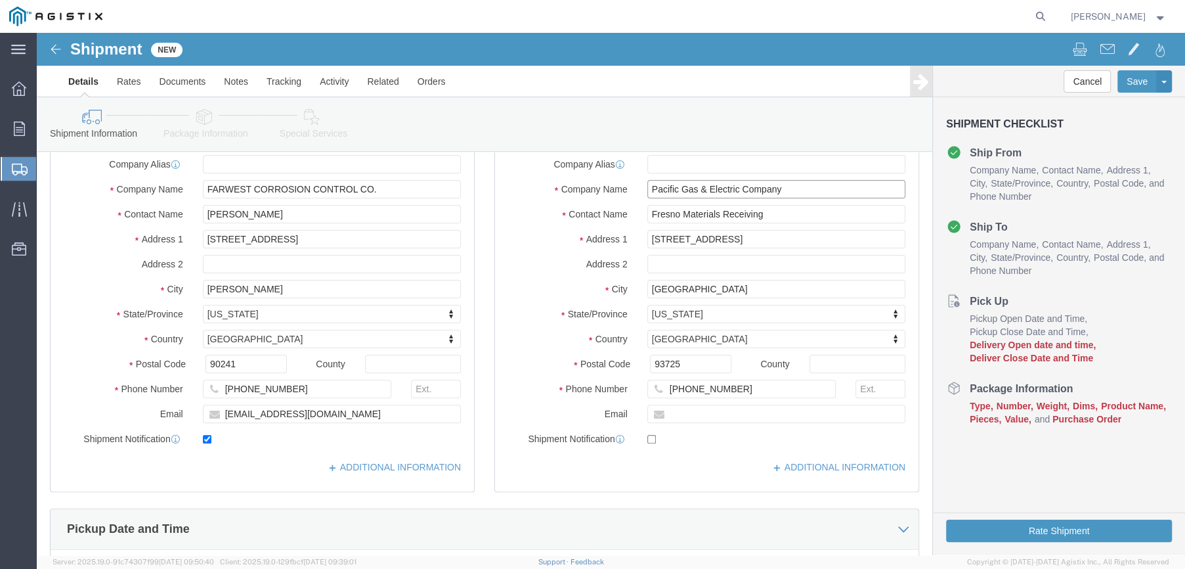
type input "Pacific Gas & Electric Company"
drag, startPoint x: 737, startPoint y: 182, endPoint x: 607, endPoint y: 183, distance: 130.7
click input "Fresno Materials Receiving"
type input "SEAN YOST"
type input "810 GILMORE AVE"
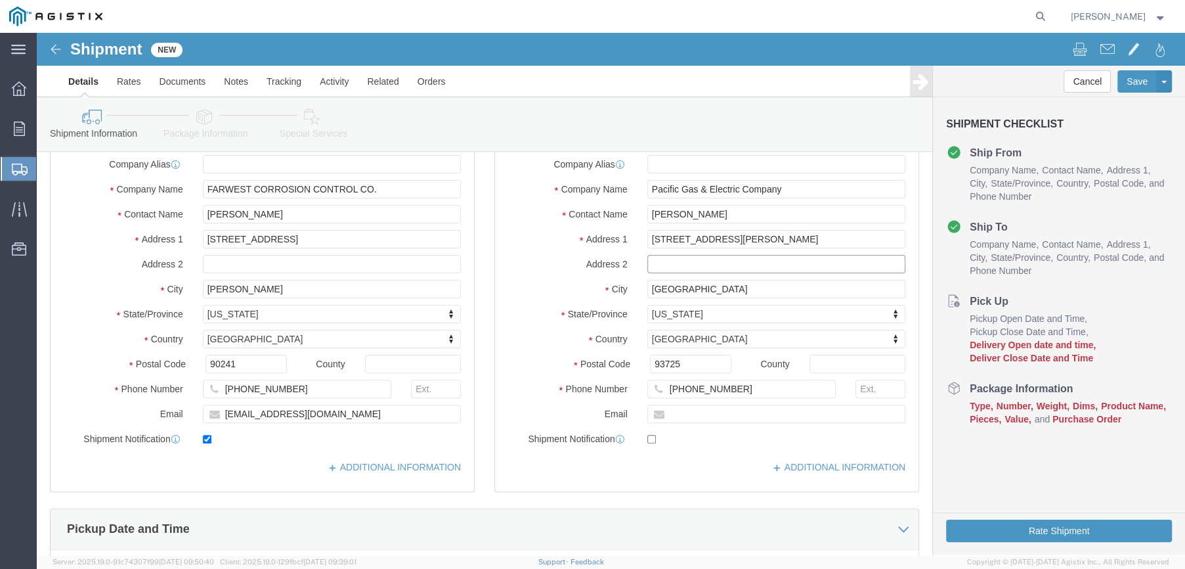
select select
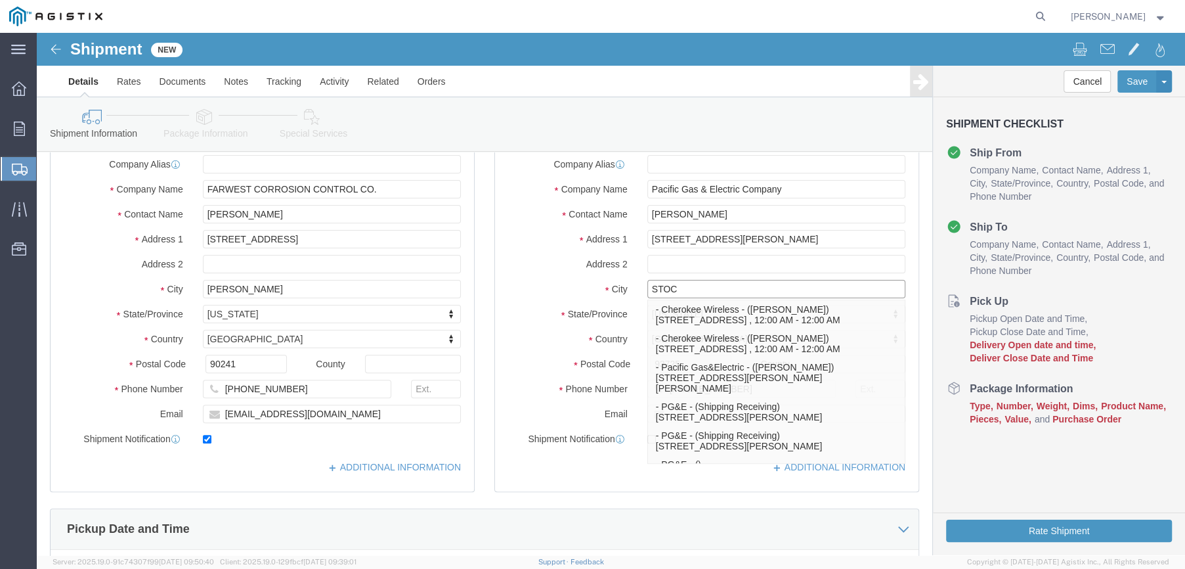
type input "STOCK"
click p "- PG&E - (Shipping Receiving) 810 Gilmore Avenue, Stockton, CA, 95204, US"
select select
type input "PG&E"
type input "Shipping Receiving"
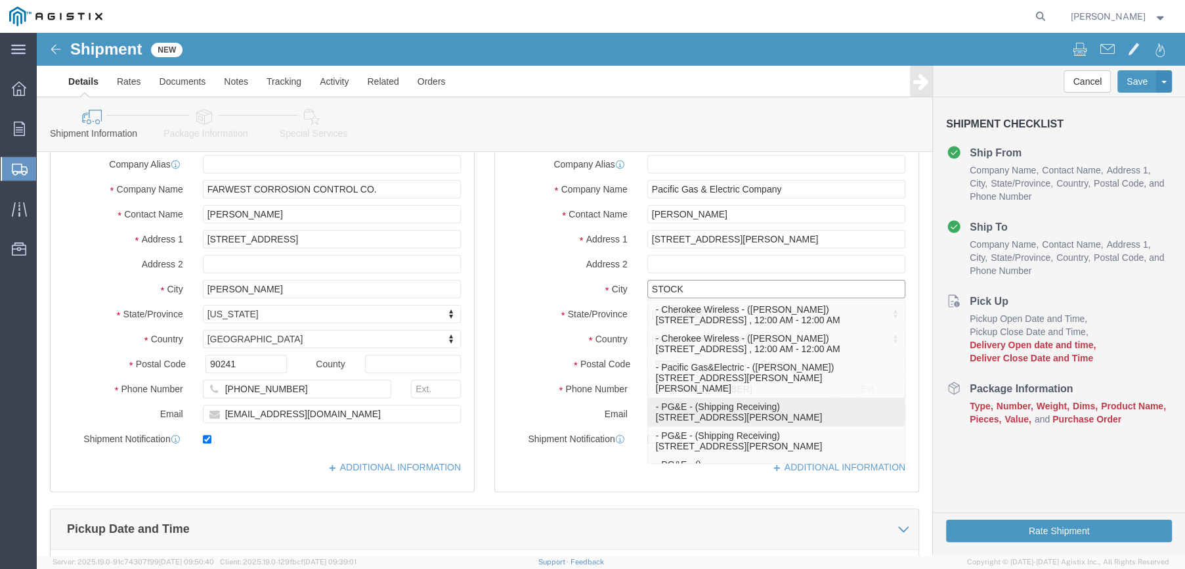
type input "[STREET_ADDRESS][PERSON_NAME]"
type input "Stockton"
type input "95204"
select select "CA"
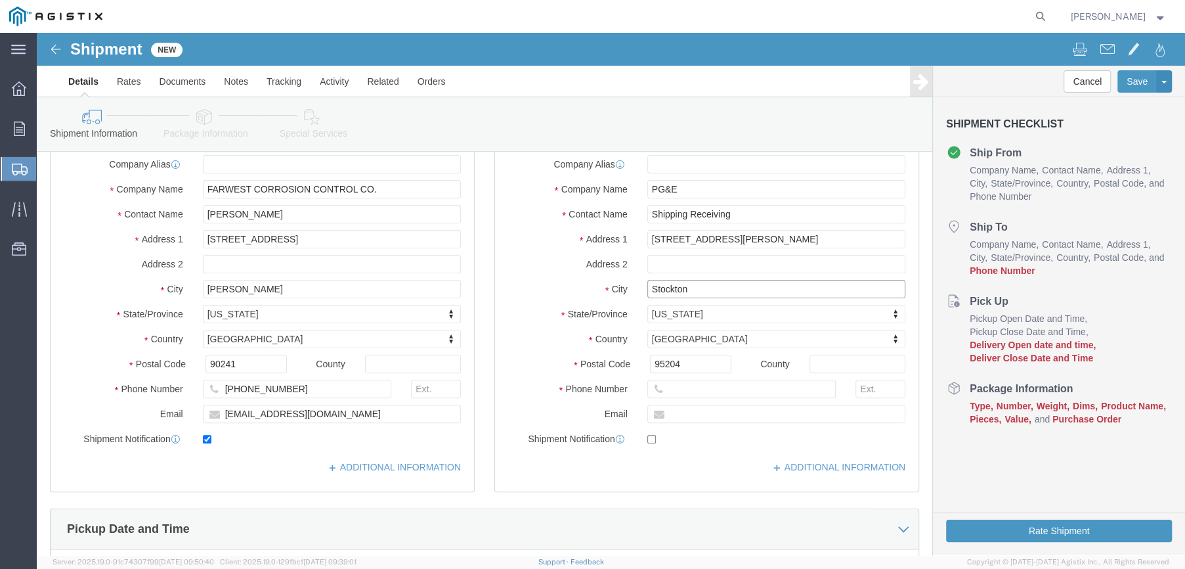
type input "Stockton"
select select
drag, startPoint x: 696, startPoint y: 183, endPoint x: 603, endPoint y: 190, distance: 93.5
click div "Shipping Receiving"
type input "SEAN YOST"
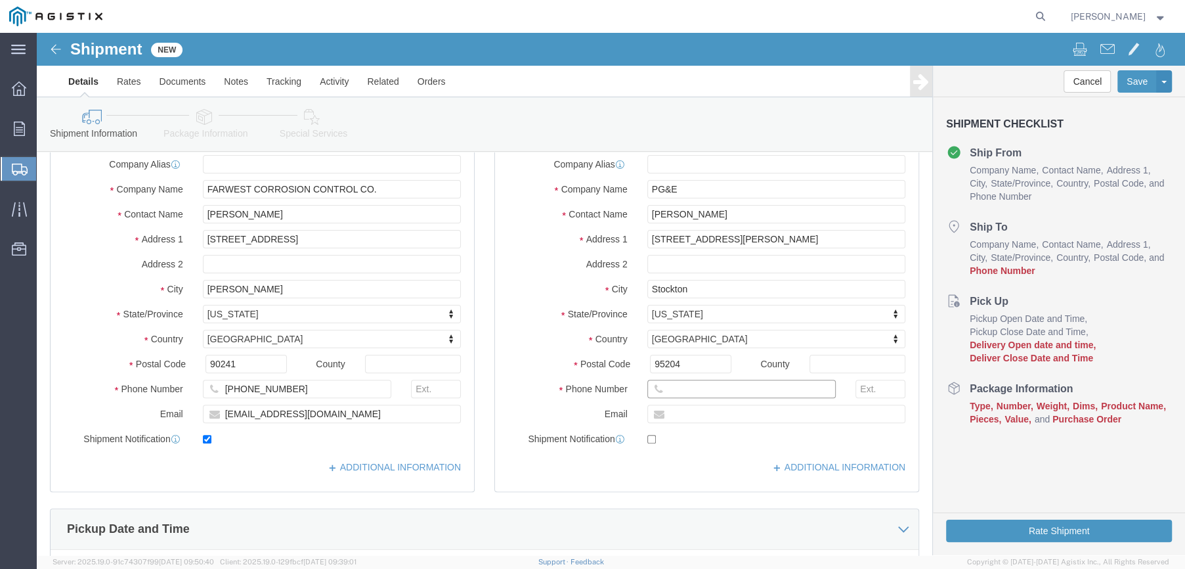
click input "text"
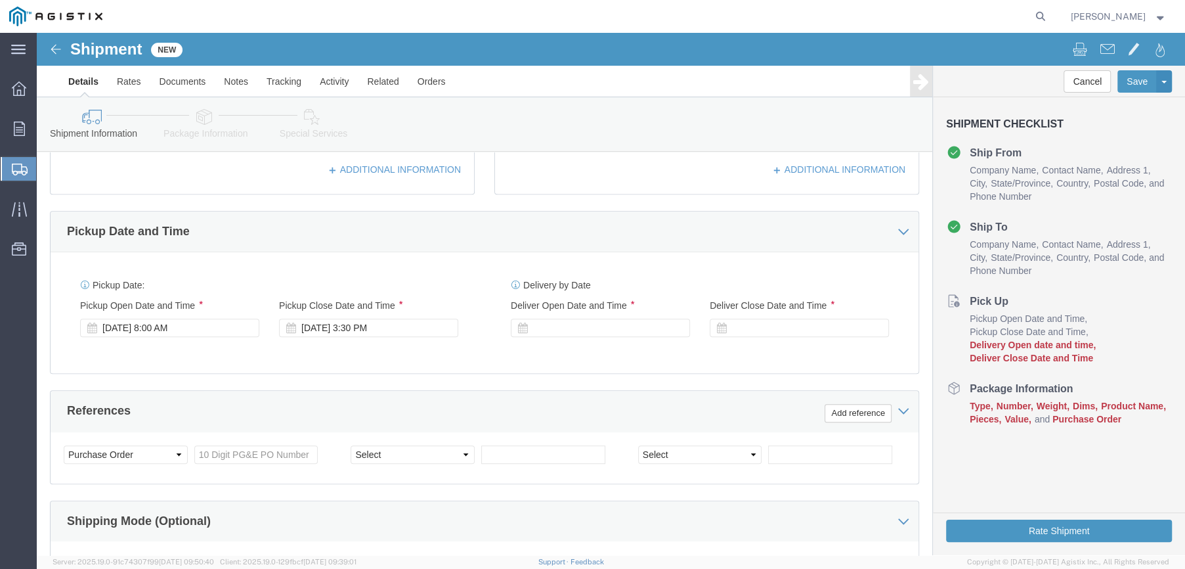
scroll to position [525, 0]
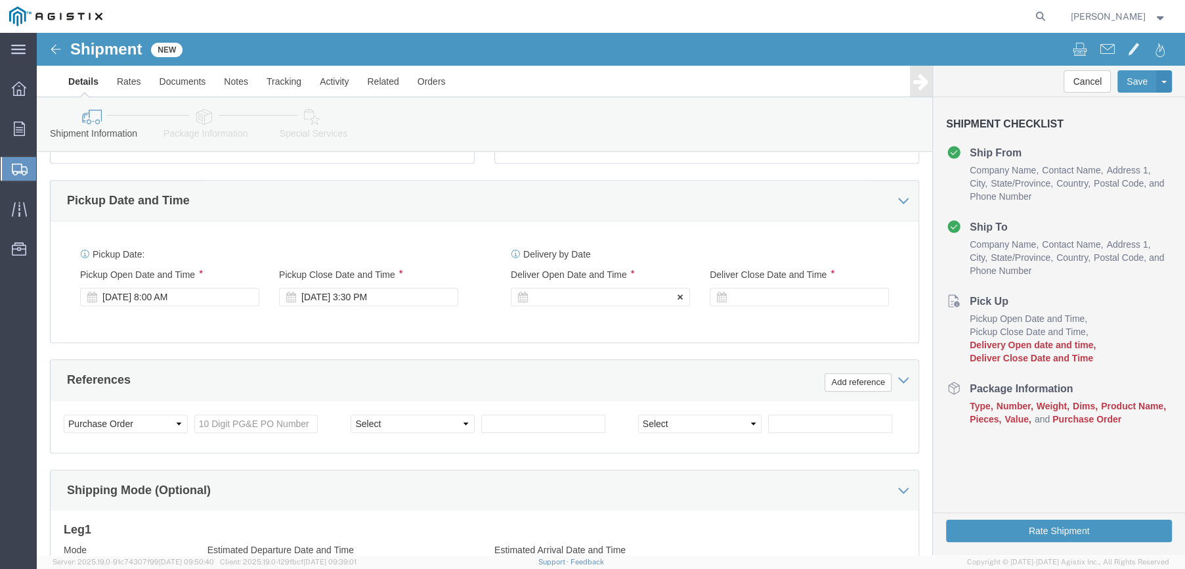
type input "925-324-6147"
click div
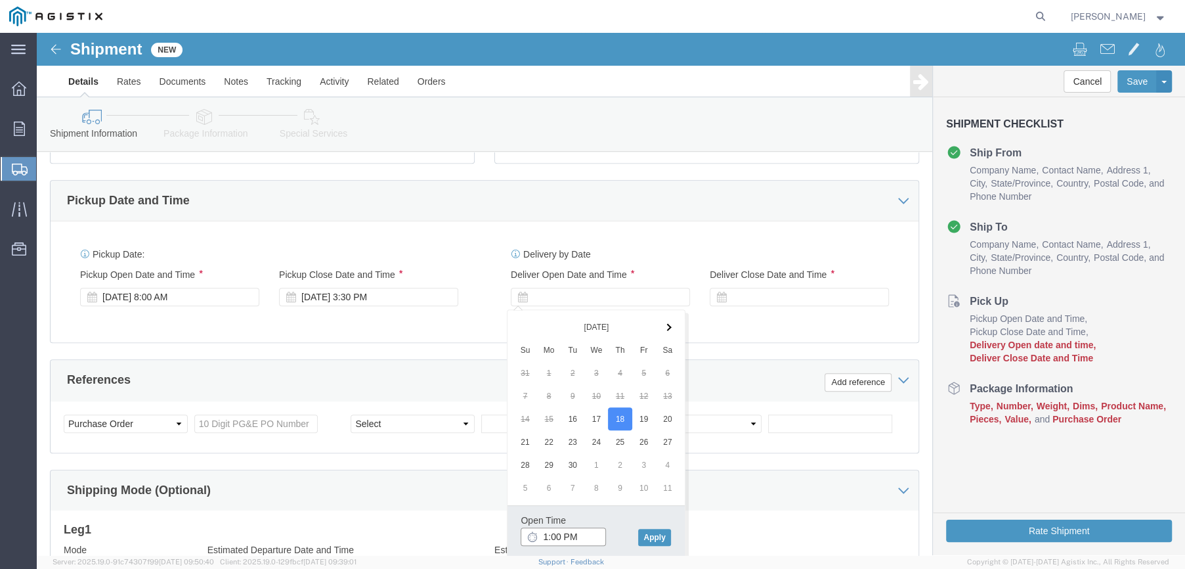
click input "1:00 PM"
click input "8:00 PM"
type input "8:00 AM"
click button "Apply"
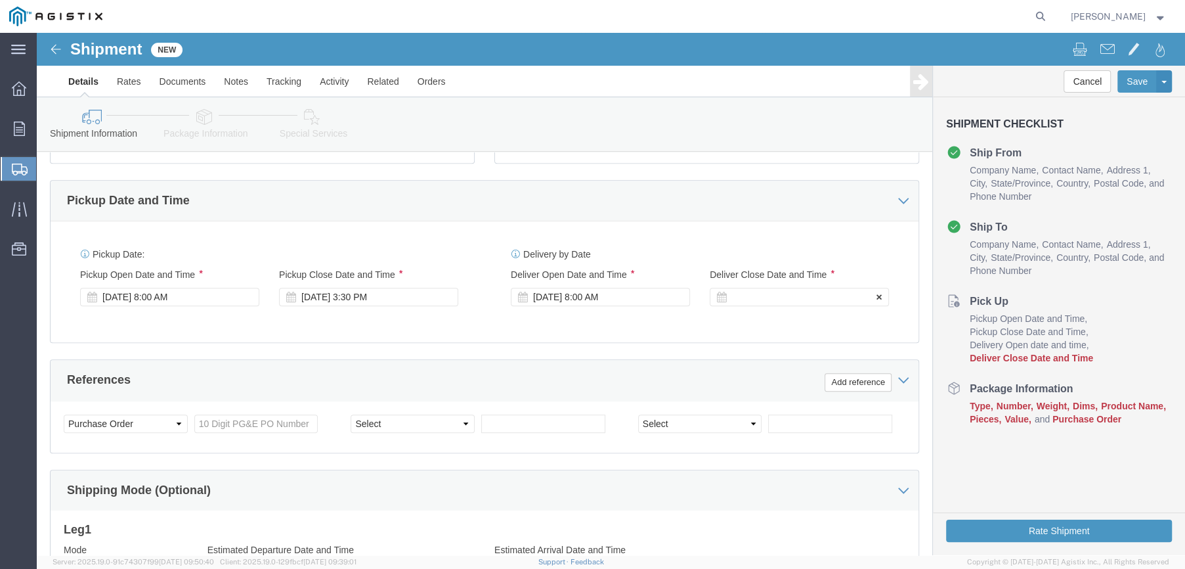
click div
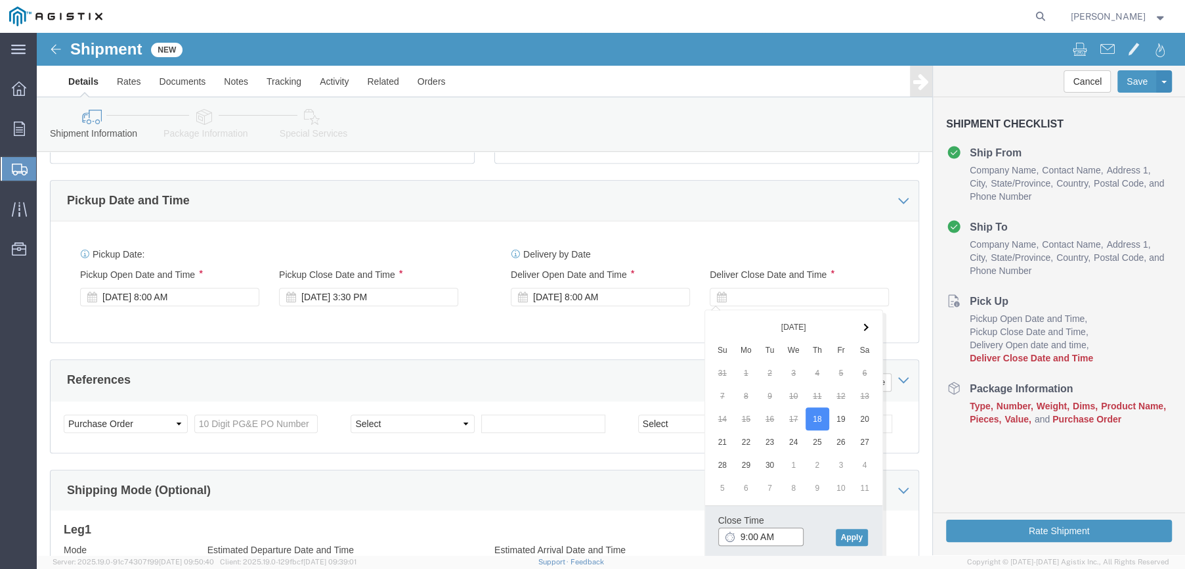
click input "9:00 AM"
click input "3:00 AM"
type input "3:00 PM"
click button "Apply"
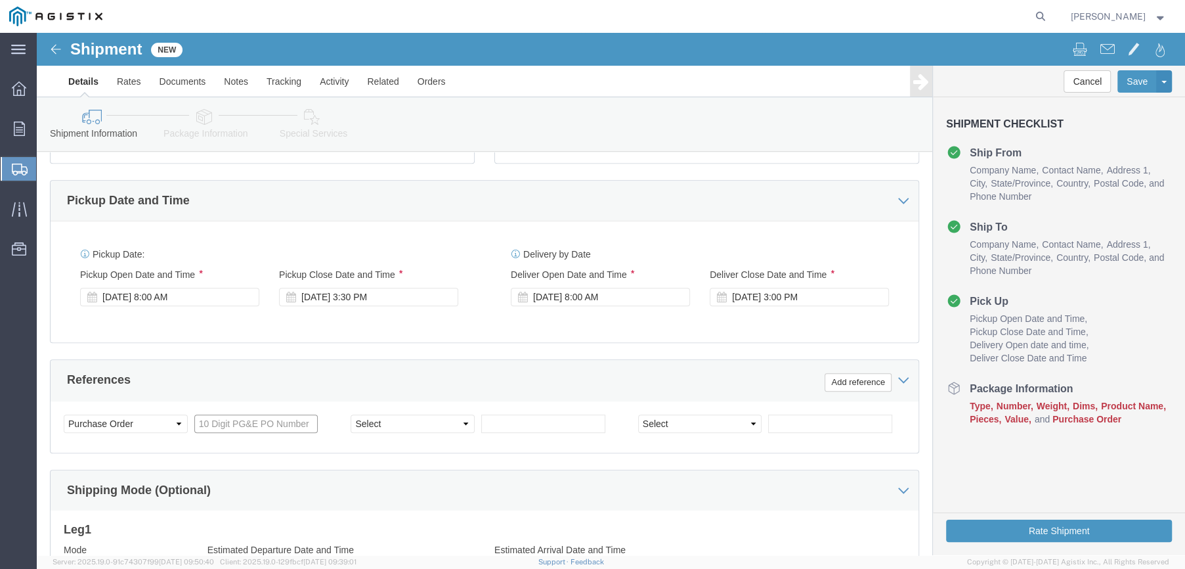
click input "text"
type input "2701228625"
click select "Select Account Type Activity ID Airline Appointment Number ASN Batch Request # …"
select select "SALEORDR"
click select "Select Account Type Activity ID Airline Appointment Number ASN Batch Request # …"
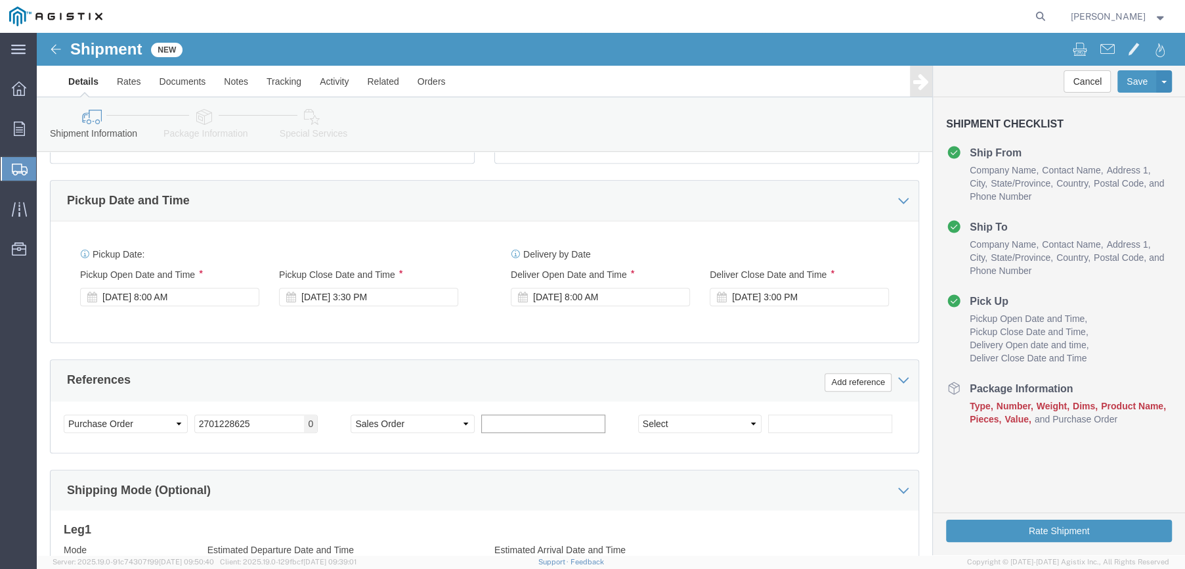
drag, startPoint x: 458, startPoint y: 385, endPoint x: 465, endPoint y: 391, distance: 8.8
click input "text"
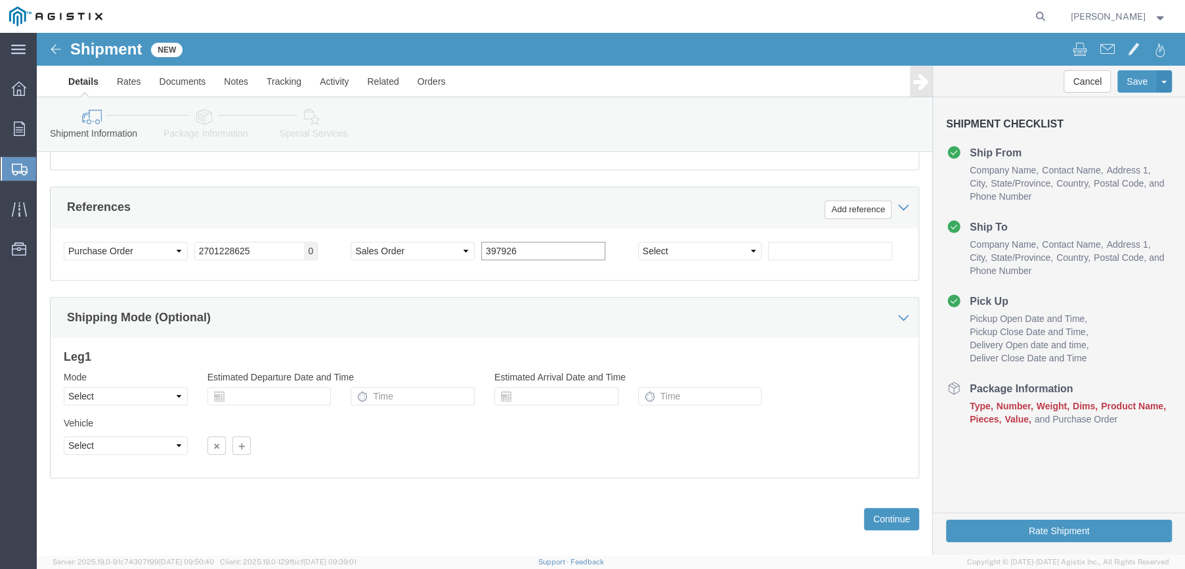
scroll to position [714, 0]
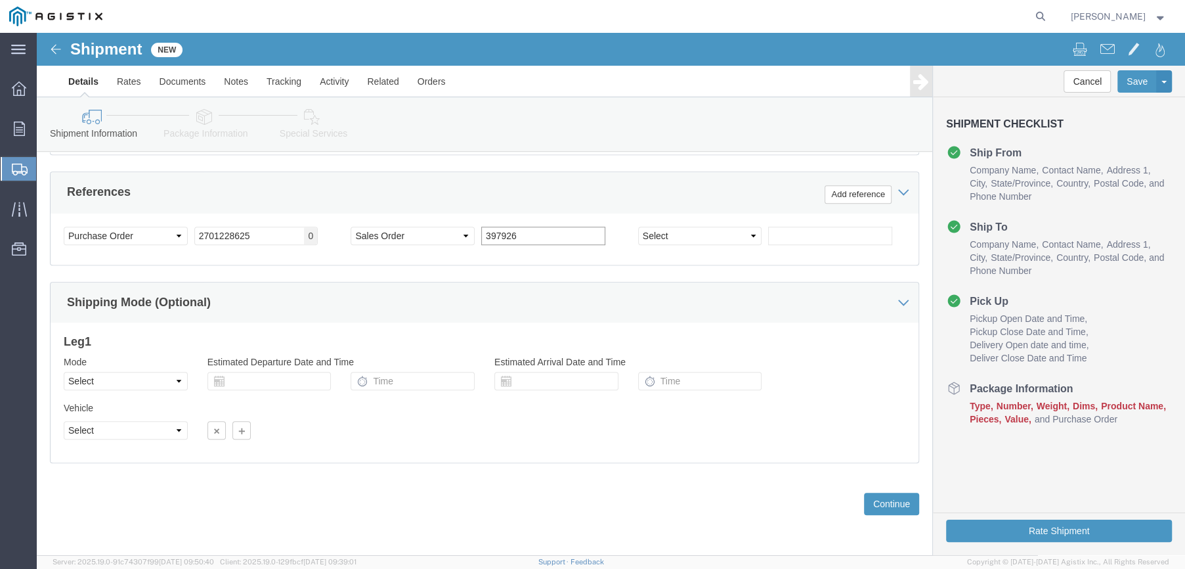
type input "397926"
click select "Select Air Less than Truckload Multi-Leg Ocean Freight Rail Small Parcel Truckl…"
select select "LTL"
click select "Select Air Less than Truckload Multi-Leg Ocean Freight Rail Small Parcel Truckl…"
click button "Continue"
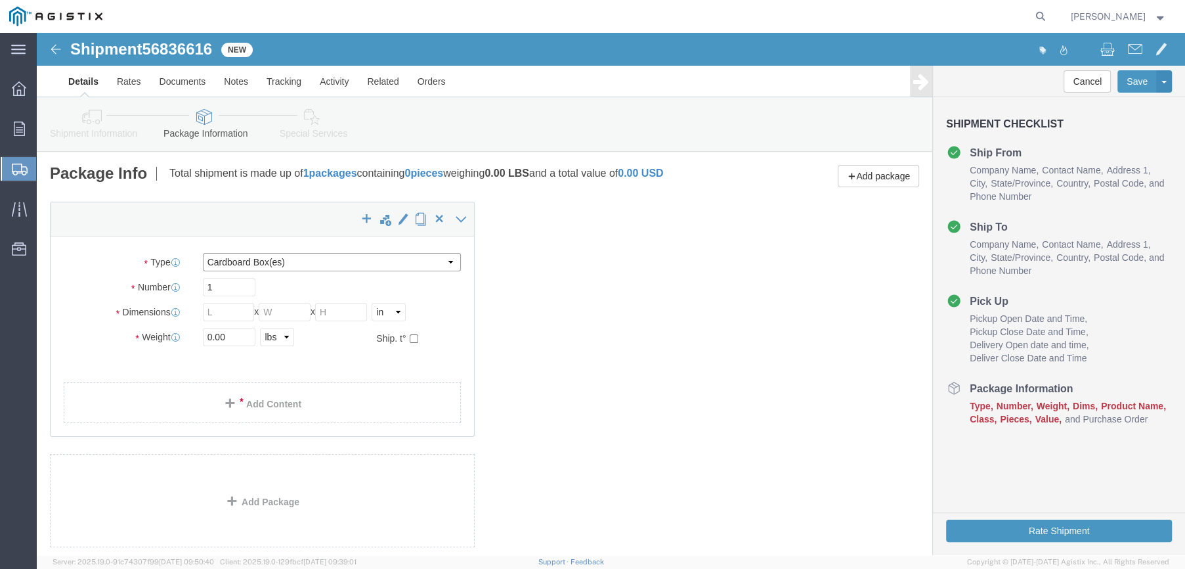
click select "Select Bulk Bundle(s) Cardboard Box(es) Carton(s) Crate(s) Drum(s) (Fiberboard)…"
select select "PSNS"
click select "Select Bulk Bundle(s) Cardboard Box(es) Carton(s) Crate(s) Drum(s) (Fiberboard)…"
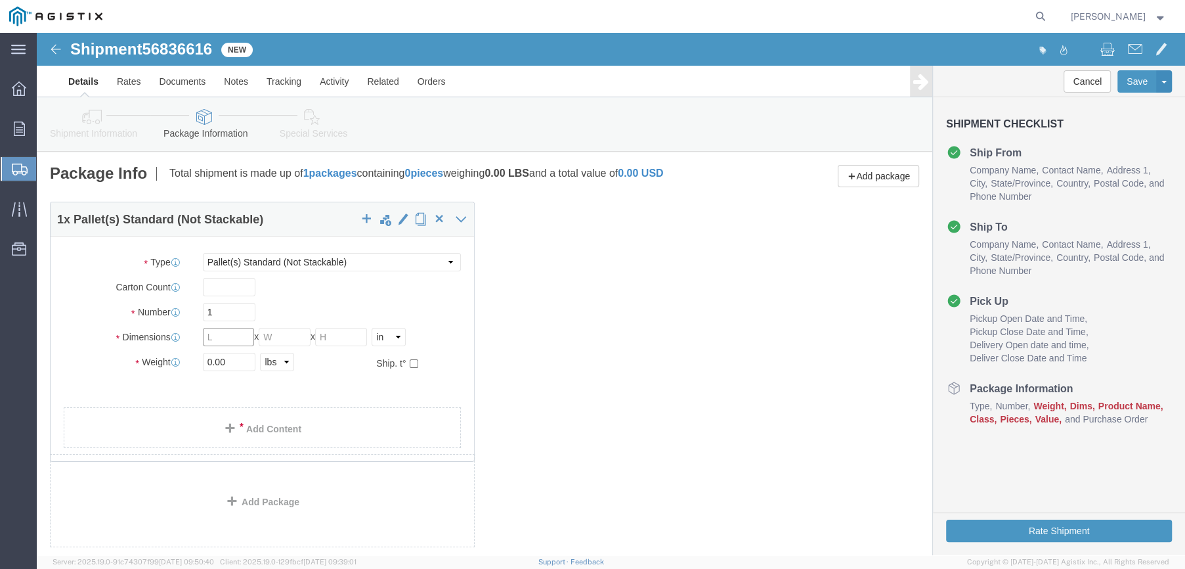
click input "text"
type input "46"
type input "16"
drag, startPoint x: 186, startPoint y: 328, endPoint x: 162, endPoint y: 328, distance: 24.9
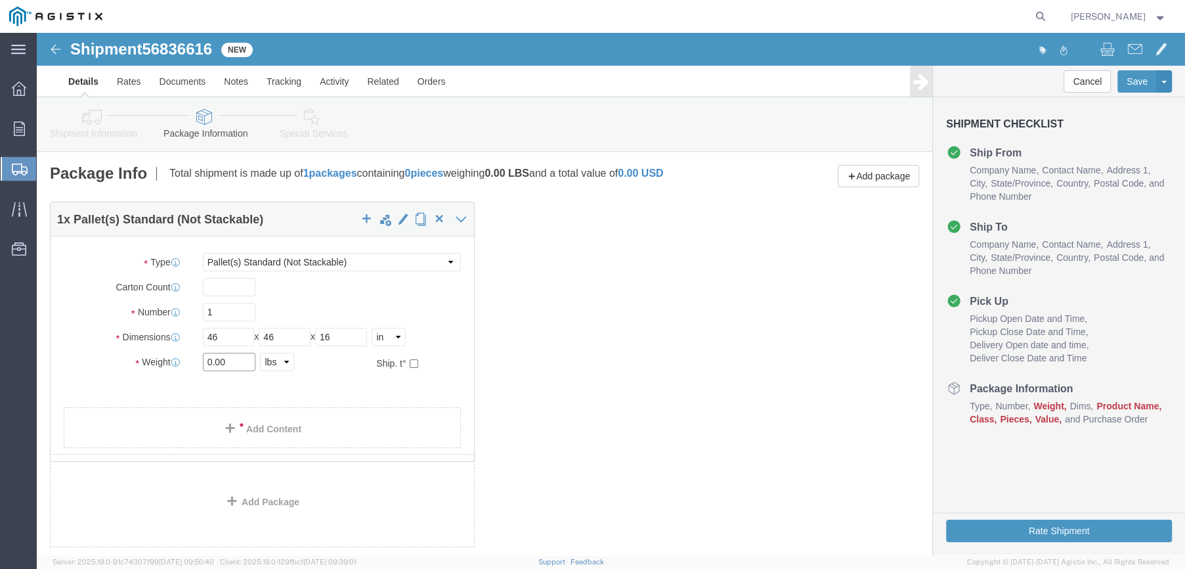
click div "0.00 Select kgs lbs"
type input "110"
click link "Add Content"
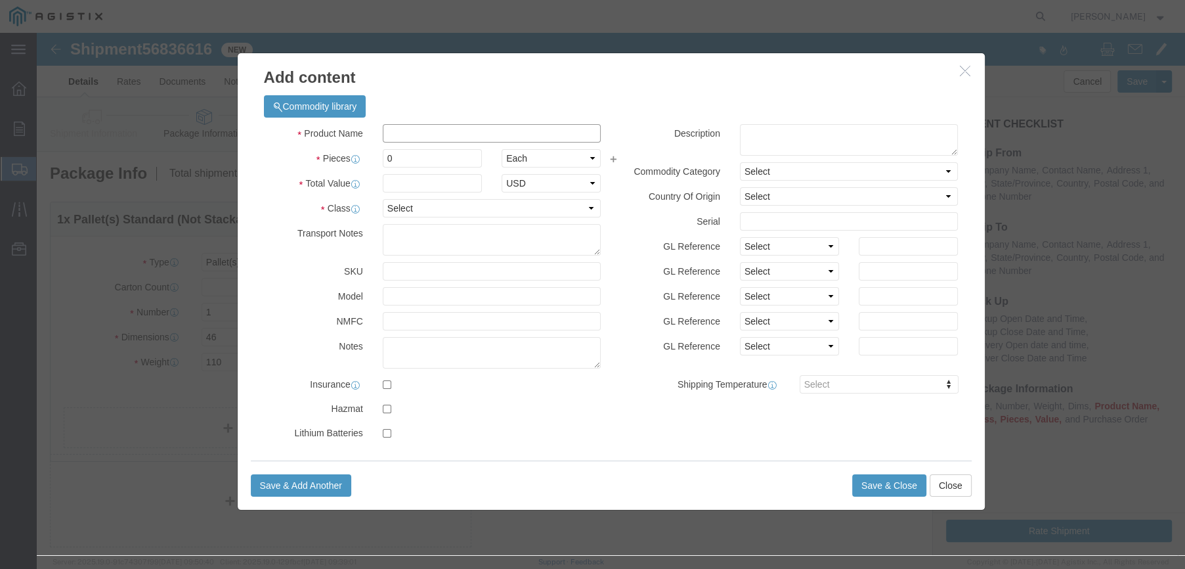
click input "text"
type input "JUNCTION BOX"
type input "1573.23"
drag, startPoint x: 360, startPoint y: 123, endPoint x: 332, endPoint y: 124, distance: 28.3
click div "0"
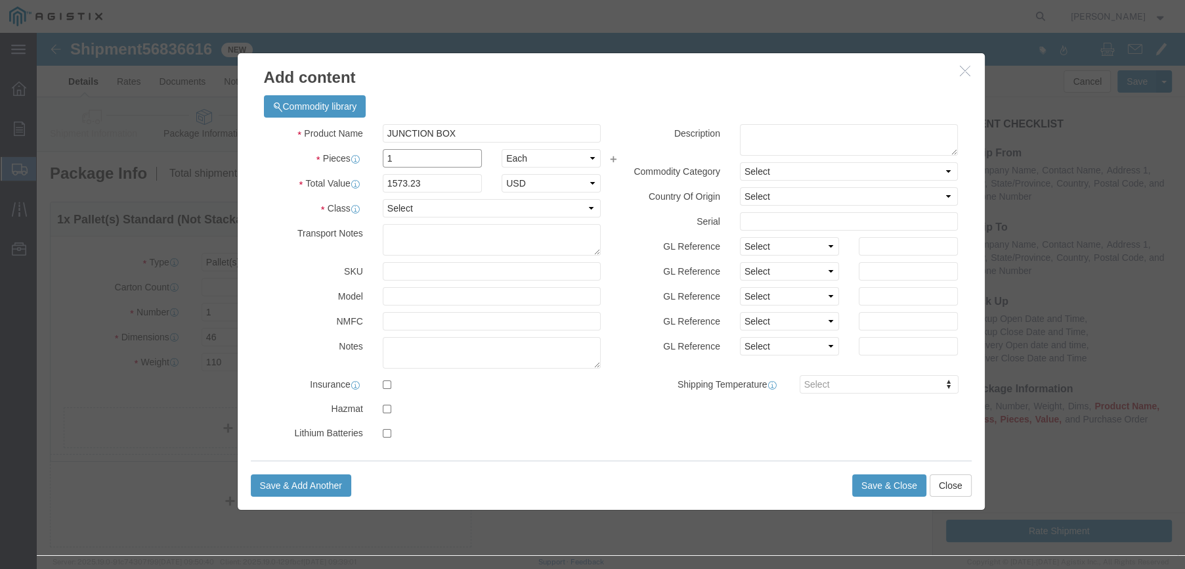
type input "1"
click select "Select 50 55 60 65 70 85 92.5 100 125 175 250 300 400"
select select "70"
click select "Select 50 55 60 65 70 85 92.5 100 125 175 250 300 400"
click button "Save & Close"
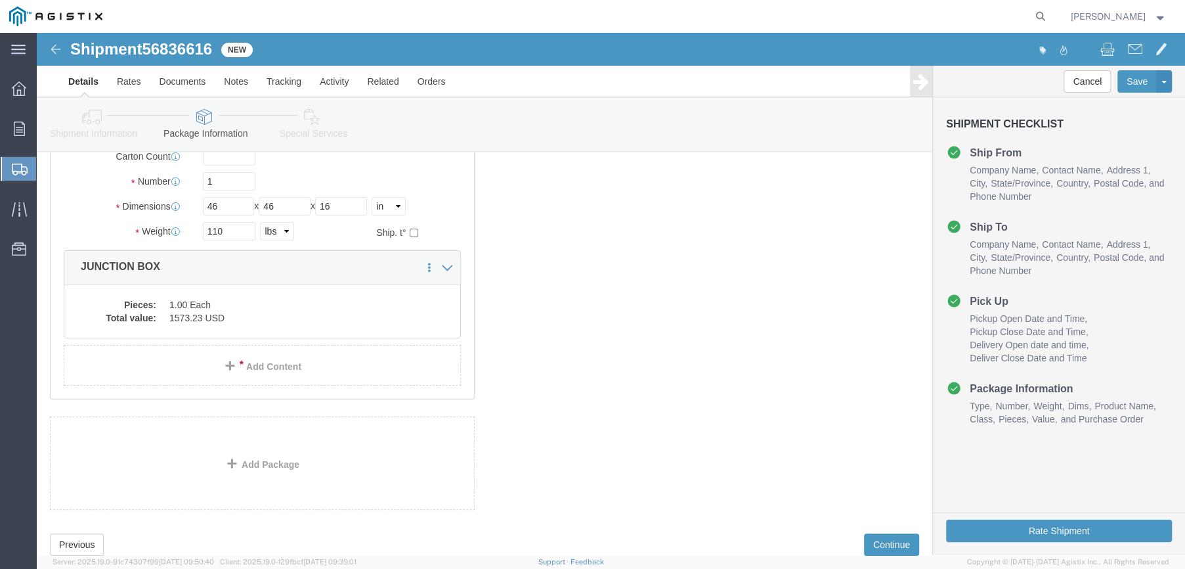
scroll to position [131, 0]
click button "Rate Shipment"
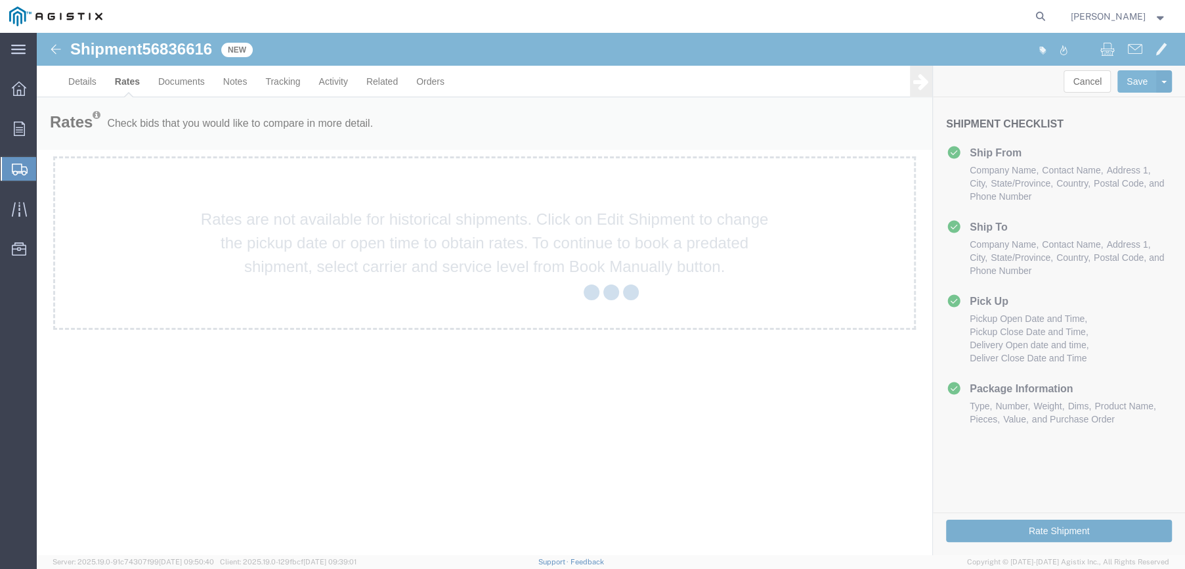
scroll to position [0, 0]
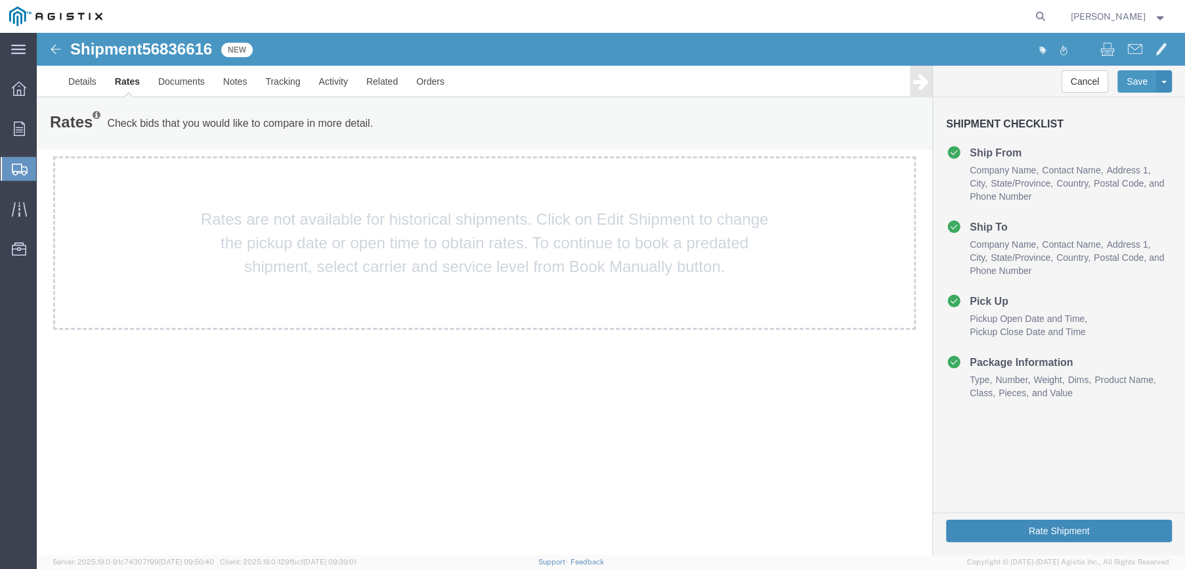
click at [1022, 526] on button "Rate Shipment" at bounding box center [1059, 530] width 226 height 22
click at [82, 78] on link "Details" at bounding box center [82, 82] width 47 height 32
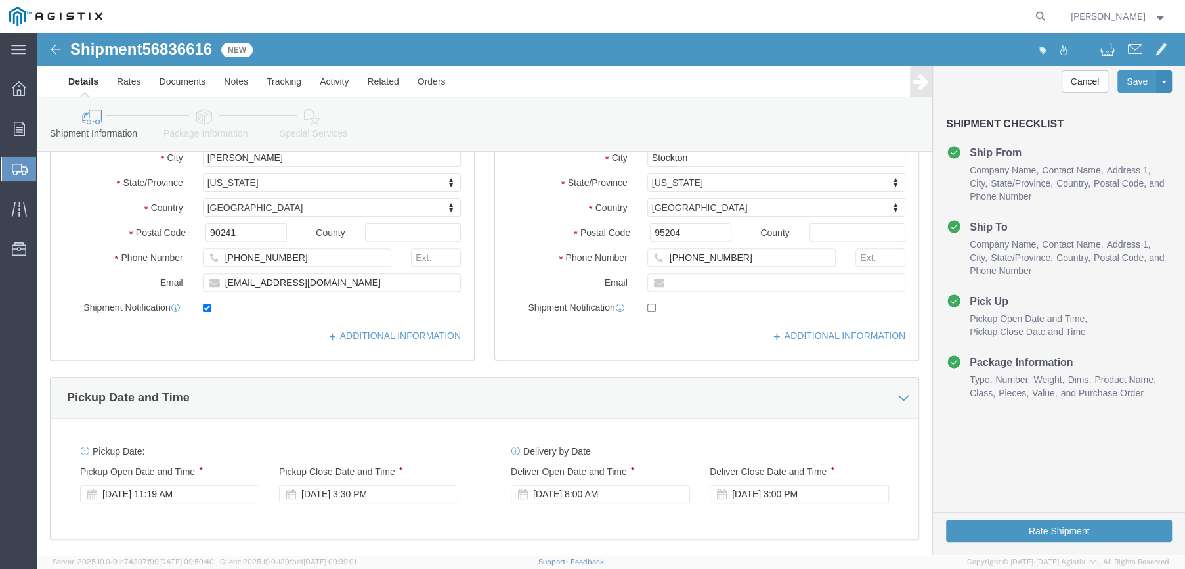
scroll to position [525, 0]
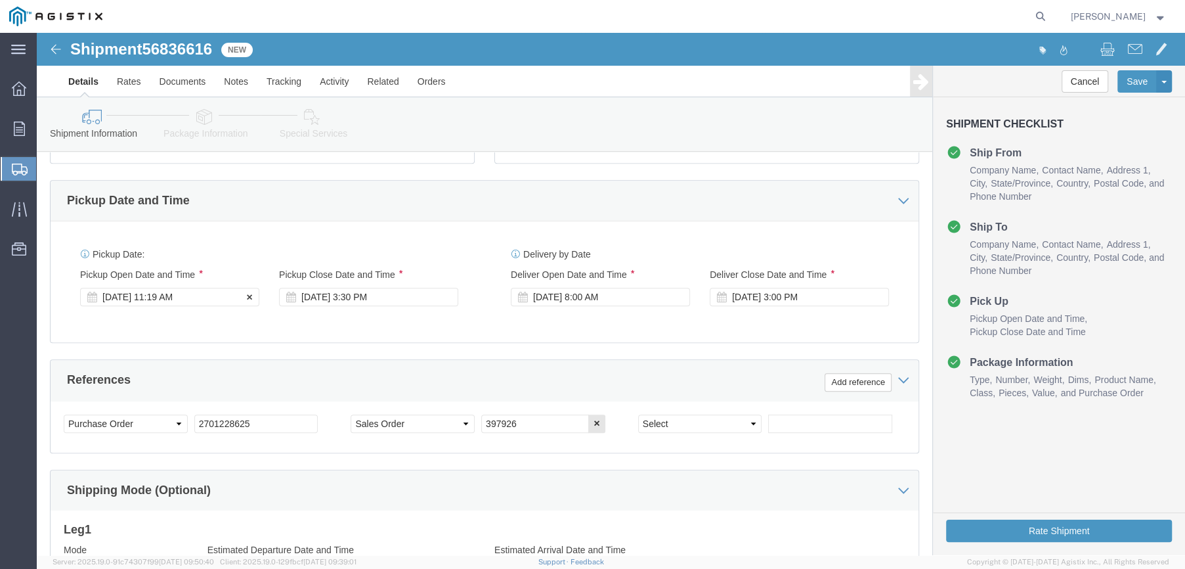
click div "Sep 16 2025 11:19 AM"
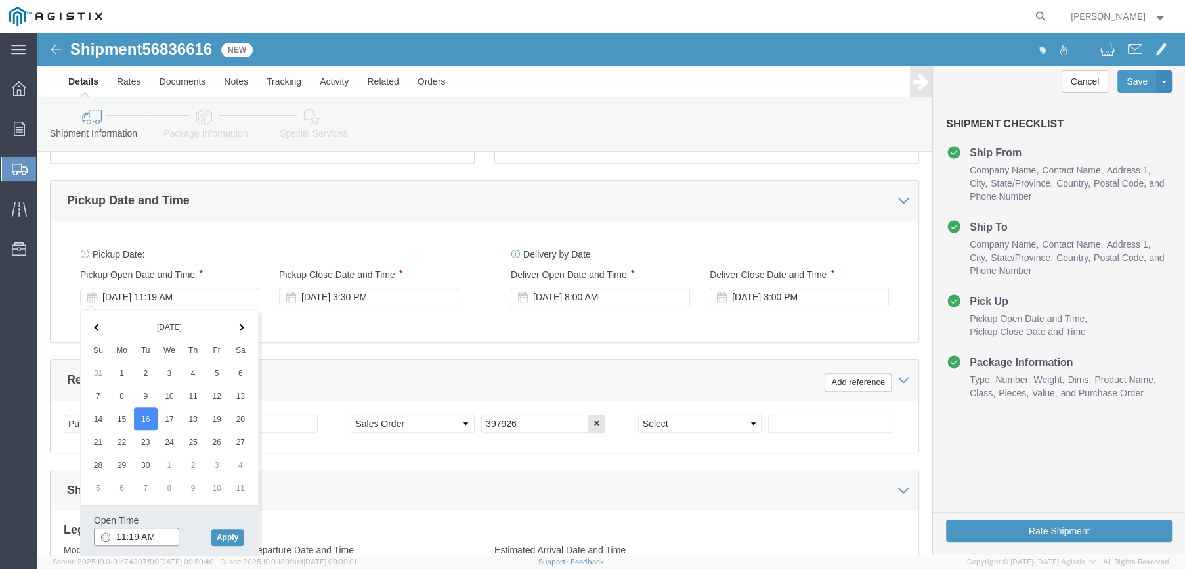
click input "11:19 AM"
type input "11:30 AM"
click button "Apply"
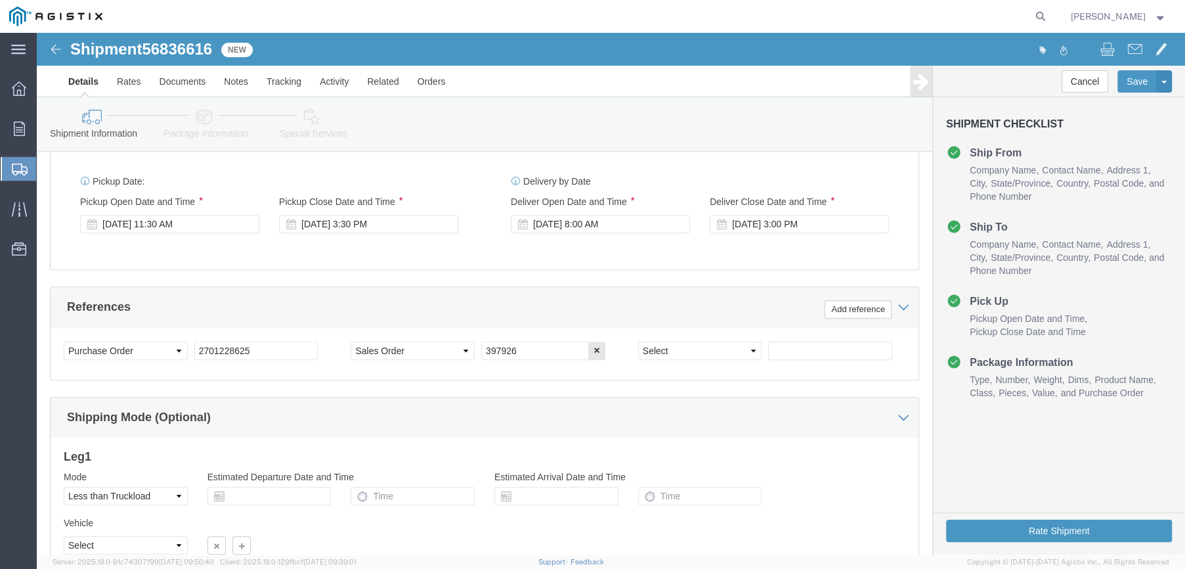
scroll to position [714, 0]
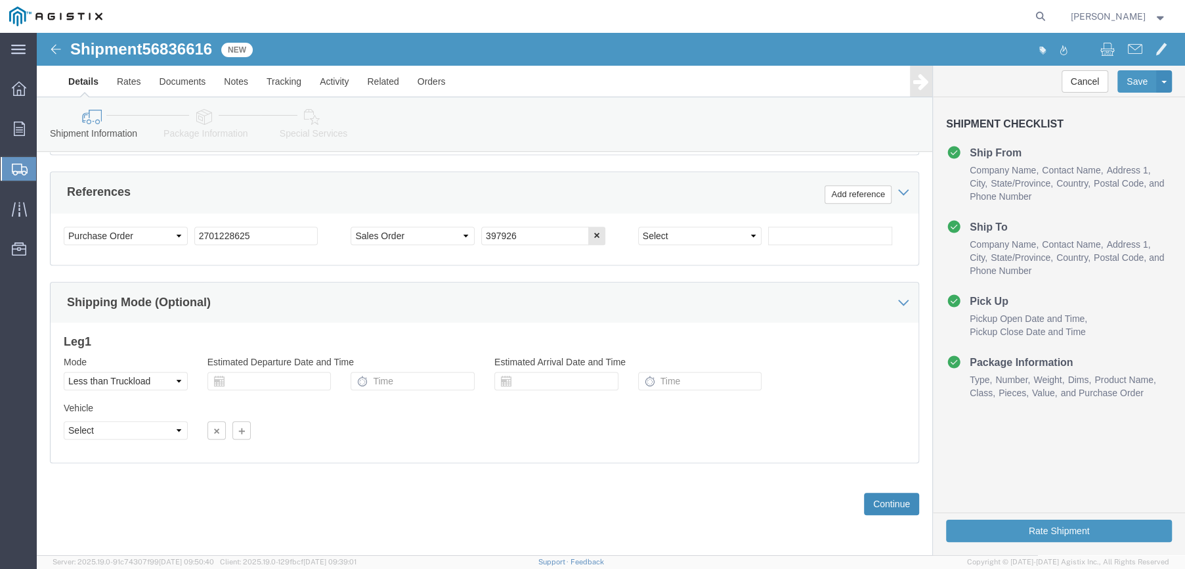
click button "Continue"
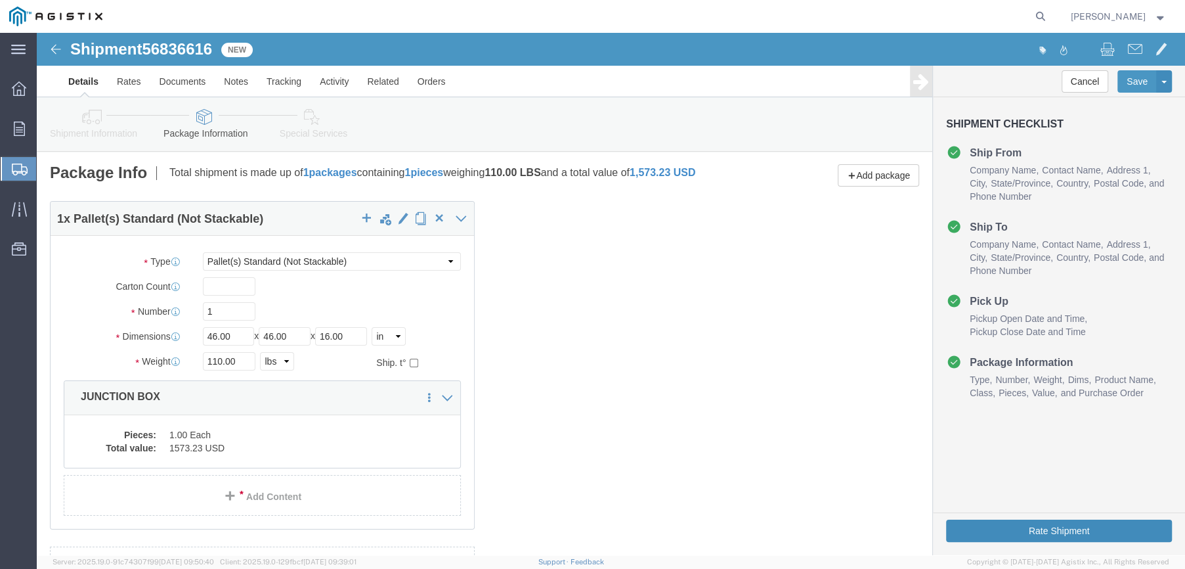
click button "Rate Shipment"
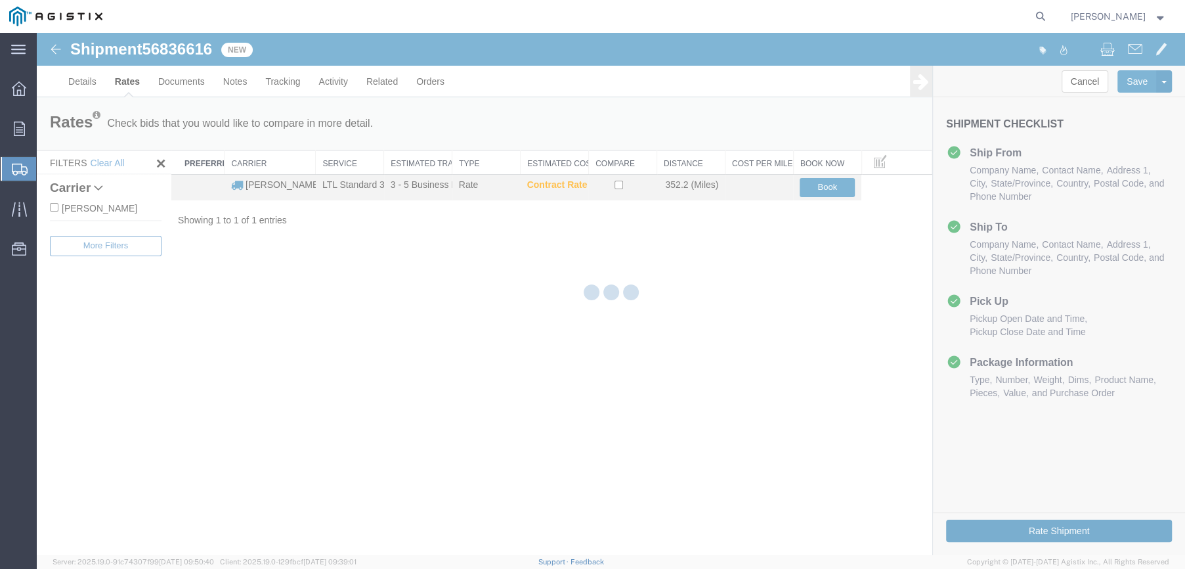
scroll to position [0, 0]
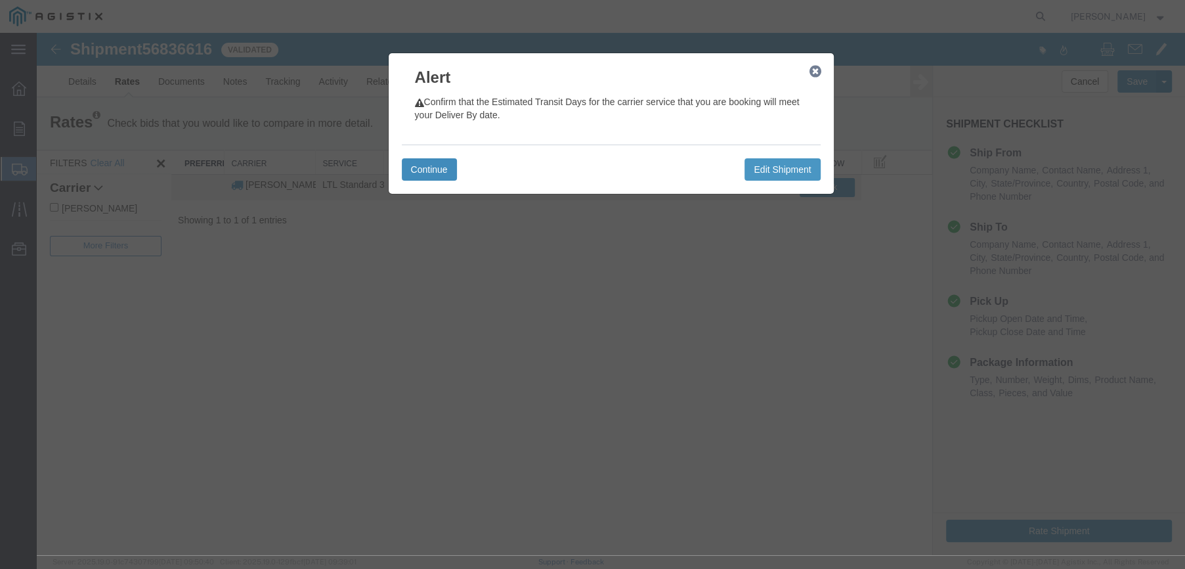
click at [422, 165] on button "Continue" at bounding box center [429, 169] width 55 height 22
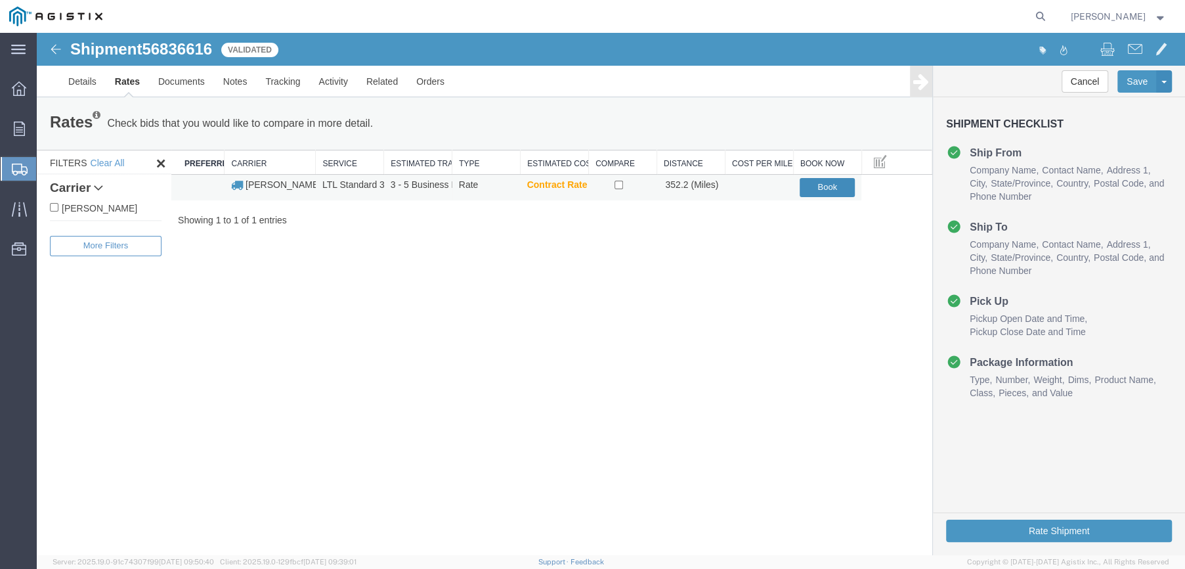
click at [828, 186] on button "Book" at bounding box center [827, 187] width 55 height 19
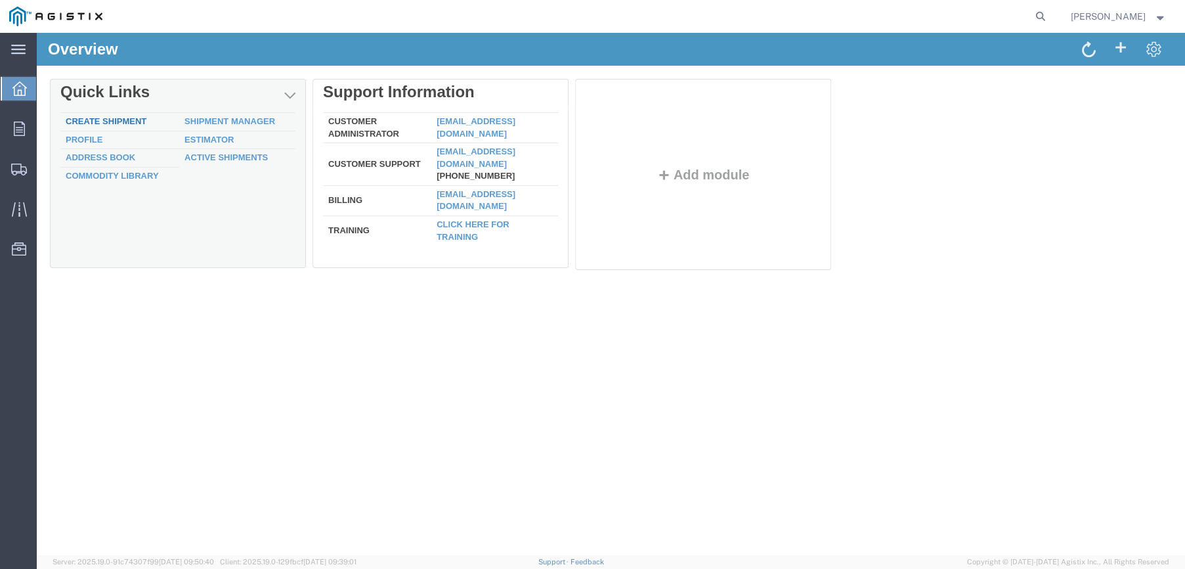
click at [108, 118] on div "Delete Quick Links Create Shipment Shipment Manager Profile Estimator Address B…" at bounding box center [611, 177] width 1122 height 197
click at [108, 118] on link "Create Shipment" at bounding box center [106, 121] width 81 height 10
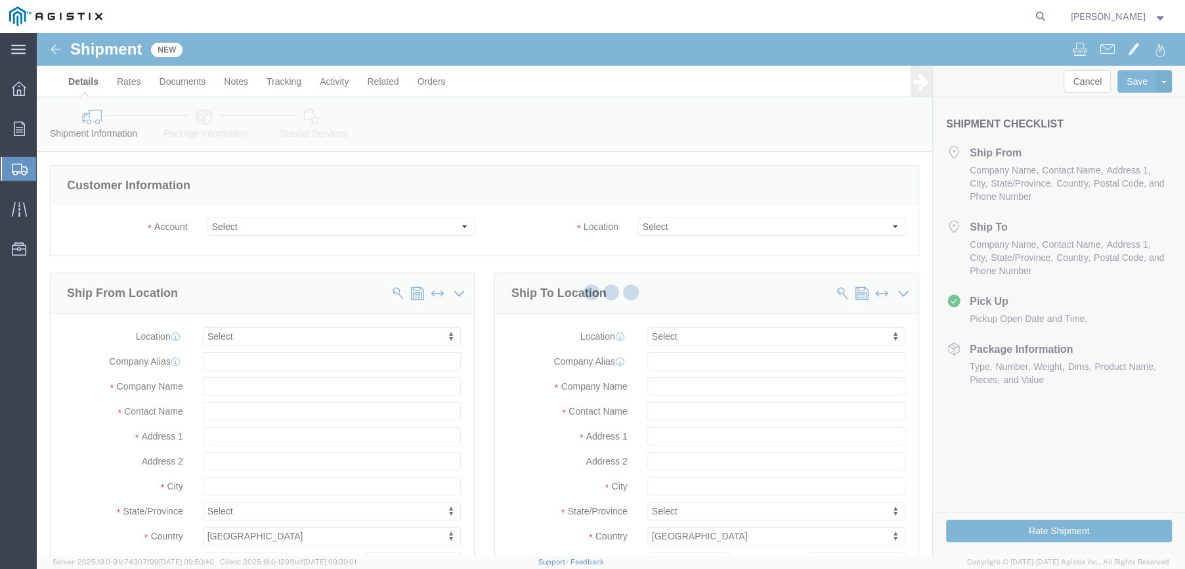
select select
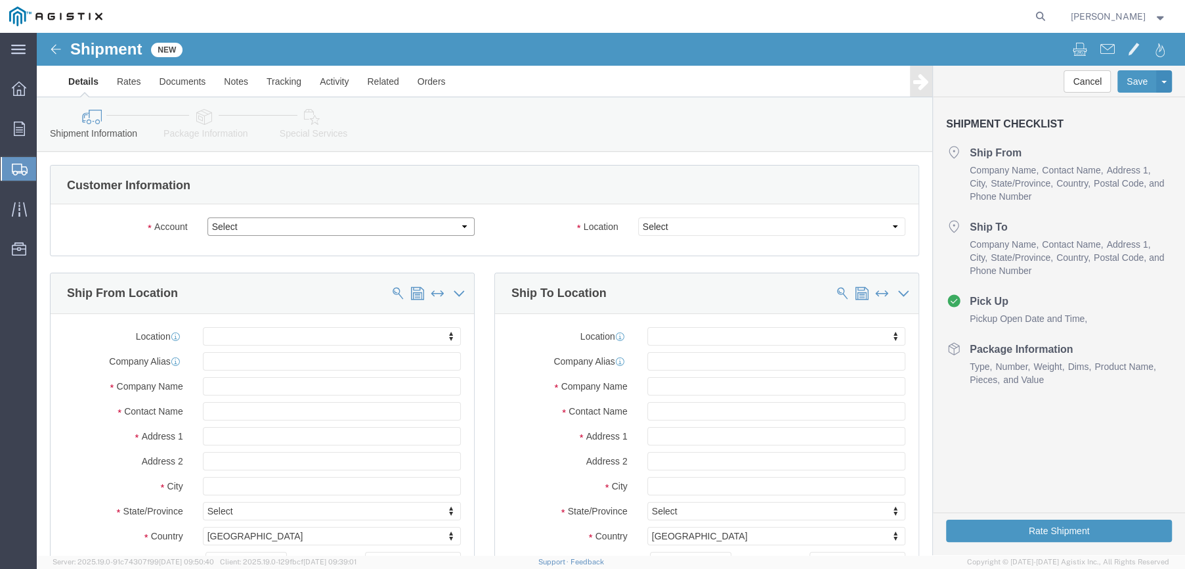
click select "Select Farwest Corrosion Control Co PG&E"
select select "9596"
click select "Select Farwest Corrosion Control Co PG&E"
select select "PURCHORD"
select select
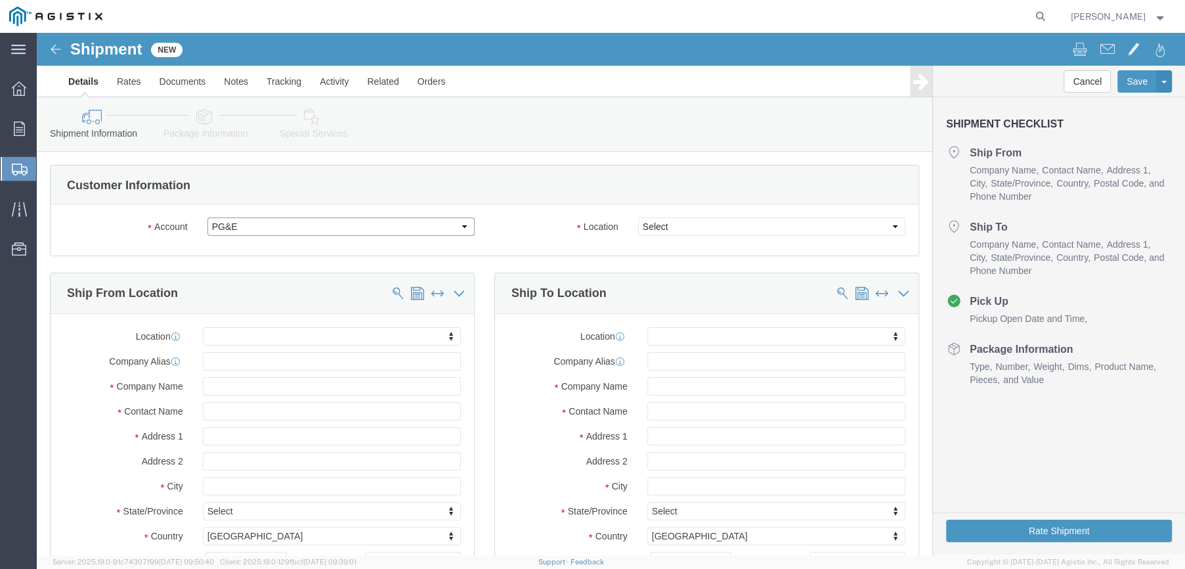
select select
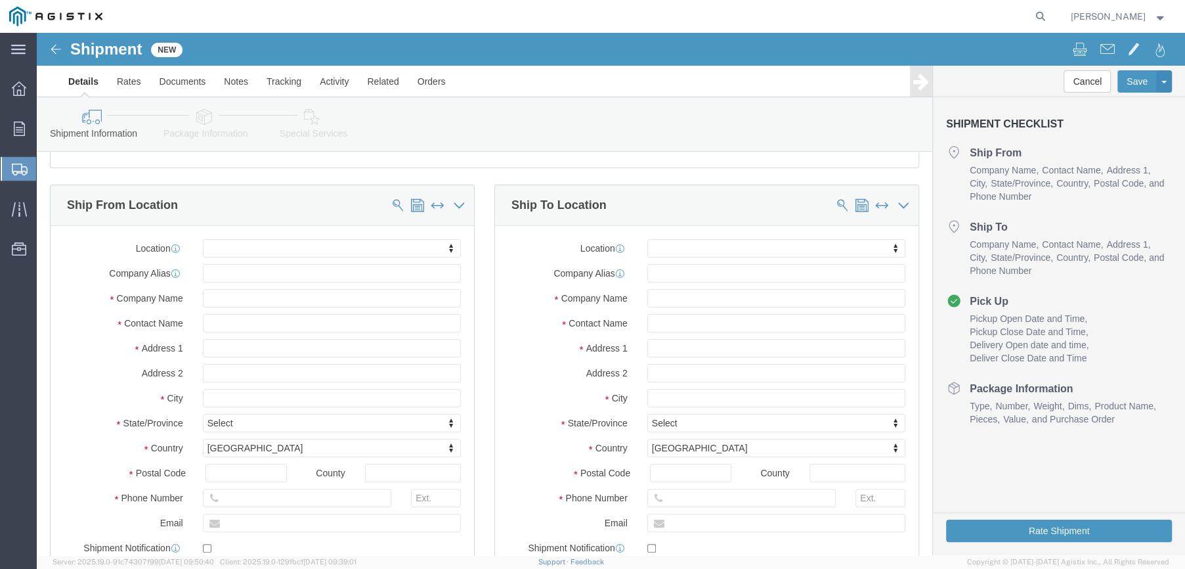
scroll to position [66, 0]
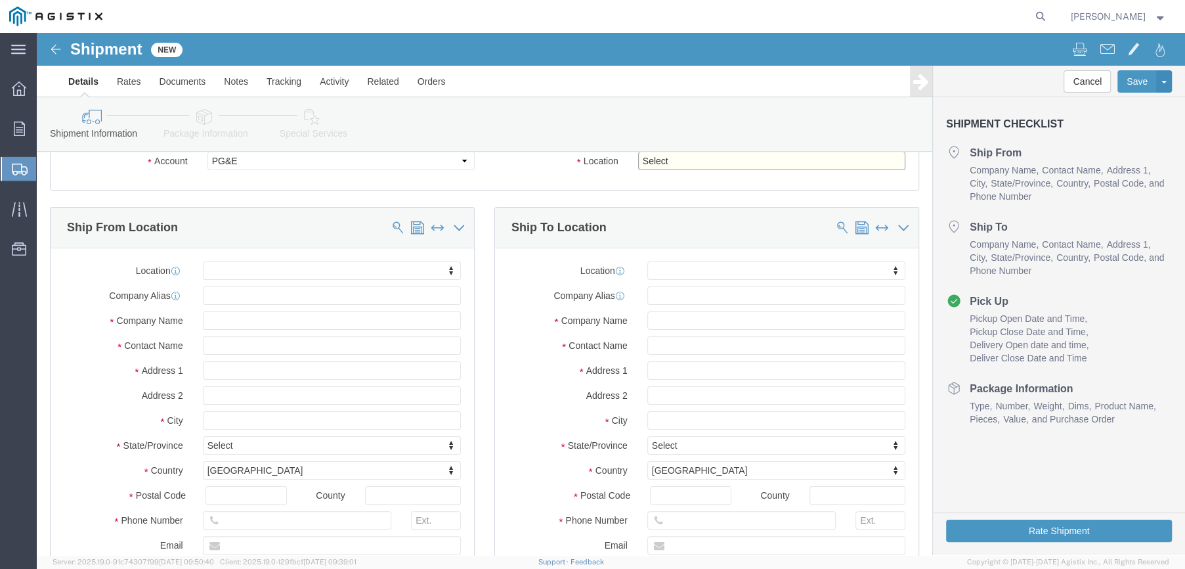
click select "Select All Others [GEOGRAPHIC_DATA] [GEOGRAPHIC_DATA] [GEOGRAPHIC_DATA] [GEOGRA…"
select select "19996"
click select "Select All Others [GEOGRAPHIC_DATA] [GEOGRAPHIC_DATA] [GEOGRAPHIC_DATA] [GEOGRA…"
click input "text"
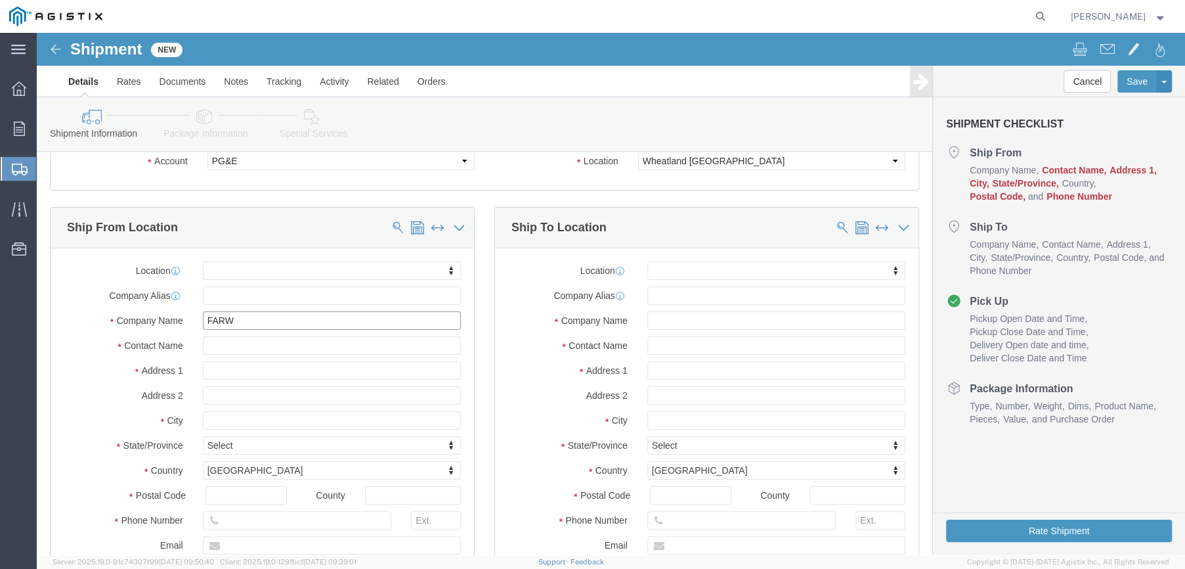
type input "FARWE"
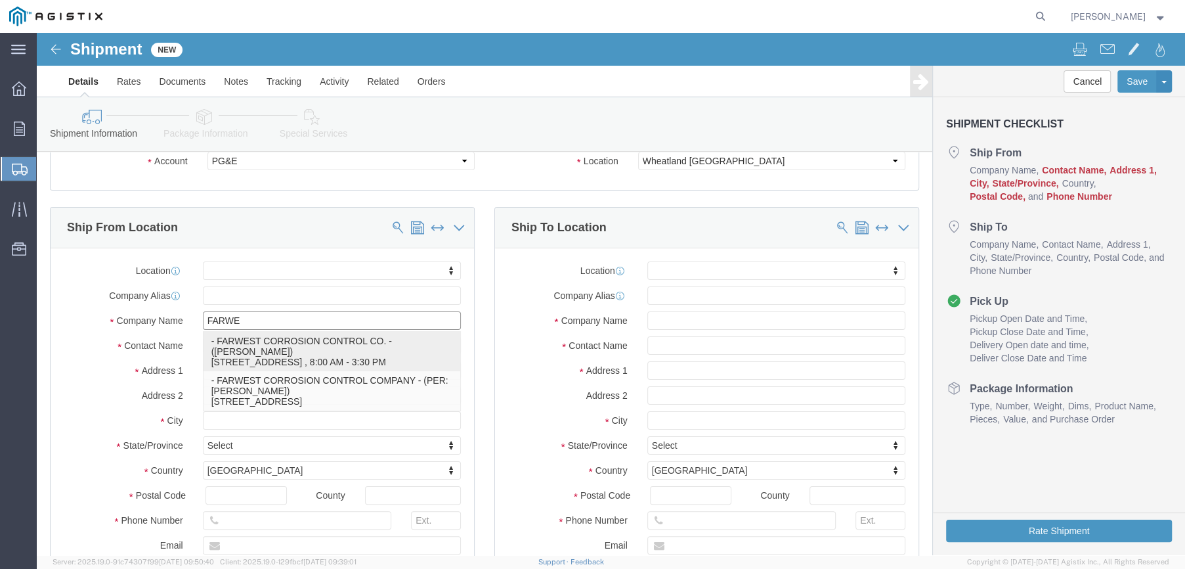
click p "- FARWEST CORROSION CONTROL CO. - ([PERSON_NAME]) [STREET_ADDRESS] , 8:00 AM - …"
select select
type input "FARWEST CORROSION CONTROL CO."
type input "[PERSON_NAME]"
type input "[STREET_ADDRESS]"
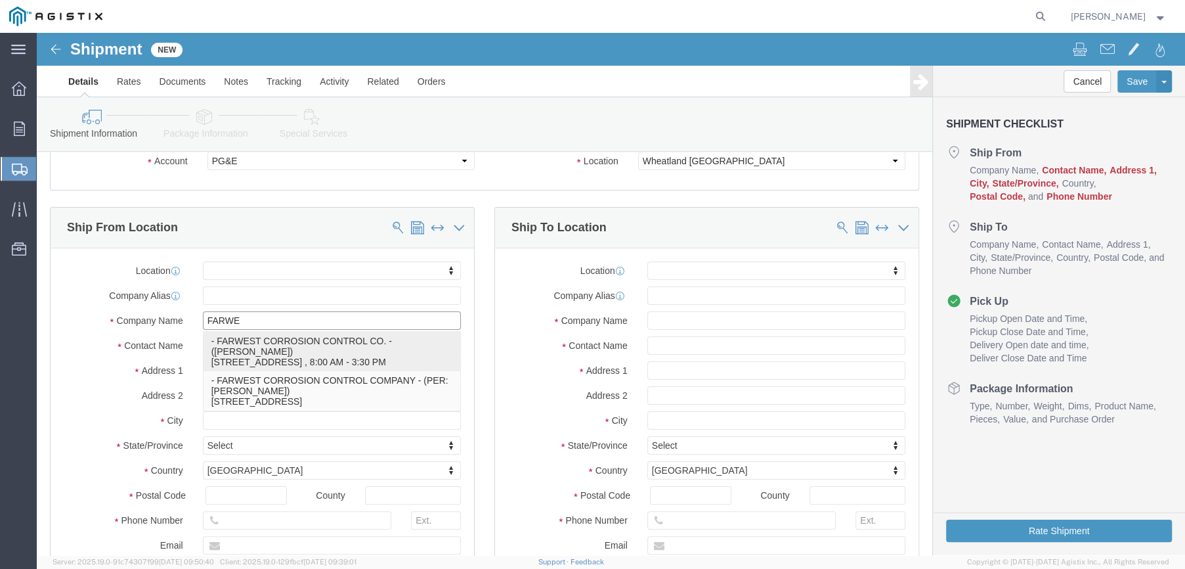
type input "[PERSON_NAME]"
type input "90241"
type input "[PHONE_NUMBER]"
type input "[EMAIL_ADDRESS][DOMAIN_NAME]"
checkbox input "true"
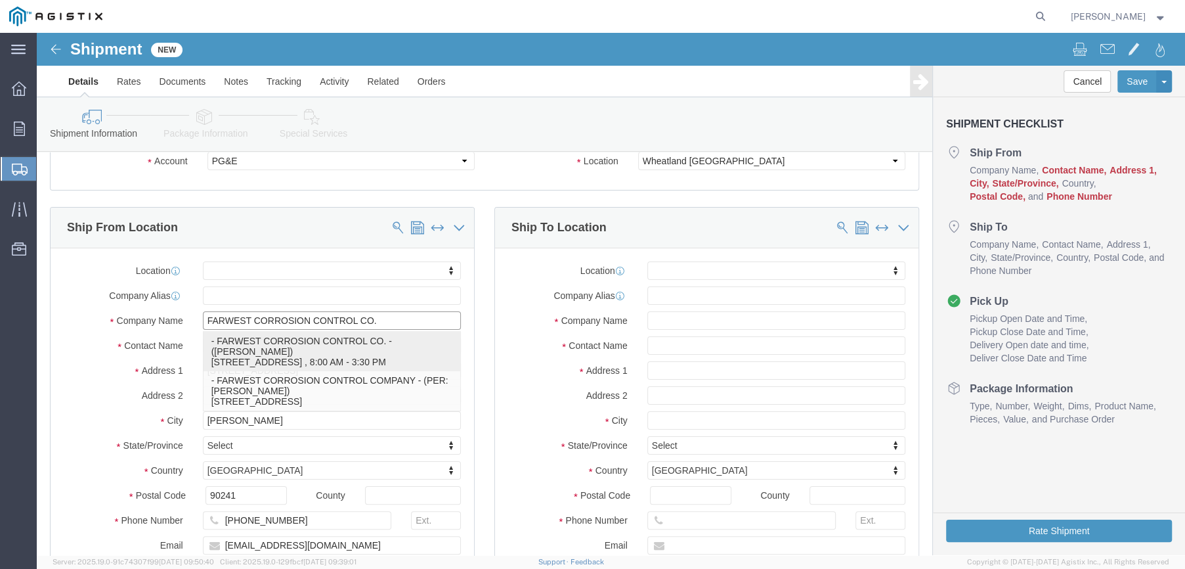
select select "CA"
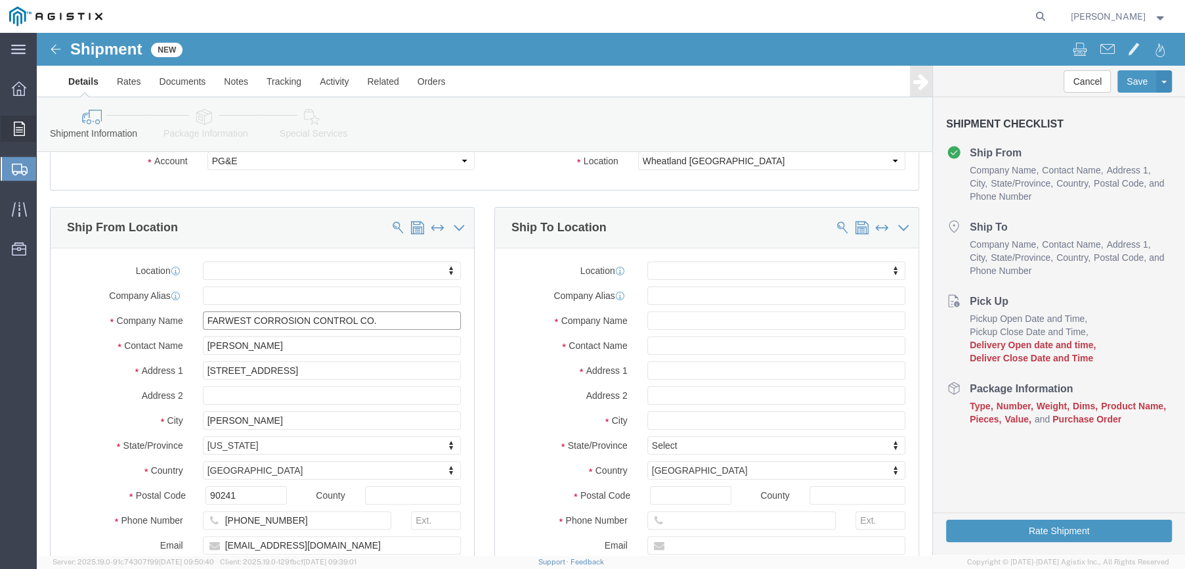
type input "FARWEST CORROSION CONTROL CO."
click at [24, 127] on div at bounding box center [19, 129] width 37 height 26
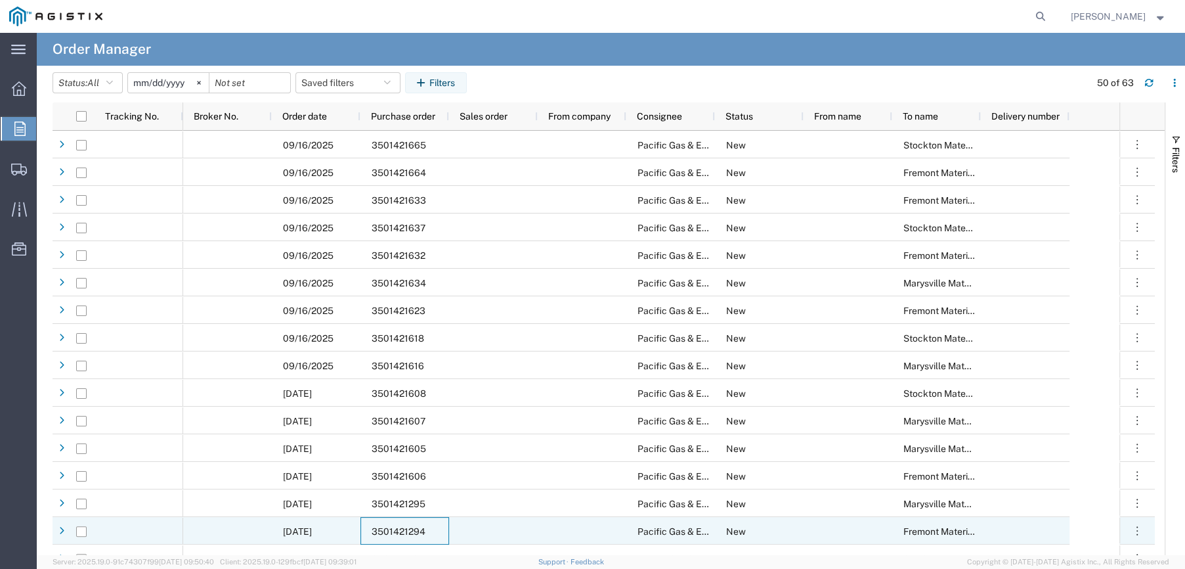
click at [383, 527] on span "3501421294" at bounding box center [399, 531] width 54 height 11
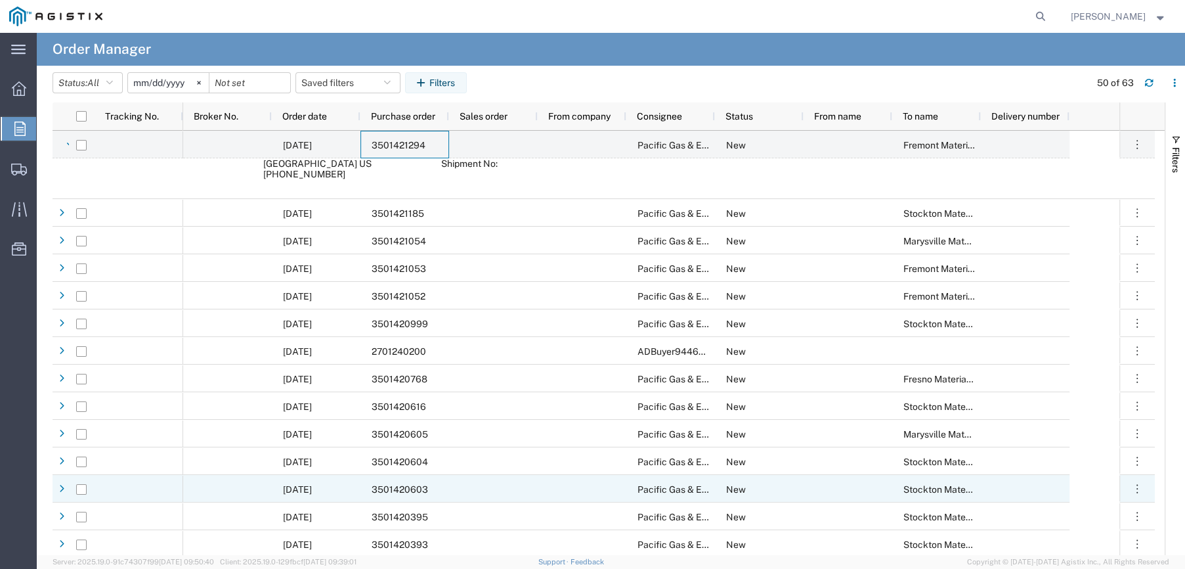
scroll to position [460, 0]
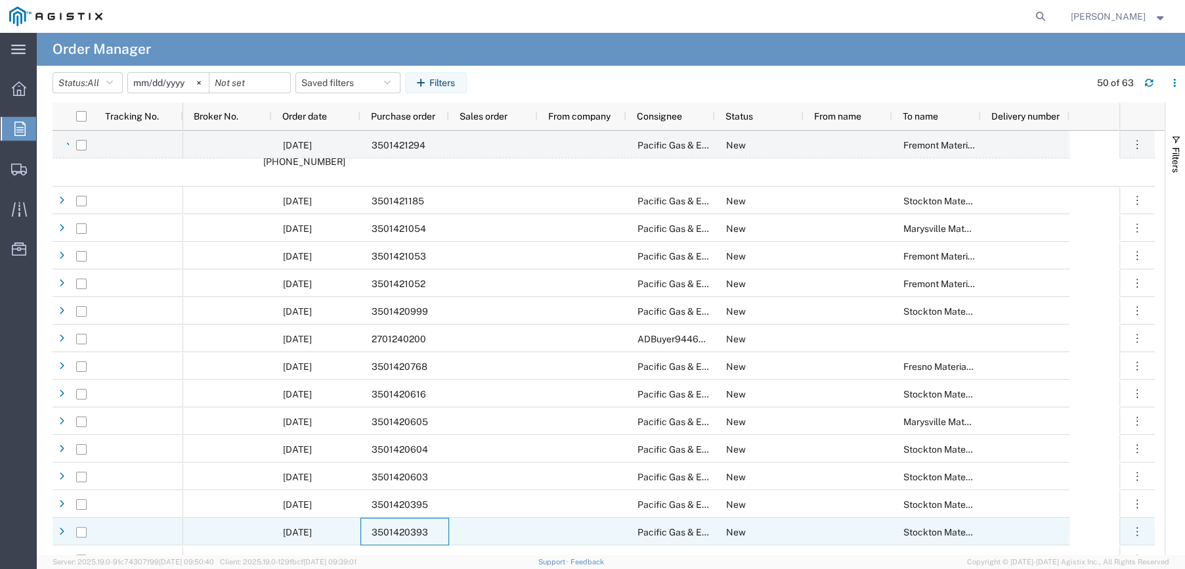
click at [397, 523] on div "3501420393" at bounding box center [404, 531] width 89 height 28
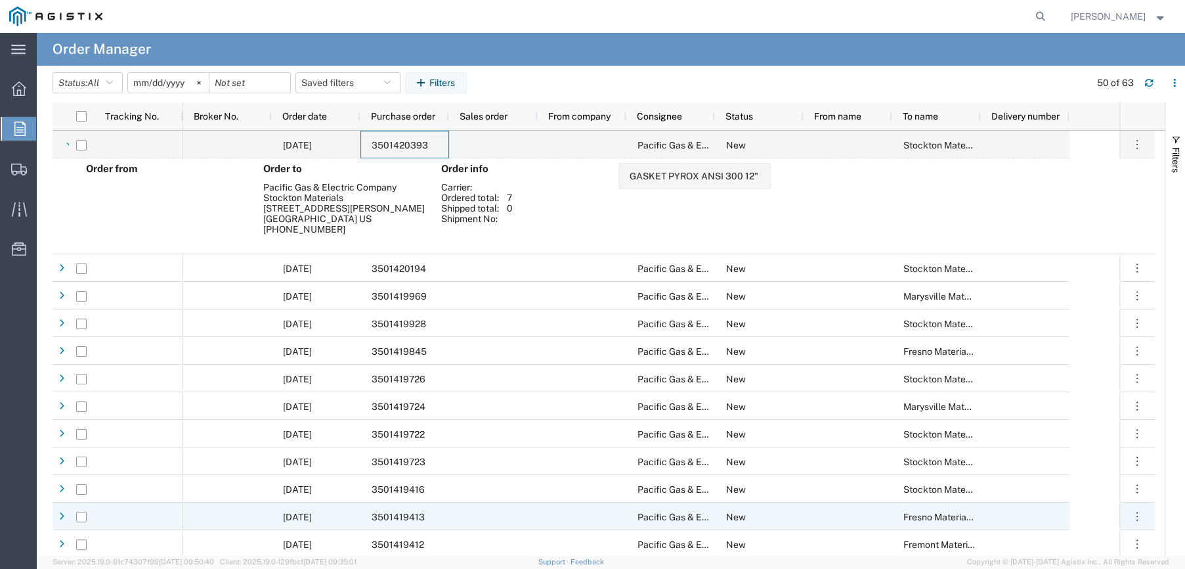
scroll to position [919, 0]
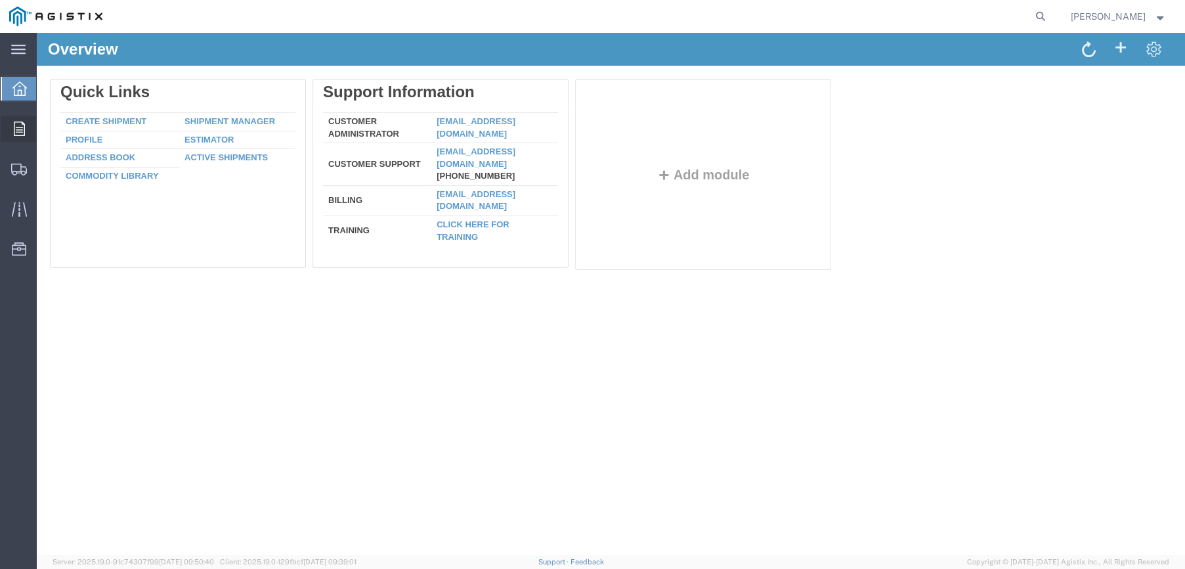
click at [24, 126] on div at bounding box center [19, 129] width 37 height 26
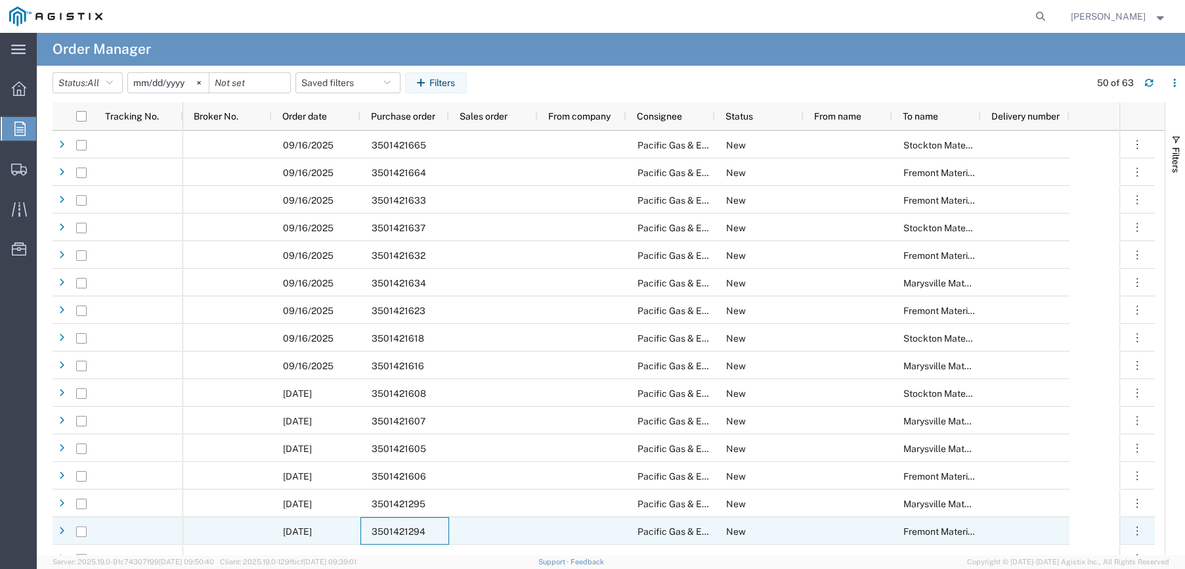
click at [405, 528] on span "3501421294" at bounding box center [399, 531] width 54 height 11
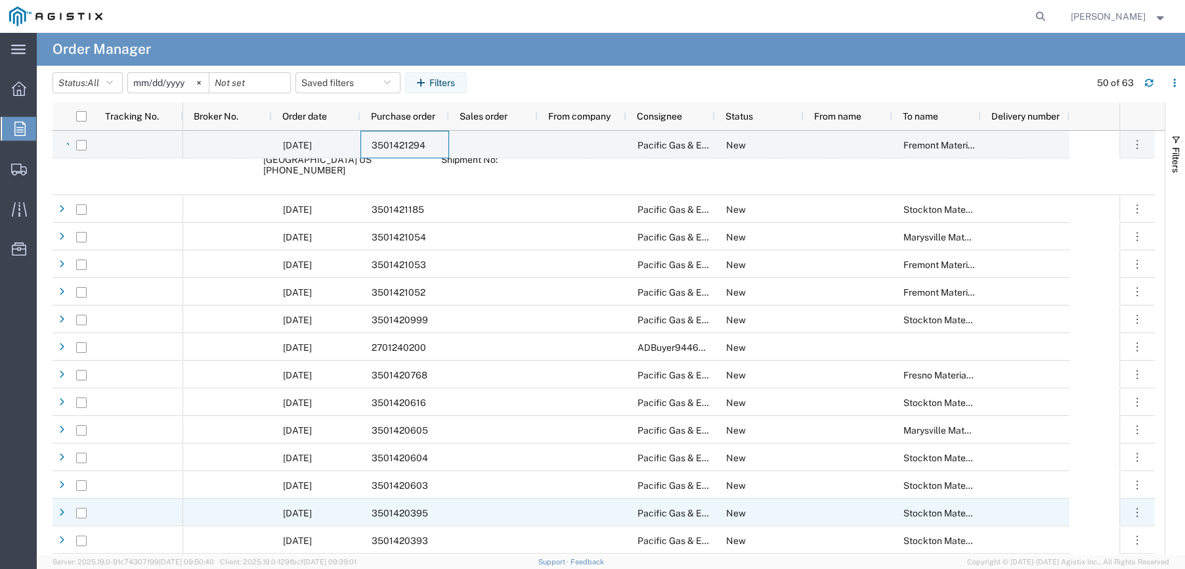
scroll to position [460, 0]
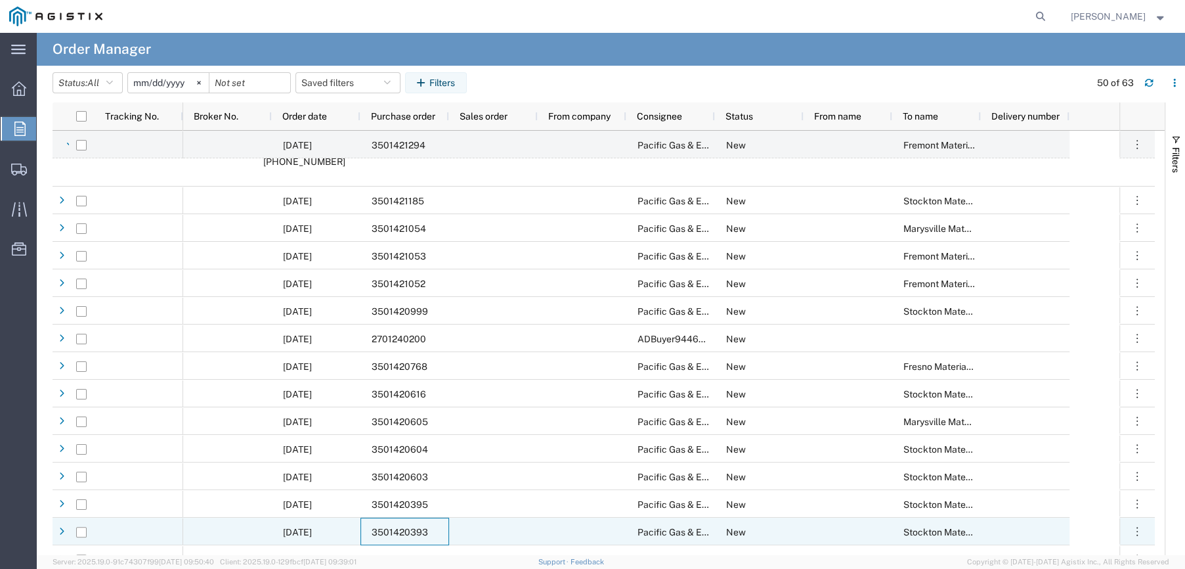
click at [394, 532] on span "3501420393" at bounding box center [400, 532] width 56 height 11
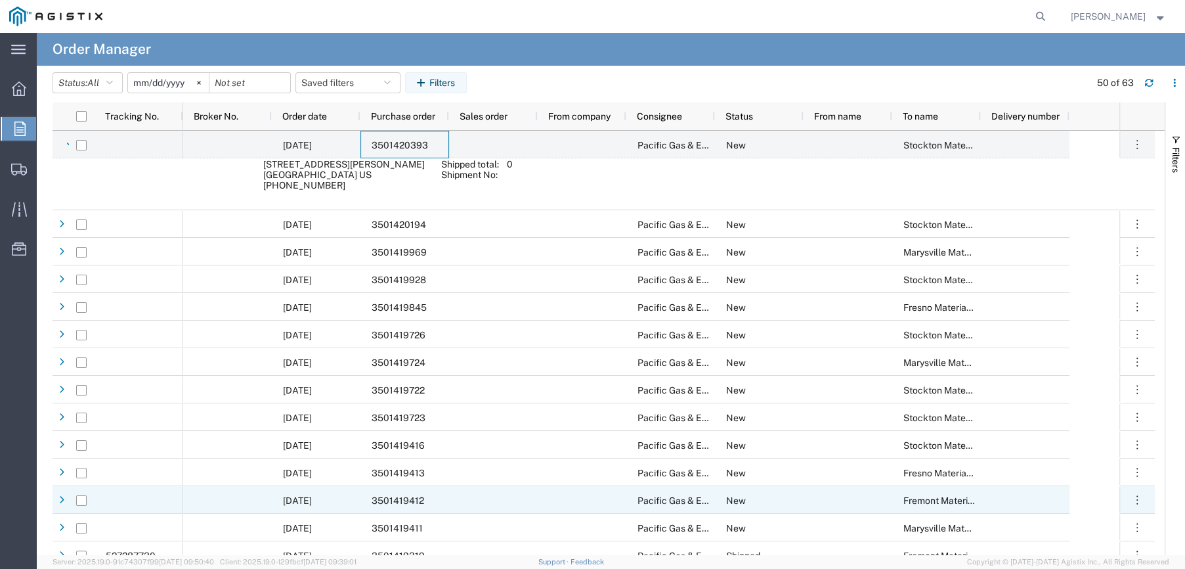
scroll to position [919, 0]
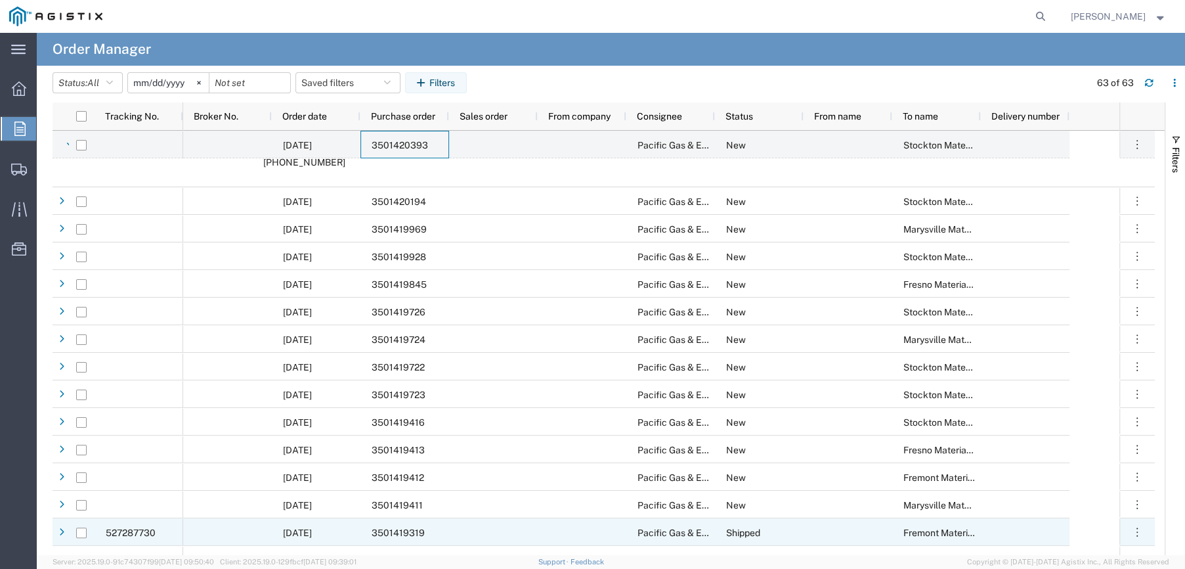
click at [398, 529] on span "3501419319" at bounding box center [398, 532] width 53 height 11
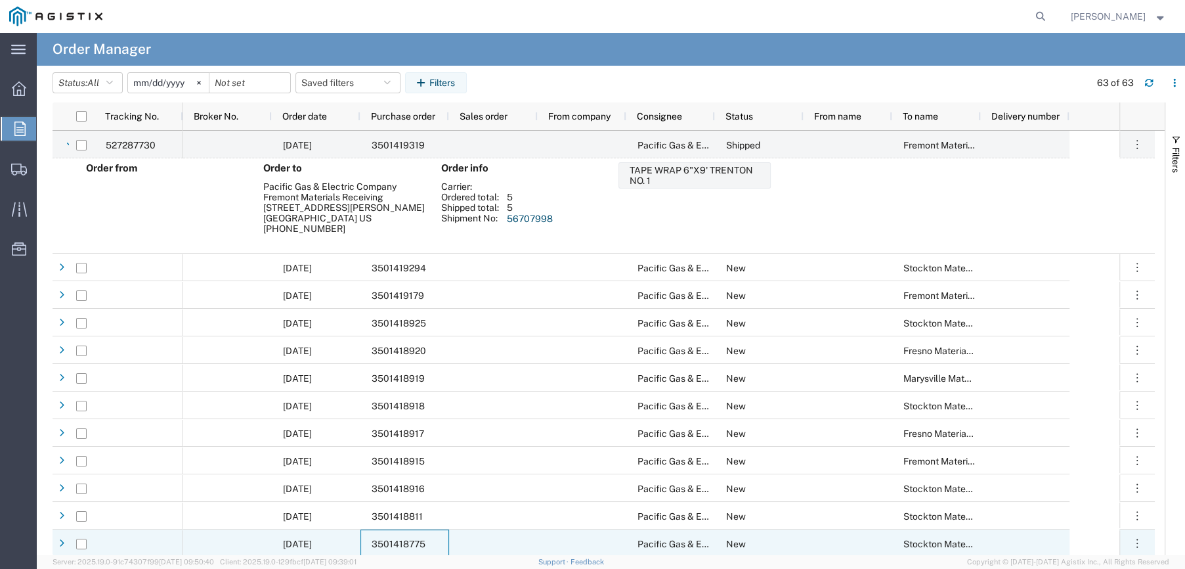
click at [399, 538] on span "3501418775" at bounding box center [399, 543] width 54 height 11
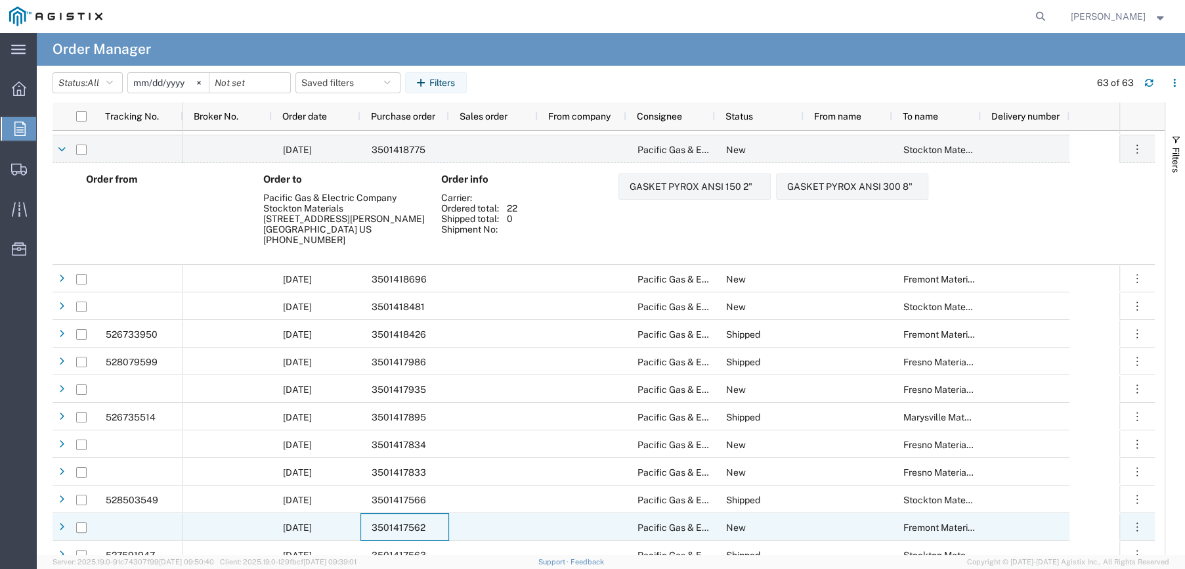
click at [391, 525] on span "3501417562" at bounding box center [399, 527] width 54 height 11
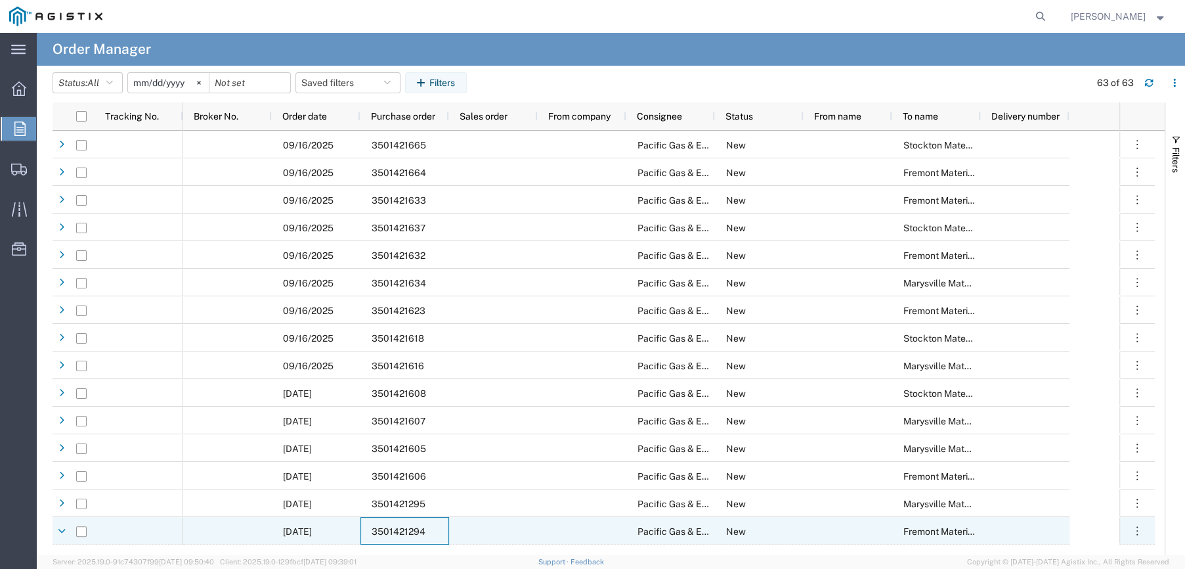
click at [403, 529] on span "3501421294" at bounding box center [399, 531] width 54 height 11
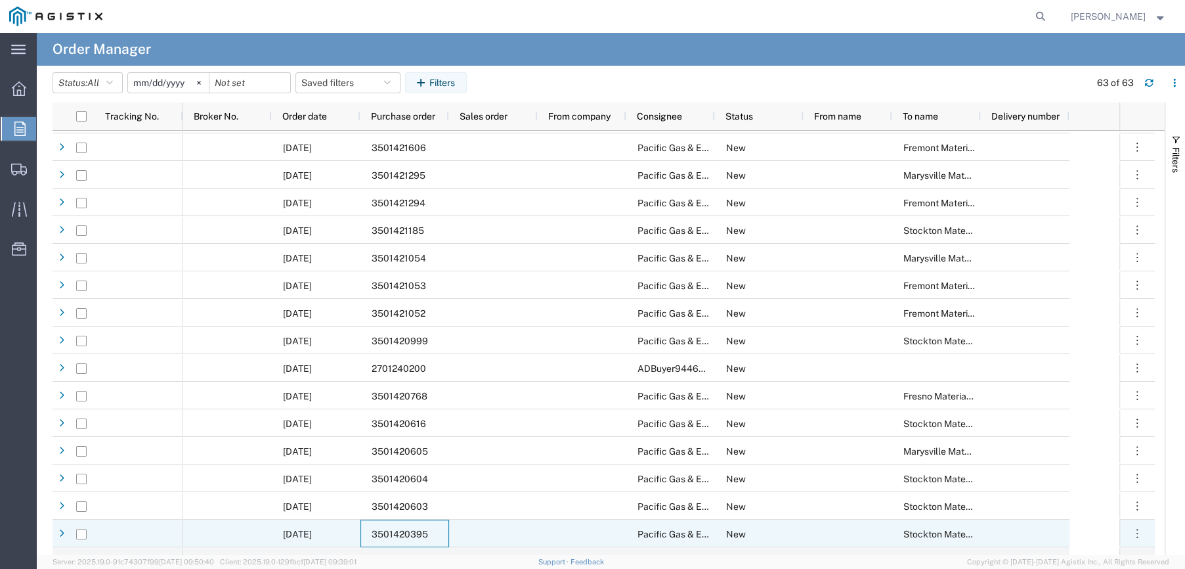
click at [401, 531] on span "3501420395" at bounding box center [400, 534] width 56 height 11
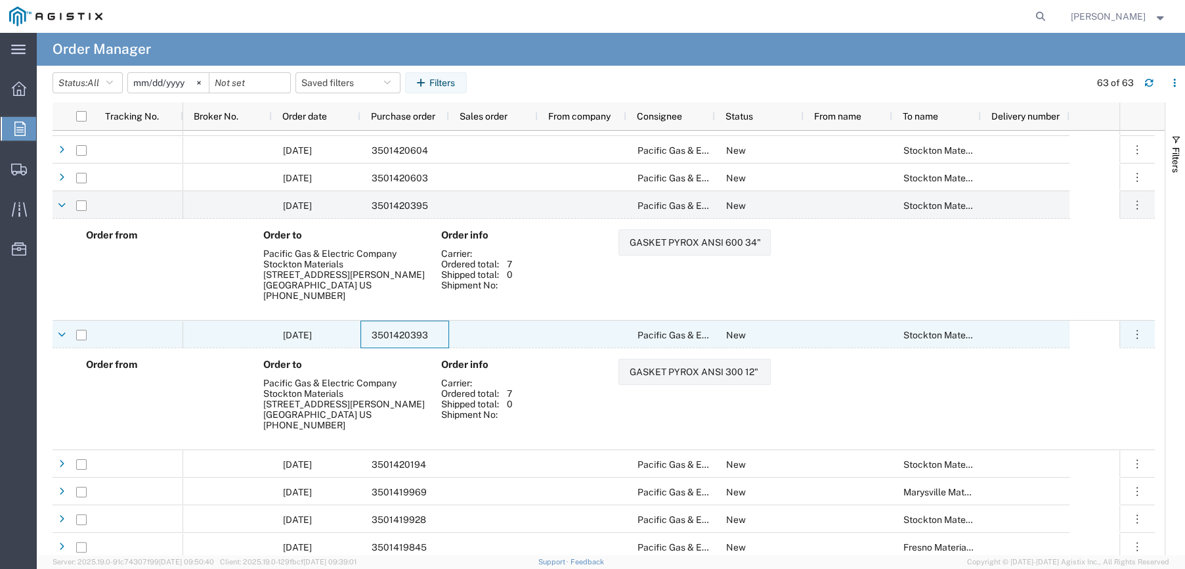
click at [402, 334] on span "3501420393" at bounding box center [400, 335] width 56 height 11
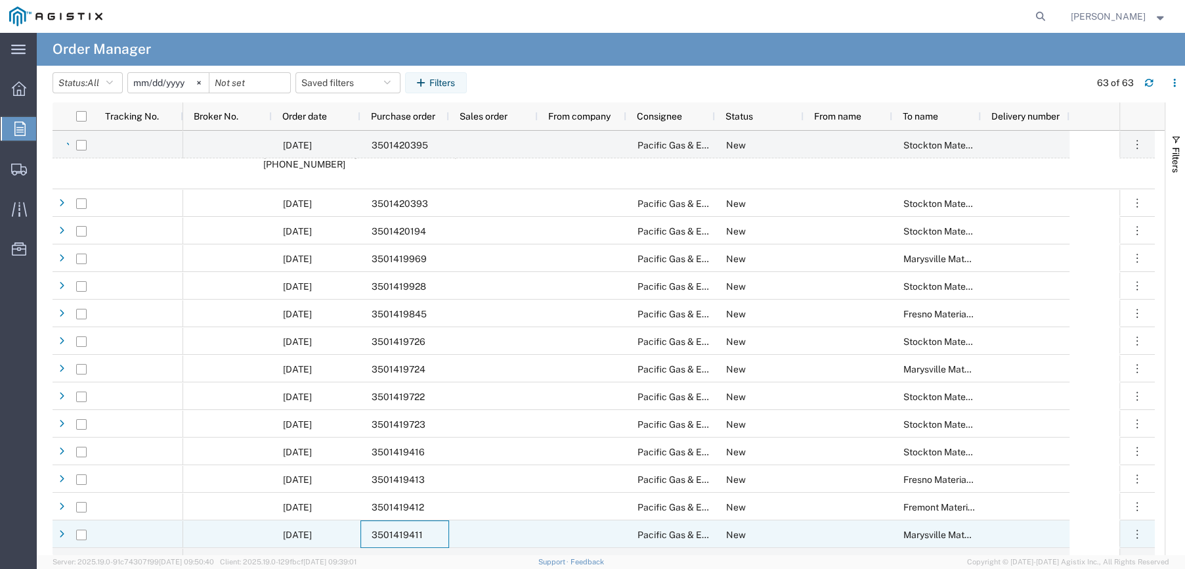
click at [402, 533] on span "3501419411" at bounding box center [397, 534] width 51 height 11
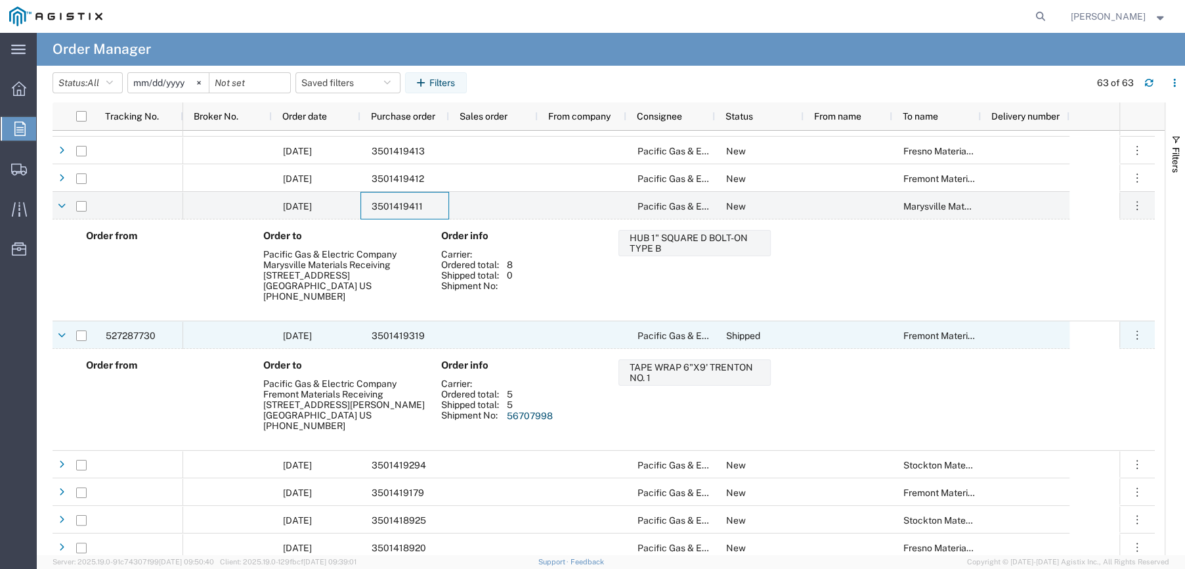
click at [397, 334] on span "3501419319" at bounding box center [398, 335] width 53 height 11
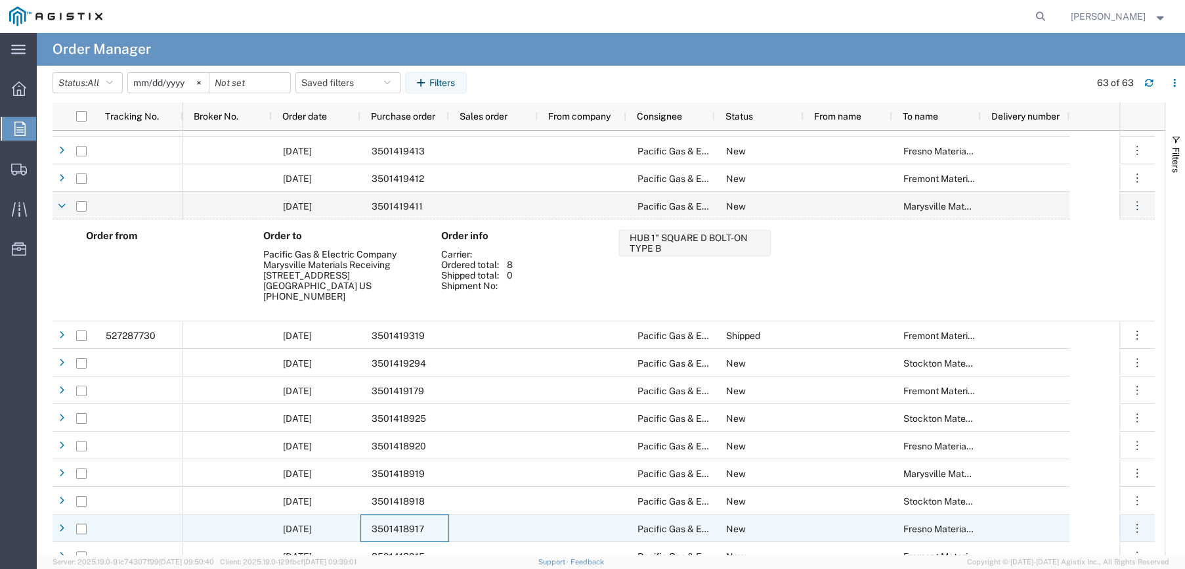
click at [389, 527] on span "3501418917" at bounding box center [398, 528] width 53 height 11
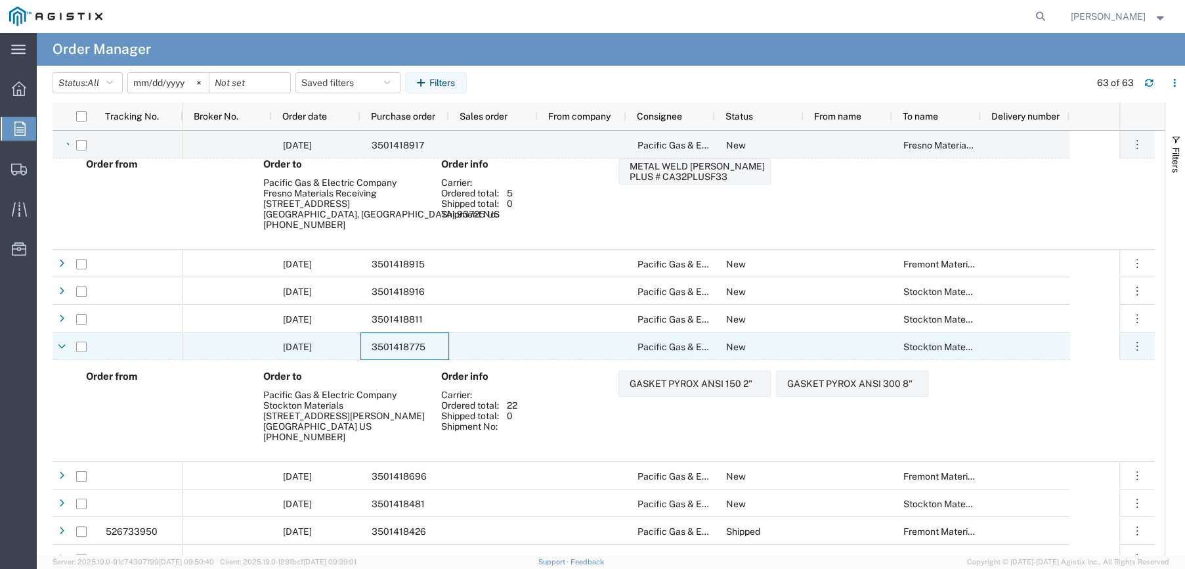
click at [416, 341] on span "3501418775" at bounding box center [399, 346] width 54 height 11
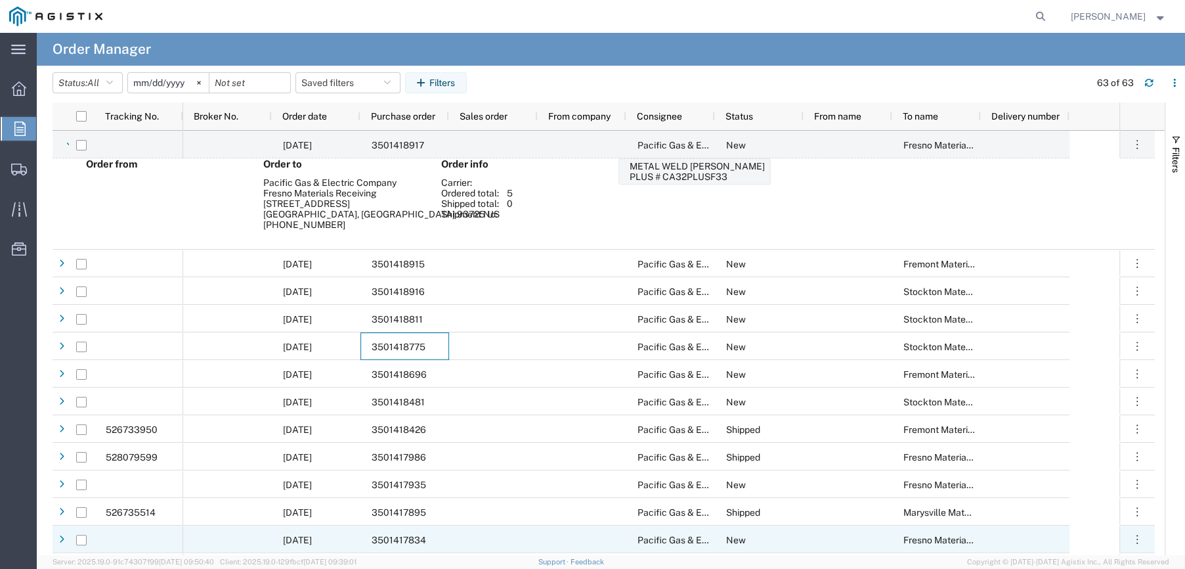
click at [409, 538] on span "3501417834" at bounding box center [399, 539] width 54 height 11
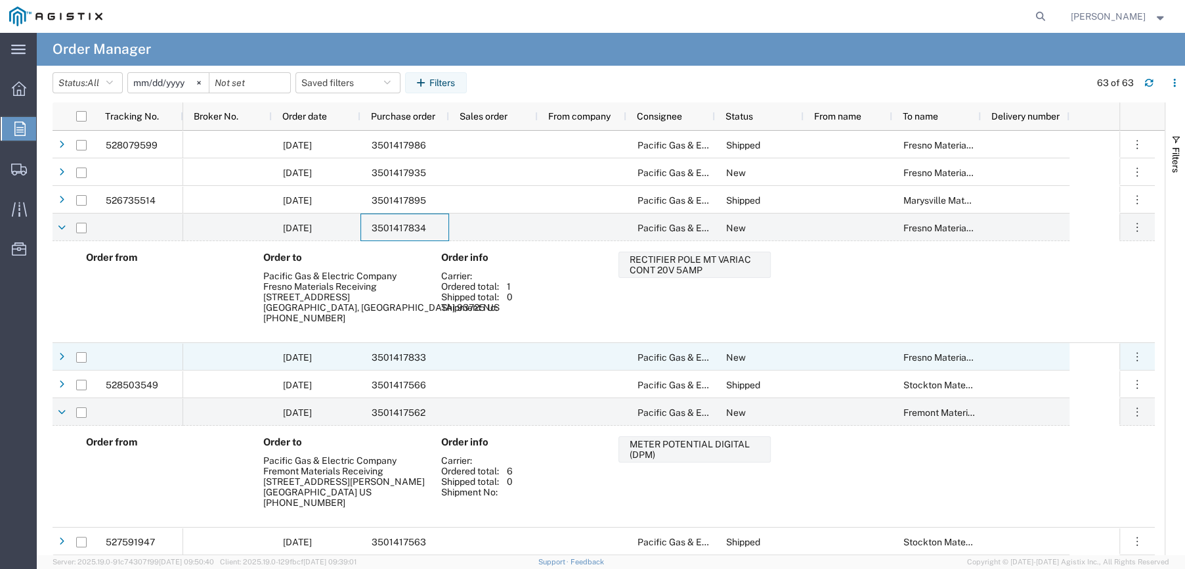
click at [384, 353] on span "3501417833" at bounding box center [399, 357] width 54 height 11
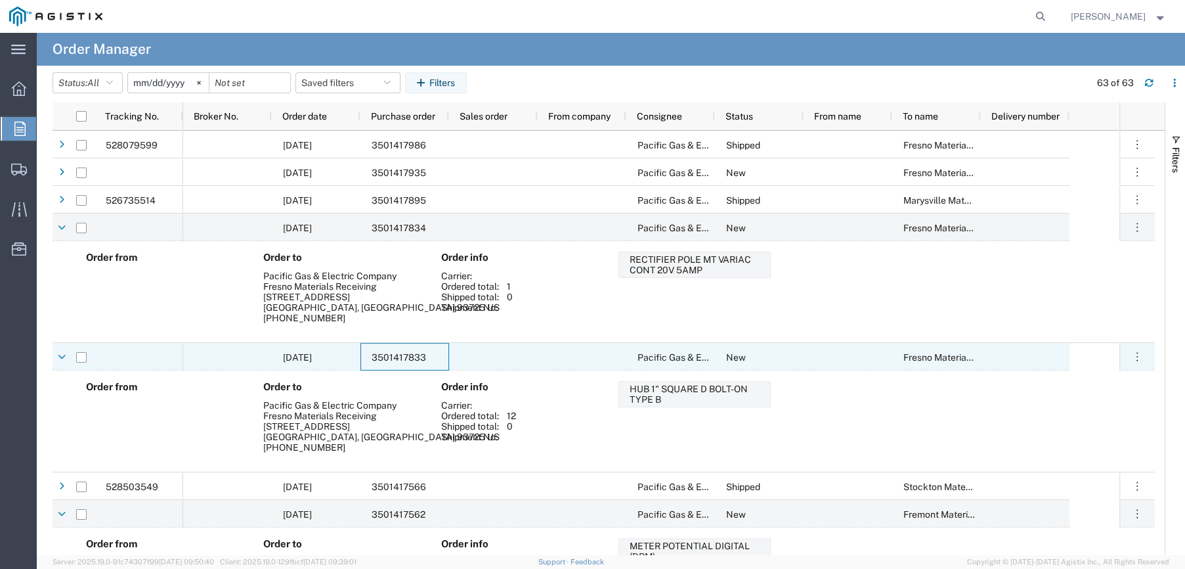
click at [384, 353] on span "3501417833" at bounding box center [399, 357] width 54 height 11
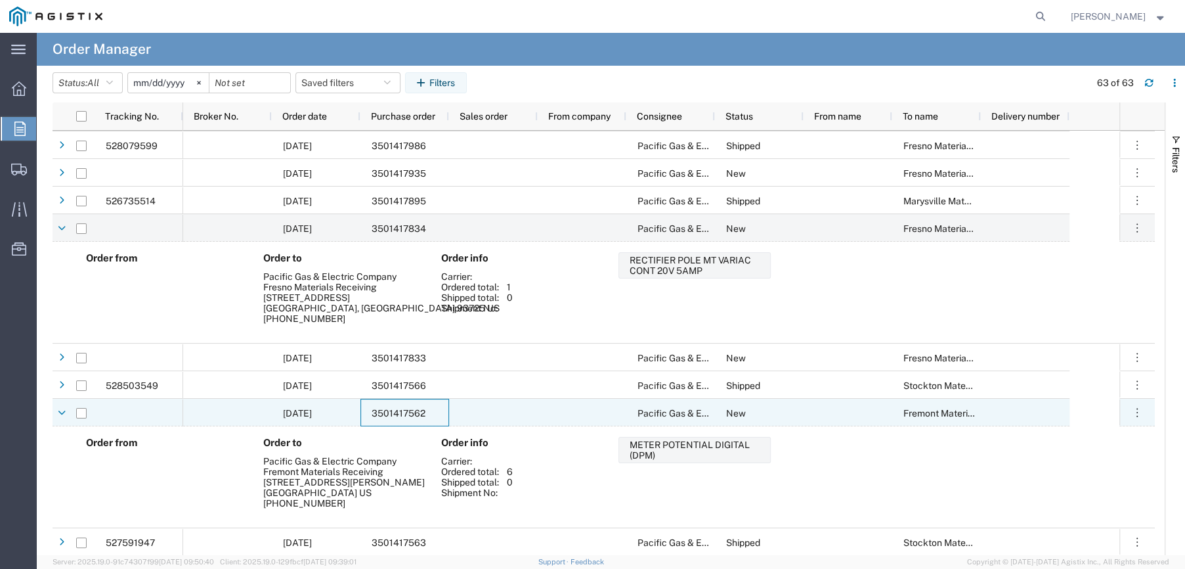
click at [414, 408] on span "3501417562" at bounding box center [399, 413] width 54 height 11
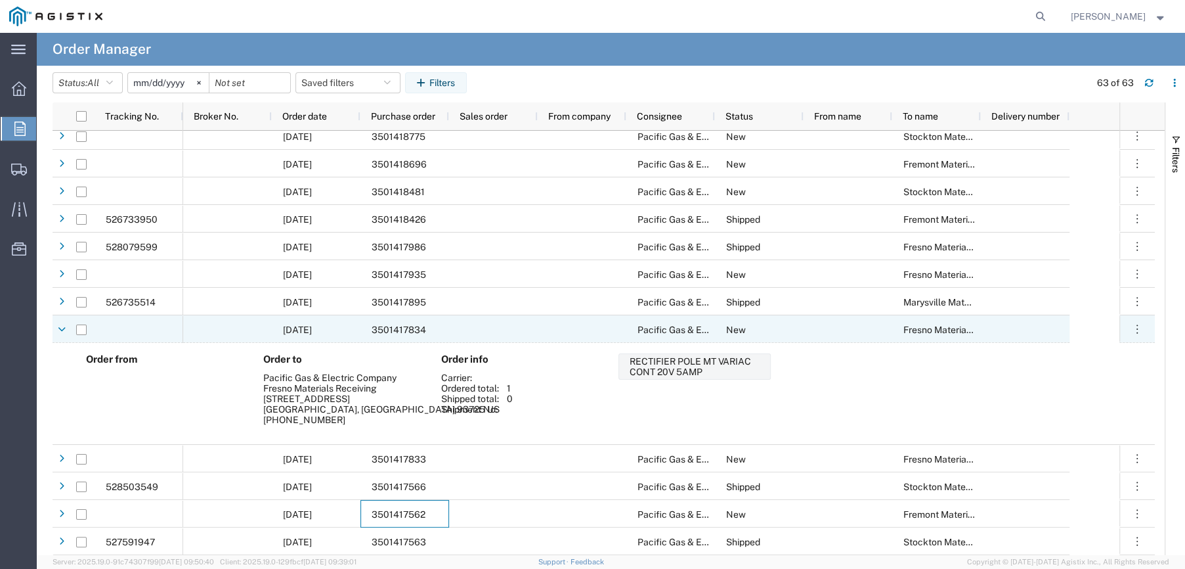
click at [405, 324] on span "3501417834" at bounding box center [399, 329] width 54 height 11
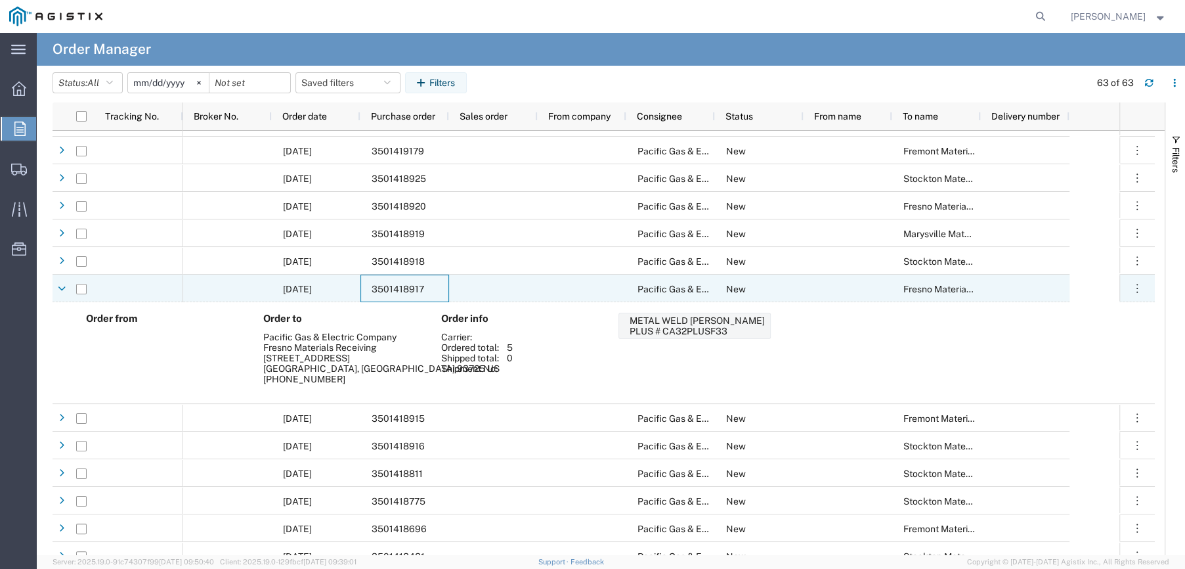
click at [406, 288] on span "3501418917" at bounding box center [398, 289] width 53 height 11
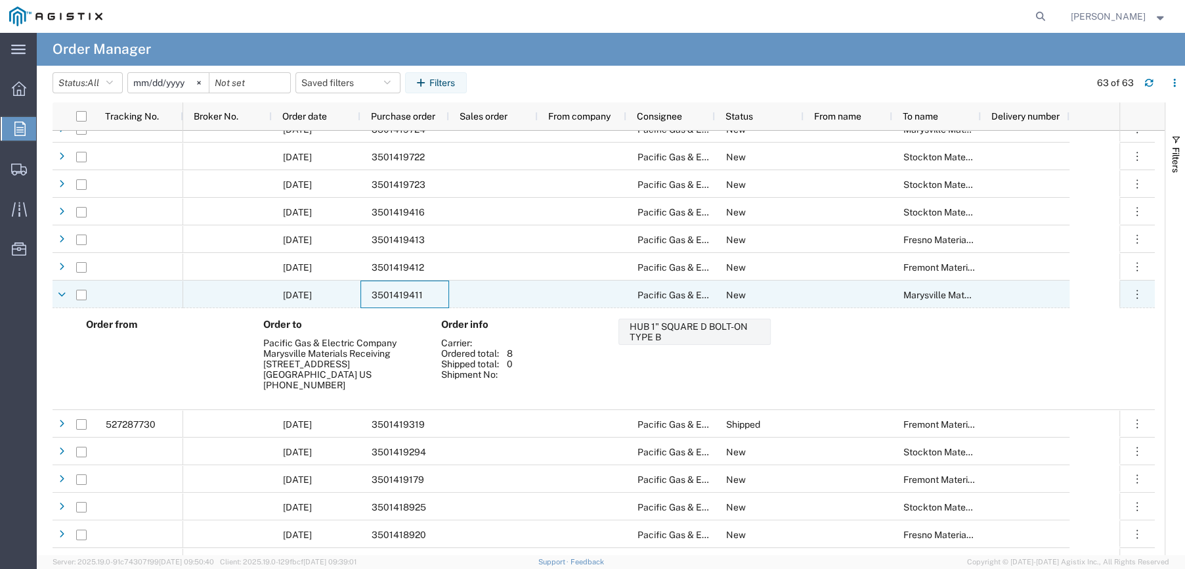
click at [406, 288] on div "3501419411" at bounding box center [404, 294] width 89 height 28
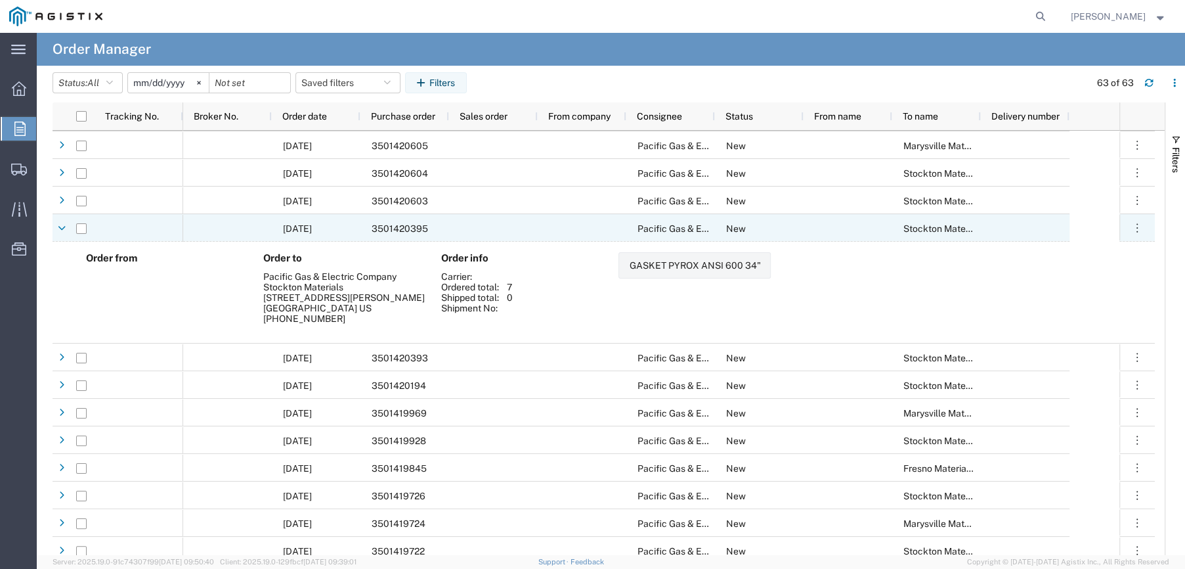
click at [397, 227] on span "3501420395" at bounding box center [400, 228] width 56 height 11
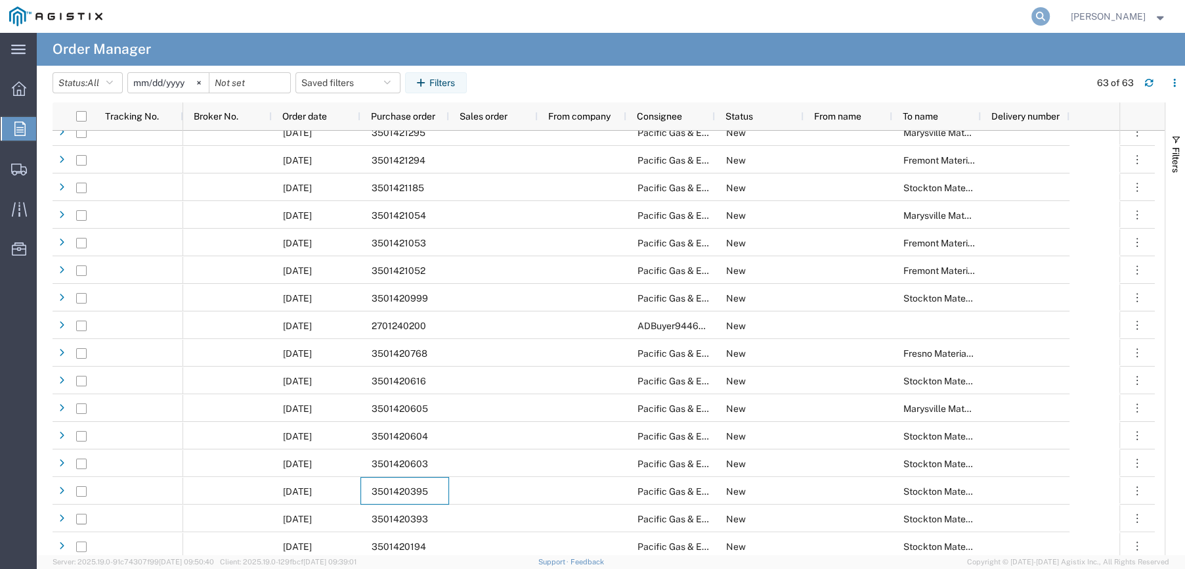
click at [1038, 18] on icon at bounding box center [1040, 16] width 18 height 18
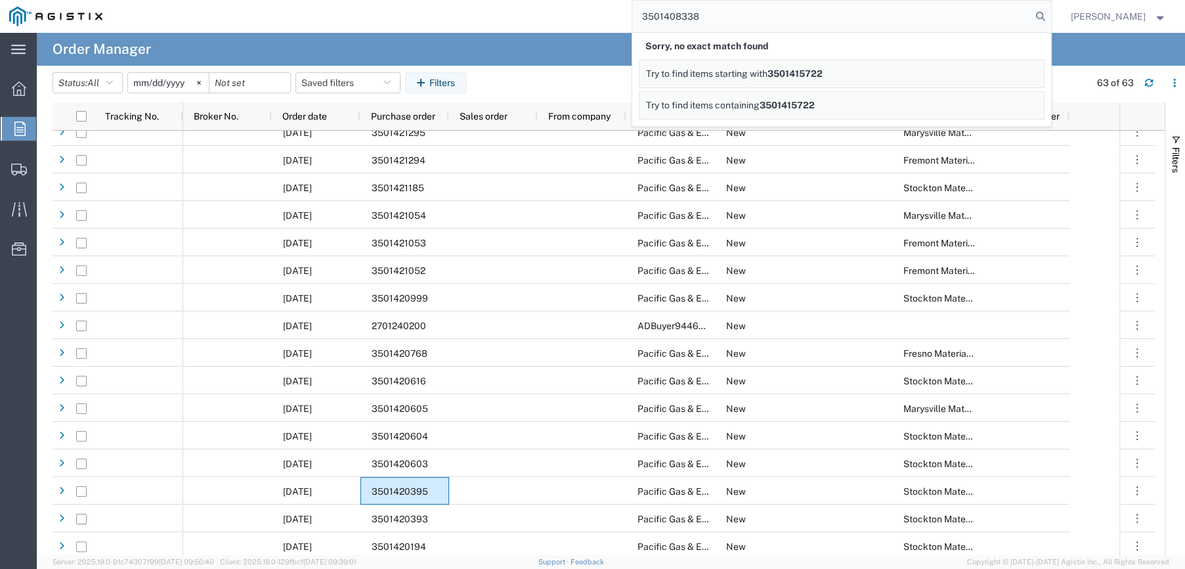
type input "3501408338"
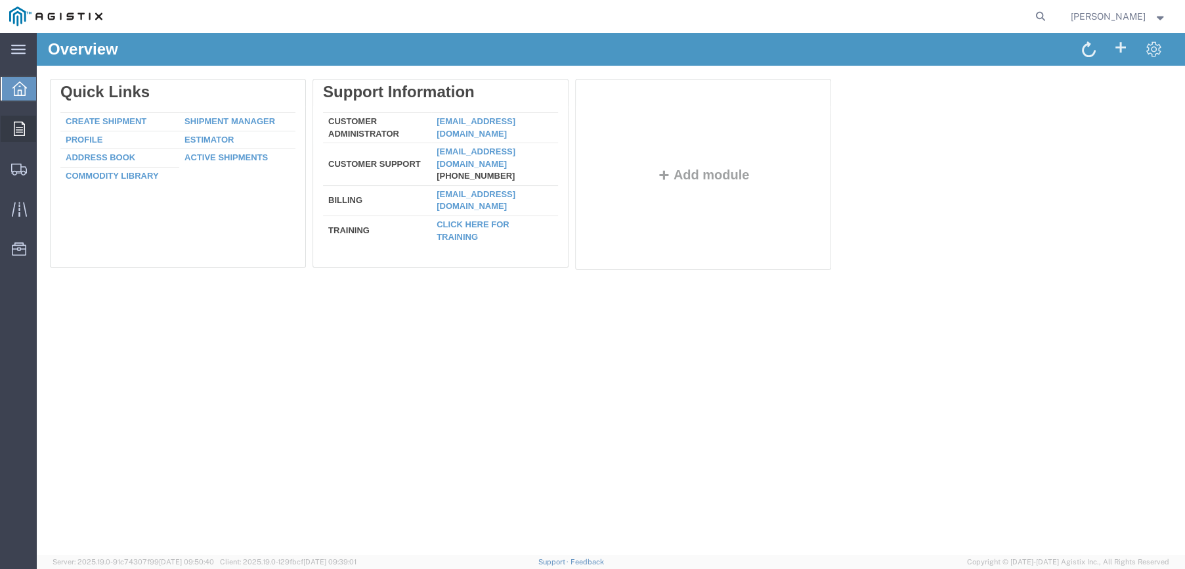
click at [14, 129] on icon at bounding box center [19, 128] width 11 height 14
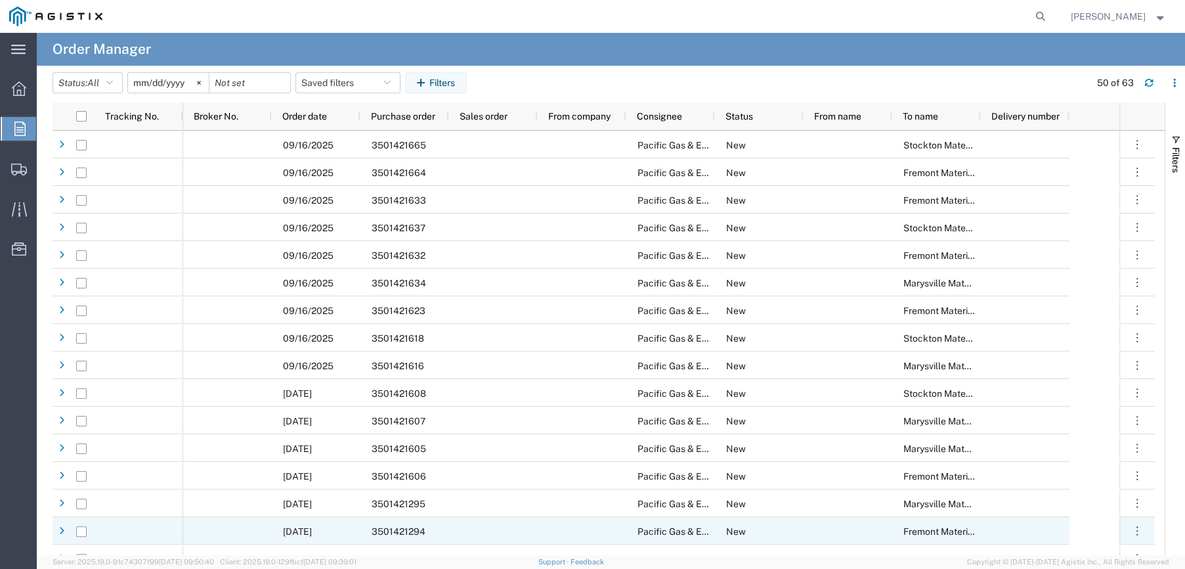
click at [415, 527] on span "3501421294" at bounding box center [399, 531] width 54 height 11
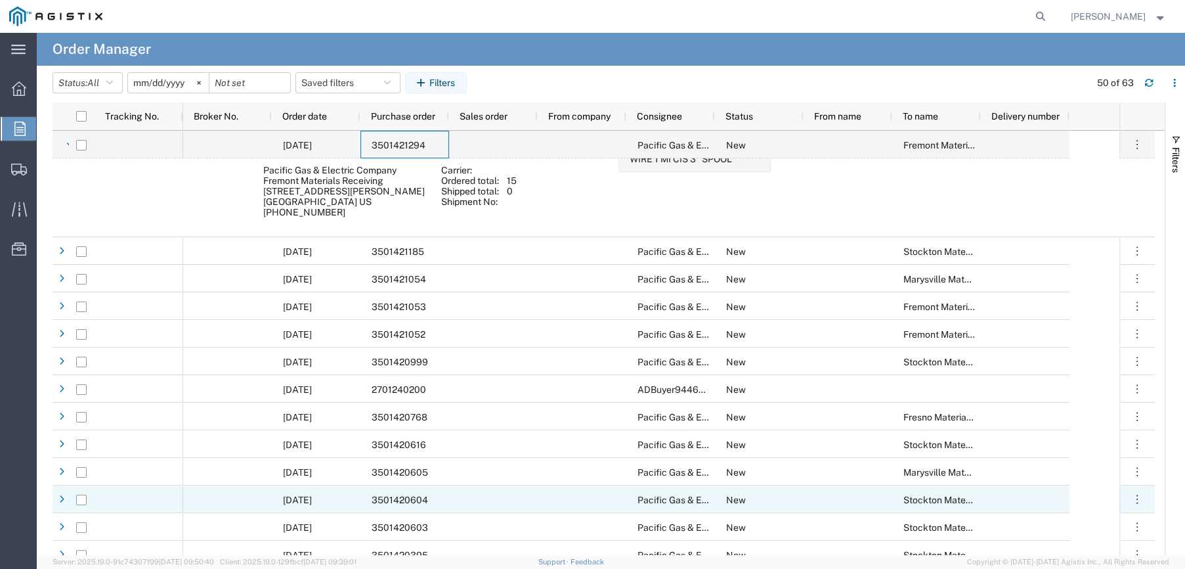
scroll to position [460, 0]
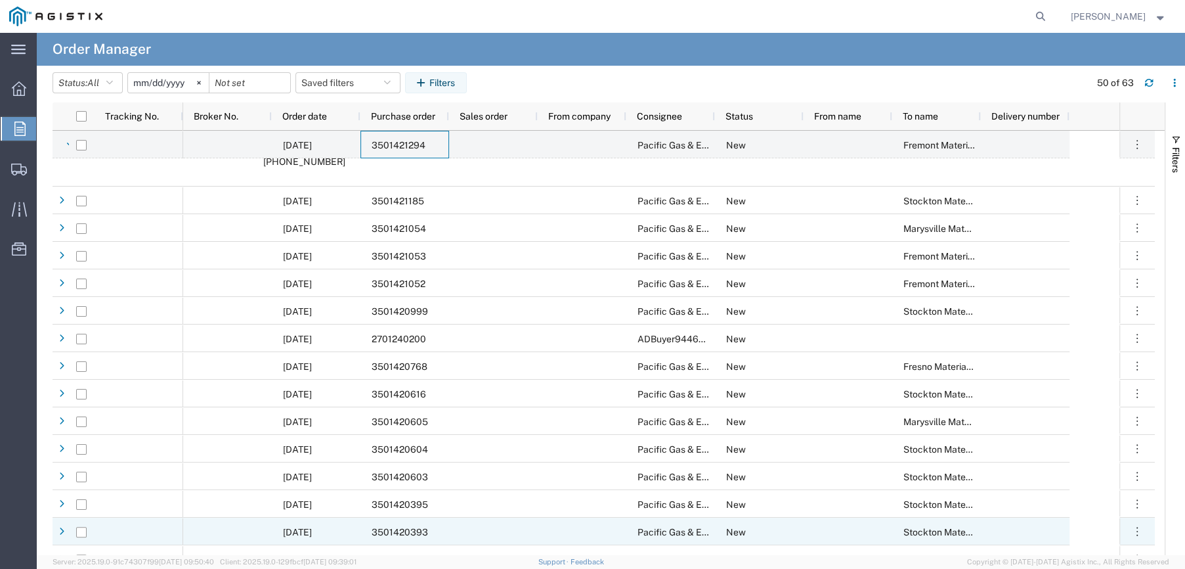
click at [413, 528] on span "3501420393" at bounding box center [400, 532] width 56 height 11
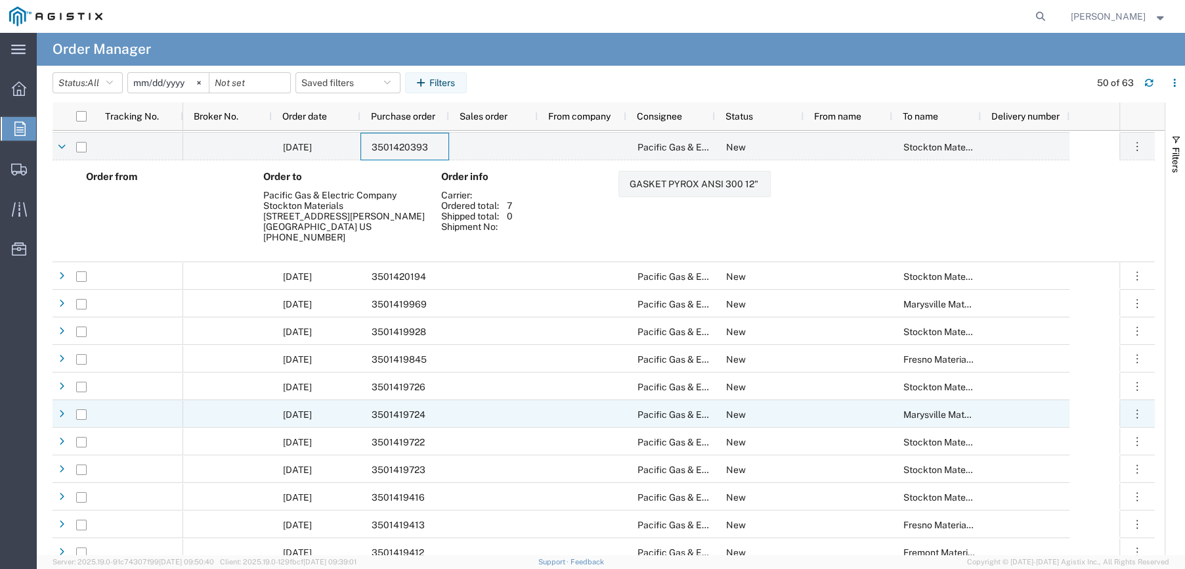
scroll to position [0, 0]
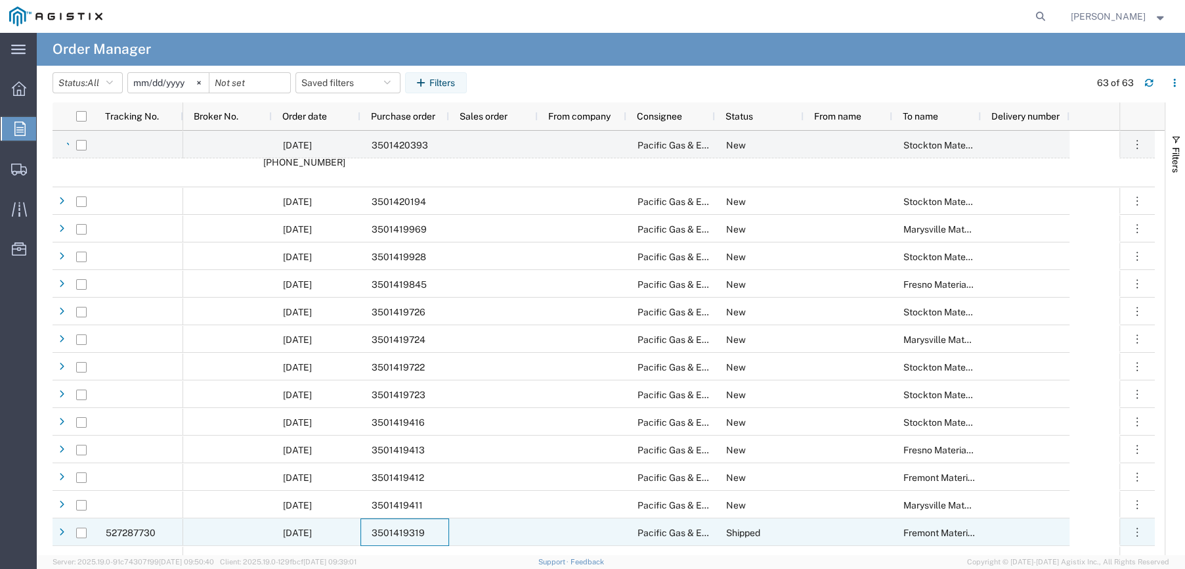
click at [411, 525] on div "3501419319" at bounding box center [404, 532] width 89 height 28
click at [412, 528] on span "3501418481" at bounding box center [398, 533] width 53 height 11
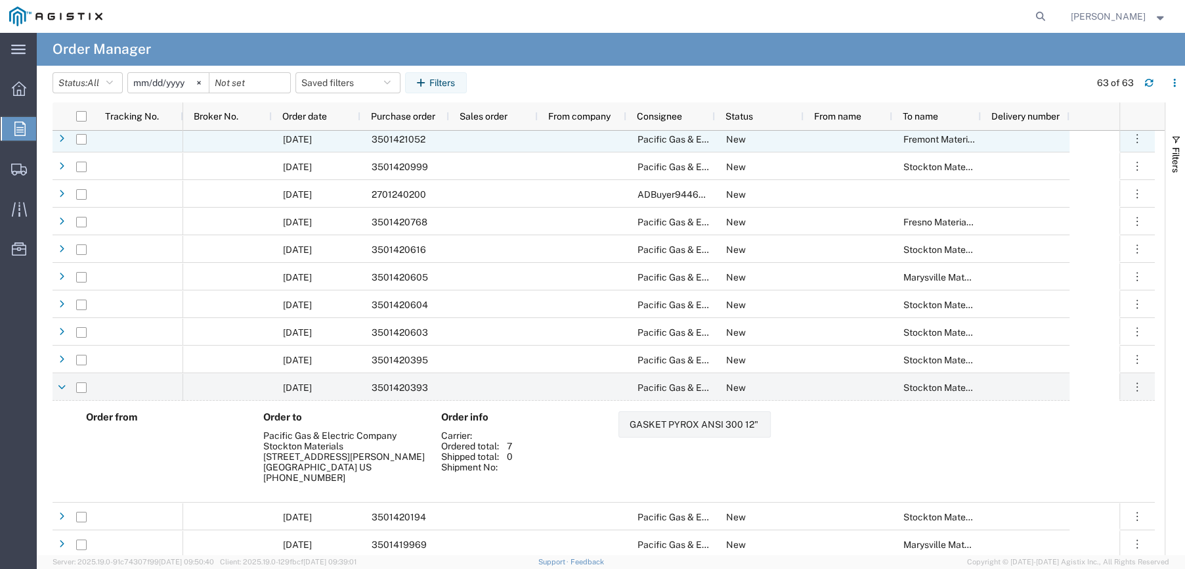
click at [393, 137] on span "3501421052" at bounding box center [399, 139] width 54 height 11
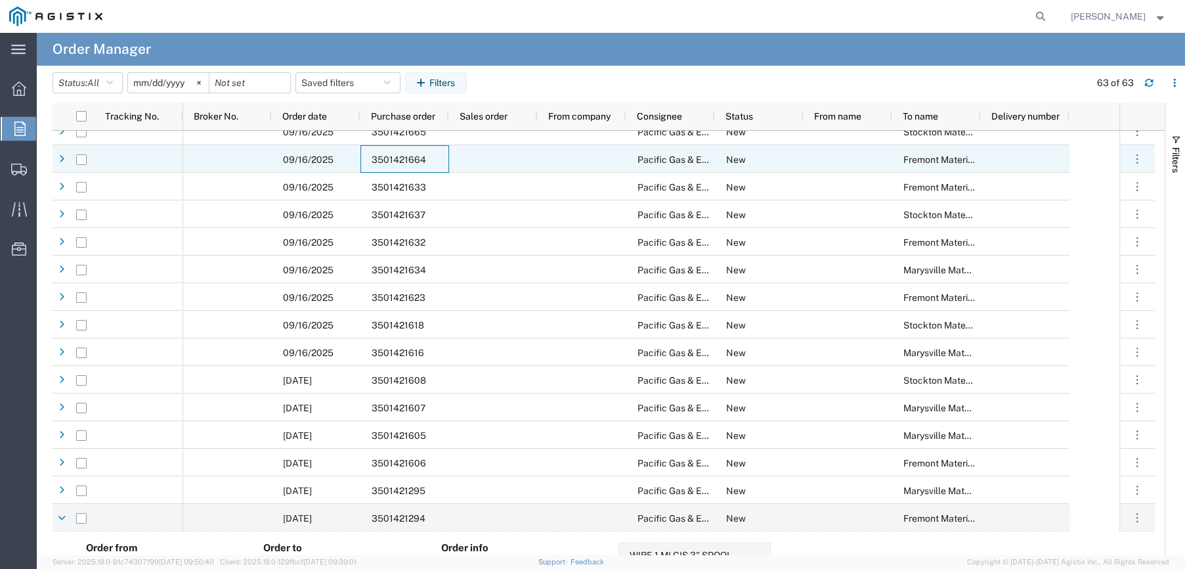
click at [406, 159] on span "3501421664" at bounding box center [399, 159] width 54 height 11
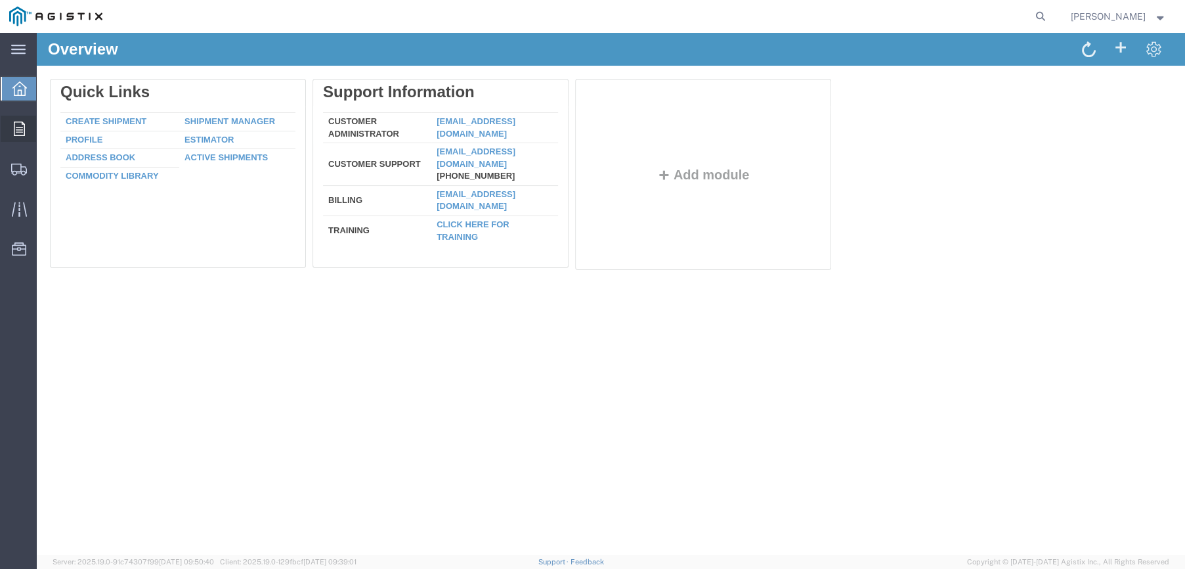
click at [16, 132] on icon at bounding box center [19, 128] width 11 height 14
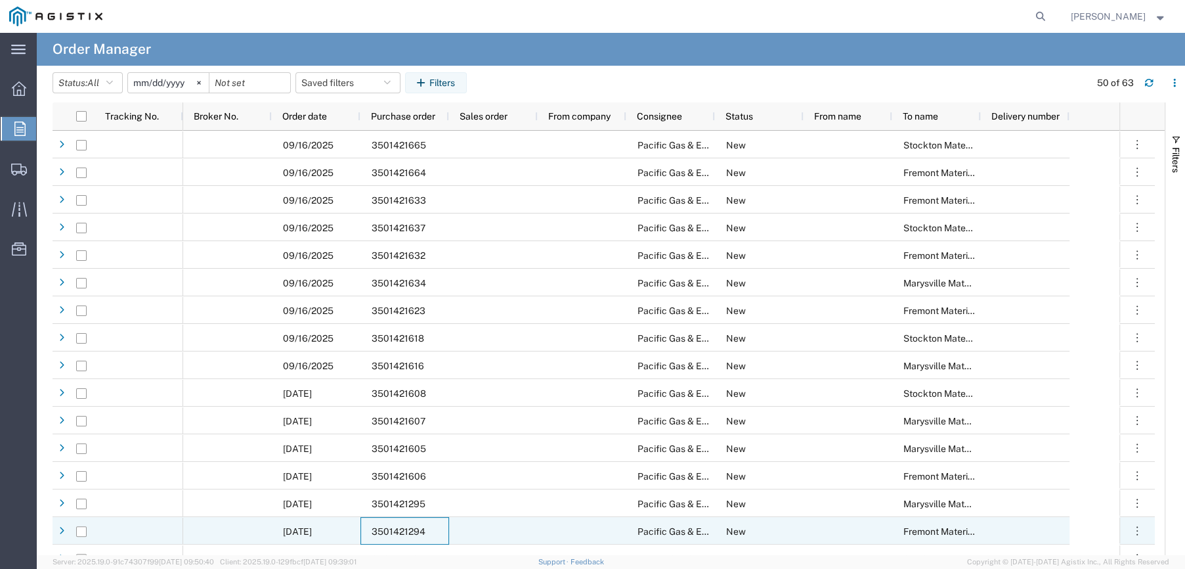
click at [413, 524] on div "3501421294" at bounding box center [404, 531] width 89 height 28
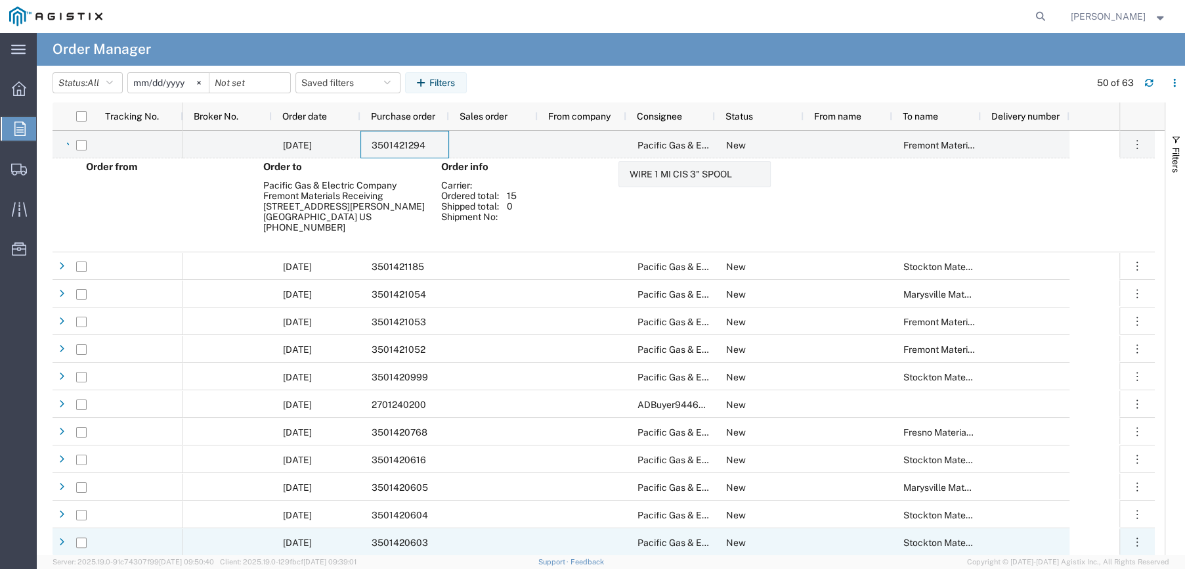
scroll to position [460, 0]
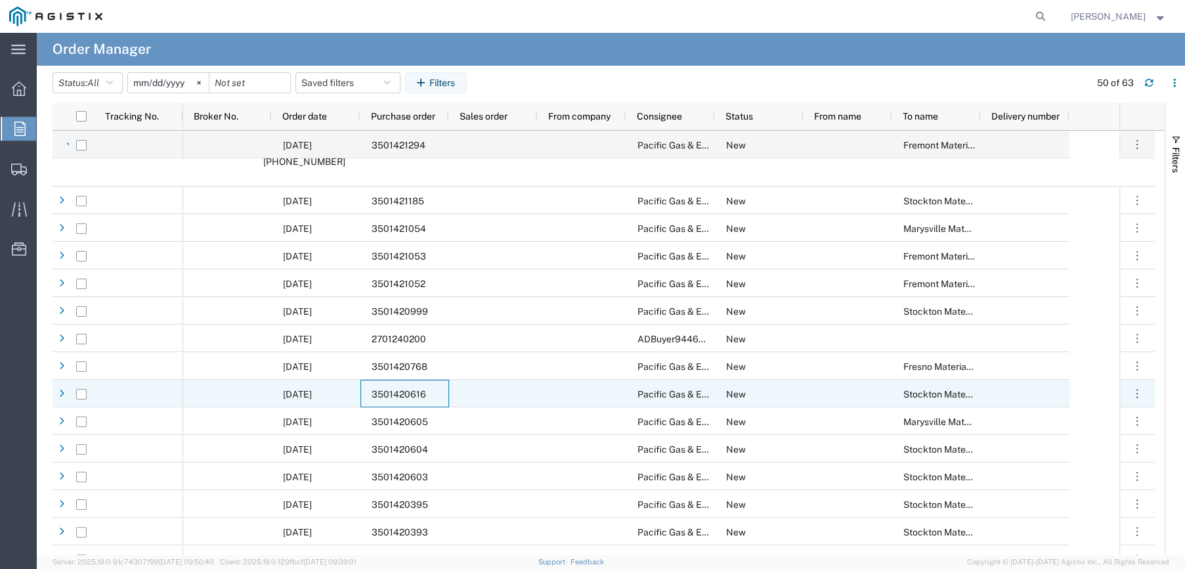
click at [420, 390] on span "3501420616" at bounding box center [399, 394] width 54 height 11
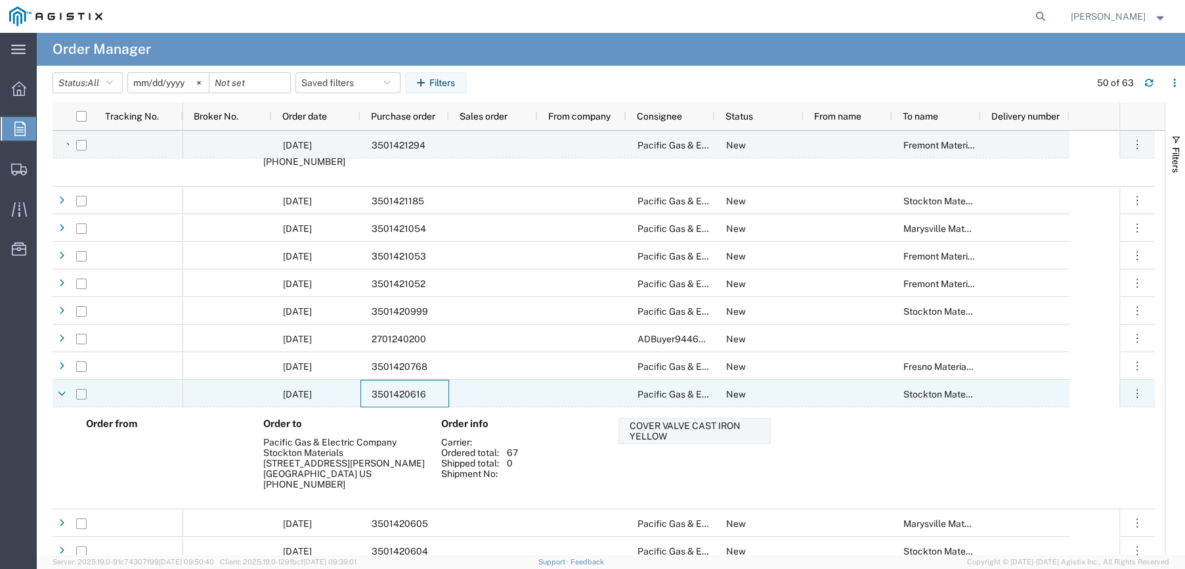
click at [82, 393] on input "Press Space to toggle row selection (unchecked)" at bounding box center [81, 394] width 11 height 11
checkbox input "true"
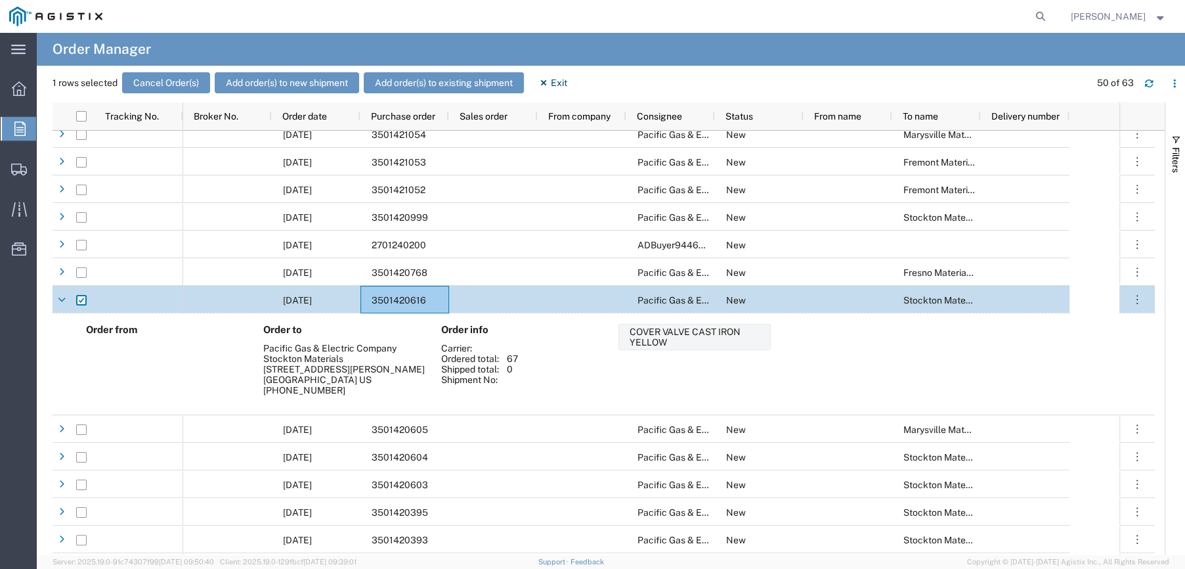
scroll to position [591, 0]
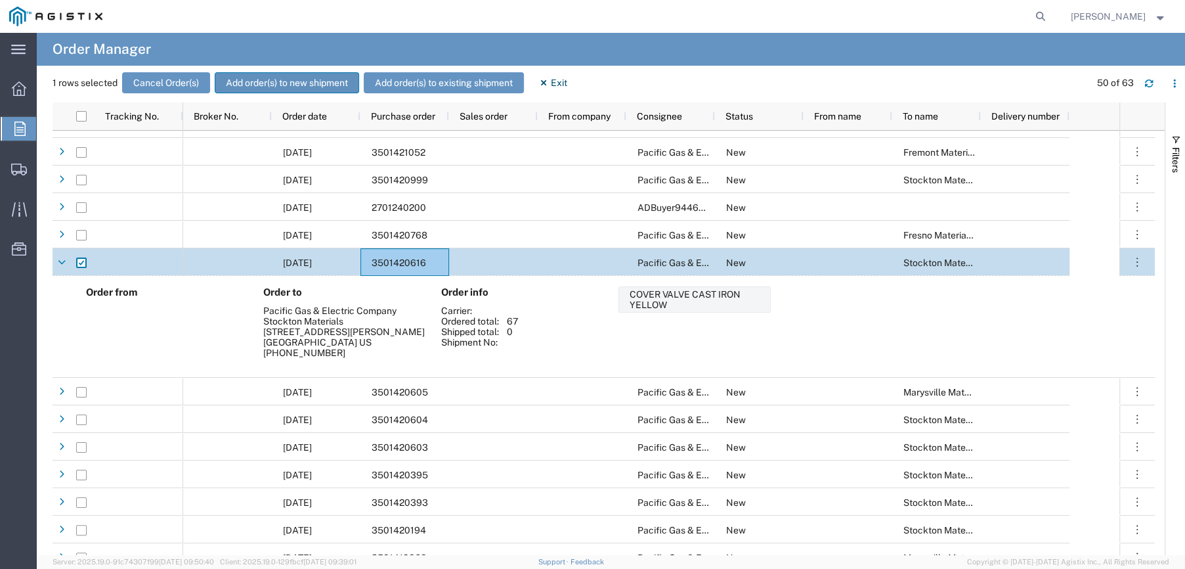
click at [240, 77] on button "Add order(s) to new shipment" at bounding box center [287, 82] width 144 height 21
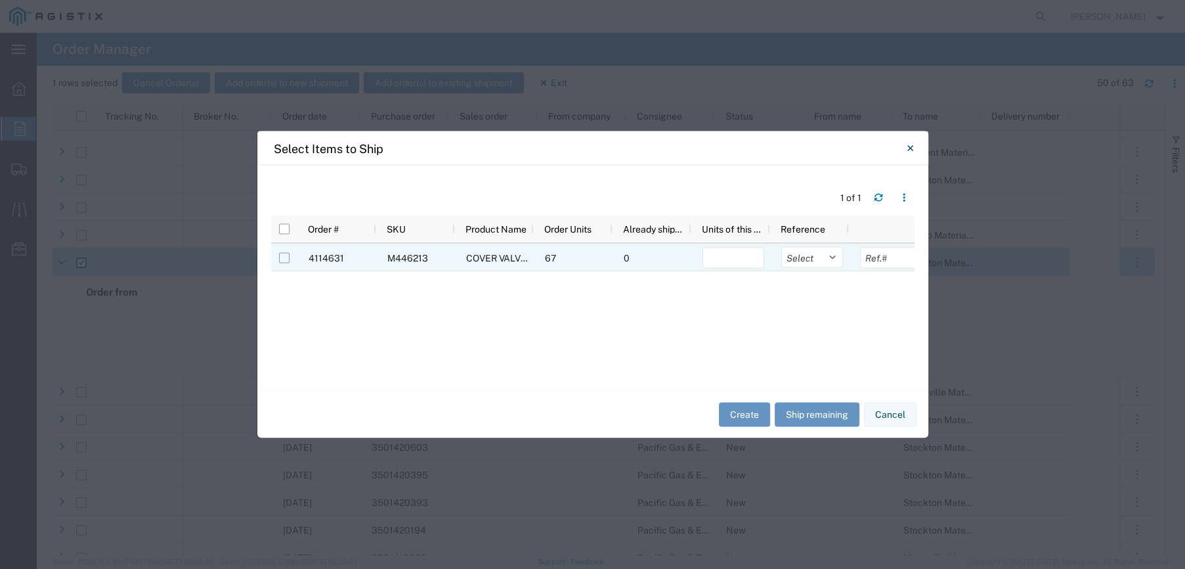
click at [284, 257] on input "Press Space to toggle row selection (unchecked)" at bounding box center [284, 258] width 11 height 11
checkbox input "true"
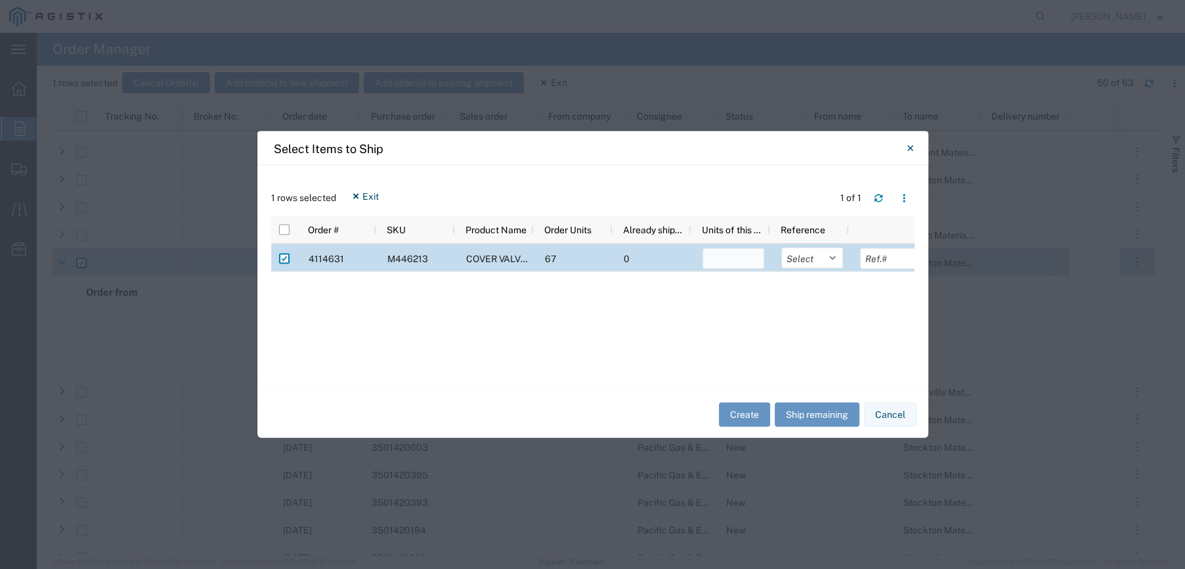
click at [724, 267] on input "number" at bounding box center [733, 258] width 62 height 21
type input "67"
click at [833, 255] on select "Select Purchase Order Delivery Number" at bounding box center [812, 258] width 62 height 21
select select "PURCHORD"
click at [781, 248] on select "Select Purchase Order Delivery Number" at bounding box center [812, 258] width 62 height 21
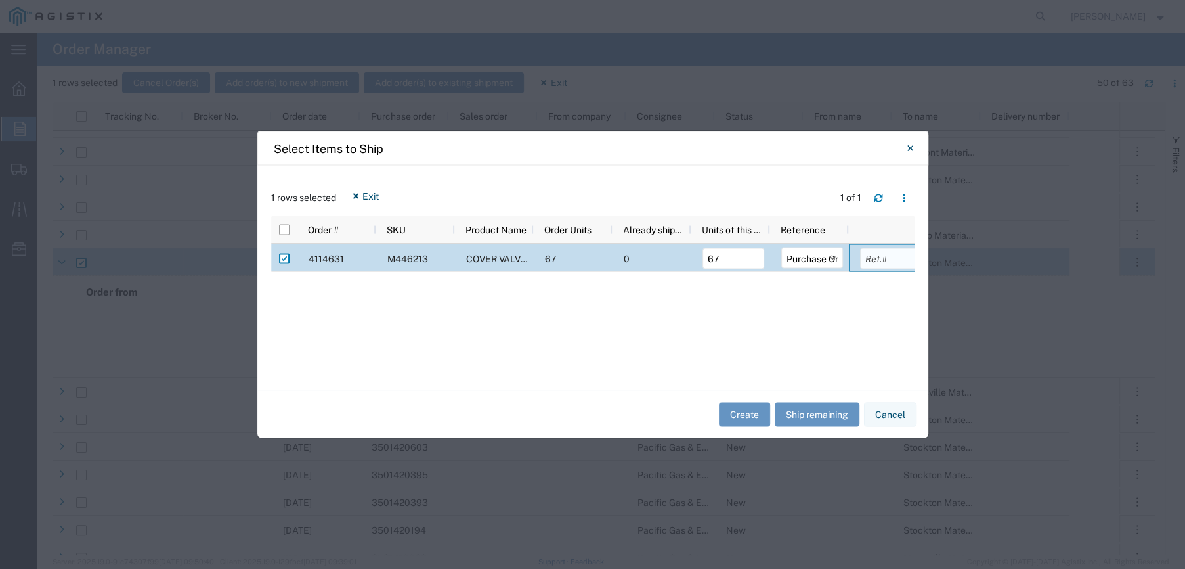
click at [879, 257] on input "text" at bounding box center [891, 258] width 62 height 21
type input "3501420616"
click at [752, 412] on button "Create" at bounding box center [744, 414] width 51 height 24
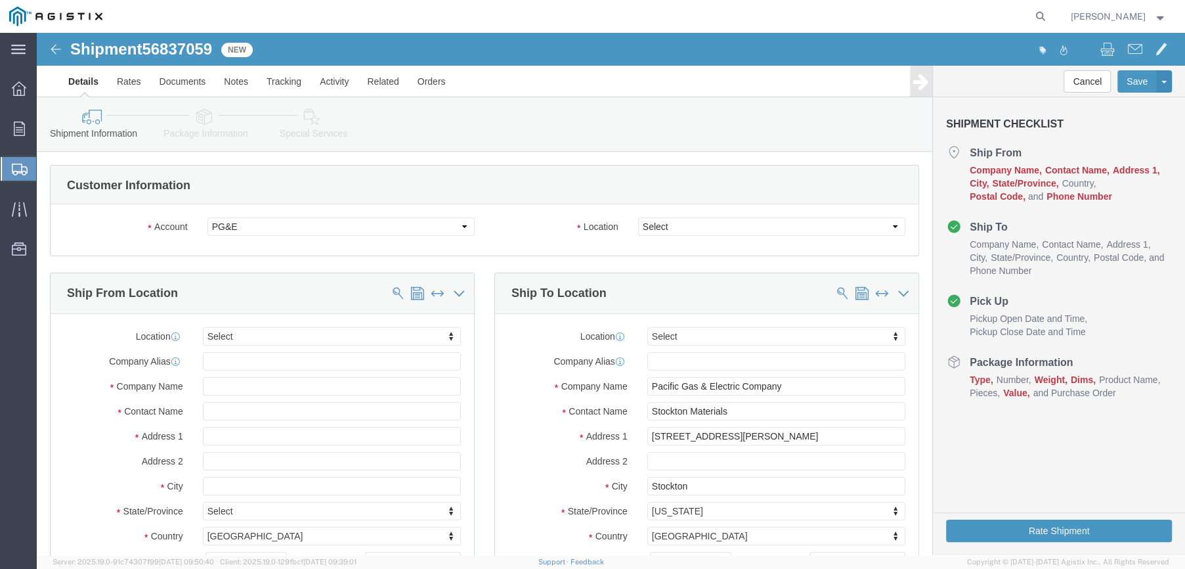
select select
click select "Select All Others [GEOGRAPHIC_DATA] [GEOGRAPHIC_DATA] [GEOGRAPHIC_DATA] [GEOGRA…"
select select "23082"
click select "Select All Others [GEOGRAPHIC_DATA] [GEOGRAPHIC_DATA] [GEOGRAPHIC_DATA] [GEOGRA…"
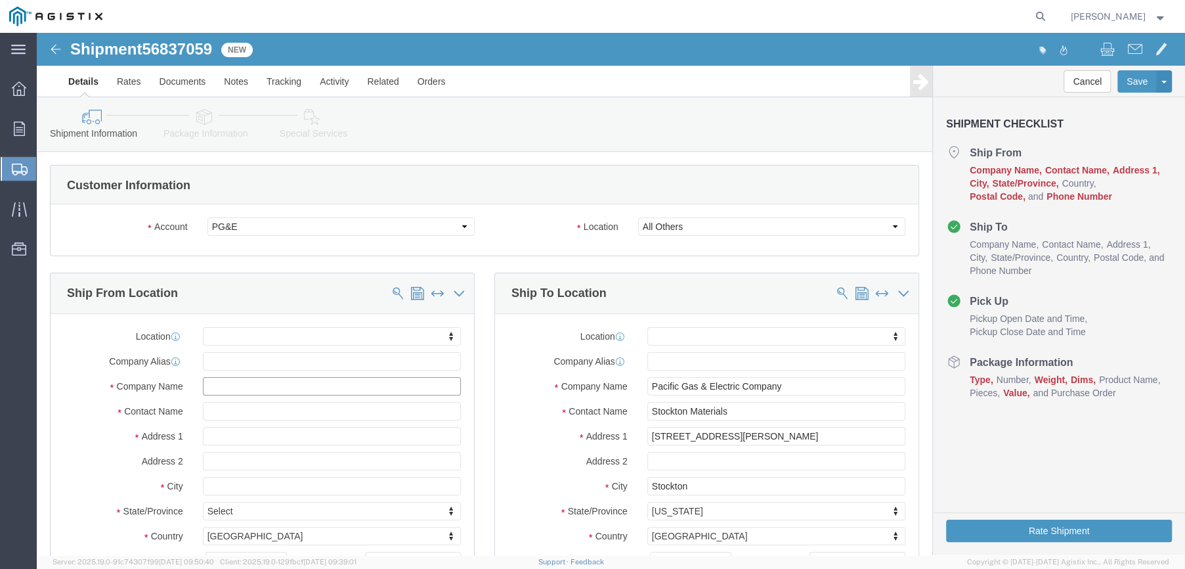
click input "text"
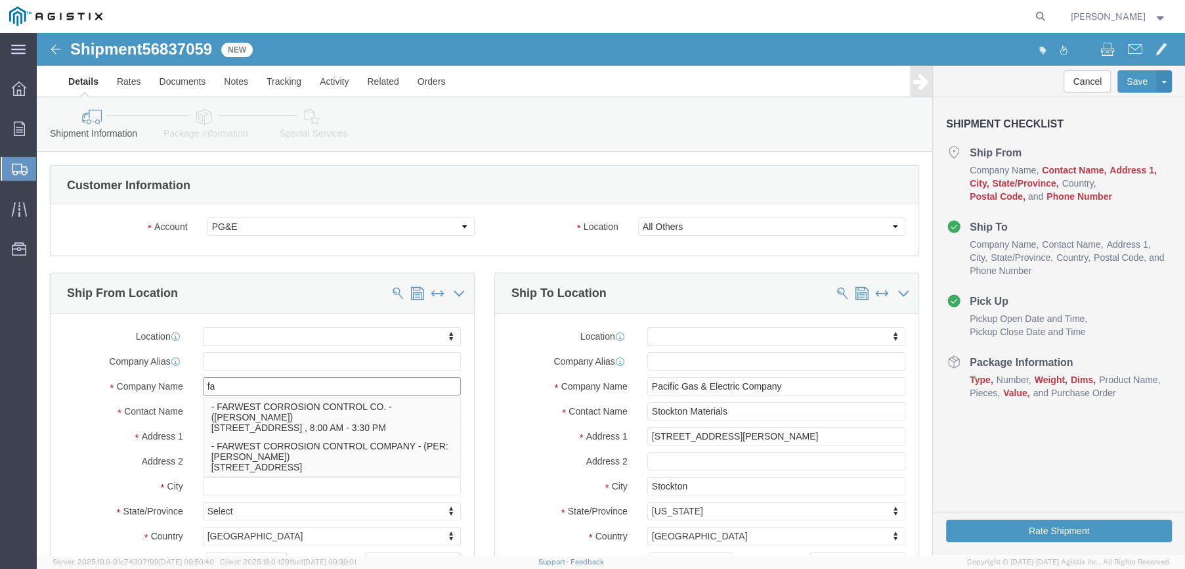
type input "f"
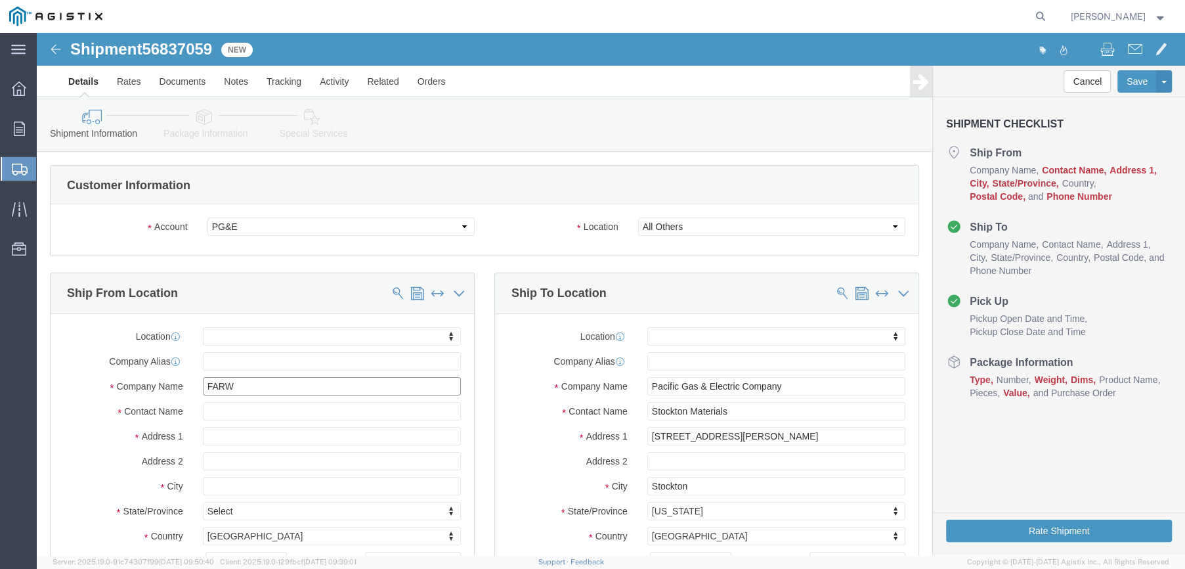
type input "FARWE"
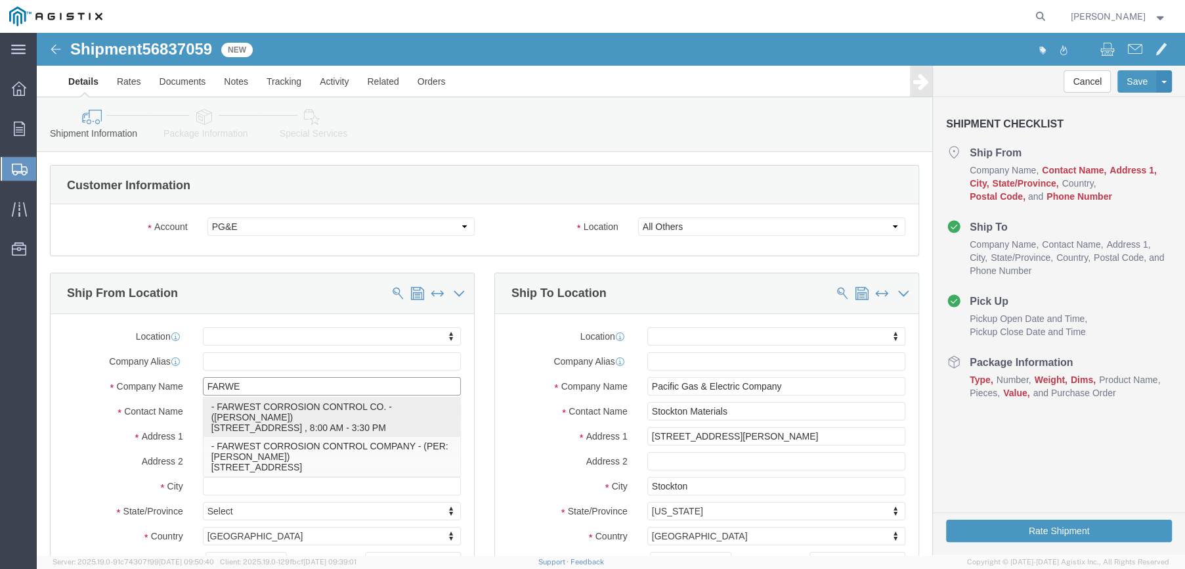
click p "- FARWEST CORROSION CONTROL CO. - ([PERSON_NAME]) [STREET_ADDRESS] , 8:00 AM - …"
select select
type input "[STREET_ADDRESS]"
type input "90241"
type input "[PHONE_NUMBER]"
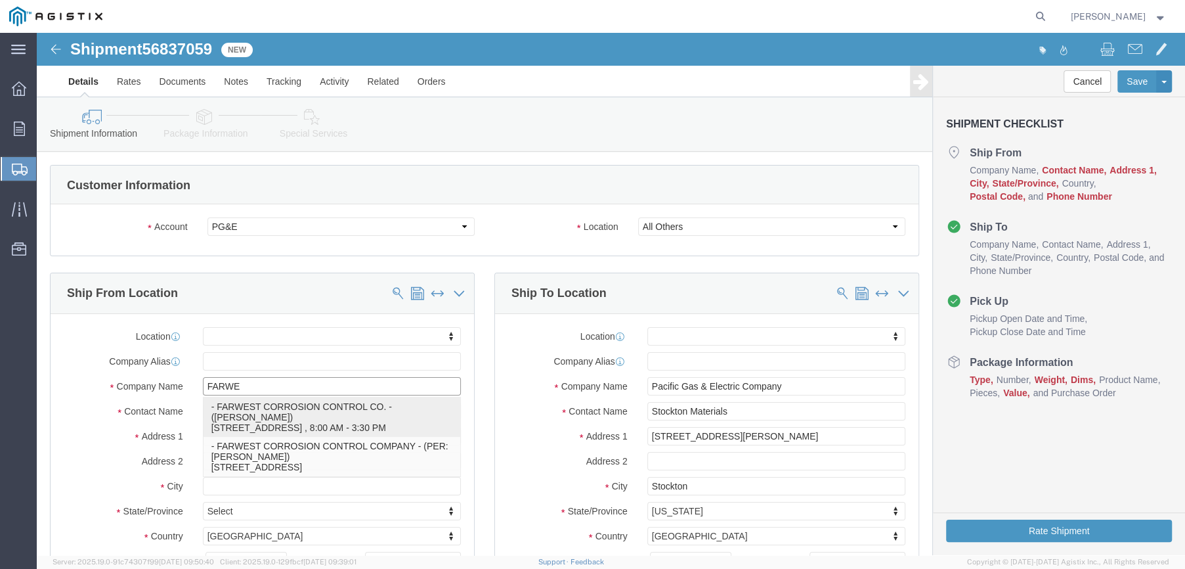
type input "[EMAIL_ADDRESS][DOMAIN_NAME]"
checkbox input "true"
type input "FARWEST CORROSION CONTROL CO."
type input "[PERSON_NAME]"
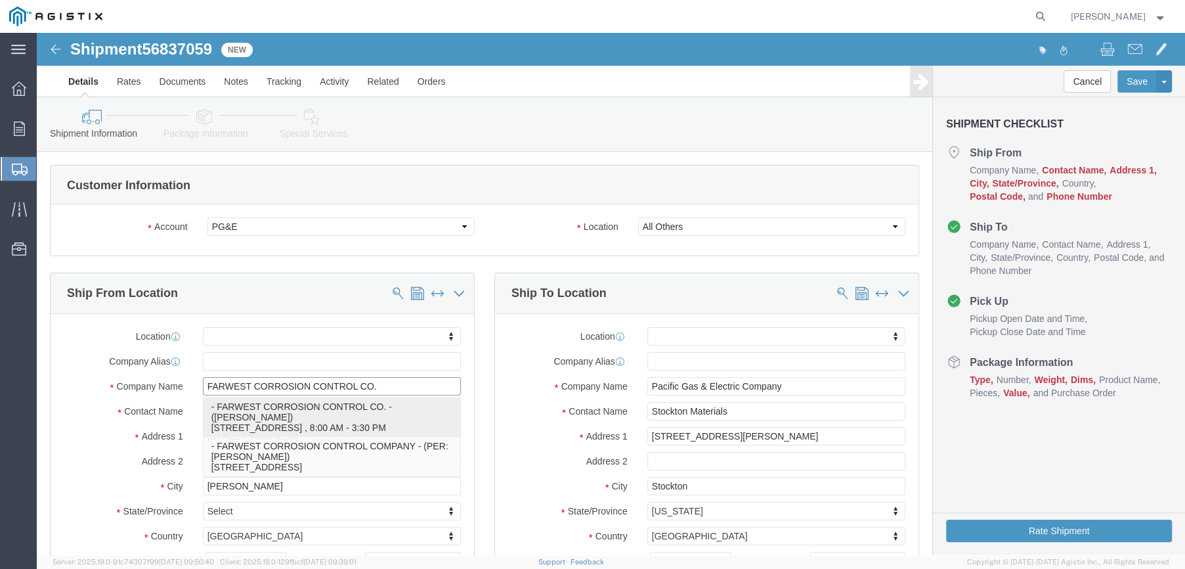
select select "CA"
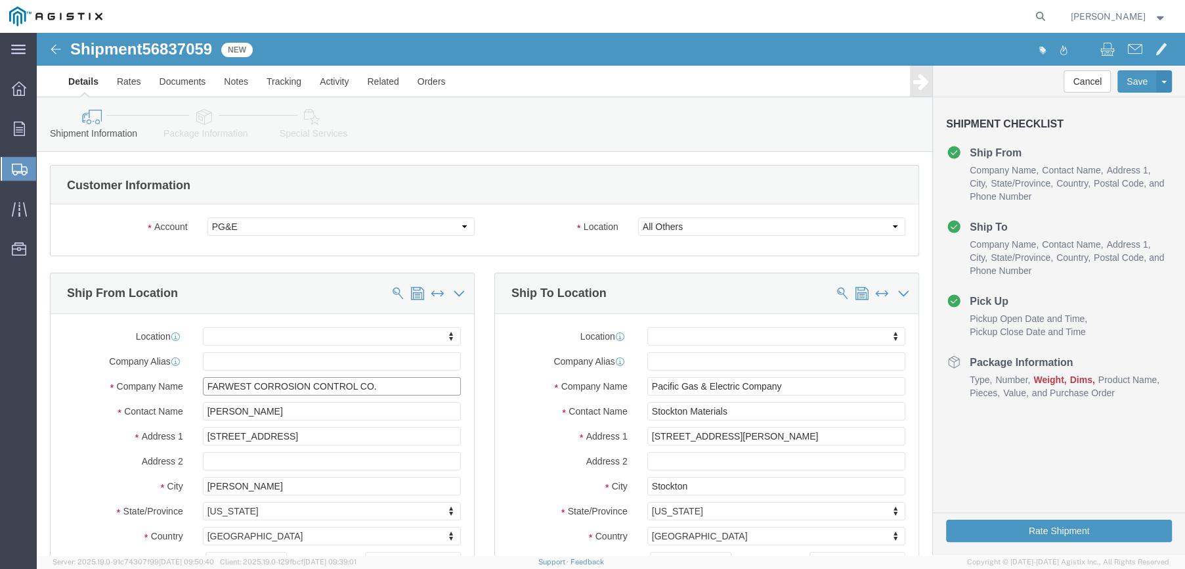
type input "FARWEST CORROSION CONTROL CO."
drag, startPoint x: 224, startPoint y: 378, endPoint x: 165, endPoint y: 381, distance: 59.1
click input "[PERSON_NAME]"
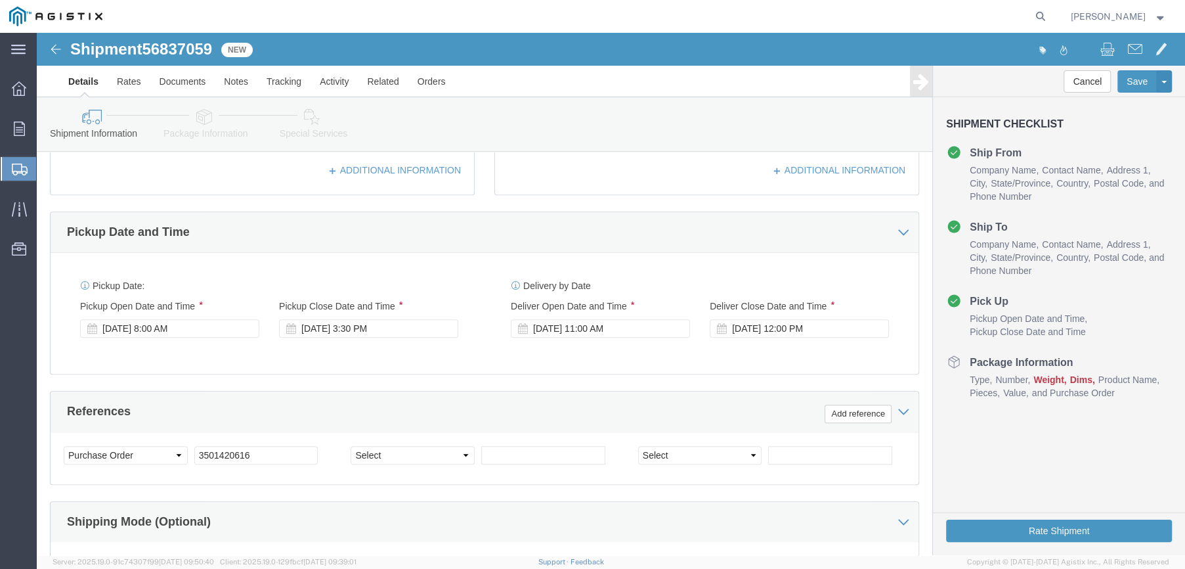
scroll to position [525, 0]
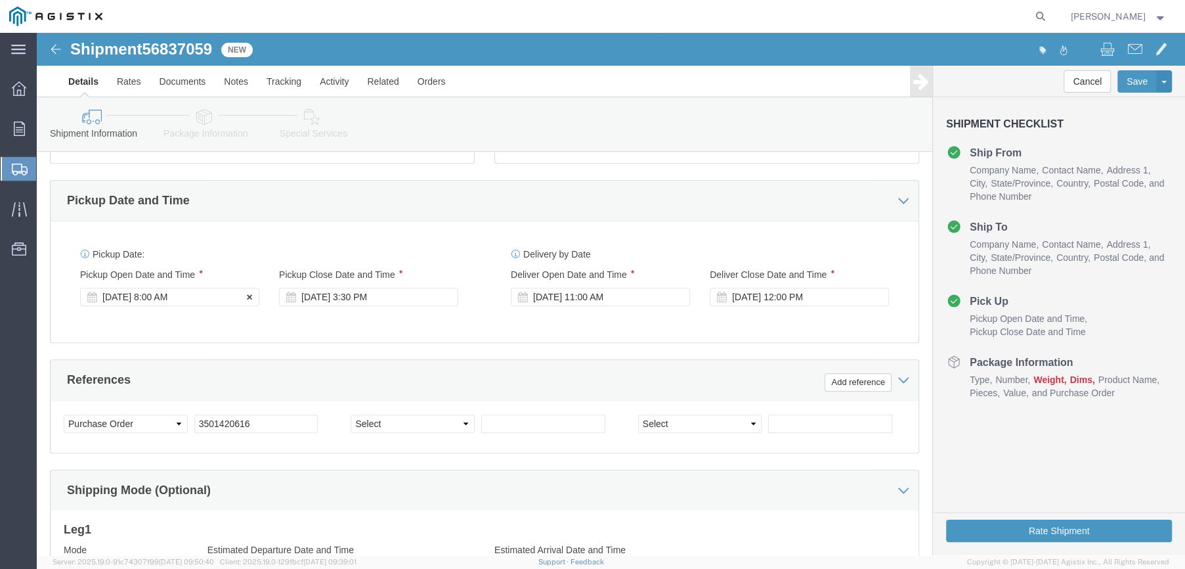
type input "[PERSON_NAME]"
click div "[DATE] 8:00 AM"
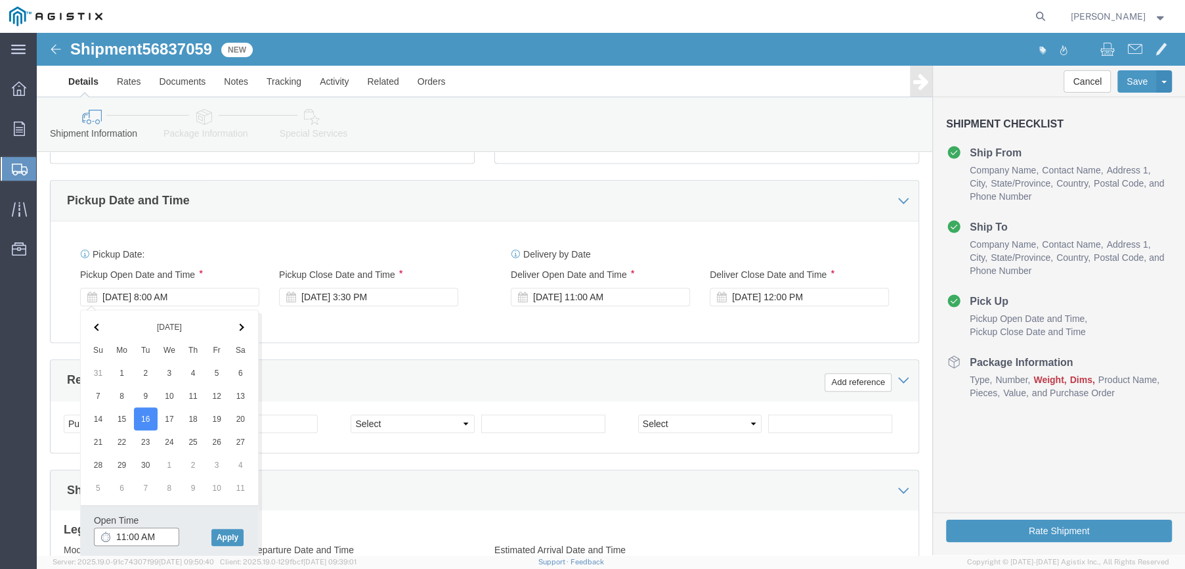
click input "11:00 AM"
type input "11:30 AM"
click button "Apply"
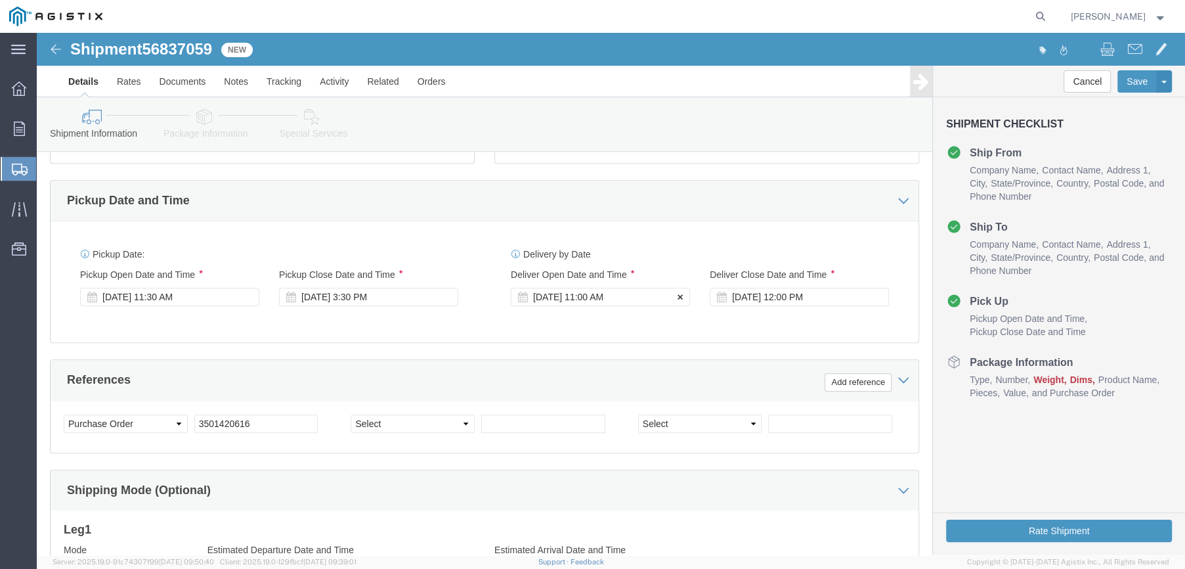
click div "[DATE] 11:00 AM"
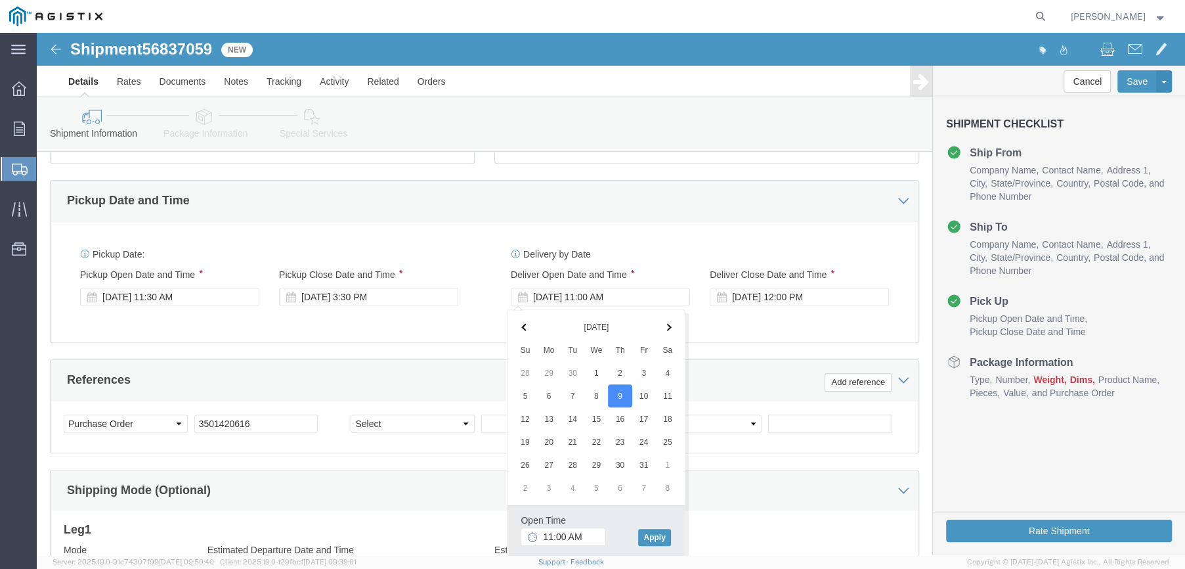
click th
click input "11:00 AM"
type input "8:00 AM"
click button "Apply"
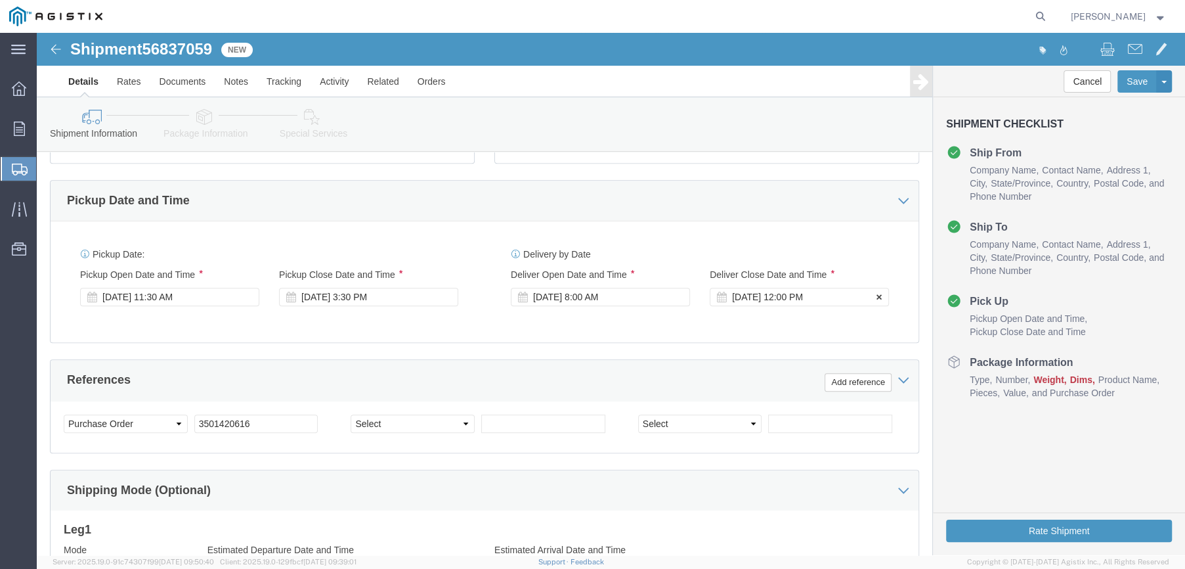
click div "[DATE] 12:00 PM"
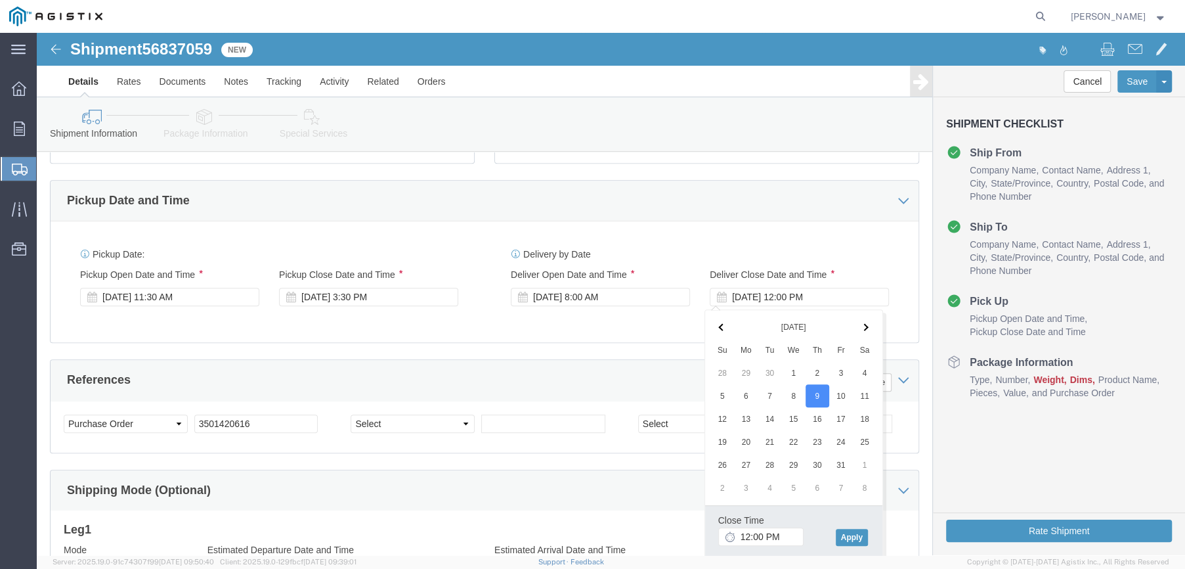
click span
click input "12:00 PM"
type input "3:30 PM"
click button "Apply"
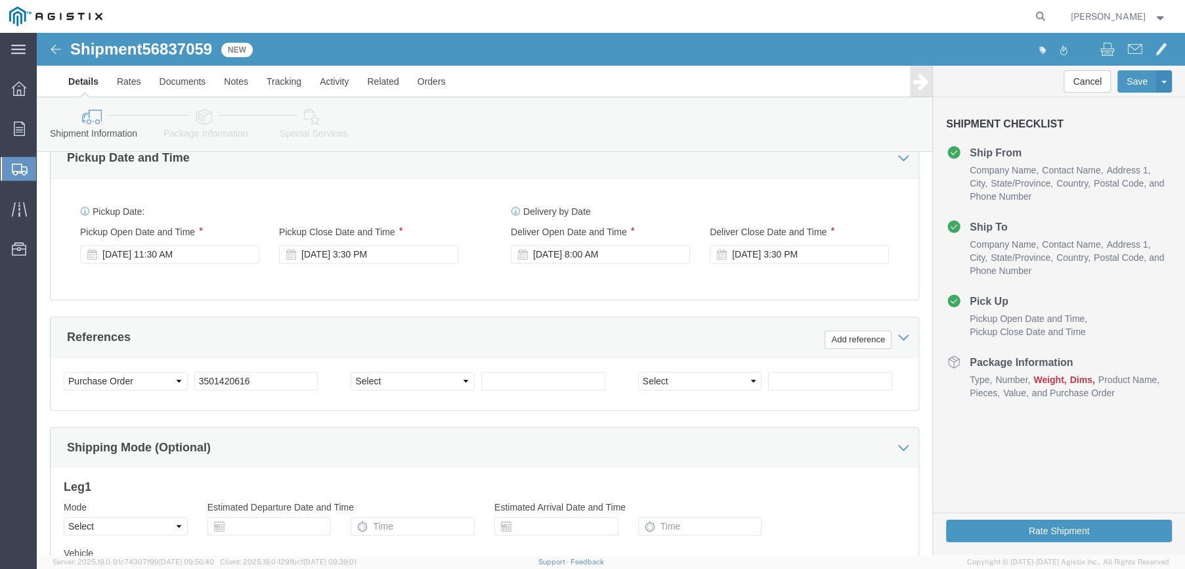
scroll to position [657, 0]
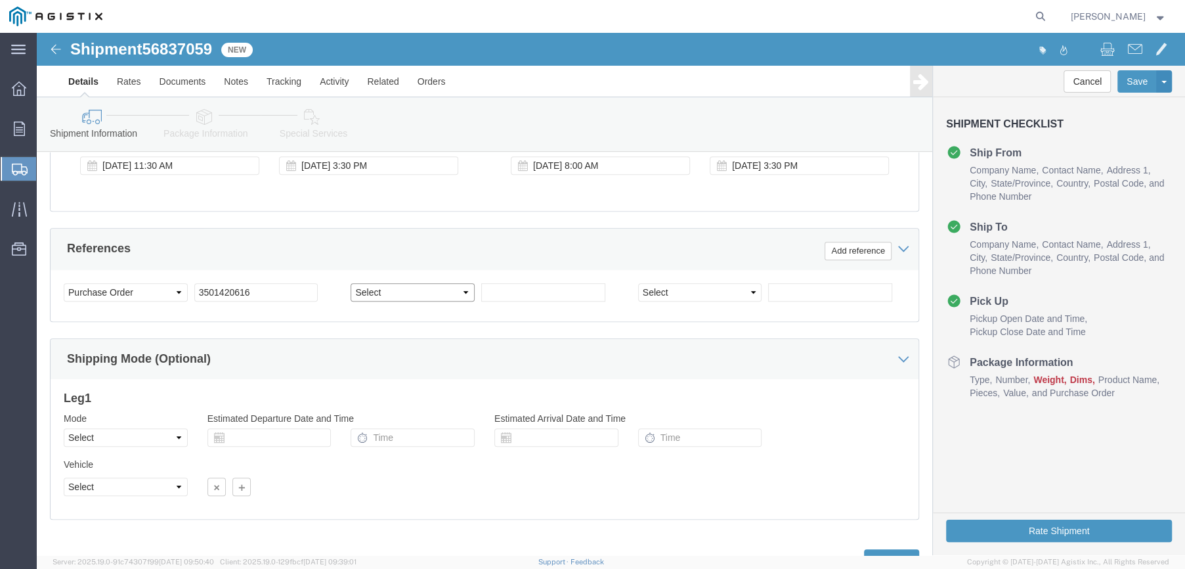
click select "Select Account Type Activity ID Airline Appointment Number ASN Batch Request # …"
select select "SALEORDR"
click select "Select Account Type Activity ID Airline Appointment Number ASN Batch Request # …"
click input "text"
type input "398659"
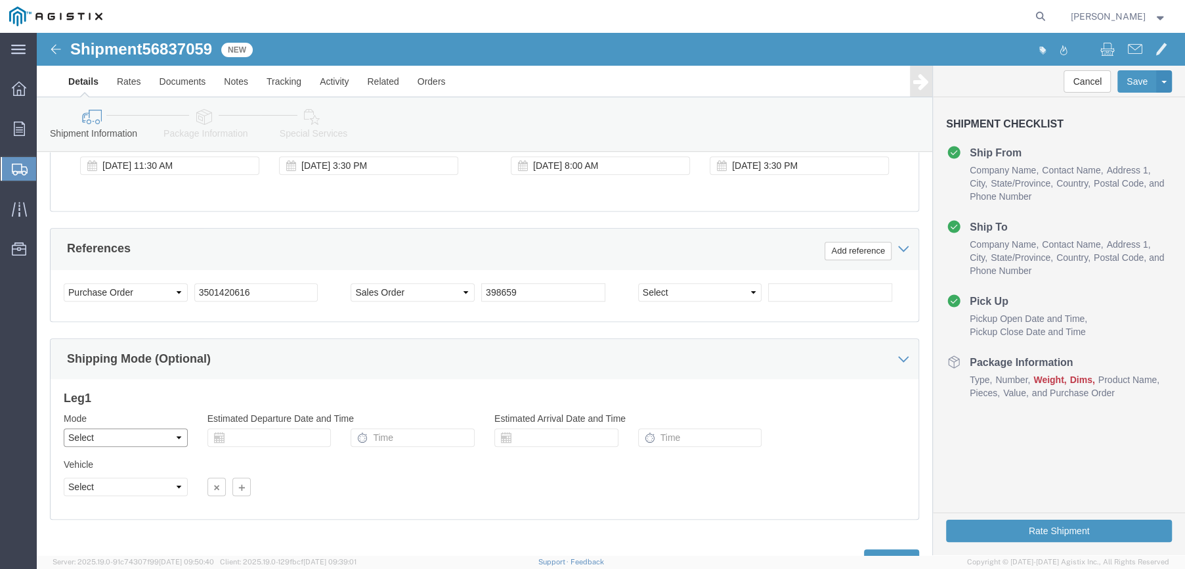
click select "Select Air Less than Truckload Multi-Leg Ocean Freight Rail Small Parcel Truckl…"
select select "LTL"
click select "Select Air Less than Truckload Multi-Leg Ocean Freight Rail Small Parcel Truckl…"
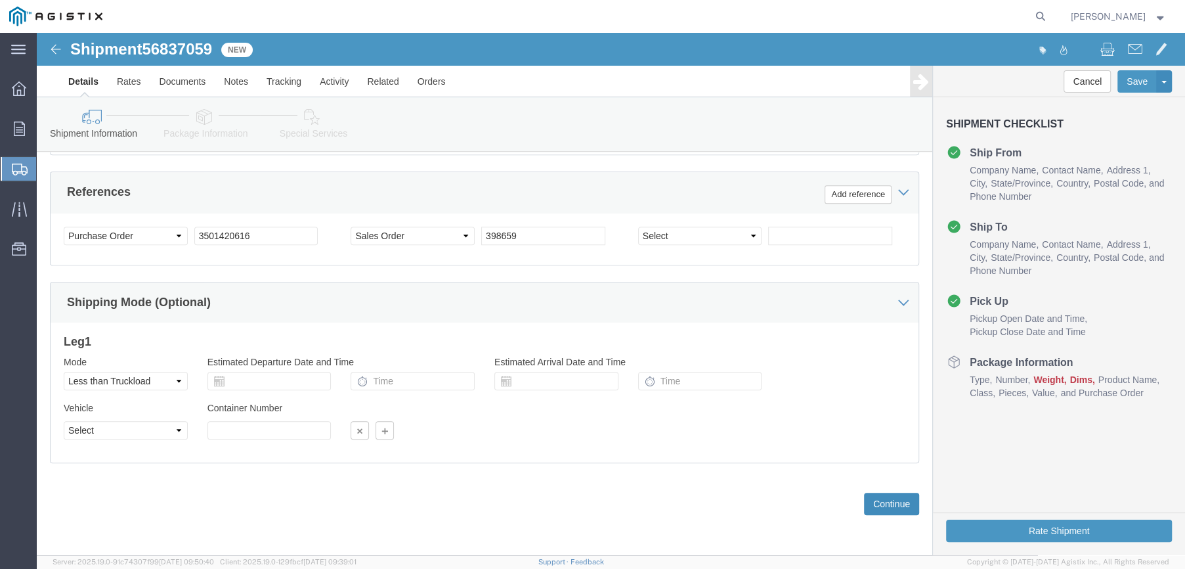
click button "Continue"
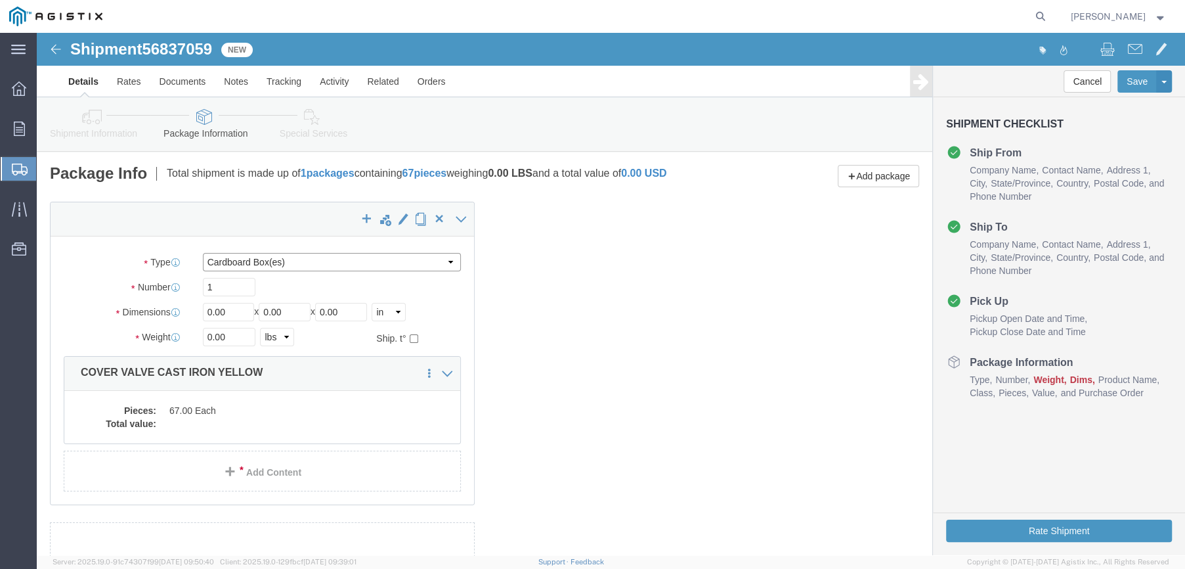
click select "Select Bulk Bundle(s) Cardboard Box(es) Carton(s) Crate(s) Drum(s) (Fiberboard)…"
select select "PSNS"
click select "Select Bulk Bundle(s) Cardboard Box(es) Carton(s) Crate(s) Drum(s) (Fiberboard)…"
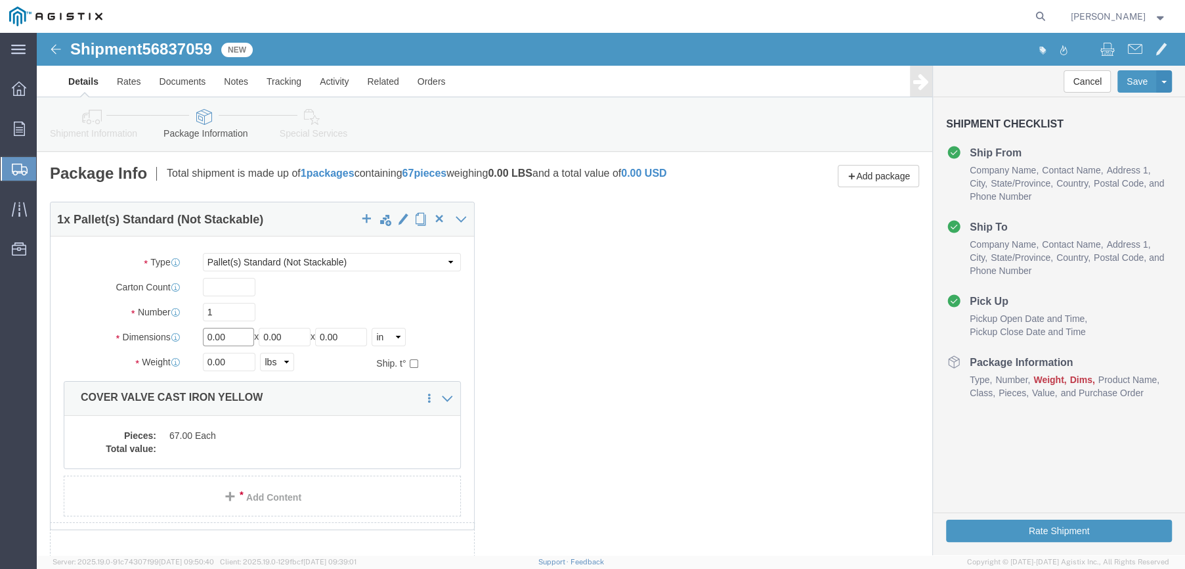
drag, startPoint x: 190, startPoint y: 313, endPoint x: 163, endPoint y: 314, distance: 27.0
click div "Length 0.00 x Width 0.00 x Height 0.00 Select cm ft in"
type input "48"
type input "12"
type input "17"
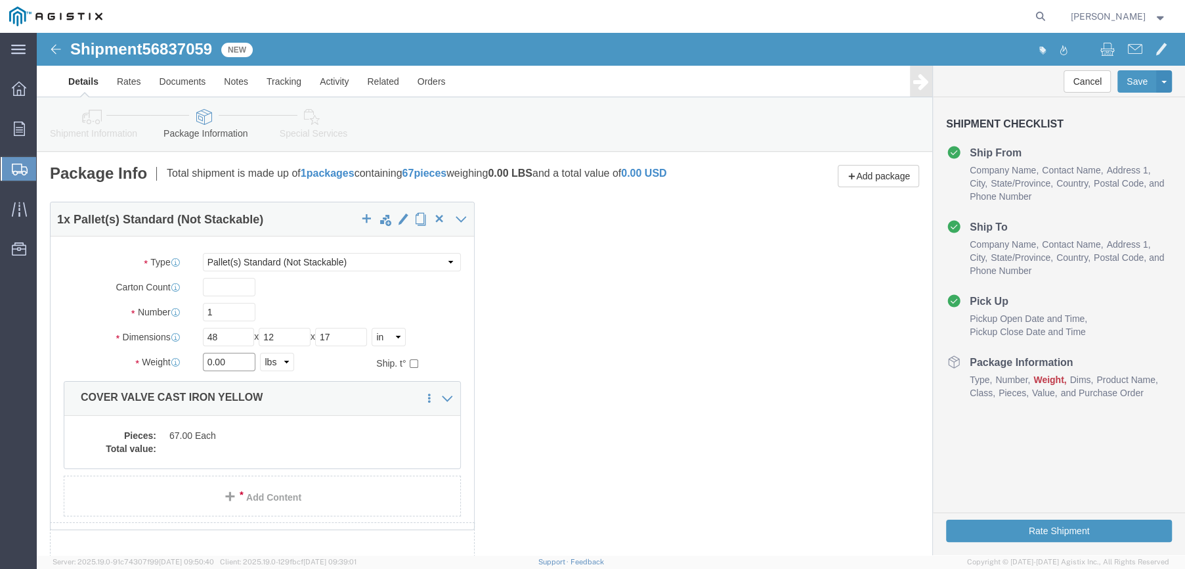
drag, startPoint x: 194, startPoint y: 338, endPoint x: 157, endPoint y: 336, distance: 36.8
click div "0.00 Select kgs lbs"
type input "972"
click dd "67.00 Each"
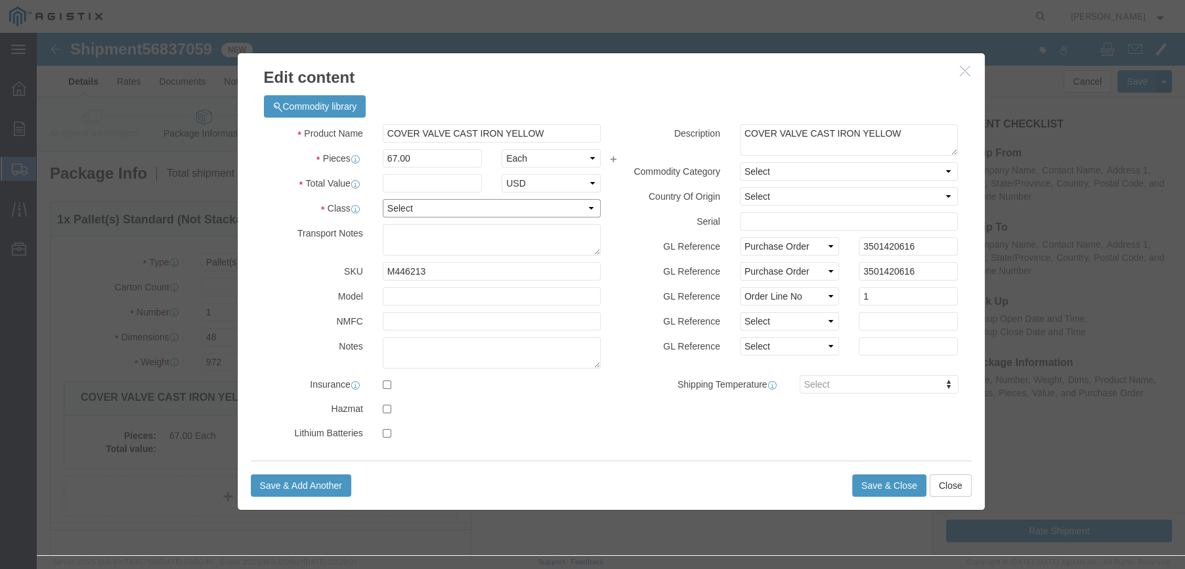
click select "Select 50 55 60 65 70 85 92.5 100 125 175 250 300 400"
select select "50"
click select "Select 50 55 60 65 70 85 92.5 100 125 175 250 300 400"
click input "text"
type input "4261.20"
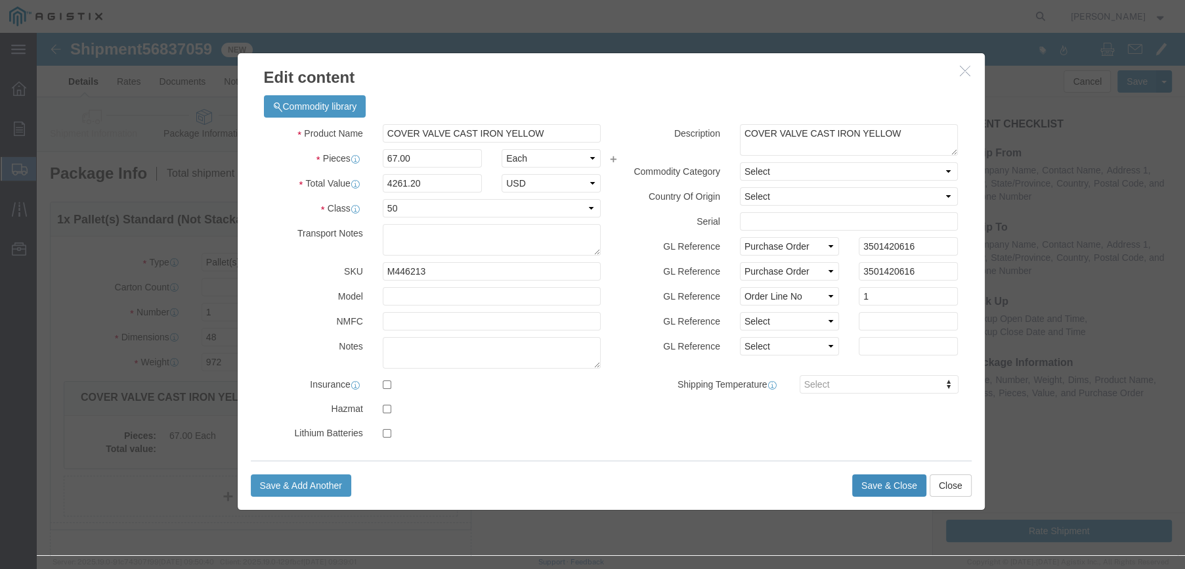
click button "Save & Close"
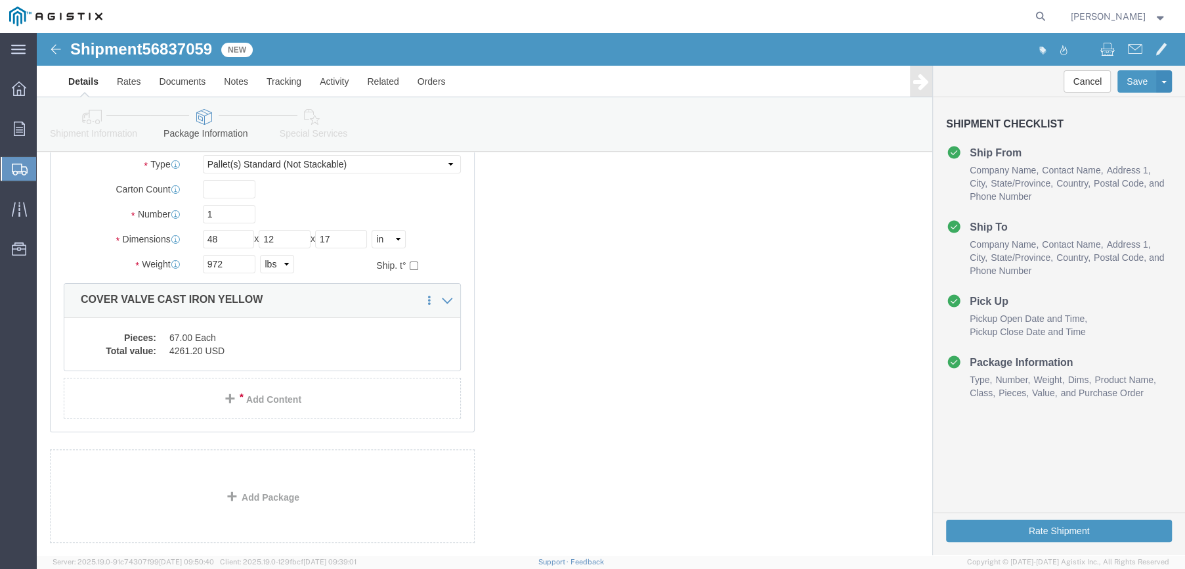
scroll to position [179, 0]
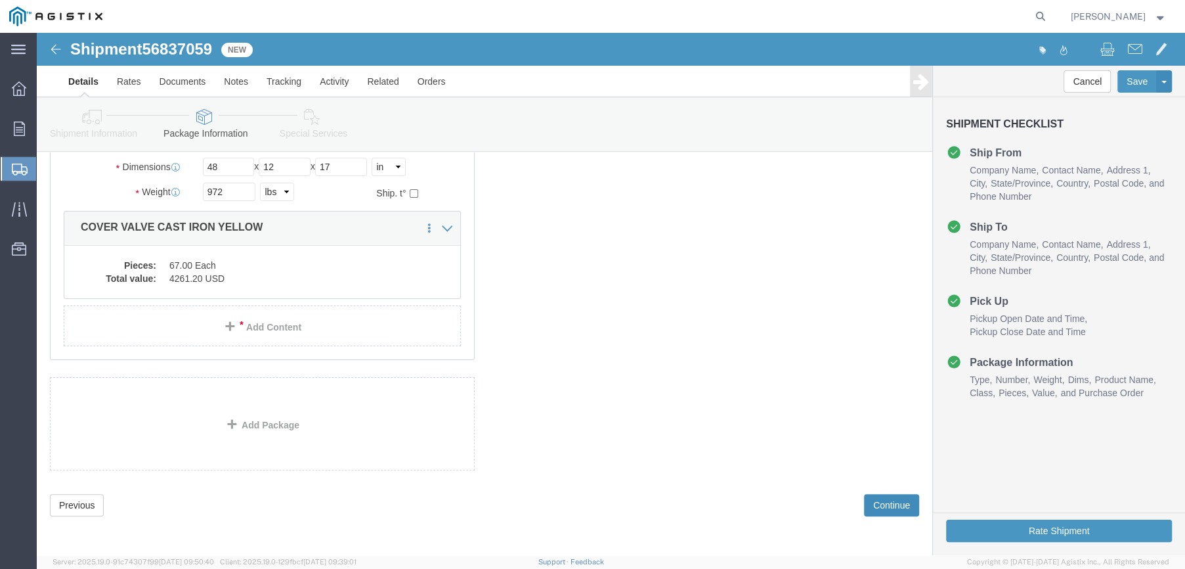
click button "Continue"
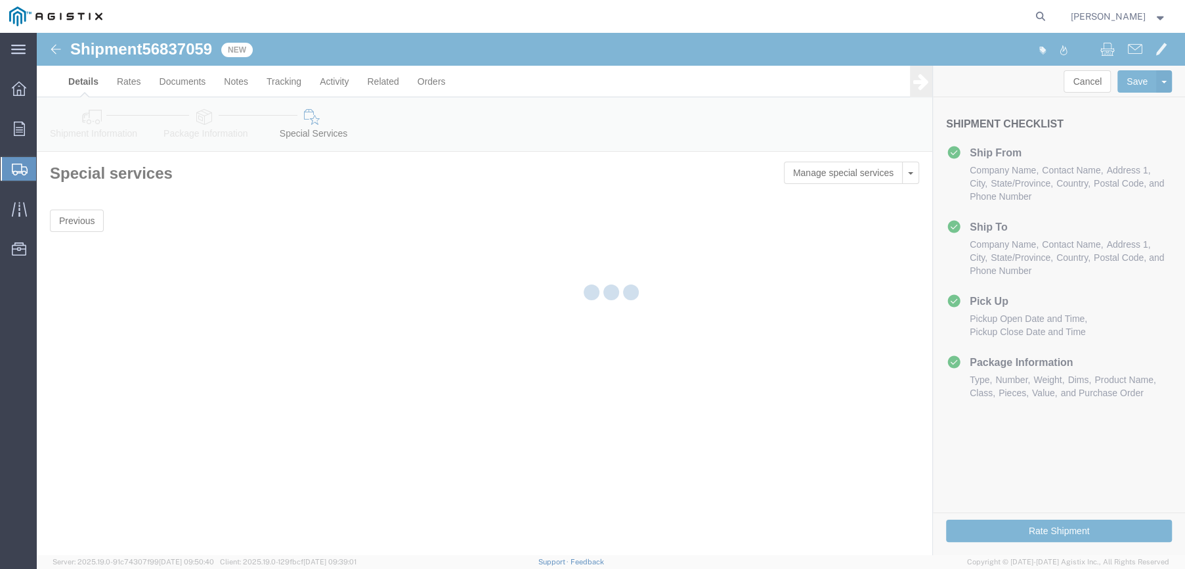
scroll to position [0, 0]
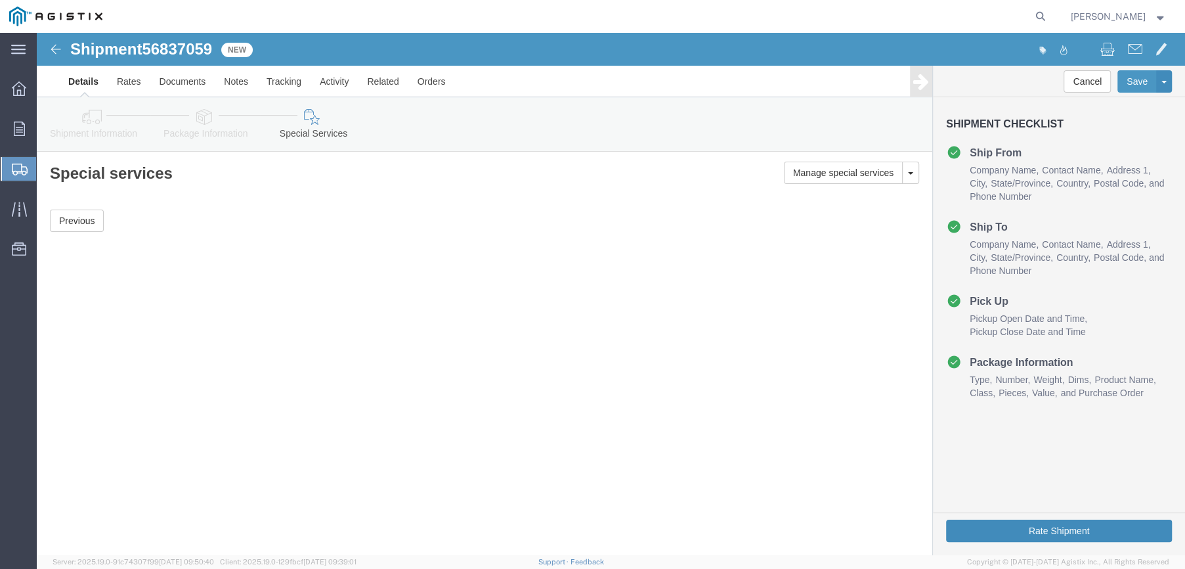
click button "Rate Shipment"
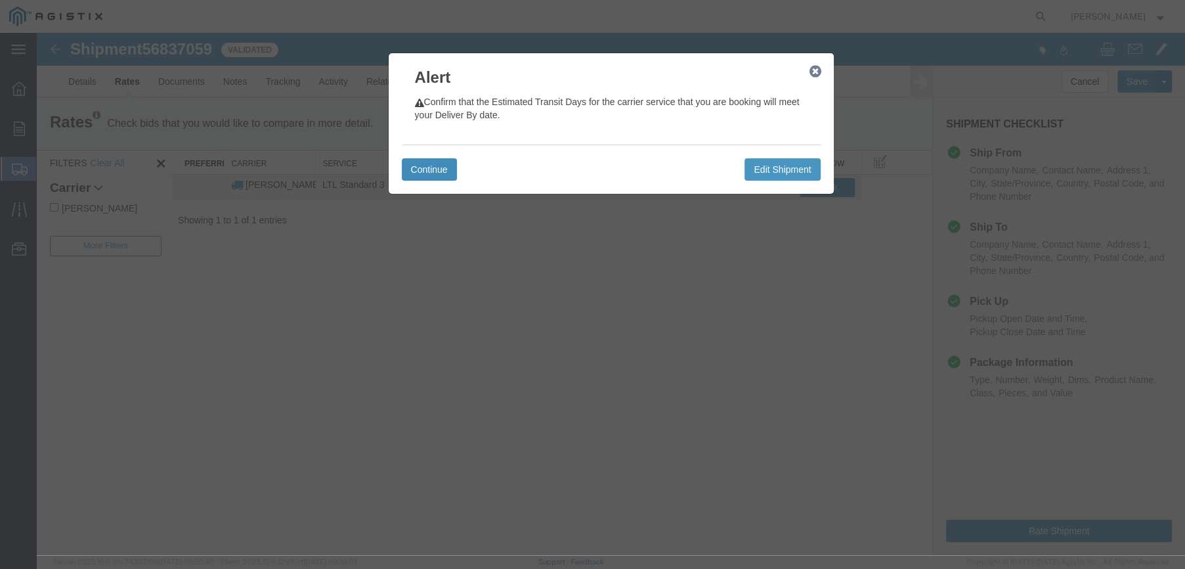
click at [416, 166] on button "Continue" at bounding box center [429, 169] width 55 height 22
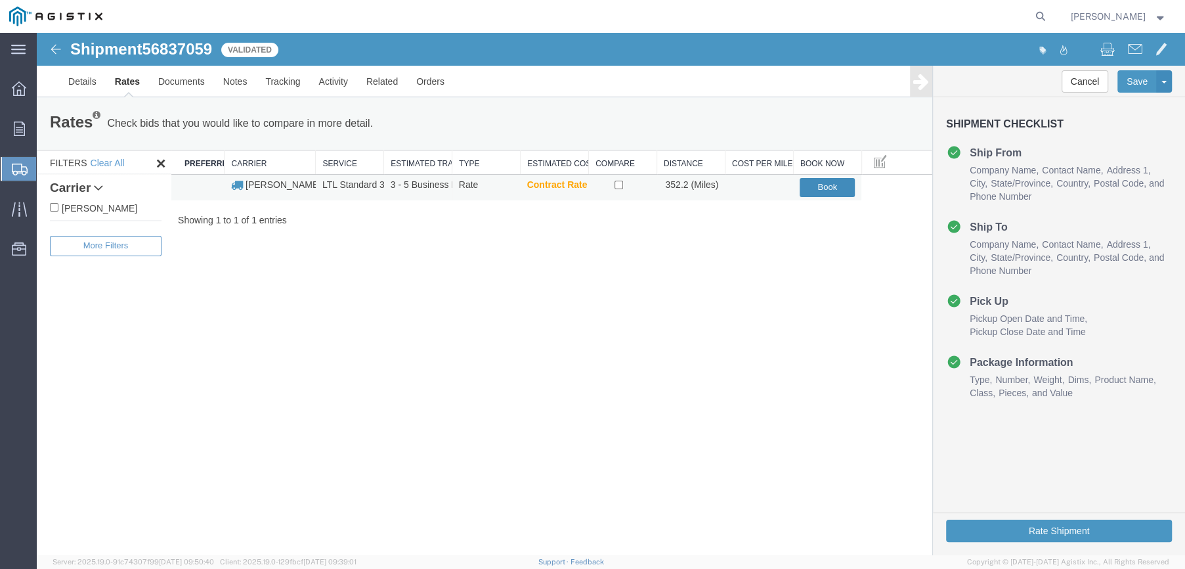
click at [836, 183] on button "Book" at bounding box center [827, 187] width 55 height 19
